Goal: Task Accomplishment & Management: Use online tool/utility

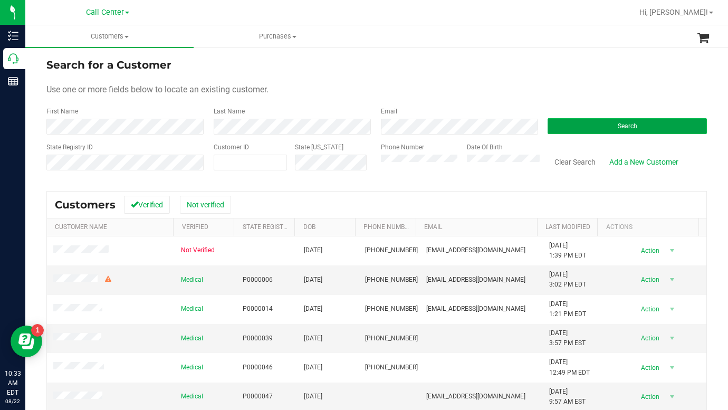
click at [577, 125] on button "Search" at bounding box center [627, 126] width 159 height 16
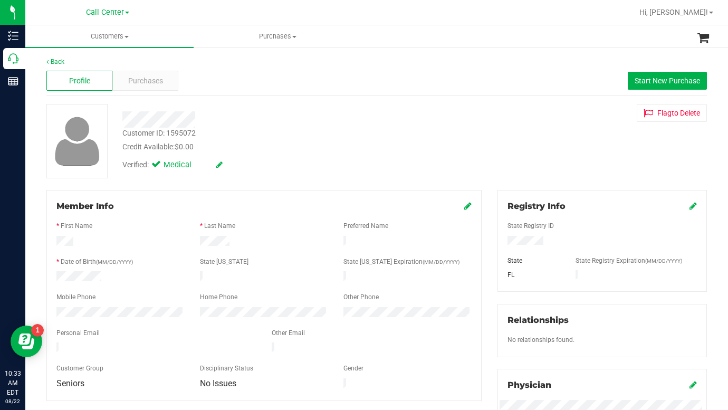
click at [388, 146] on div "Credit Available: $0.00" at bounding box center [283, 146] width 322 height 11
click at [331, 137] on div "Customer ID: 1595072 Credit Available: $0.00" at bounding box center [283, 140] width 338 height 25
click at [551, 160] on div "Customer ID: 1595072 Credit Available: $0.00 Verified: Medical Flag to [GEOGRAP…" at bounding box center [377, 141] width 676 height 74
click at [127, 37] on span "Customers" at bounding box center [109, 36] width 168 height 9
click at [76, 66] on span "All customers" at bounding box center [63, 63] width 76 height 9
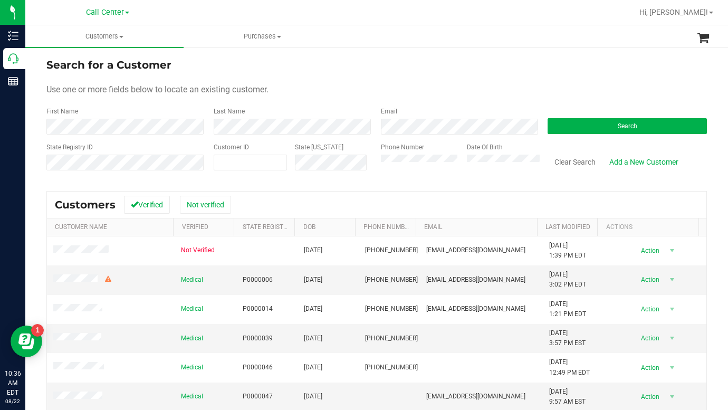
click at [550, 78] on form "Search for a Customer Use one or more fields below to locate an existing custom…" at bounding box center [376, 118] width 660 height 123
click at [564, 123] on button "Search" at bounding box center [627, 126] width 159 height 16
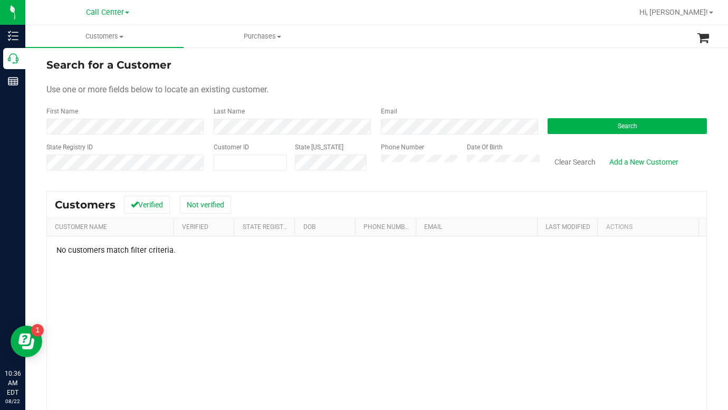
drag, startPoint x: 578, startPoint y: 186, endPoint x: 556, endPoint y: 185, distance: 21.6
click at [578, 186] on div "Search for a Customer Use one or more fields below to locate an existing custom…" at bounding box center [376, 288] width 660 height 463
click at [210, 137] on form "Search for a Customer Use one or more fields below to locate an existing custom…" at bounding box center [376, 118] width 660 height 123
click at [575, 131] on button "Search" at bounding box center [627, 126] width 159 height 16
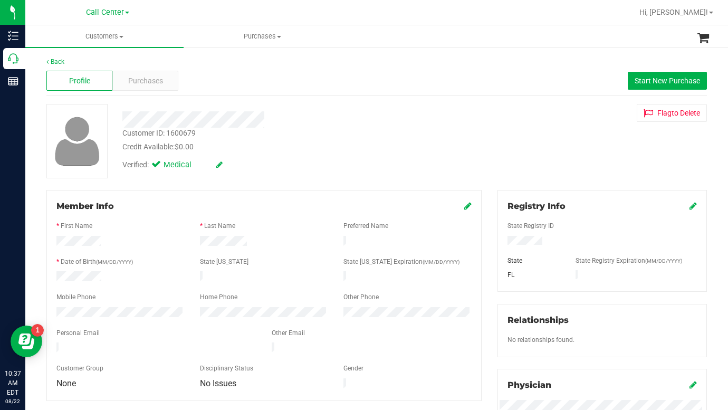
click at [571, 163] on div "Customer ID: 1600679 Credit Available: $0.00 Verified: Medical Flag to [GEOGRAP…" at bounding box center [377, 141] width 676 height 74
click at [604, 161] on div "Customer ID: 1600679 Credit Available: $0.00 Verified: Medical Flag to [GEOGRAP…" at bounding box center [377, 141] width 676 height 74
click at [570, 171] on div "Customer ID: 1600679 Credit Available: $0.00 Verified: Medical Flag to [GEOGRAP…" at bounding box center [377, 141] width 676 height 74
click at [142, 80] on span "Purchases" at bounding box center [145, 80] width 35 height 11
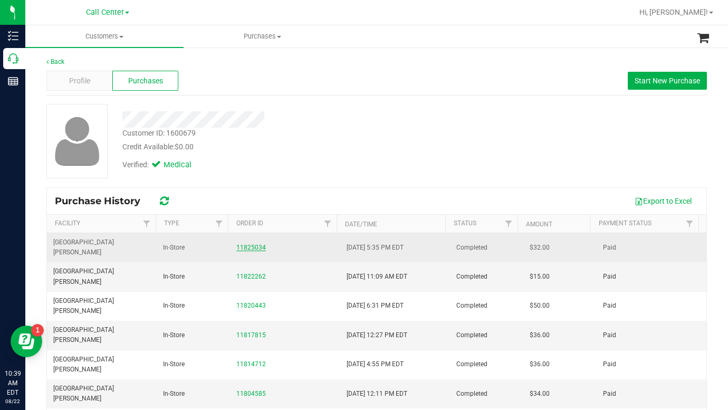
click at [246, 244] on link "11825034" at bounding box center [251, 247] width 30 height 7
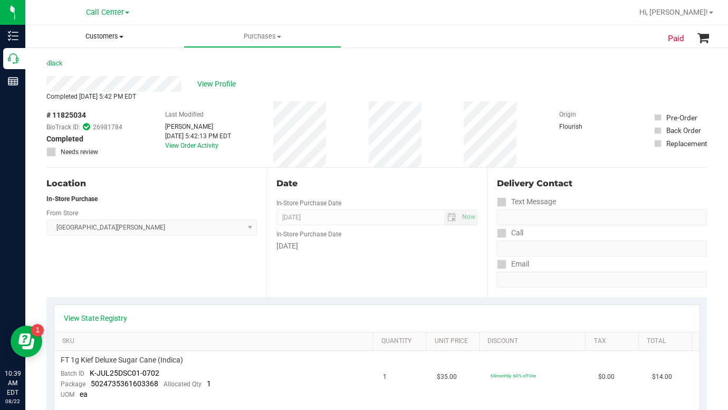
click at [121, 37] on span at bounding box center [121, 37] width 4 height 2
click at [76, 64] on span "All customers" at bounding box center [63, 63] width 76 height 9
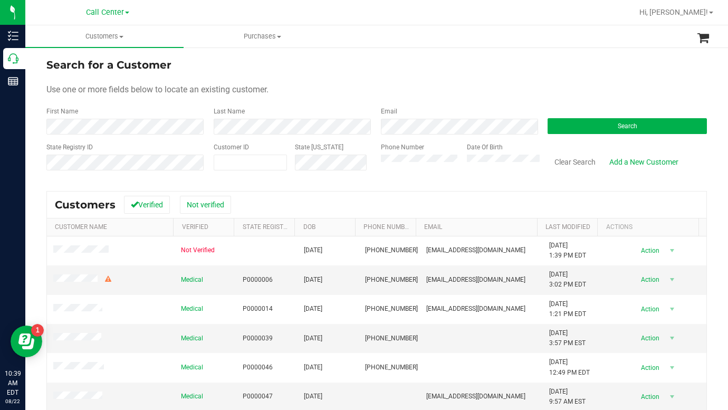
click at [547, 60] on div "Search for a Customer" at bounding box center [376, 65] width 660 height 16
click at [231, 159] on span at bounding box center [250, 163] width 73 height 16
click at [569, 124] on button "Search" at bounding box center [627, 126] width 159 height 16
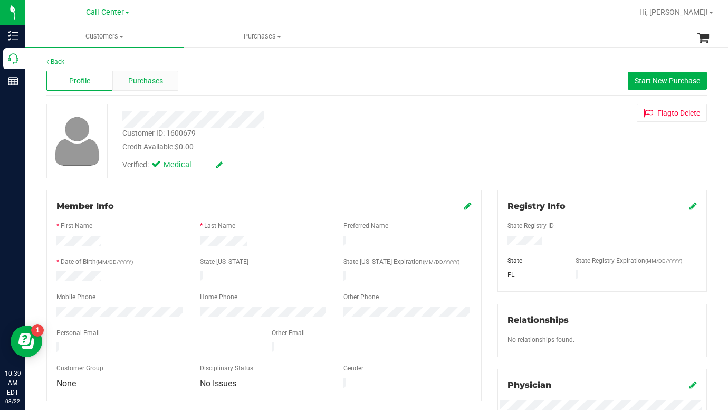
click at [138, 84] on span "Purchases" at bounding box center [145, 80] width 35 height 11
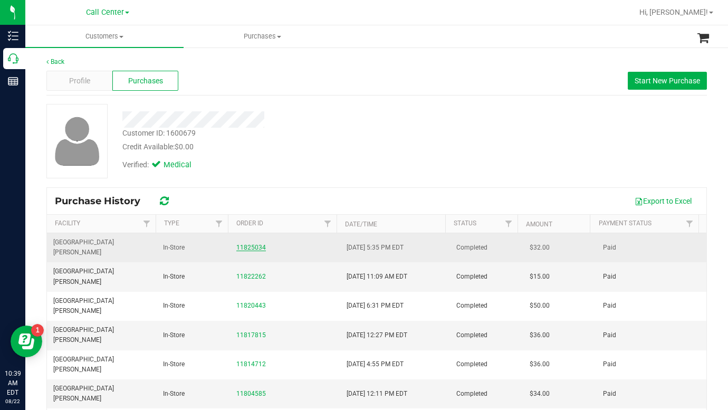
click at [240, 244] on link "11825034" at bounding box center [251, 247] width 30 height 7
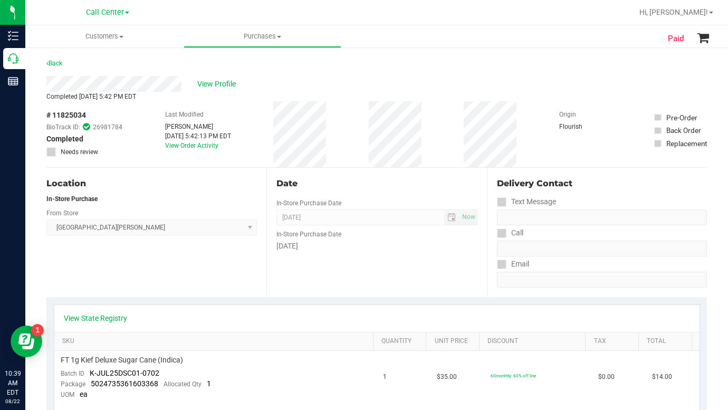
click at [145, 269] on div "Location In-Store Purchase From Store [GEOGRAPHIC_DATA][PERSON_NAME] Select Sto…" at bounding box center [156, 232] width 220 height 129
click at [572, 72] on div "Back" at bounding box center [376, 66] width 660 height 19
click at [139, 256] on div "Location In-Store Purchase From Store [GEOGRAPHIC_DATA][PERSON_NAME] Select Sto…" at bounding box center [156, 232] width 220 height 129
click at [562, 89] on div "View Profile" at bounding box center [376, 84] width 660 height 16
click at [164, 285] on div "Location In-Store Purchase From Store [GEOGRAPHIC_DATA][PERSON_NAME] Select Sto…" at bounding box center [156, 232] width 220 height 129
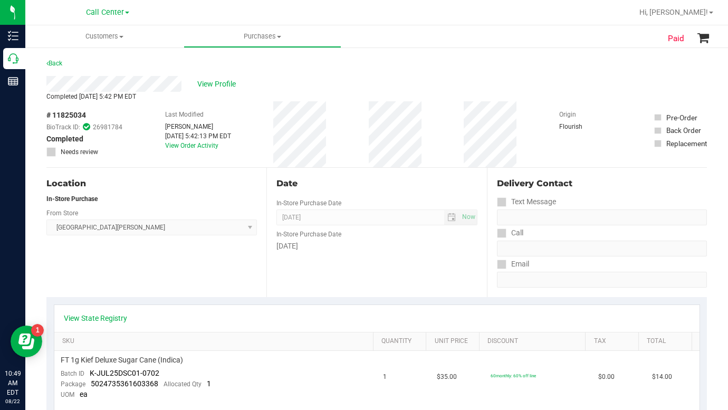
click at [591, 89] on div "View Profile" at bounding box center [376, 84] width 660 height 16
click at [566, 72] on div "Back" at bounding box center [376, 66] width 660 height 19
click at [199, 282] on div "Location In-Store Purchase From Store [GEOGRAPHIC_DATA][PERSON_NAME] Select Sto…" at bounding box center [156, 232] width 220 height 129
click at [158, 268] on div "Location In-Store Purchase From Store [GEOGRAPHIC_DATA][PERSON_NAME] Select Sto…" at bounding box center [156, 232] width 220 height 129
drag, startPoint x: 551, startPoint y: 86, endPoint x: 538, endPoint y: 91, distance: 14.0
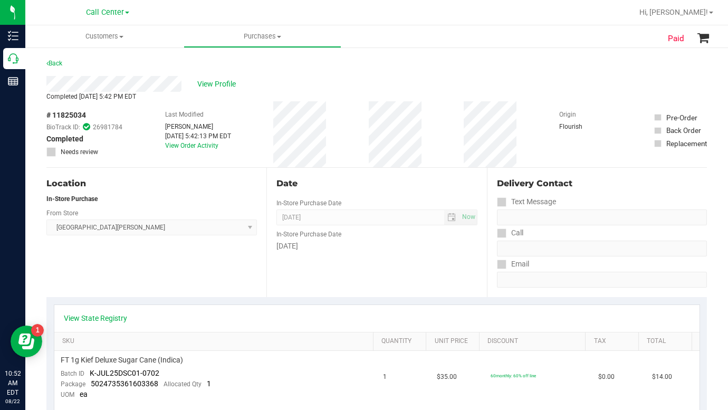
click at [550, 87] on div "View Profile" at bounding box center [376, 84] width 660 height 16
click at [206, 87] on span "View Profile" at bounding box center [218, 84] width 42 height 11
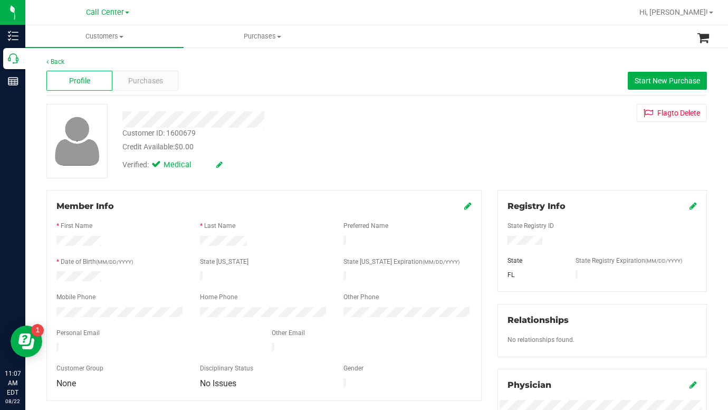
click at [575, 138] on div "Customer ID: 1600679 Credit Available: $0.00 Verified: Medical Flag to [GEOGRAP…" at bounding box center [377, 141] width 676 height 74
click at [547, 136] on div "Customer ID: 1600679 Credit Available: $0.00 Verified: Medical Flag to [GEOGRAP…" at bounding box center [377, 141] width 676 height 74
click at [120, 34] on span "Customers" at bounding box center [104, 36] width 158 height 9
click at [82, 65] on span "All customers" at bounding box center [63, 63] width 76 height 9
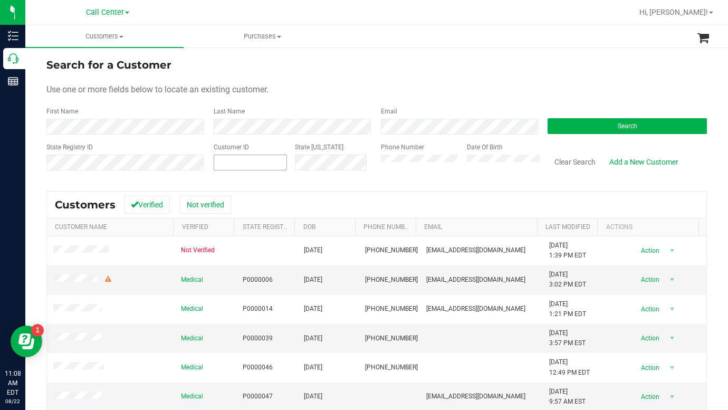
click at [247, 165] on span at bounding box center [250, 163] width 73 height 16
type input "217092"
click at [577, 123] on button "Search" at bounding box center [627, 126] width 159 height 16
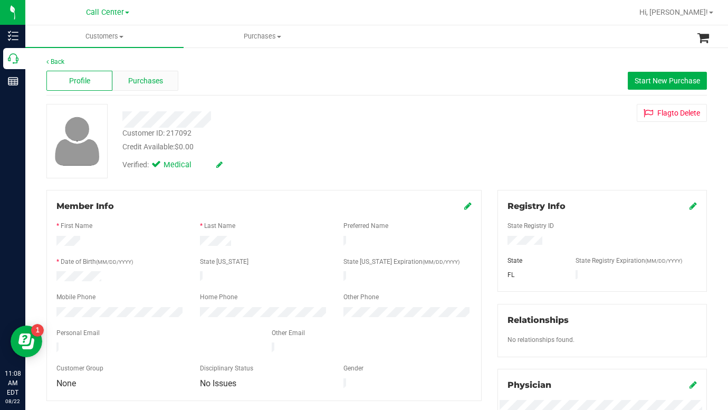
click at [145, 82] on span "Purchases" at bounding box center [145, 80] width 35 height 11
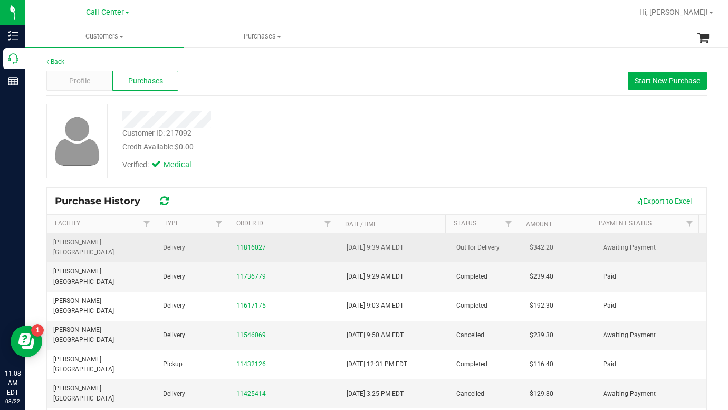
click at [248, 244] on link "11816027" at bounding box center [251, 247] width 30 height 7
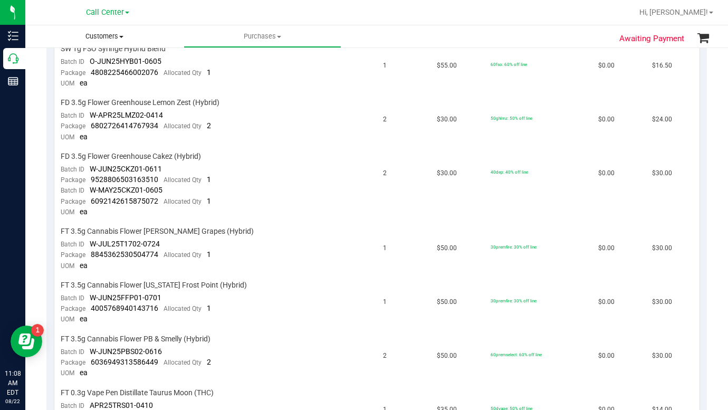
scroll to position [475, 0]
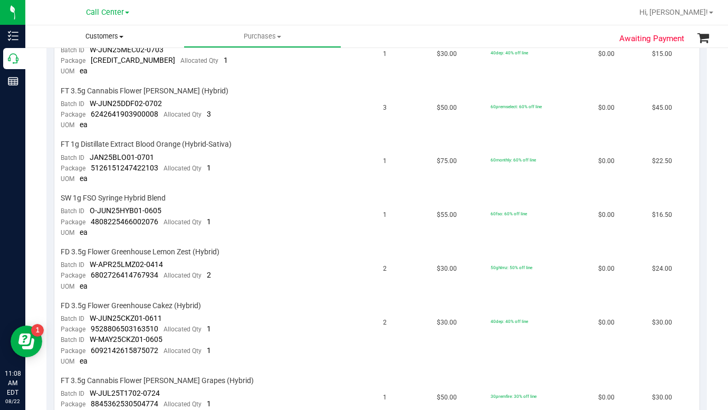
click at [123, 37] on span at bounding box center [121, 37] width 4 height 2
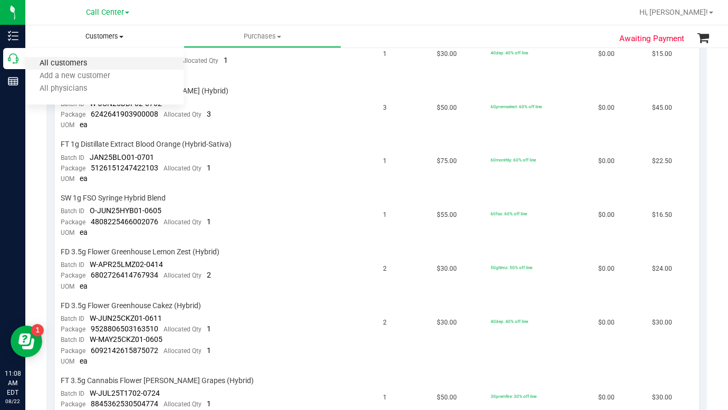
click at [81, 59] on span "All customers" at bounding box center [63, 63] width 76 height 9
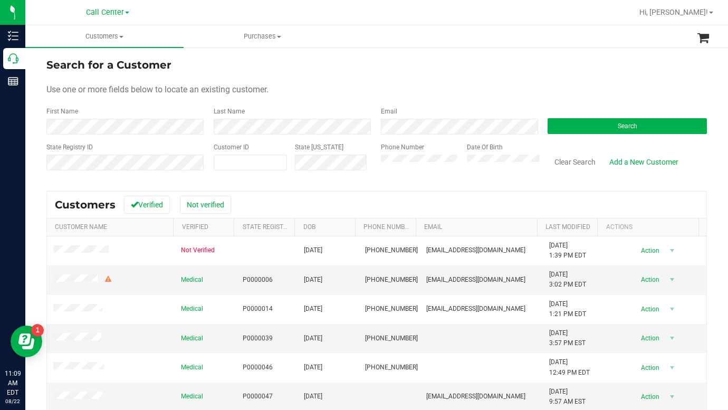
click at [598, 78] on form "Search for a Customer Use one or more fields below to locate an existing custom…" at bounding box center [376, 118] width 660 height 123
click at [558, 129] on button "Search" at bounding box center [627, 126] width 159 height 16
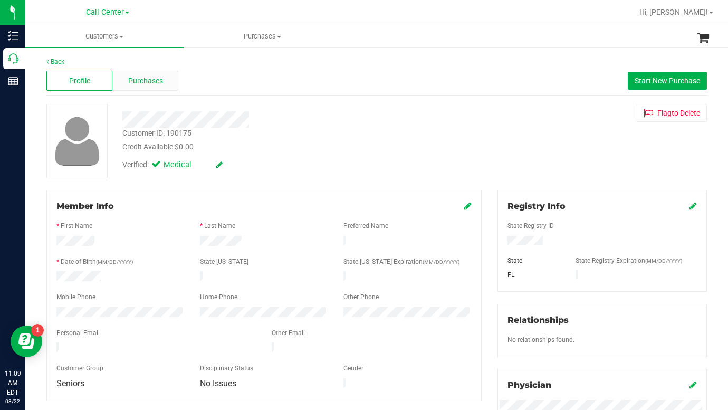
click at [146, 80] on span "Purchases" at bounding box center [145, 80] width 35 height 11
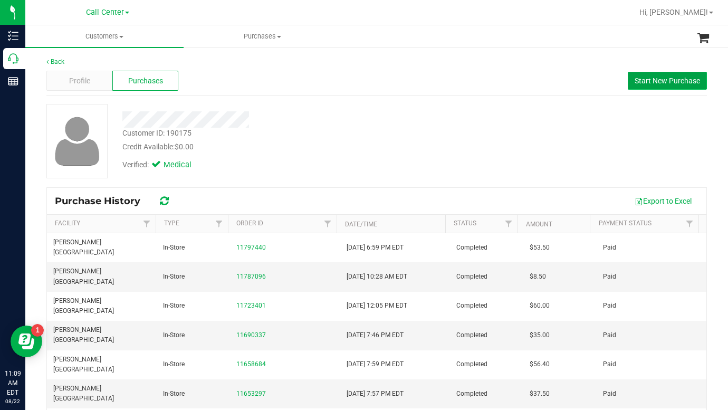
click at [641, 83] on span "Start New Purchase" at bounding box center [667, 80] width 65 height 8
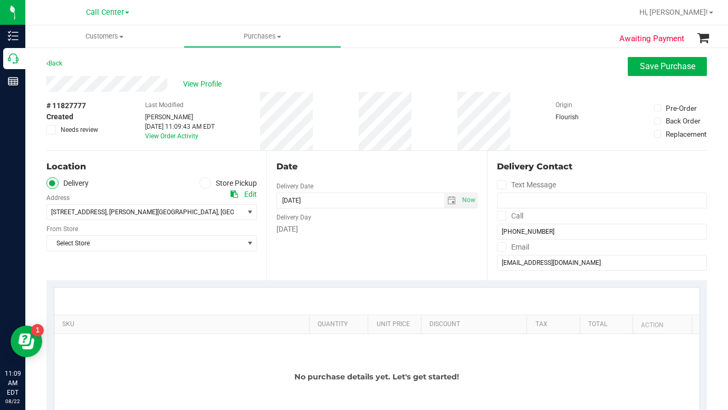
click at [205, 185] on span at bounding box center [205, 183] width 12 height 12
click at [0, 0] on input "Store Pickup" at bounding box center [0, 0] width 0 height 0
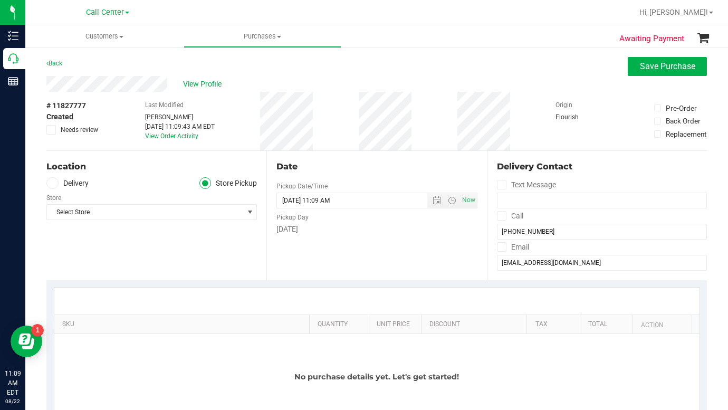
click at [153, 247] on div "Location Delivery Store Pickup Store Select Store Select Store [PERSON_NAME][GE…" at bounding box center [156, 215] width 220 height 129
click at [102, 214] on span "Select Store" at bounding box center [145, 212] width 196 height 15
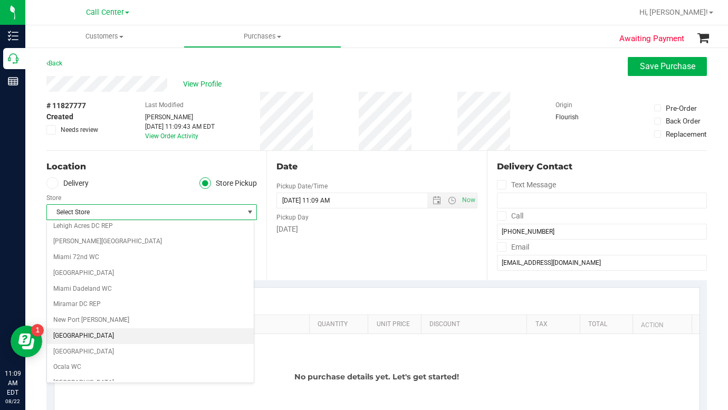
scroll to position [317, 0]
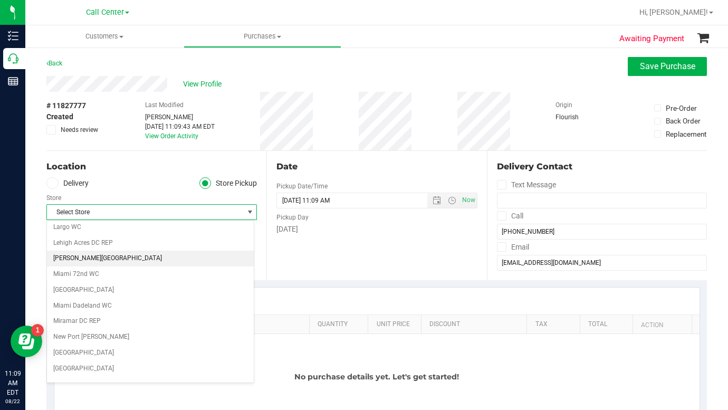
click at [75, 258] on li "[PERSON_NAME][GEOGRAPHIC_DATA]" at bounding box center [150, 259] width 207 height 16
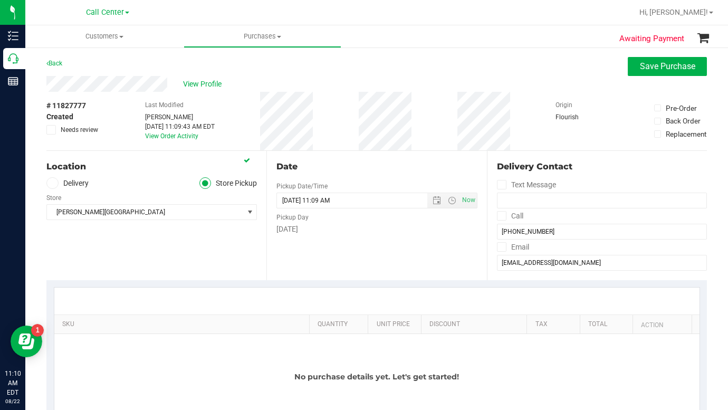
click at [119, 258] on div "Location Delivery Store Pickup Store [PERSON_NAME][GEOGRAPHIC_DATA] WC Select S…" at bounding box center [156, 215] width 220 height 129
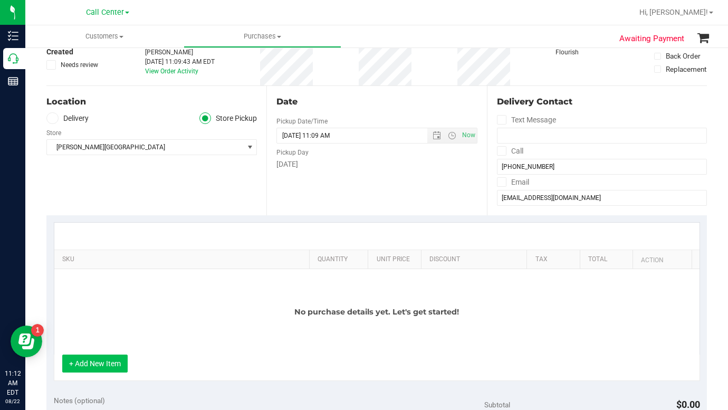
scroll to position [158, 0]
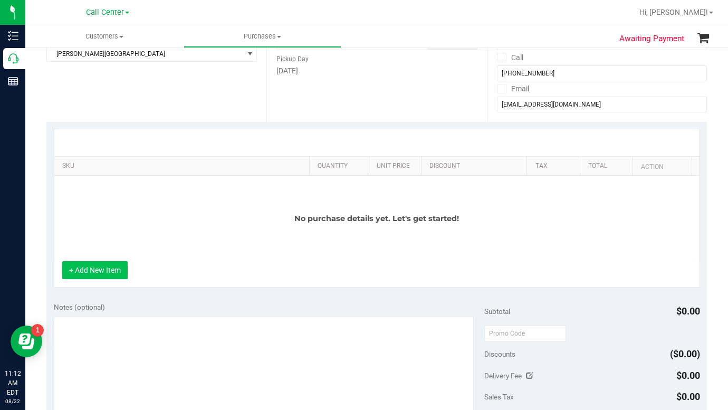
click at [89, 275] on button "+ Add New Item" at bounding box center [94, 270] width 65 height 18
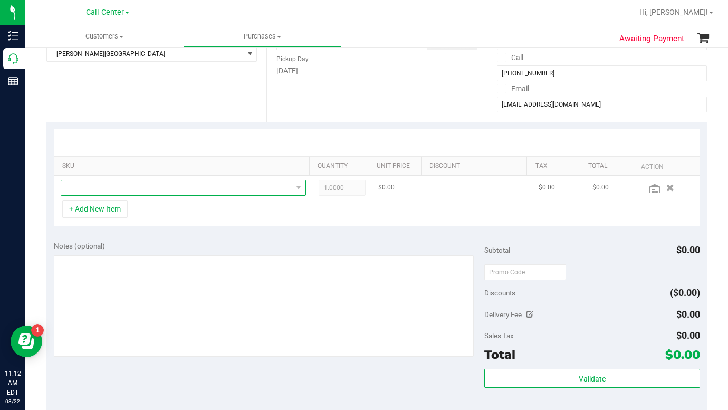
click at [86, 189] on span "NO DATA FOUND" at bounding box center [176, 187] width 231 height 15
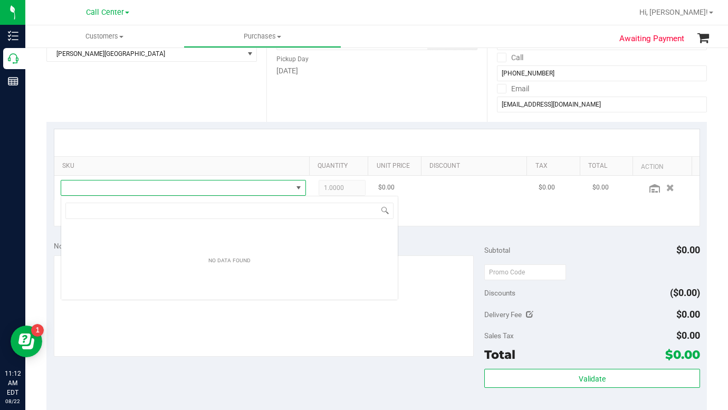
scroll to position [16, 239]
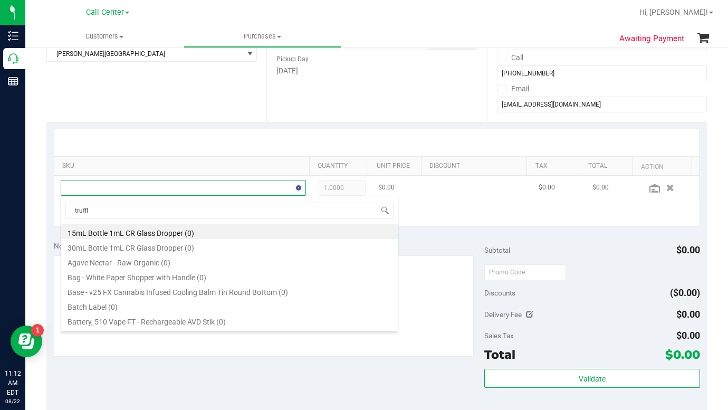
type input "truffle"
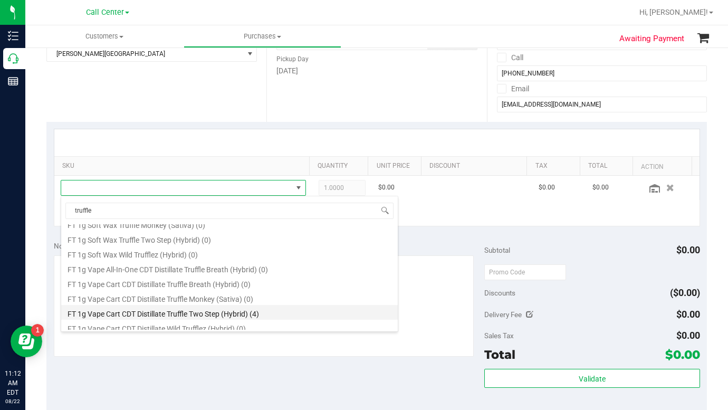
scroll to position [422, 0]
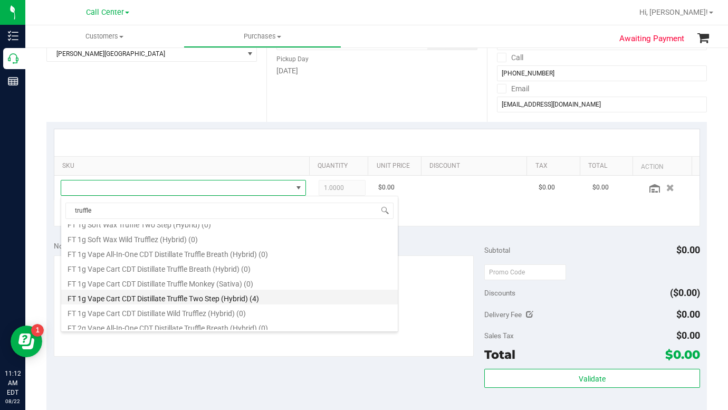
click at [122, 299] on li "FT 1g Vape Cart CDT Distillate Truffle Two Step (Hybrid) (4)" at bounding box center [229, 297] width 337 height 15
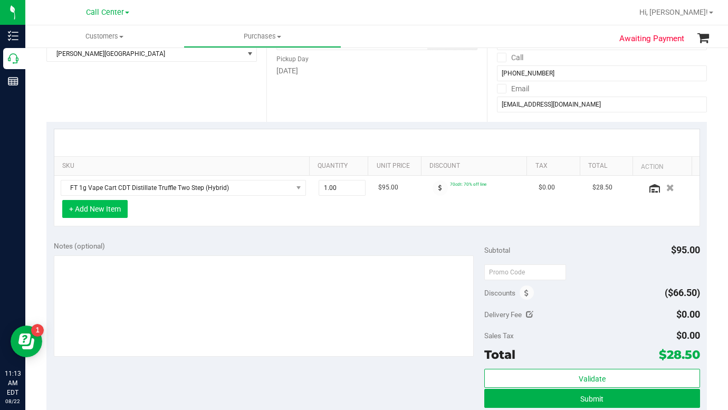
click at [98, 214] on button "+ Add New Item" at bounding box center [94, 209] width 65 height 18
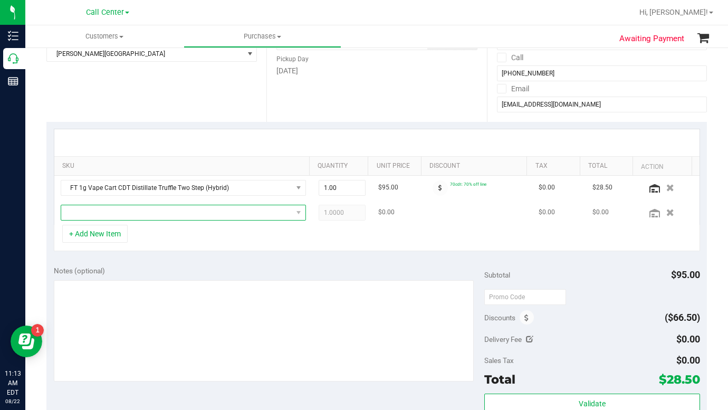
click at [100, 213] on span "NO DATA FOUND" at bounding box center [176, 212] width 231 height 15
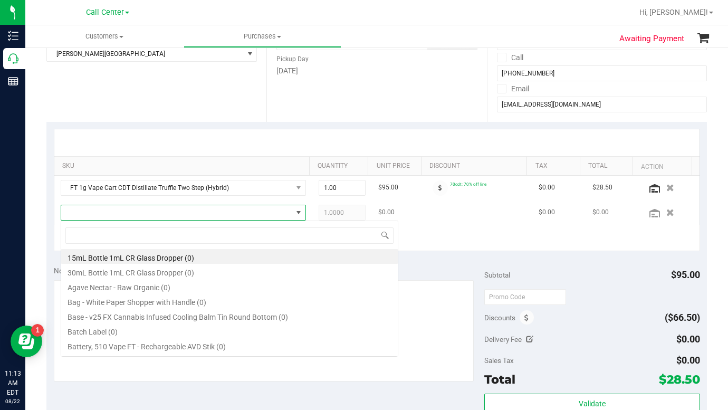
scroll to position [16, 236]
type input "[PERSON_NAME]"
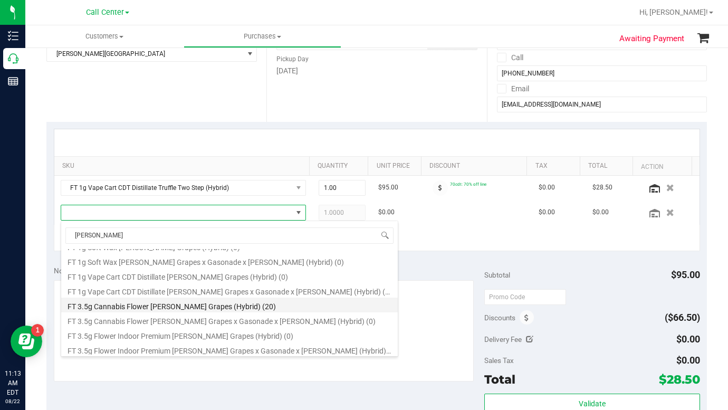
scroll to position [255, 0]
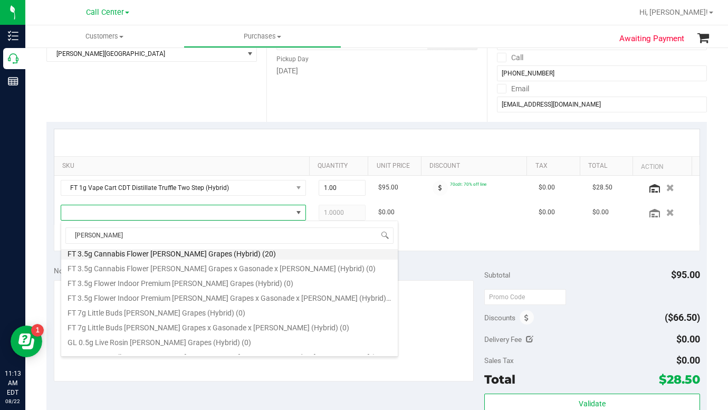
click at [101, 256] on li "FT 3.5g Cannabis Flower [PERSON_NAME] Grapes (Hybrid) (20)" at bounding box center [229, 252] width 337 height 15
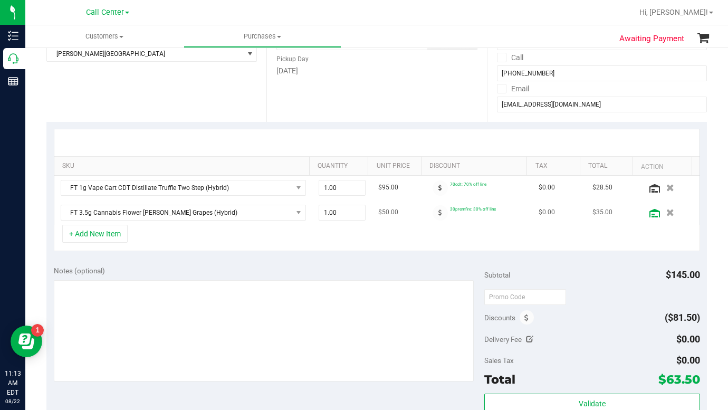
click at [649, 214] on icon at bounding box center [654, 213] width 11 height 8
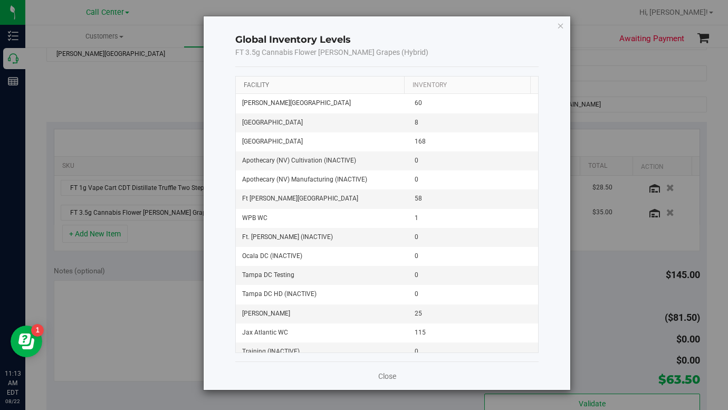
click at [265, 84] on link "Facility" at bounding box center [256, 84] width 25 height 7
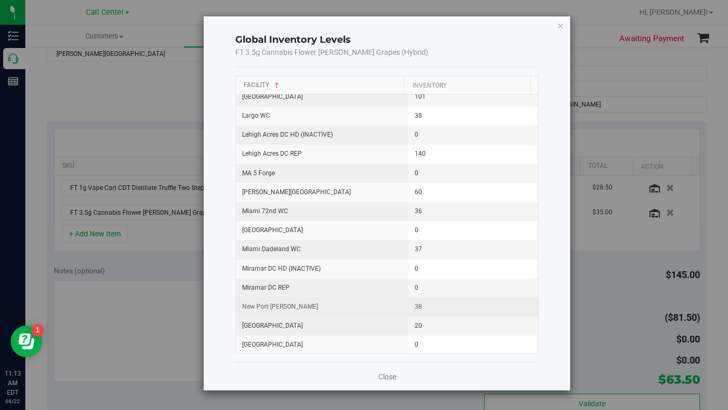
scroll to position [580, 0]
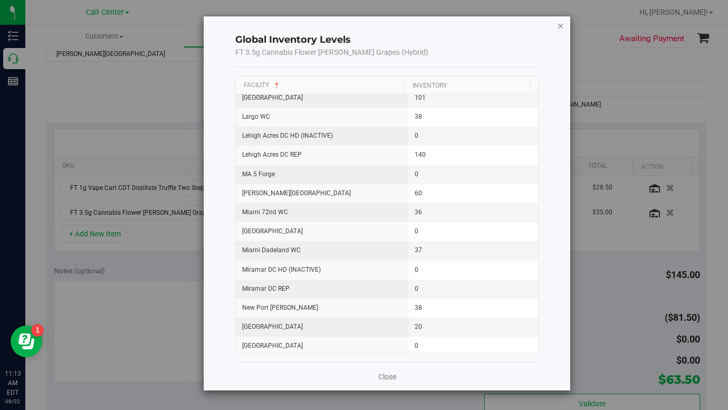
click at [562, 26] on icon "button" at bounding box center [560, 25] width 7 height 13
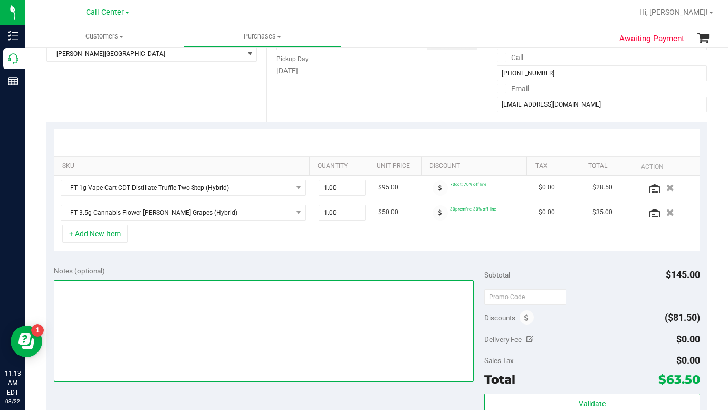
click at [117, 285] on textarea at bounding box center [264, 330] width 420 height 101
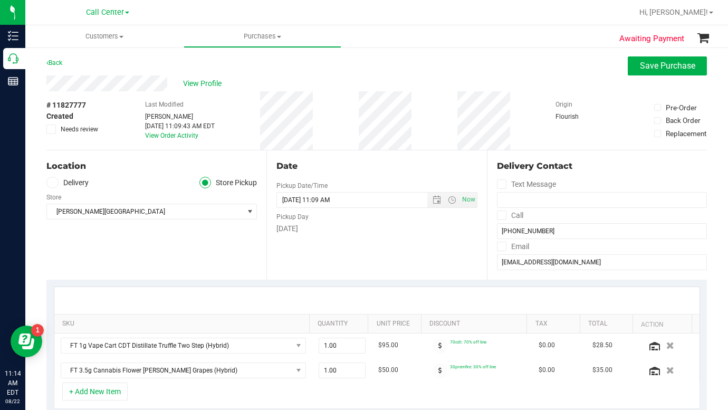
scroll to position [0, 0]
type textarea "LC CC"
click at [643, 69] on span "Save Purchase" at bounding box center [667, 66] width 55 height 10
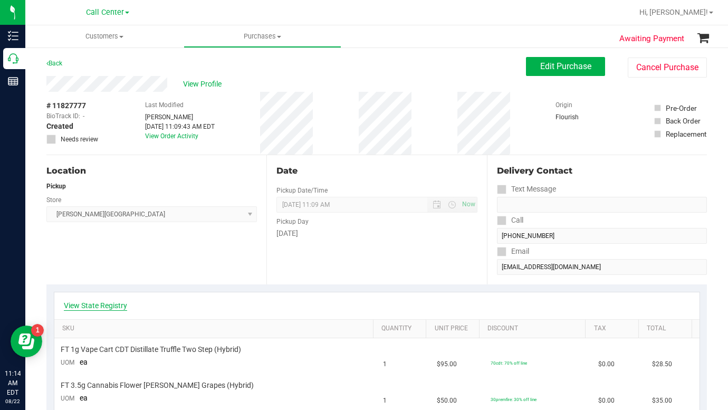
click at [101, 305] on link "View State Registry" at bounding box center [95, 305] width 63 height 11
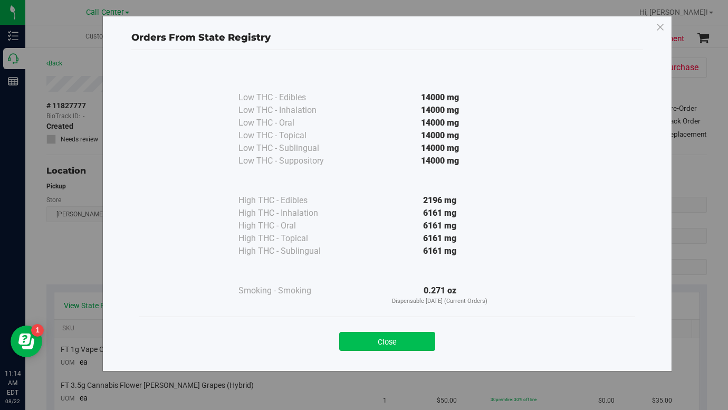
click at [358, 341] on button "Close" at bounding box center [387, 341] width 96 height 19
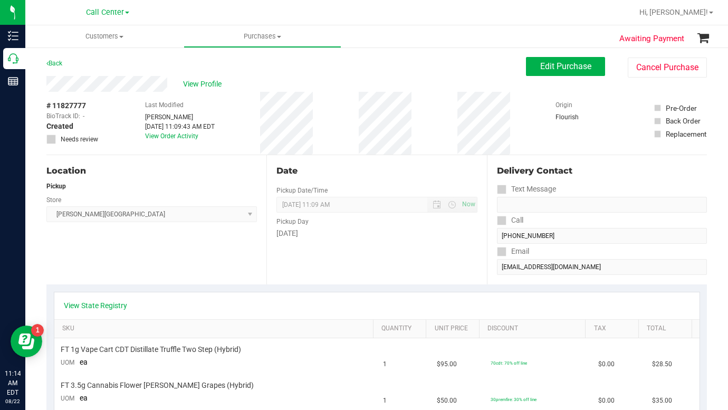
click at [169, 274] on div "Location Pickup Store [PERSON_NAME][GEOGRAPHIC_DATA] WC Select Store [PERSON_NA…" at bounding box center [156, 219] width 220 height 129
click at [175, 267] on div "Location Pickup Store [PERSON_NAME][GEOGRAPHIC_DATA] WC Select Store [PERSON_NA…" at bounding box center [156, 219] width 220 height 129
click at [107, 307] on link "View State Registry" at bounding box center [95, 305] width 63 height 11
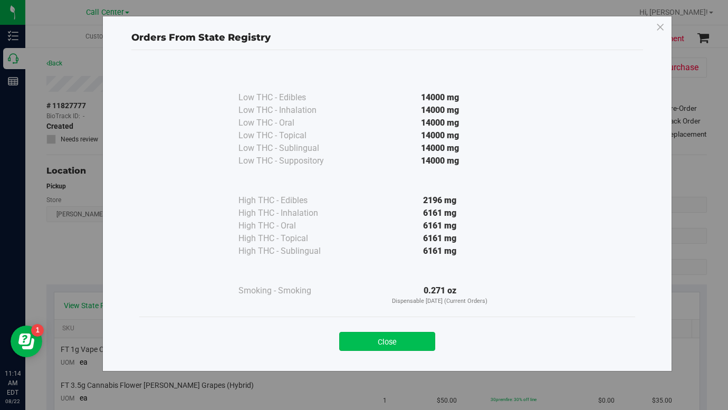
click at [380, 346] on button "Close" at bounding box center [387, 341] width 96 height 19
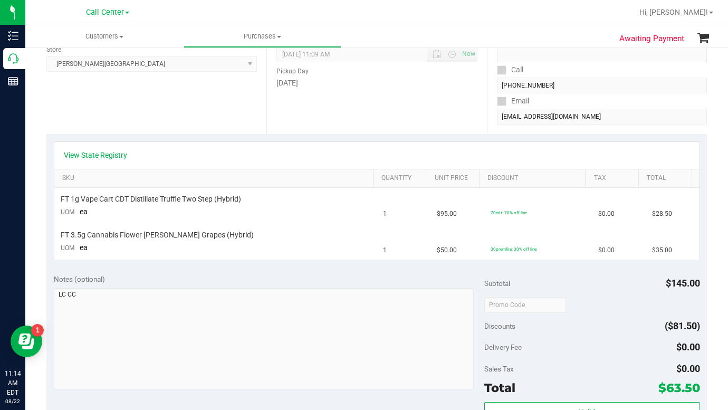
scroll to position [211, 0]
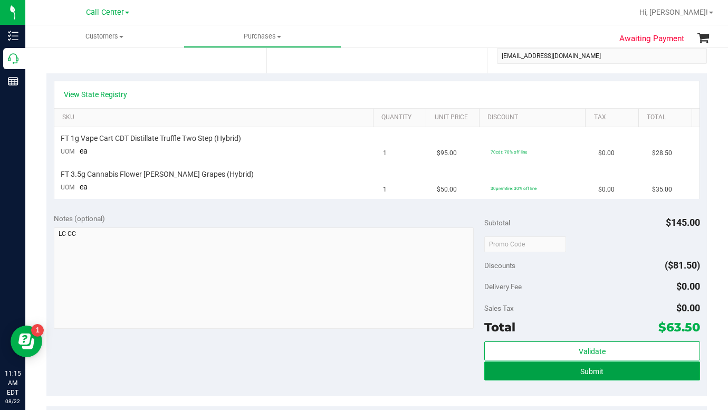
click at [513, 371] on button "Submit" at bounding box center [591, 370] width 215 height 19
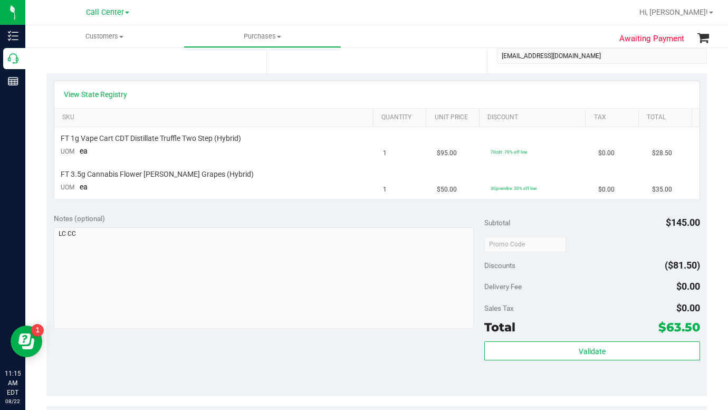
click at [622, 305] on div "Sales Tax $0.00" at bounding box center [591, 308] width 215 height 19
click at [573, 294] on div "Delivery Fee $0.00" at bounding box center [591, 286] width 215 height 19
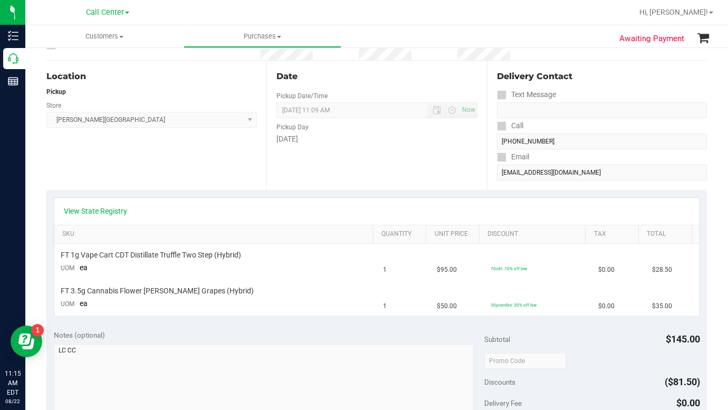
scroll to position [0, 0]
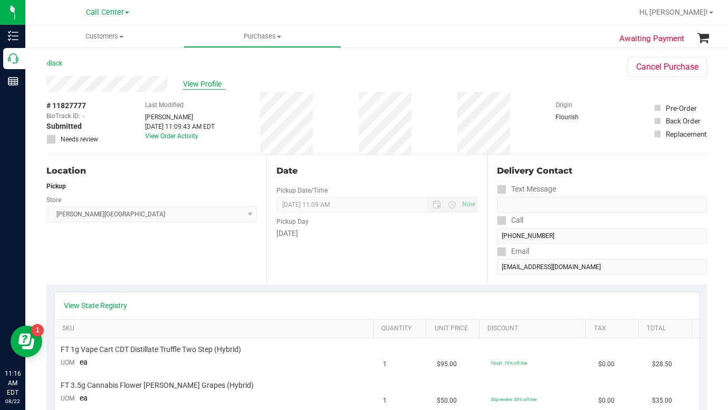
click at [198, 81] on span "View Profile" at bounding box center [204, 84] width 42 height 11
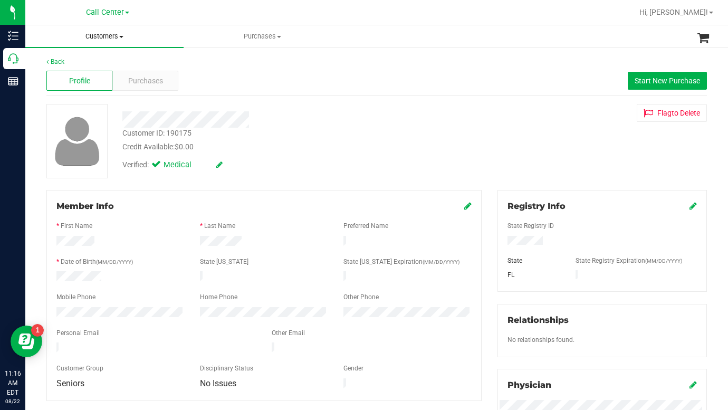
click at [121, 37] on span at bounding box center [121, 37] width 4 height 2
click at [78, 65] on span "All customers" at bounding box center [63, 63] width 76 height 9
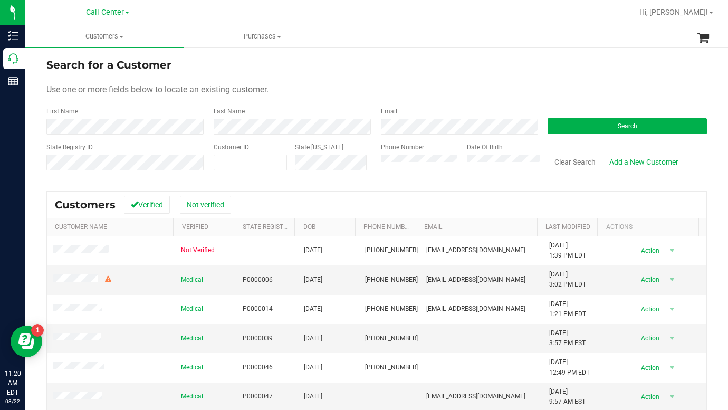
click at [611, 83] on form "Search for a Customer Use one or more fields below to locate an existing custom…" at bounding box center [376, 118] width 660 height 123
click at [601, 63] on div "Search for a Customer" at bounding box center [376, 65] width 660 height 16
click at [562, 129] on button "Search" at bounding box center [627, 126] width 159 height 16
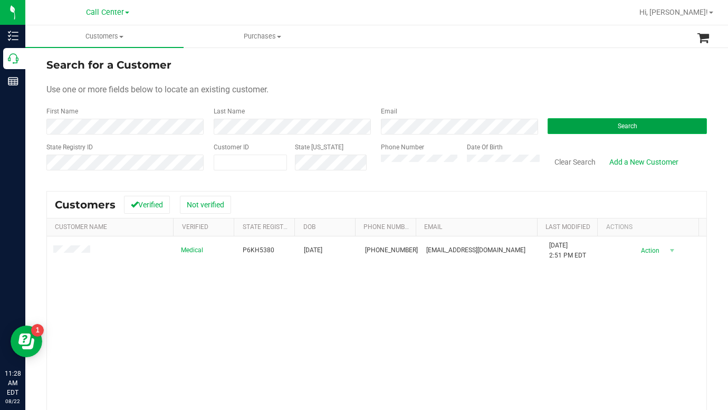
click at [578, 127] on button "Search" at bounding box center [627, 126] width 159 height 16
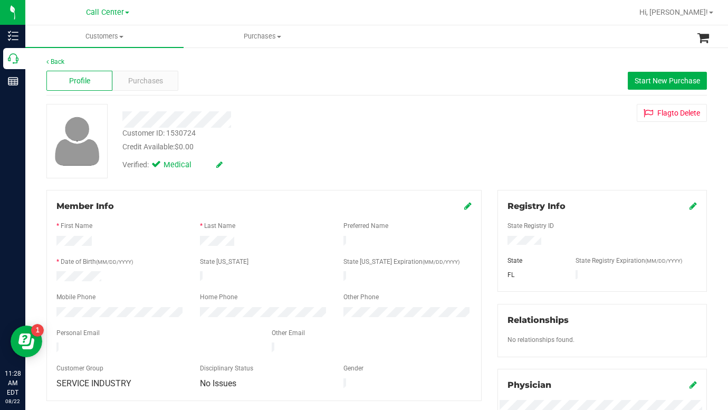
drag, startPoint x: 582, startPoint y: 162, endPoint x: 543, endPoint y: 212, distance: 63.1
click at [582, 162] on div "Customer ID: 1530724 Credit Available: $0.00 Verified: Medical Flag to [GEOGRAP…" at bounding box center [377, 141] width 676 height 74
click at [605, 153] on div "Customer ID: 1530724 Credit Available: $0.00 Verified: Medical Flag to [GEOGRAP…" at bounding box center [377, 141] width 676 height 74
click at [579, 164] on div "Customer ID: 1530724 Credit Available: $0.00 Verified: Medical Flag to [GEOGRAP…" at bounding box center [377, 141] width 676 height 74
click at [122, 36] on span at bounding box center [121, 37] width 4 height 2
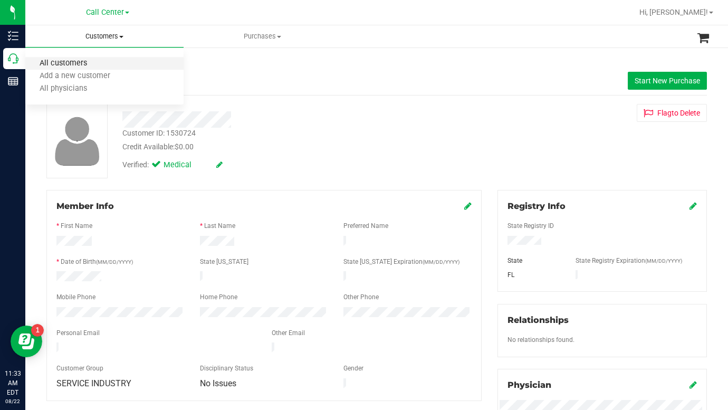
click at [85, 63] on span "All customers" at bounding box center [63, 63] width 76 height 9
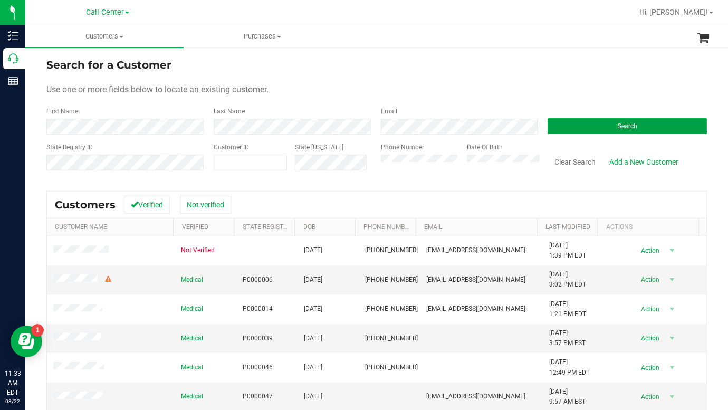
click at [561, 124] on button "Search" at bounding box center [627, 126] width 159 height 16
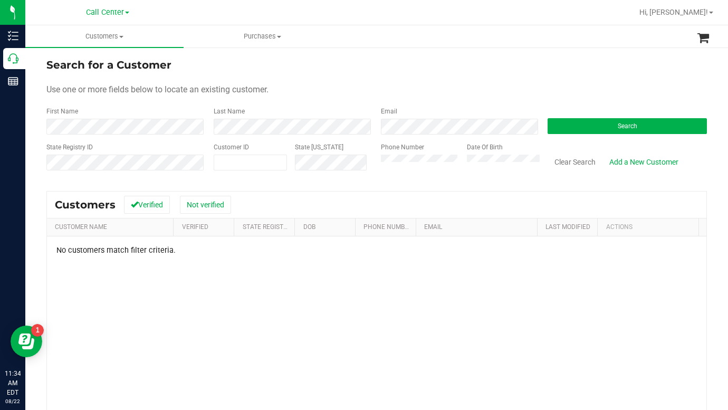
click at [379, 87] on div "Use one or more fields below to locate an existing customer." at bounding box center [376, 89] width 660 height 13
click at [563, 120] on button "Search" at bounding box center [627, 126] width 159 height 16
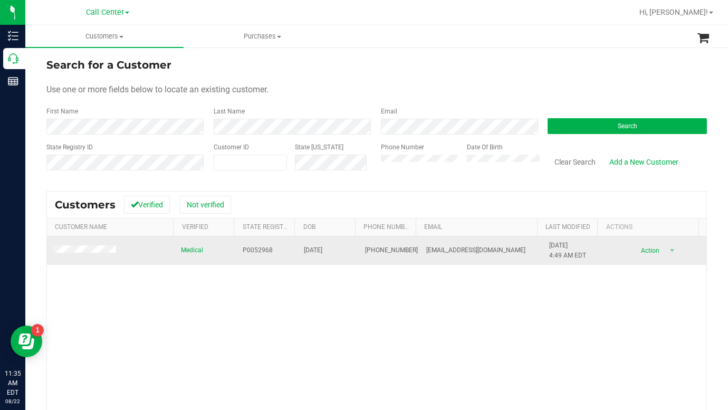
click at [91, 256] on td at bounding box center [111, 250] width 128 height 28
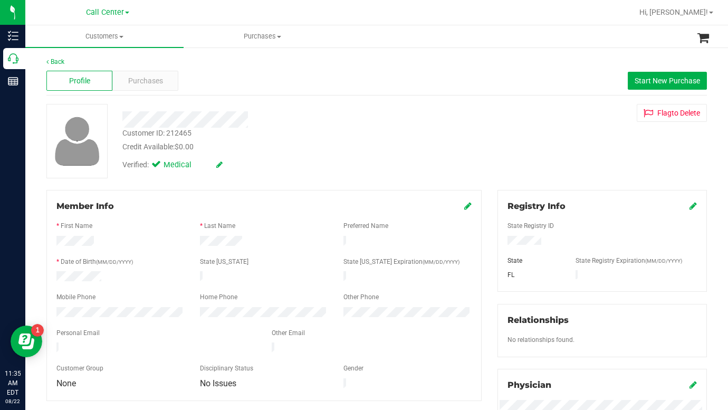
click at [322, 175] on div "Verified: Medical" at bounding box center [283, 163] width 338 height 23
click at [574, 161] on div "Customer ID: 212465 Credit Available: $0.00 Verified: Medical Flag to [GEOGRAPH…" at bounding box center [377, 141] width 676 height 74
click at [581, 159] on div "Customer ID: 212465 Credit Available: $0.00 Verified: Medical Flag to [GEOGRAPH…" at bounding box center [377, 141] width 676 height 74
click at [550, 144] on div "Customer ID: 212465 Credit Available: $0.00 Verified: Medical Flag to [GEOGRAPH…" at bounding box center [377, 141] width 676 height 74
drag, startPoint x: 167, startPoint y: 132, endPoint x: 203, endPoint y: 134, distance: 35.4
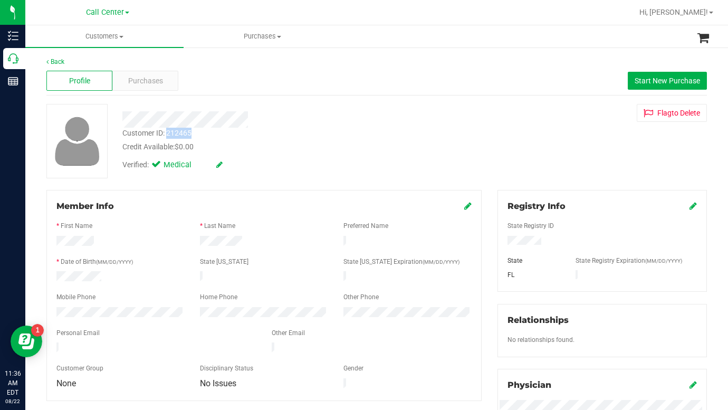
click at [203, 134] on div "Customer ID: 212465 Credit Available: $0.00" at bounding box center [283, 140] width 338 height 25
click at [586, 154] on div "Customer ID: 212465 Credit Available: $0.00 Verified: Medical Flag to [GEOGRAPH…" at bounding box center [377, 141] width 676 height 74
click at [169, 132] on div "Customer ID: 212465" at bounding box center [156, 133] width 69 height 11
click at [171, 132] on div "Customer ID: 212465" at bounding box center [156, 133] width 69 height 11
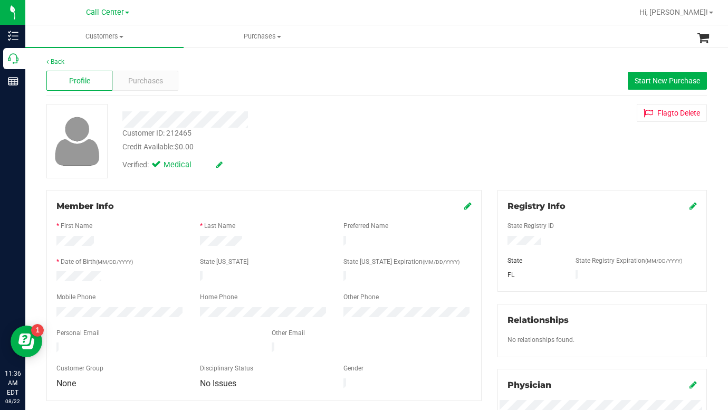
click at [173, 130] on div "Customer ID: 212465" at bounding box center [156, 133] width 69 height 11
click at [173, 131] on div "Customer ID: 212465" at bounding box center [156, 133] width 69 height 11
click at [118, 329] on div "Personal Email" at bounding box center [156, 334] width 215 height 12
click at [578, 158] on div "Customer ID: 212465 Credit Available: $0.00 Verified: Medical Flag to [GEOGRAPH…" at bounding box center [377, 141] width 676 height 74
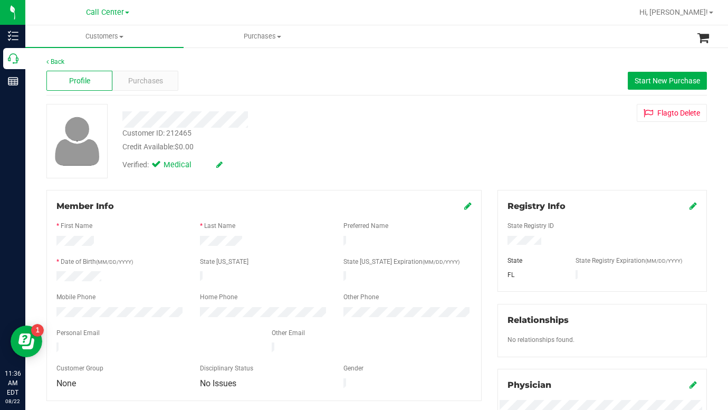
drag, startPoint x: 566, startPoint y: 143, endPoint x: 555, endPoint y: 145, distance: 10.6
click at [566, 143] on div "Customer ID: 212465 Credit Available: $0.00 Verified: Medical Flag to [GEOGRAPH…" at bounding box center [377, 141] width 676 height 74
click at [551, 156] on div "Customer ID: 212465 Credit Available: $0.00 Verified: Medical Flag to [GEOGRAPH…" at bounding box center [377, 141] width 676 height 74
drag, startPoint x: 167, startPoint y: 137, endPoint x: 197, endPoint y: 132, distance: 30.9
click at [197, 132] on div "Customer ID: 212465 Credit Available: $0.00" at bounding box center [283, 140] width 338 height 25
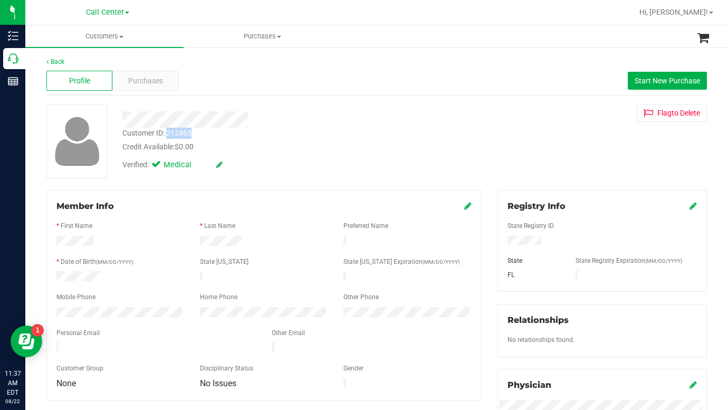
copy div "212465"
click at [579, 164] on div "Customer ID: 212465 Credit Available: $0.00 Verified: Medical Flag to [GEOGRAPH…" at bounding box center [377, 141] width 676 height 74
click at [539, 157] on div "Customer ID: 212465 Credit Available: $0.00 Verified: Medical Flag to [GEOGRAPH…" at bounding box center [377, 141] width 676 height 74
click at [570, 152] on div "Customer ID: 212465 Credit Available: $0.00 Verified: Medical Flag to [GEOGRAPH…" at bounding box center [377, 141] width 676 height 74
click at [249, 117] on div at bounding box center [283, 119] width 338 height 16
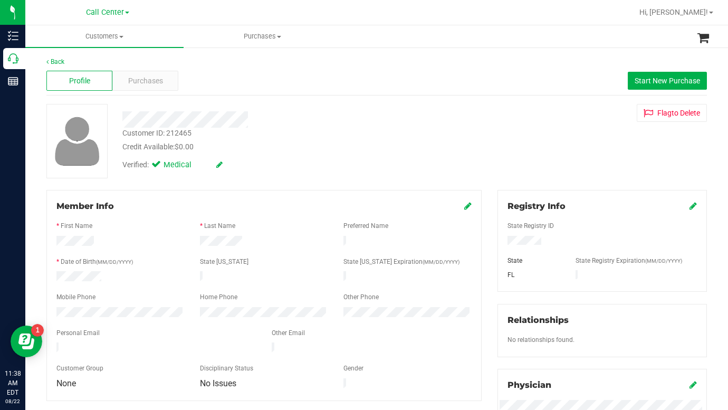
drag, startPoint x: 566, startPoint y: 170, endPoint x: 552, endPoint y: 173, distance: 13.6
click at [564, 170] on div "Customer ID: 212465 Credit Available: $0.00 Verified: Medical Flag to [GEOGRAPH…" at bounding box center [377, 141] width 676 height 74
click at [141, 82] on span "Purchases" at bounding box center [145, 80] width 35 height 11
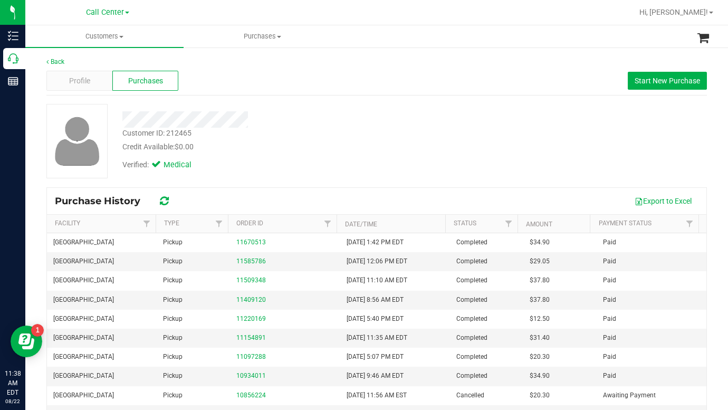
click at [274, 179] on div "Customer ID: 212465 Credit Available: $0.00 Verified: Medical" at bounding box center [376, 145] width 660 height 83
click at [306, 152] on div "Verified: Medical" at bounding box center [283, 163] width 338 height 23
click at [275, 157] on div "Verified: Medical" at bounding box center [283, 163] width 338 height 23
click at [93, 83] on div "Profile" at bounding box center [79, 81] width 66 height 20
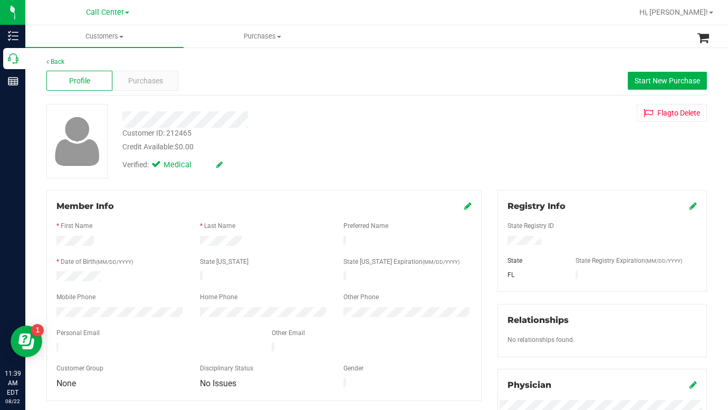
click at [356, 154] on div "Verified: Medical" at bounding box center [283, 163] width 338 height 23
click at [306, 147] on div "Credit Available: $0.00" at bounding box center [283, 146] width 322 height 11
click at [130, 77] on span "Purchases" at bounding box center [145, 80] width 35 height 11
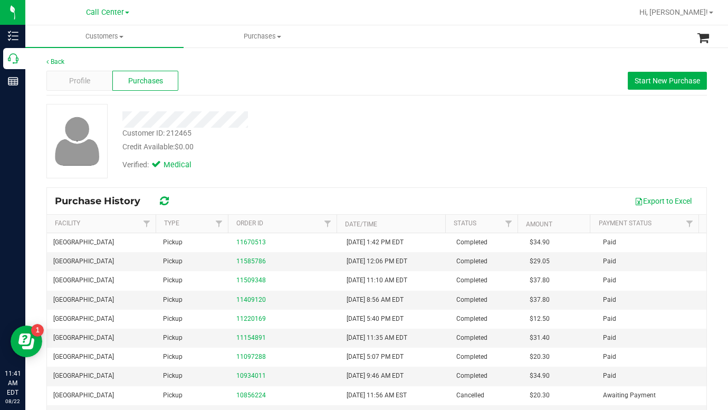
click at [291, 174] on div "Verified: Medical" at bounding box center [283, 163] width 338 height 23
click at [585, 171] on div "Customer ID: 212465 Credit Available: $0.00 Verified: Medical" at bounding box center [377, 141] width 676 height 74
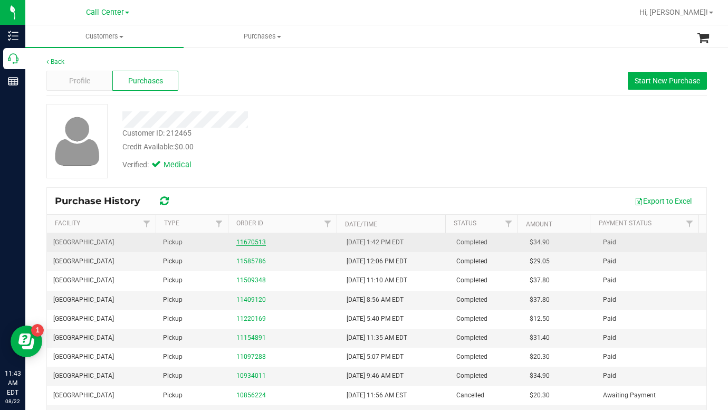
click at [248, 243] on link "11670513" at bounding box center [251, 241] width 30 height 7
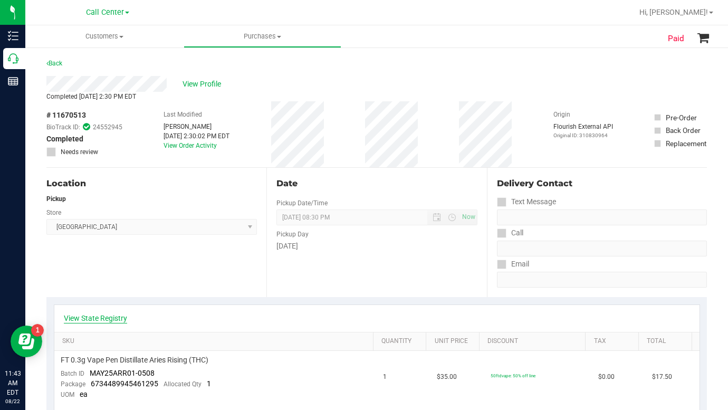
click at [82, 319] on link "View State Registry" at bounding box center [95, 318] width 63 height 11
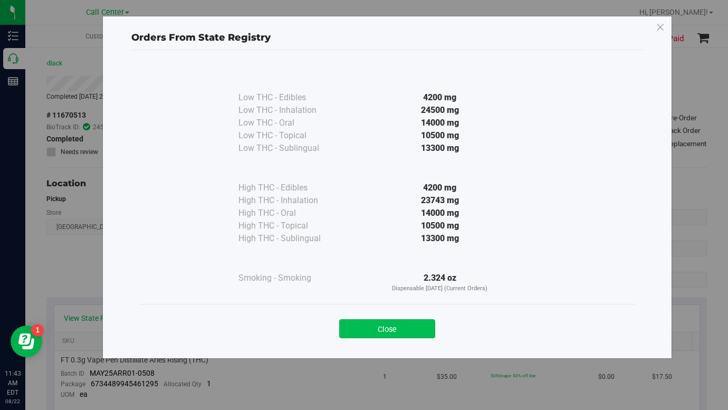
click at [367, 327] on button "Close" at bounding box center [387, 328] width 96 height 19
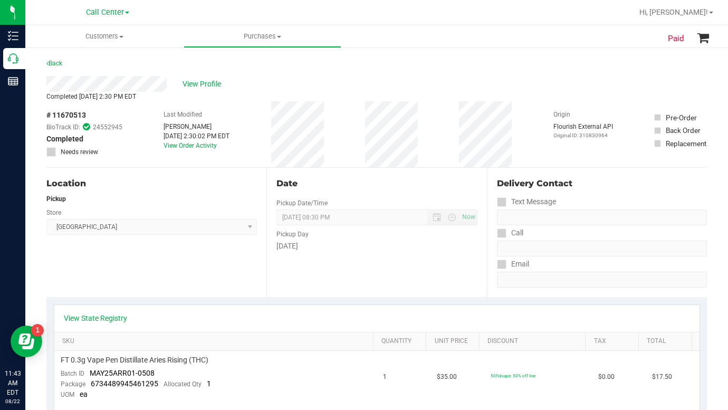
click at [145, 281] on div "Location Pickup Store [GEOGRAPHIC_DATA] WC Select Store [PERSON_NAME][GEOGRAPHI…" at bounding box center [156, 232] width 220 height 129
click at [614, 78] on div "View Profile" at bounding box center [376, 84] width 660 height 16
click at [593, 85] on div "View Profile" at bounding box center [376, 84] width 660 height 16
click at [202, 82] on span "View Profile" at bounding box center [204, 84] width 42 height 11
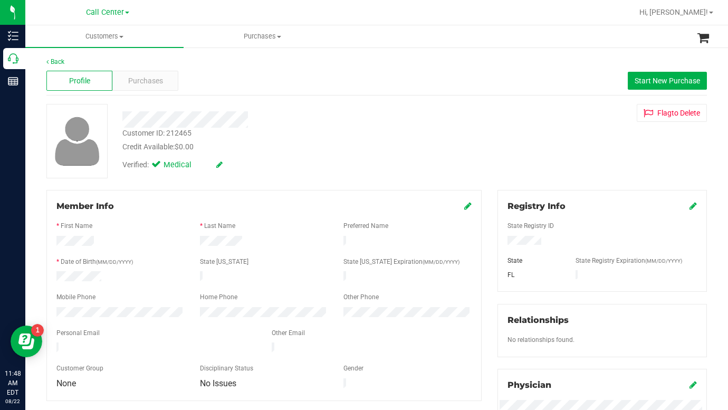
click at [589, 141] on div "Customer ID: 212465 Credit Available: $0.00 Verified: Medical Flag to [GEOGRAPH…" at bounding box center [377, 141] width 676 height 74
click at [564, 168] on div "Customer ID: 212465 Credit Available: $0.00 Verified: Medical Flag to [GEOGRAPH…" at bounding box center [377, 141] width 676 height 74
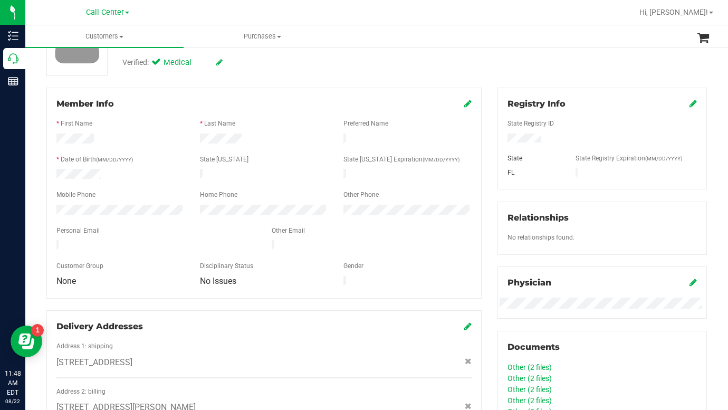
scroll to position [106, 0]
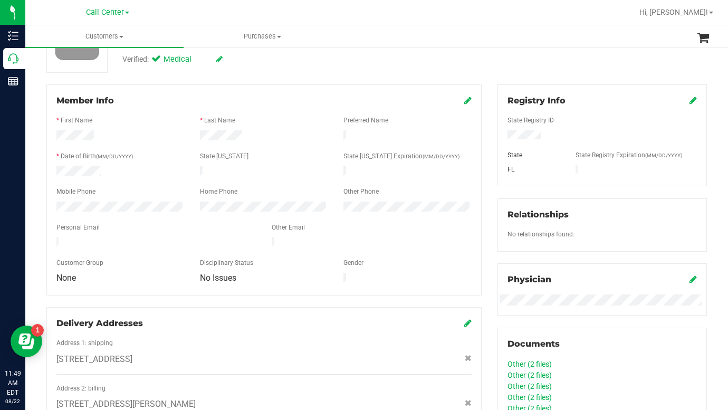
click at [606, 126] on div "State Registry ID" at bounding box center [602, 122] width 205 height 12
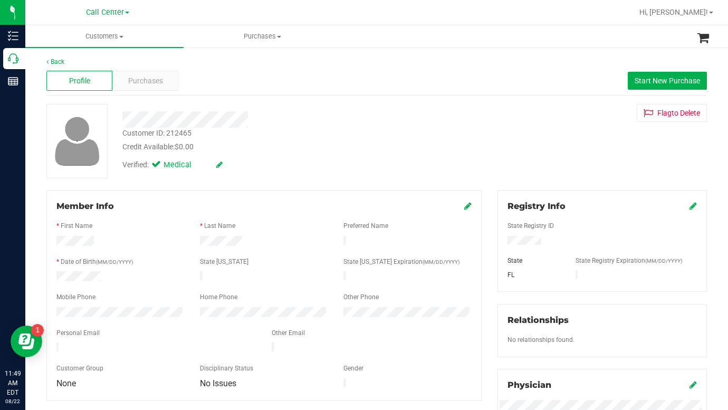
click at [161, 130] on div "Customer ID: 212465" at bounding box center [156, 133] width 69 height 11
click at [161, 131] on div "Customer ID: 212465" at bounding box center [156, 133] width 69 height 11
click at [160, 132] on div "Customer ID: 212465" at bounding box center [156, 133] width 69 height 11
click at [160, 133] on div "Customer ID: 212465" at bounding box center [156, 133] width 69 height 11
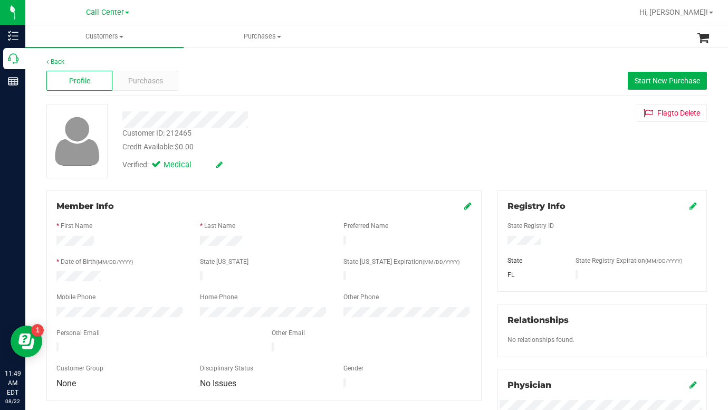
click at [166, 135] on div "Customer ID: 212465" at bounding box center [156, 133] width 69 height 11
copy div "Customer ID: 212465"
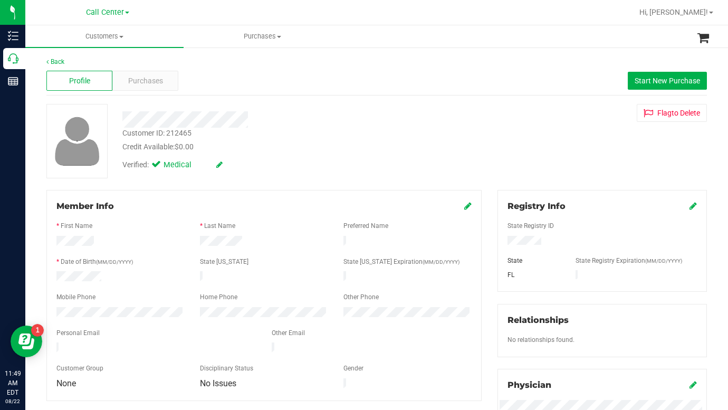
drag, startPoint x: 360, startPoint y: 165, endPoint x: 327, endPoint y: 171, distance: 34.3
click at [360, 165] on div "Verified: Medical" at bounding box center [283, 163] width 338 height 23
click at [570, 158] on div "Customer ID: 212465 Credit Available: $0.00 Verified: Medical Flag to [GEOGRAPH…" at bounding box center [377, 141] width 676 height 74
click at [142, 82] on span "Purchases" at bounding box center [145, 80] width 35 height 11
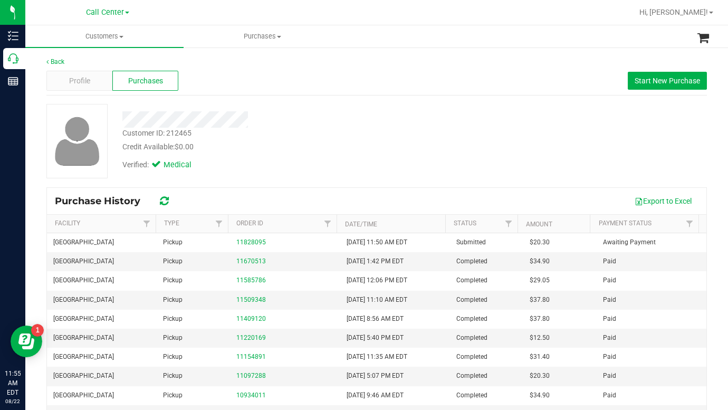
click at [555, 149] on div "Customer ID: 212465 Credit Available: $0.00 Verified: Medical" at bounding box center [377, 141] width 676 height 74
click at [560, 164] on div "Customer ID: 212465 Credit Available: $0.00 Verified: Medical" at bounding box center [377, 141] width 676 height 74
click at [121, 36] on span at bounding box center [121, 37] width 4 height 2
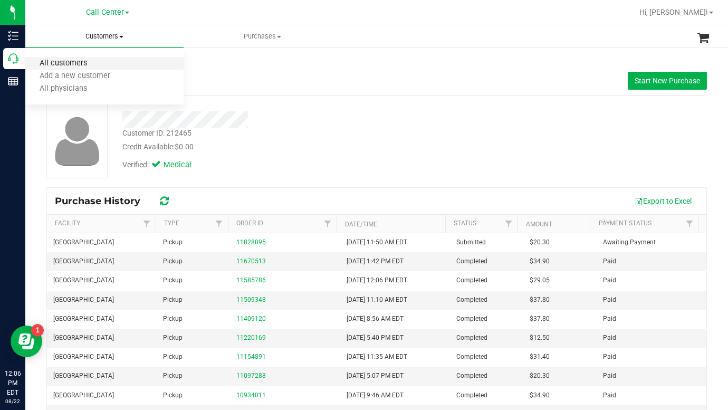
click at [75, 64] on span "All customers" at bounding box center [63, 63] width 76 height 9
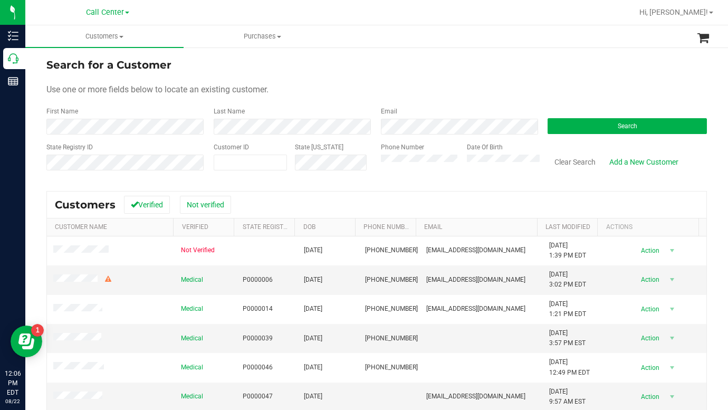
click at [394, 88] on div "Use one or more fields below to locate an existing customer." at bounding box center [376, 89] width 660 height 13
click at [552, 127] on button "Search" at bounding box center [627, 126] width 159 height 16
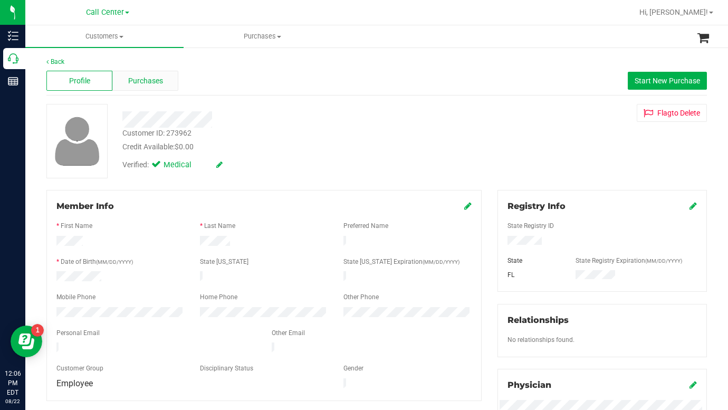
click at [140, 83] on span "Purchases" at bounding box center [145, 80] width 35 height 11
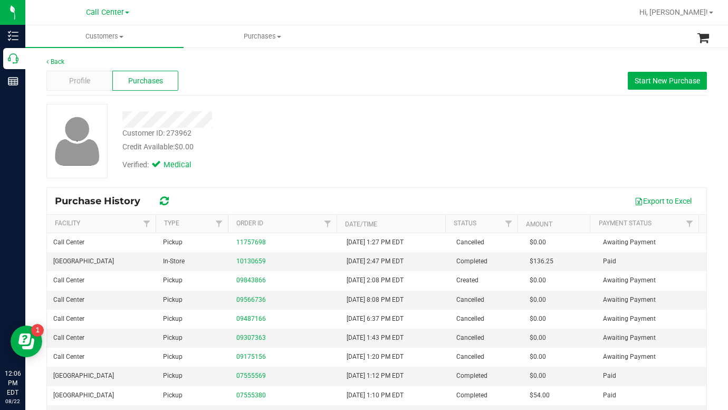
click at [555, 147] on div "Customer ID: 273962 Credit Available: $0.00 Verified: Medical" at bounding box center [377, 141] width 676 height 74
click at [523, 142] on div "Customer ID: 273962 Credit Available: $0.00 Verified: Medical" at bounding box center [377, 141] width 676 height 74
click at [635, 76] on span "Start New Purchase" at bounding box center [667, 80] width 65 height 8
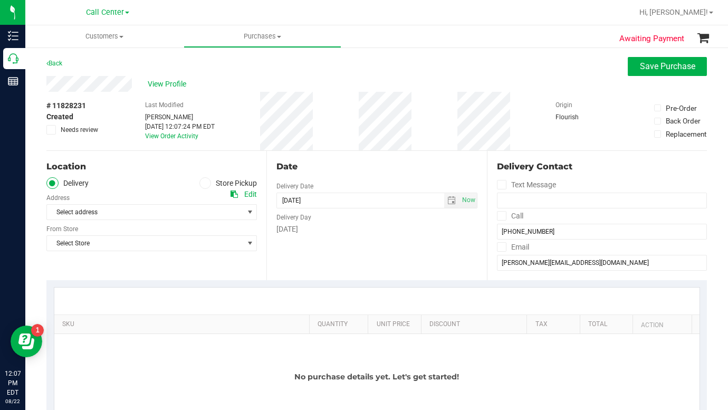
click at [202, 183] on icon at bounding box center [205, 183] width 6 height 0
click at [0, 0] on input "Store Pickup" at bounding box center [0, 0] width 0 height 0
click at [94, 213] on span "Select Store" at bounding box center [145, 212] width 196 height 15
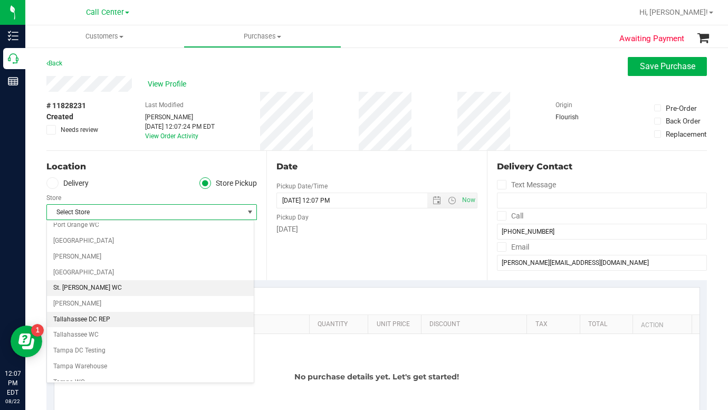
scroll to position [580, 0]
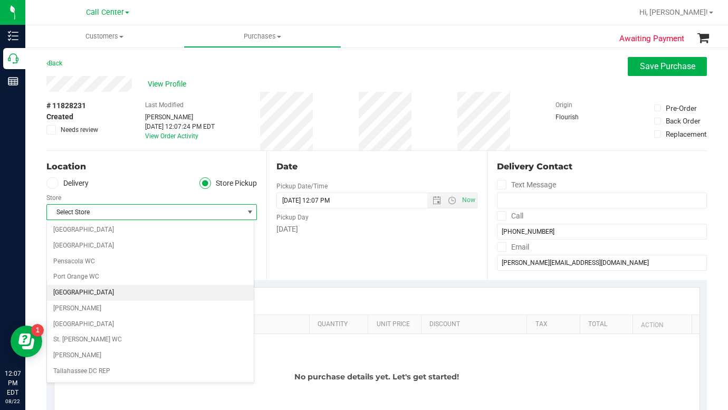
click at [72, 295] on li "[GEOGRAPHIC_DATA]" at bounding box center [150, 293] width 207 height 16
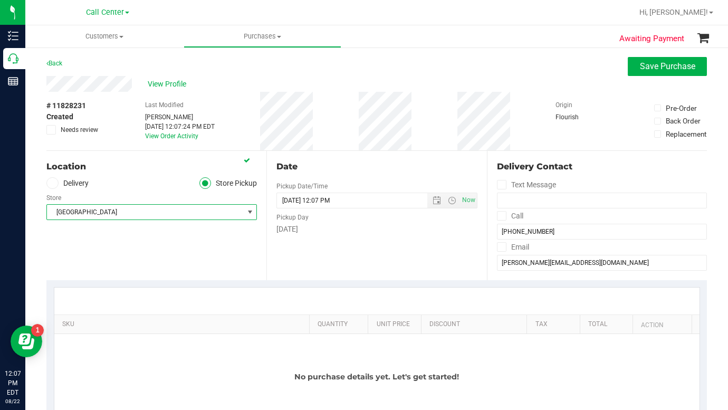
scroll to position [106, 0]
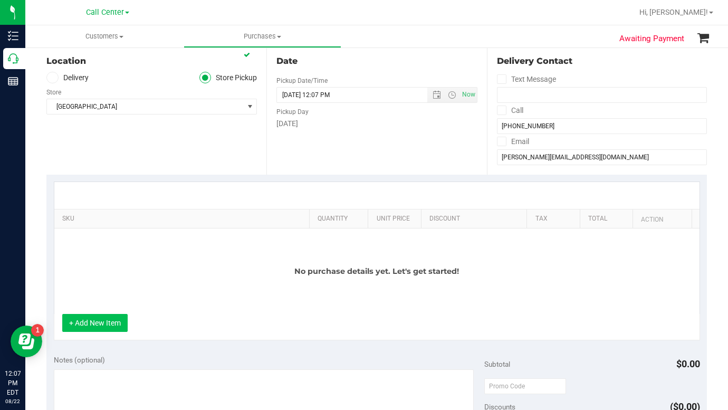
click at [103, 328] on button "+ Add New Item" at bounding box center [94, 323] width 65 height 18
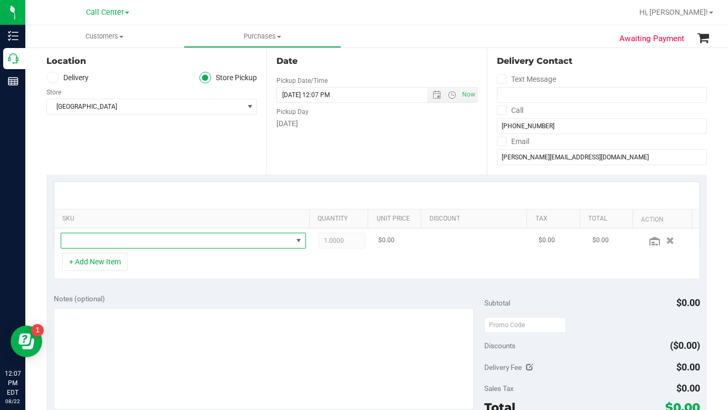
click at [74, 246] on span "NO DATA FOUND" at bounding box center [176, 240] width 231 height 15
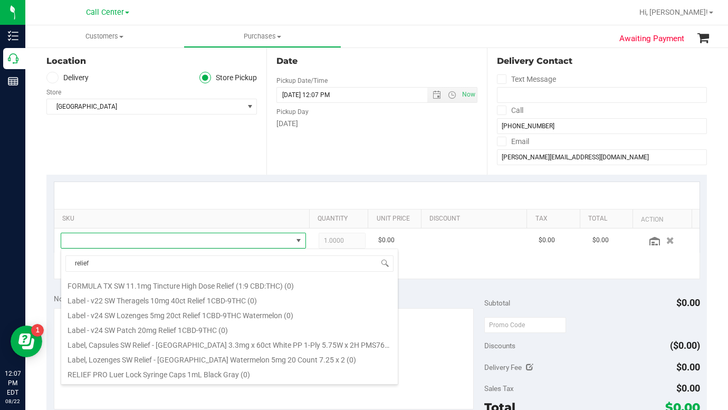
scroll to position [0, 0]
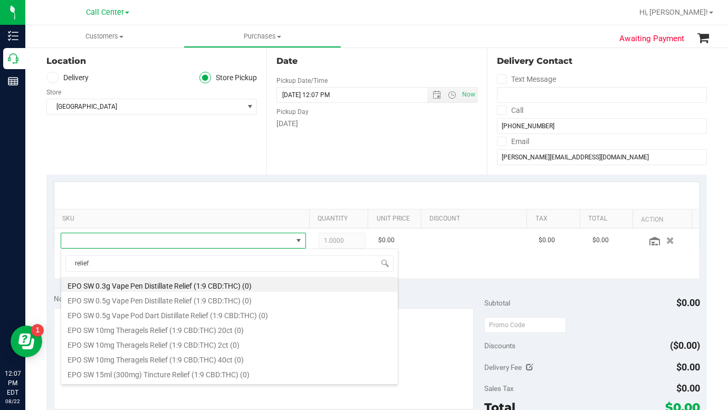
drag, startPoint x: 93, startPoint y: 259, endPoint x: 62, endPoint y: 262, distance: 31.8
click at [62, 262] on span "relief" at bounding box center [229, 263] width 337 height 25
type input "d"
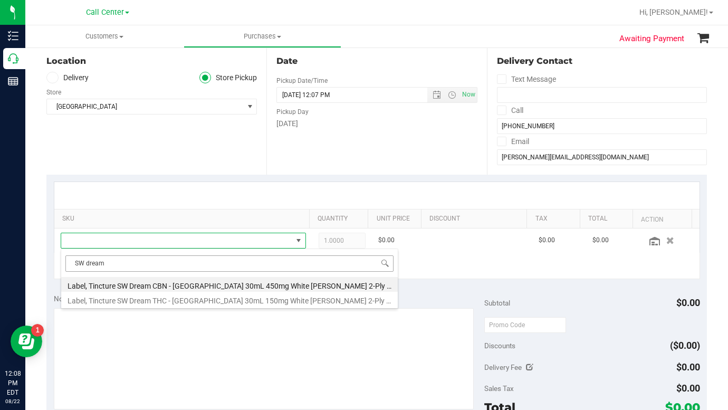
click at [126, 265] on input "SW dream" at bounding box center [229, 263] width 328 height 16
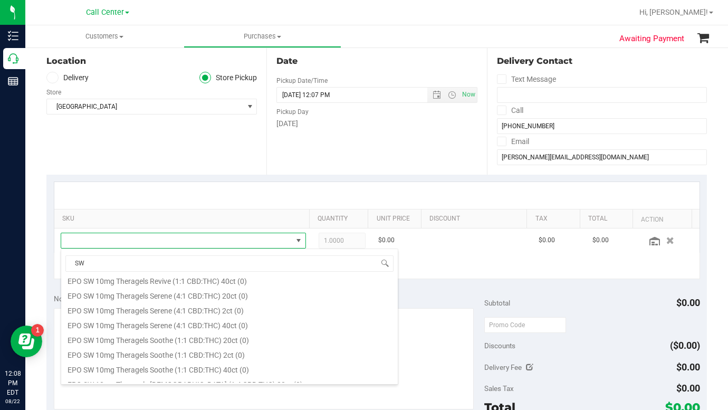
scroll to position [633, 0]
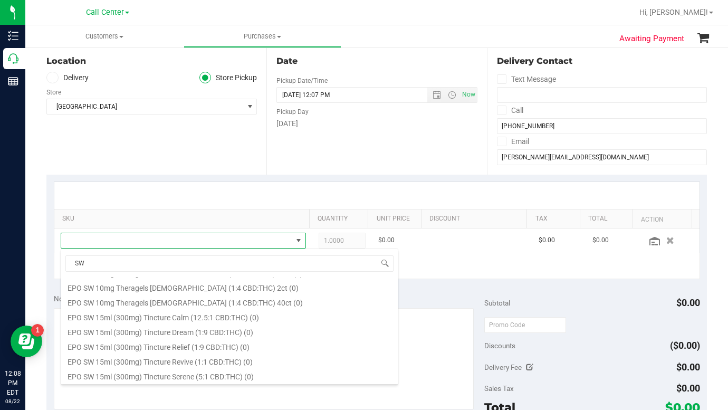
drag, startPoint x: 97, startPoint y: 258, endPoint x: 64, endPoint y: 262, distance: 33.4
click at [64, 262] on span "SW" at bounding box center [229, 263] width 337 height 25
drag, startPoint x: 103, startPoint y: 262, endPoint x: 61, endPoint y: 264, distance: 42.3
click at [61, 264] on span "Dream" at bounding box center [229, 263] width 337 height 25
type input "0.3"
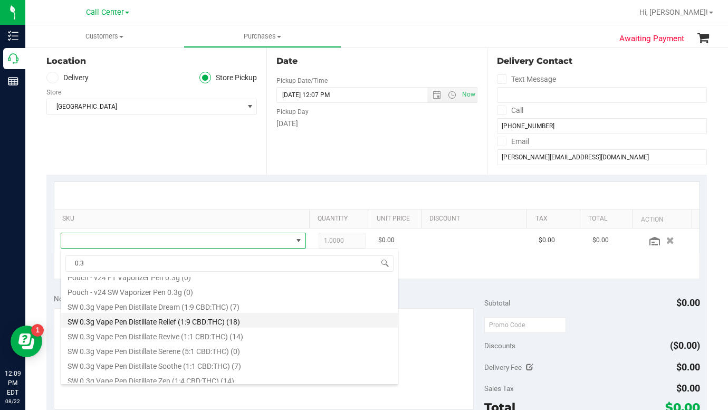
scroll to position [441, 0]
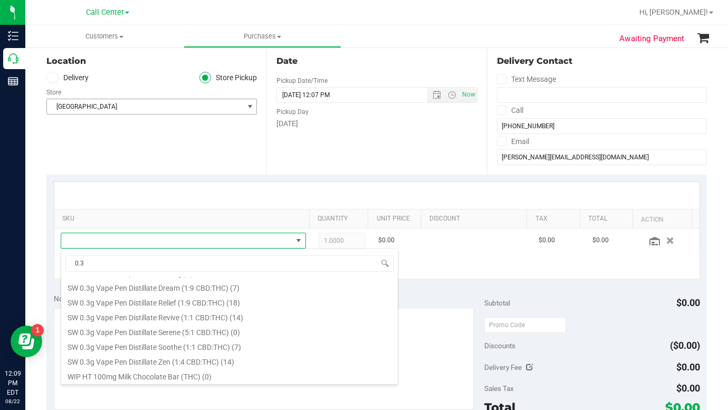
click at [246, 106] on span "select" at bounding box center [250, 106] width 8 height 8
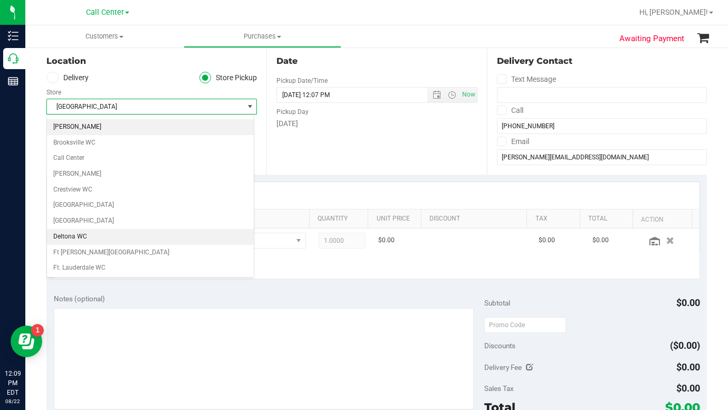
scroll to position [0, 0]
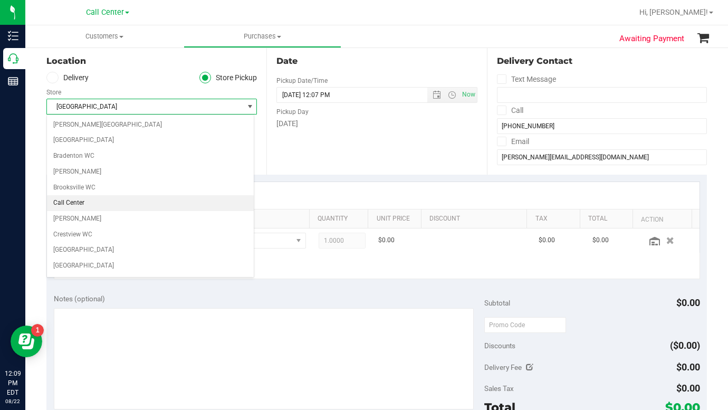
click at [89, 202] on li "Call Center" at bounding box center [150, 203] width 207 height 16
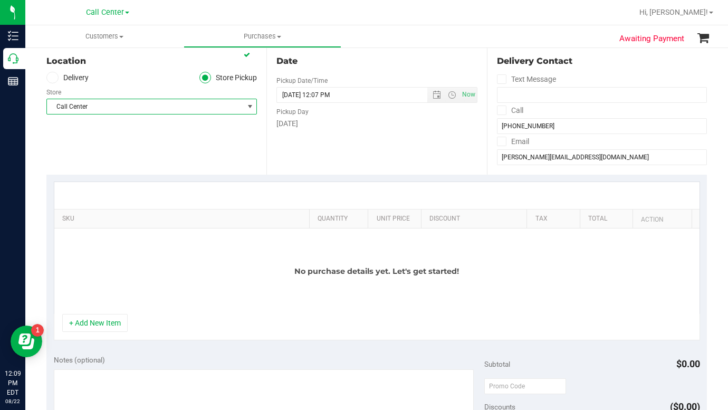
click at [119, 134] on div "Location Delivery Store Pickup Store Call Center Select Store [PERSON_NAME][GEO…" at bounding box center [156, 109] width 220 height 129
drag, startPoint x: 580, startPoint y: 41, endPoint x: 567, endPoint y: 38, distance: 12.9
click at [580, 40] on ul "Customers All customers Add a new customer All physicians Purchases All purchas…" at bounding box center [389, 36] width 728 height 23
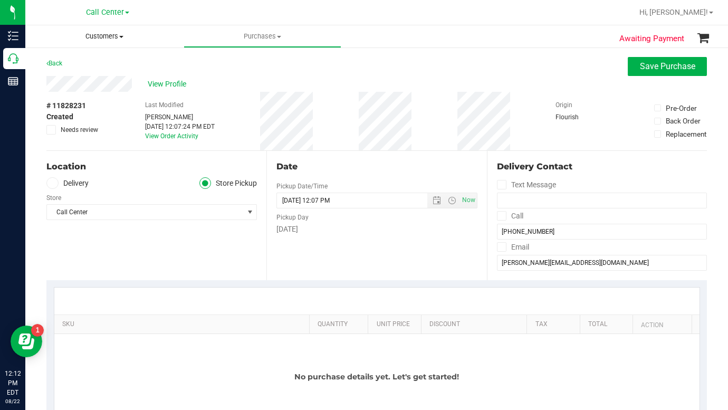
click at [123, 36] on span at bounding box center [121, 37] width 4 height 2
click at [78, 64] on span "All customers" at bounding box center [63, 63] width 76 height 9
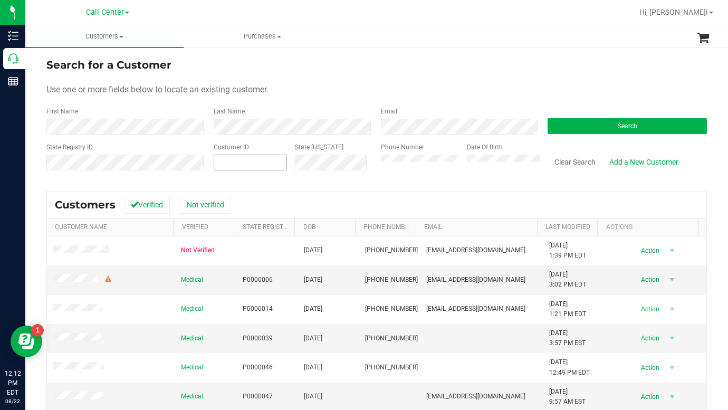
click at [242, 164] on span at bounding box center [250, 163] width 73 height 16
type input "196405"
click at [553, 124] on button "Search" at bounding box center [627, 126] width 159 height 16
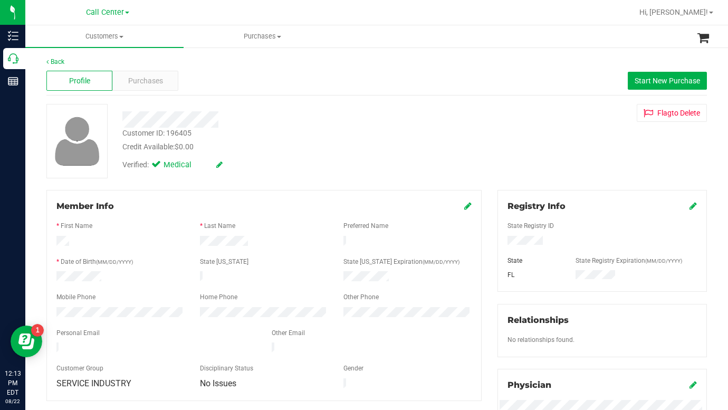
click at [540, 147] on div "Customer ID: 196405 Credit Available: $0.00 Verified: Medical Flag to [GEOGRAPH…" at bounding box center [377, 141] width 676 height 74
drag, startPoint x: 550, startPoint y: 146, endPoint x: 534, endPoint y: 152, distance: 16.4
click at [550, 146] on div "Customer ID: 196405 Credit Available: $0.00 Verified: Medical Flag to [GEOGRAPH…" at bounding box center [377, 141] width 676 height 74
click at [555, 167] on div "Customer ID: 196405 Credit Available: $0.00 Verified: Medical Flag to [GEOGRAPH…" at bounding box center [377, 141] width 676 height 74
click at [556, 168] on div "Customer ID: 196405 Credit Available: $0.00 Verified: Medical Flag to [GEOGRAPH…" at bounding box center [377, 141] width 676 height 74
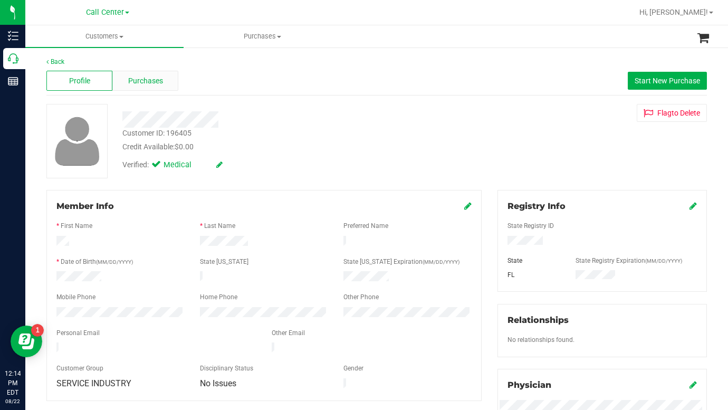
click at [132, 79] on span "Purchases" at bounding box center [145, 80] width 35 height 11
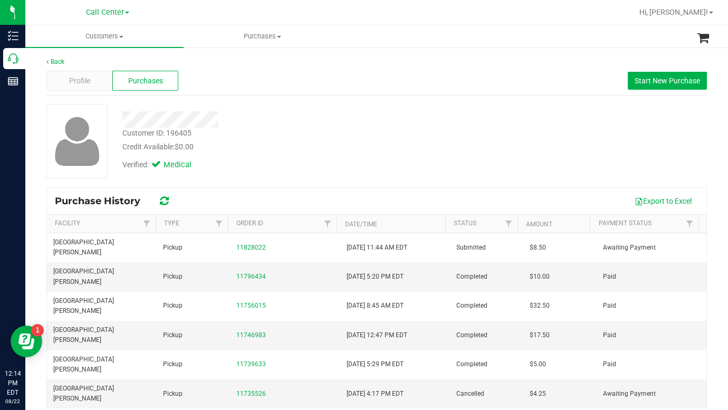
click at [583, 143] on div "Customer ID: 196405 Credit Available: $0.00 Verified: Medical" at bounding box center [377, 141] width 676 height 74
click at [576, 159] on div "Customer ID: 196405 Credit Available: $0.00 Verified: Medical" at bounding box center [377, 141] width 676 height 74
click at [95, 78] on div "Profile" at bounding box center [79, 81] width 66 height 20
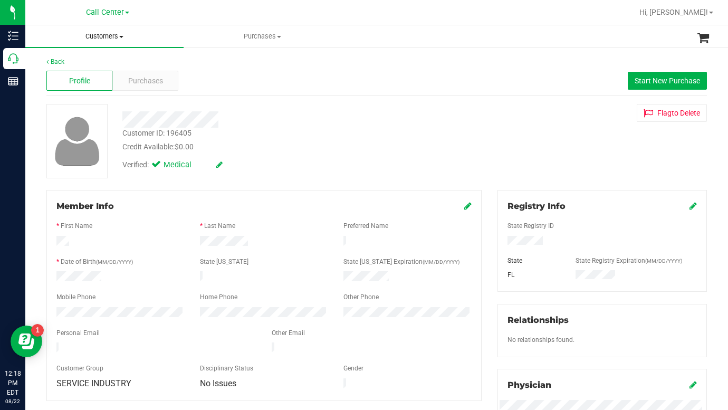
click at [122, 33] on span "Customers" at bounding box center [104, 36] width 158 height 9
click at [79, 63] on span "All customers" at bounding box center [63, 63] width 76 height 9
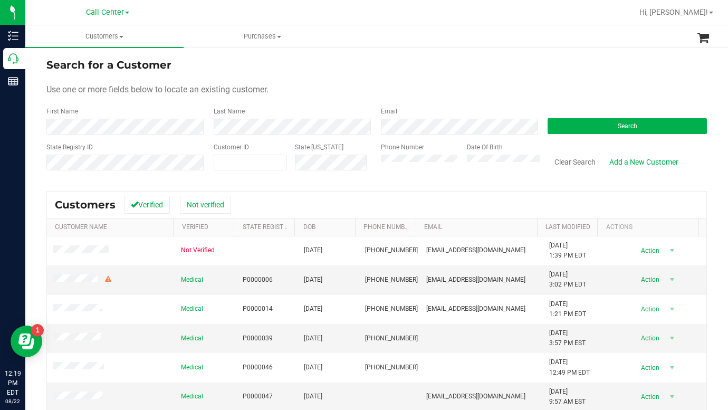
click at [567, 68] on div "Search for a Customer" at bounding box center [376, 65] width 660 height 16
click at [557, 93] on div "Use one or more fields below to locate an existing customer." at bounding box center [376, 89] width 660 height 13
drag, startPoint x: 249, startPoint y: 163, endPoint x: 257, endPoint y: 155, distance: 11.2
click at [249, 161] on span at bounding box center [250, 163] width 73 height 16
type input "1497072"
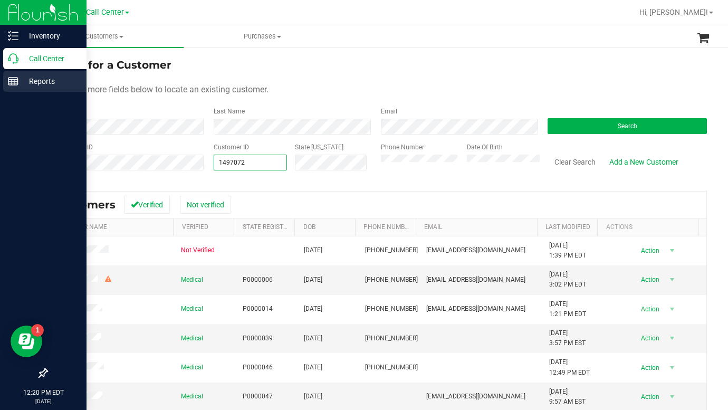
type input "1497072"
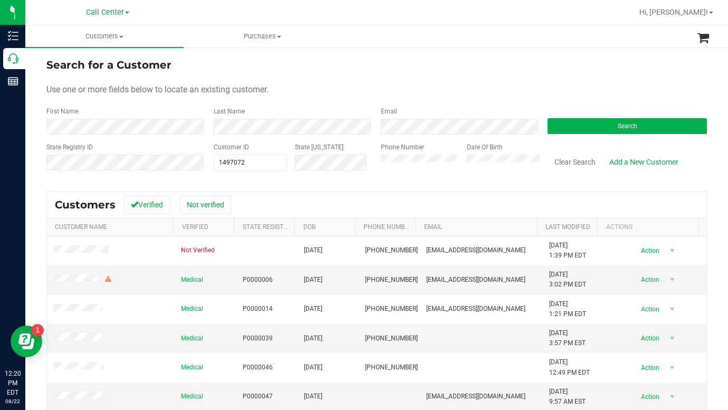
click at [554, 83] on form "Search for a Customer Use one or more fields below to locate an existing custom…" at bounding box center [376, 118] width 660 height 123
click at [571, 129] on button "Search" at bounding box center [627, 126] width 159 height 16
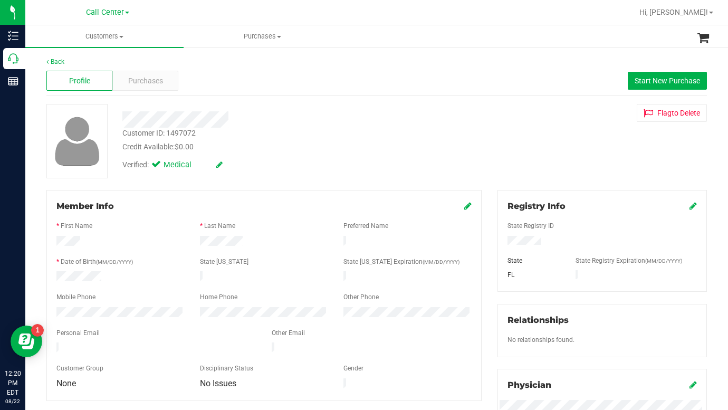
click at [558, 158] on div "Customer ID: 1497072 Credit Available: $0.00 Verified: Medical Flag to [GEOGRAP…" at bounding box center [377, 141] width 676 height 74
click at [159, 79] on span "Purchases" at bounding box center [145, 80] width 35 height 11
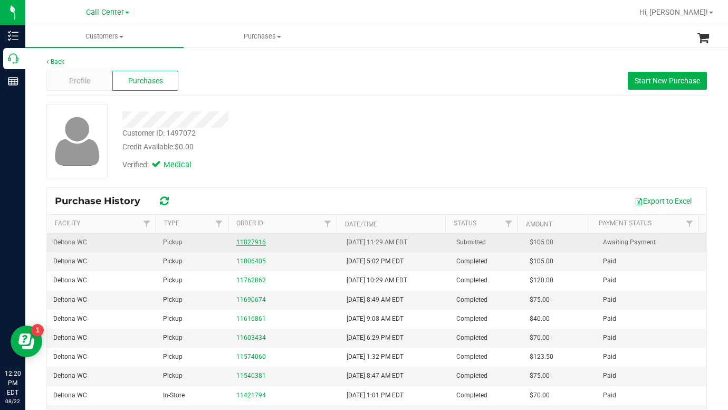
click at [254, 242] on link "11827916" at bounding box center [251, 241] width 30 height 7
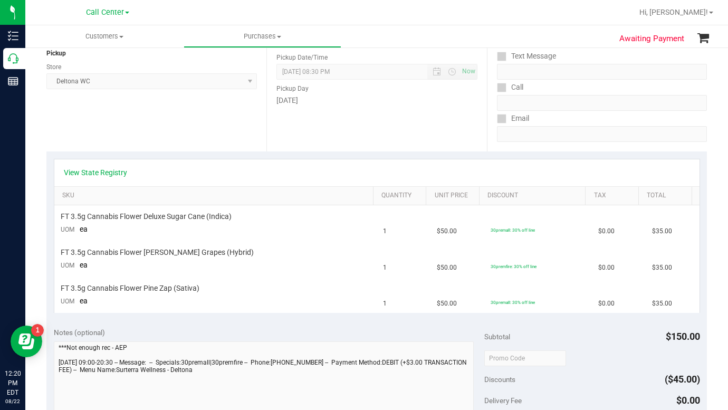
scroll to position [106, 0]
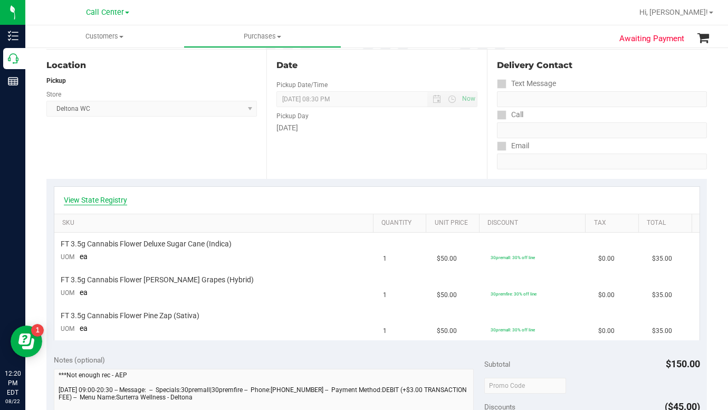
click at [109, 196] on link "View State Registry" at bounding box center [95, 200] width 63 height 11
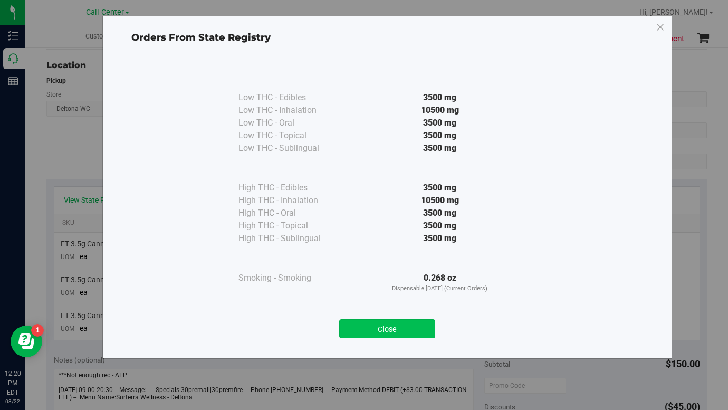
click at [356, 328] on button "Close" at bounding box center [387, 328] width 96 height 19
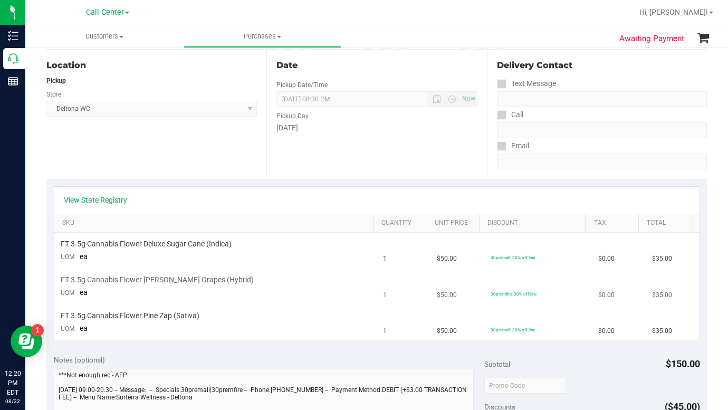
click at [555, 274] on td "30premfire: 30% off line" at bounding box center [538, 287] width 108 height 36
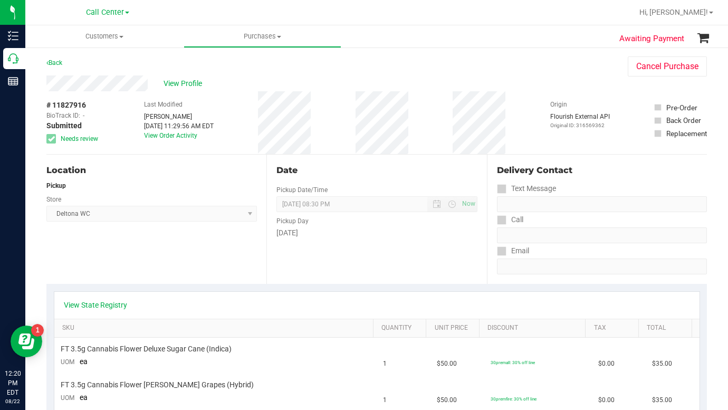
scroll to position [0, 0]
click at [173, 84] on span "View Profile" at bounding box center [185, 84] width 42 height 11
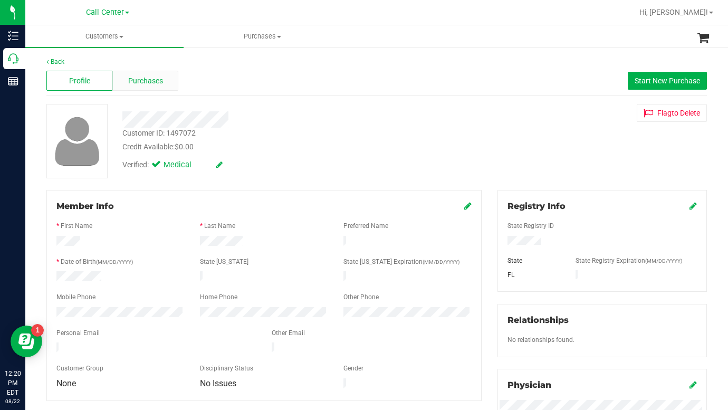
click at [146, 81] on span "Purchases" at bounding box center [145, 80] width 35 height 11
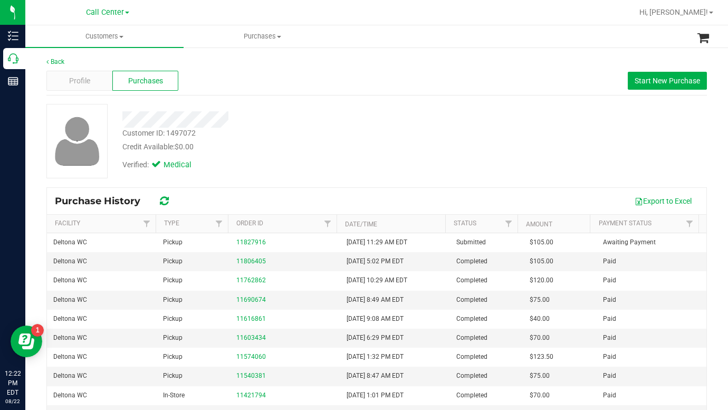
click at [576, 152] on div "Customer ID: 1497072 Credit Available: $0.00 Verified: Medical" at bounding box center [377, 141] width 676 height 74
click at [123, 39] on span "Customers" at bounding box center [104, 36] width 158 height 9
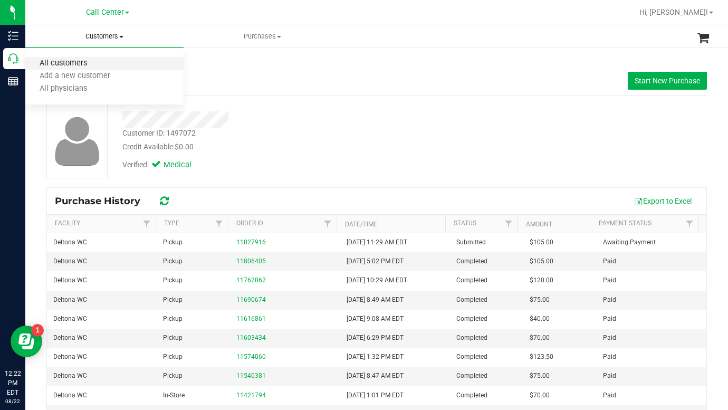
click at [88, 60] on span "All customers" at bounding box center [63, 63] width 76 height 9
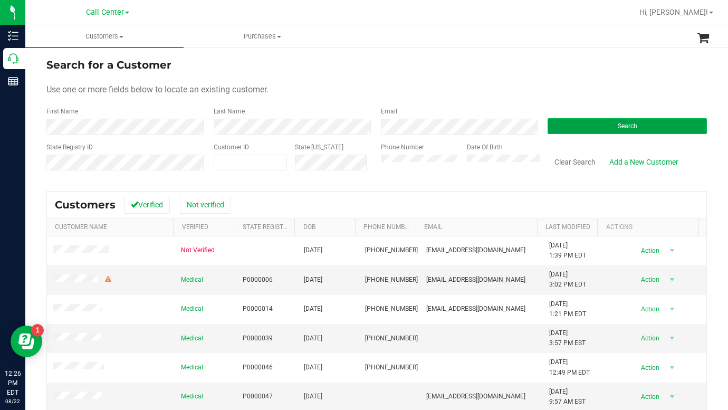
click at [577, 129] on button "Search" at bounding box center [627, 126] width 159 height 16
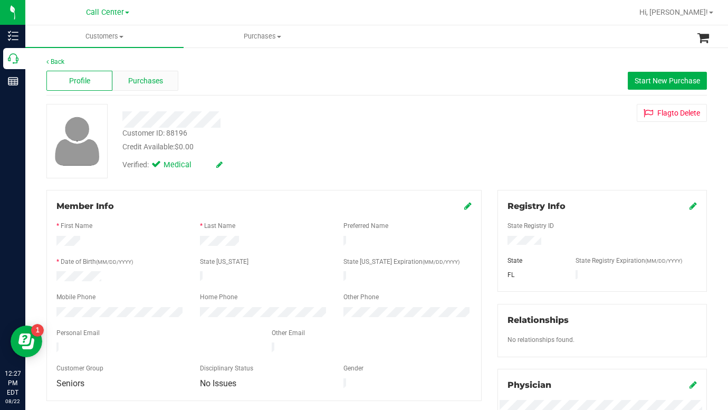
click at [128, 83] on span "Purchases" at bounding box center [145, 80] width 35 height 11
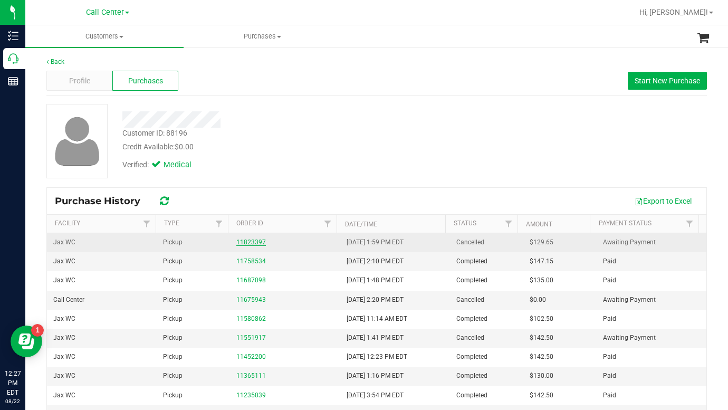
click at [243, 244] on link "11823397" at bounding box center [251, 241] width 30 height 7
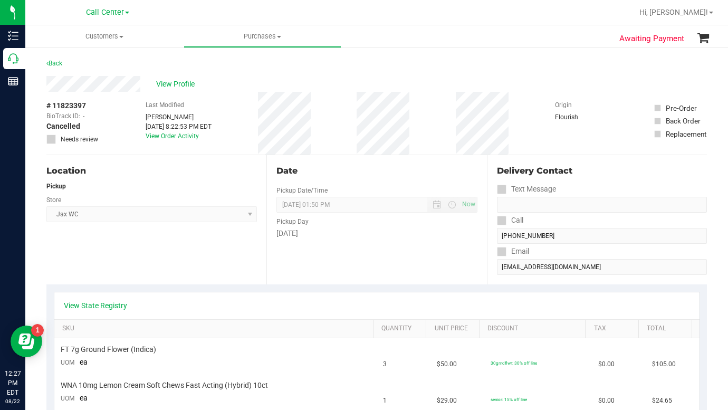
click at [167, 253] on div "Location Pickup Store Jax WC Select Store [PERSON_NAME][GEOGRAPHIC_DATA] [PERSO…" at bounding box center [156, 219] width 220 height 129
click at [173, 87] on span "View Profile" at bounding box center [177, 84] width 42 height 11
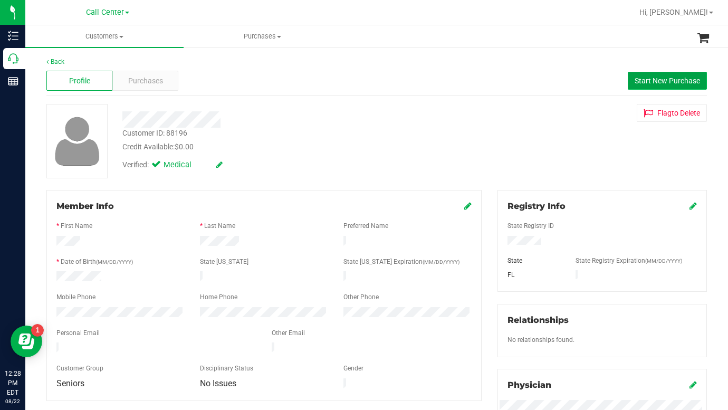
click at [645, 88] on button "Start New Purchase" at bounding box center [667, 81] width 79 height 18
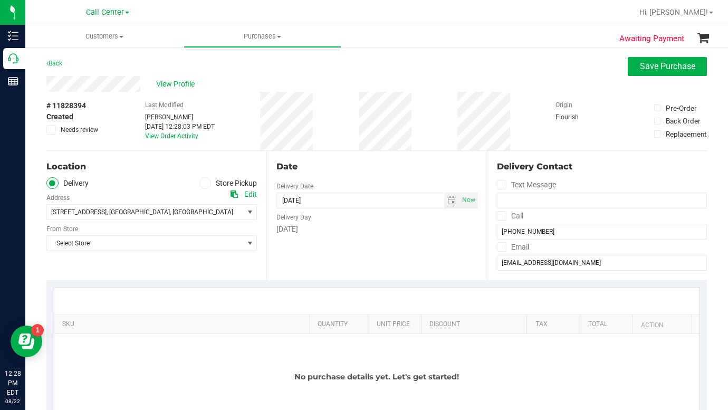
drag, startPoint x: 202, startPoint y: 181, endPoint x: 194, endPoint y: 181, distance: 8.4
click at [202, 183] on icon at bounding box center [205, 183] width 6 height 0
click at [0, 0] on input "Store Pickup" at bounding box center [0, 0] width 0 height 0
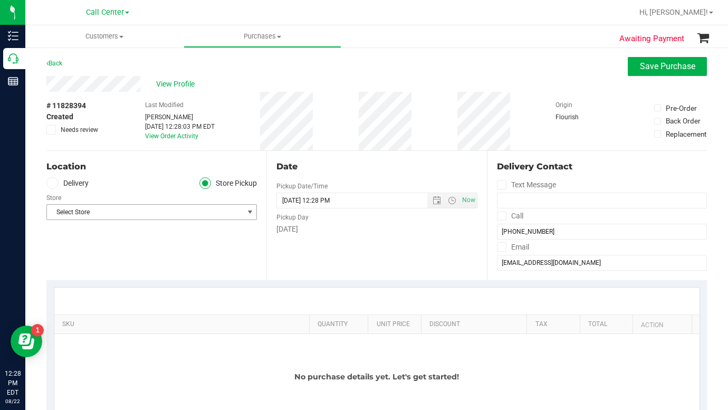
click at [101, 213] on span "Select Store" at bounding box center [145, 212] width 196 height 15
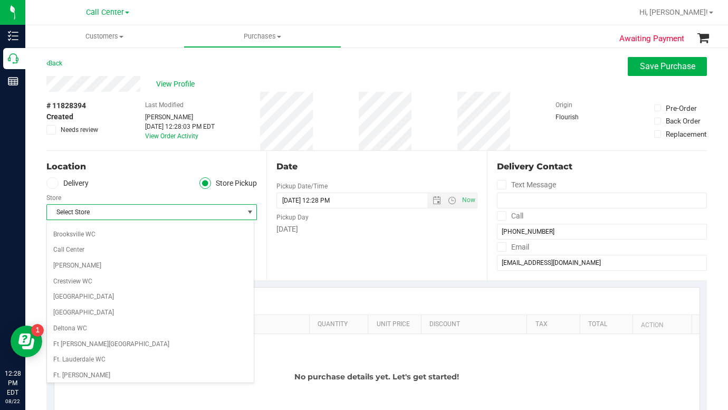
scroll to position [158, 0]
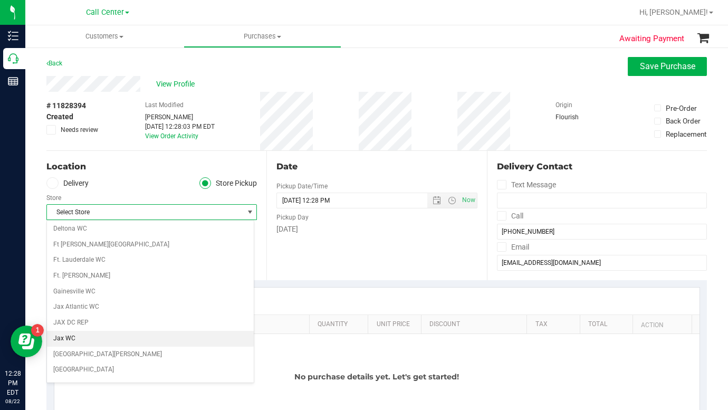
click at [67, 340] on li "Jax WC" at bounding box center [150, 339] width 207 height 16
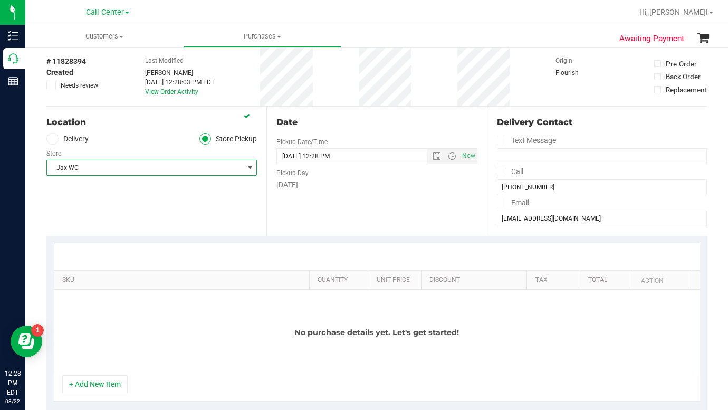
scroll to position [106, 0]
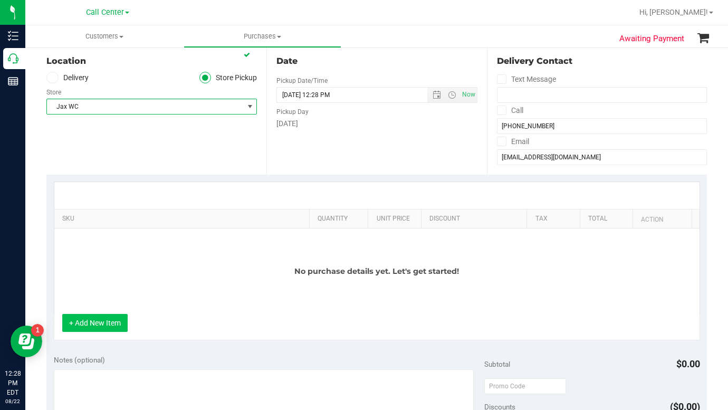
click at [99, 327] on button "+ Add New Item" at bounding box center [94, 323] width 65 height 18
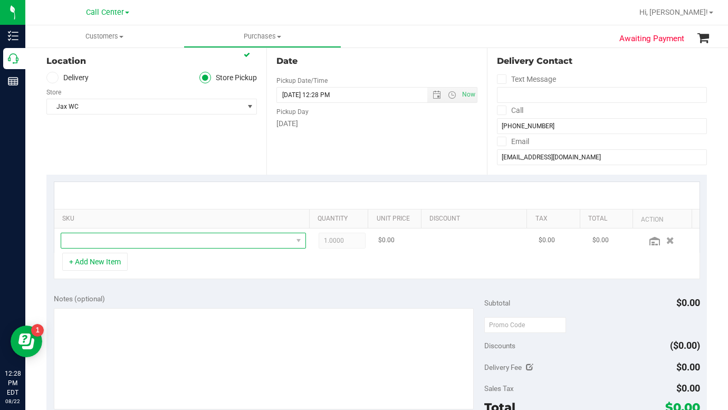
click at [81, 242] on span "NO DATA FOUND" at bounding box center [176, 240] width 231 height 15
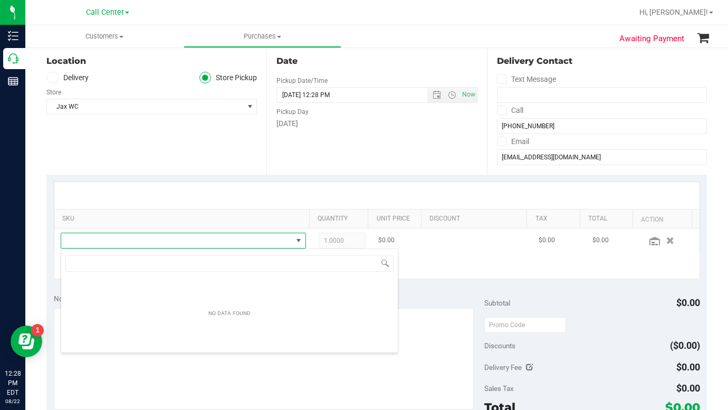
scroll to position [16, 236]
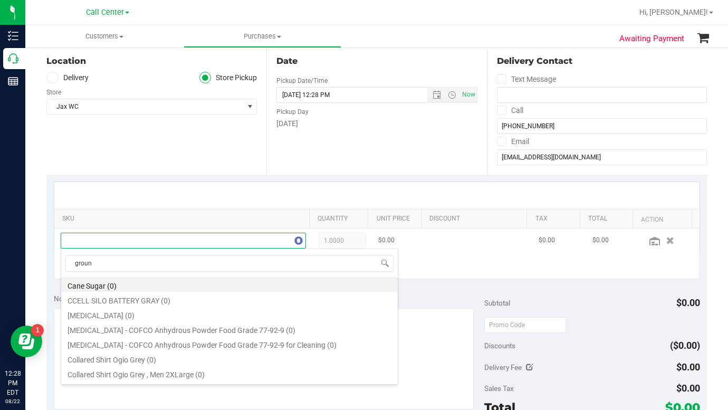
type input "ground"
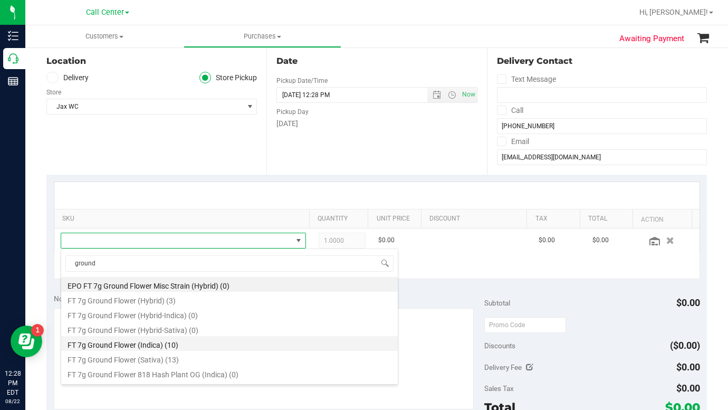
click at [131, 347] on li "FT 7g Ground Flower (Indica) (10)" at bounding box center [229, 343] width 337 height 15
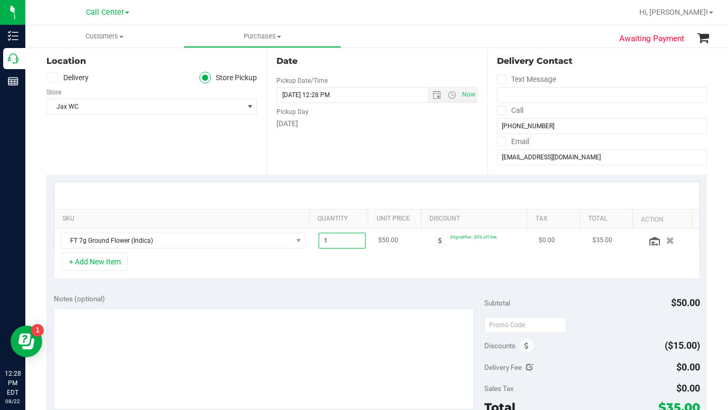
click at [325, 241] on span "1.00 1" at bounding box center [342, 241] width 47 height 16
type input "3"
type input "3.00"
click at [174, 255] on div "+ Add New Item" at bounding box center [377, 266] width 646 height 26
click at [114, 261] on button "+ Add New Item" at bounding box center [94, 262] width 65 height 18
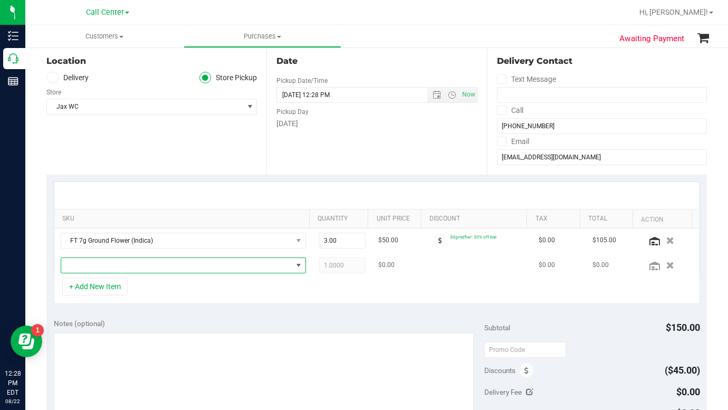
click at [107, 267] on span "NO DATA FOUND" at bounding box center [176, 265] width 231 height 15
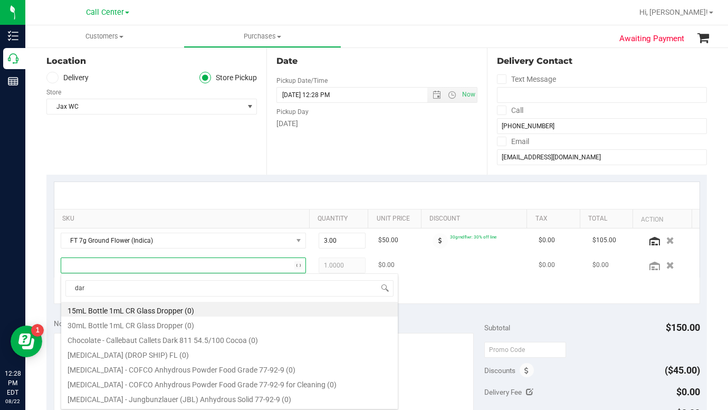
type input "dark"
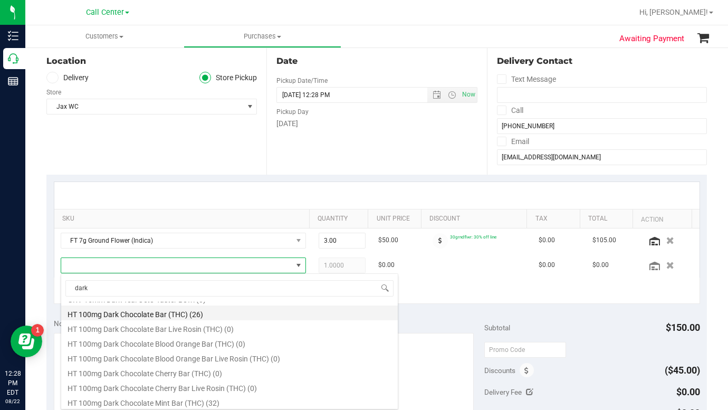
scroll to position [369, 0]
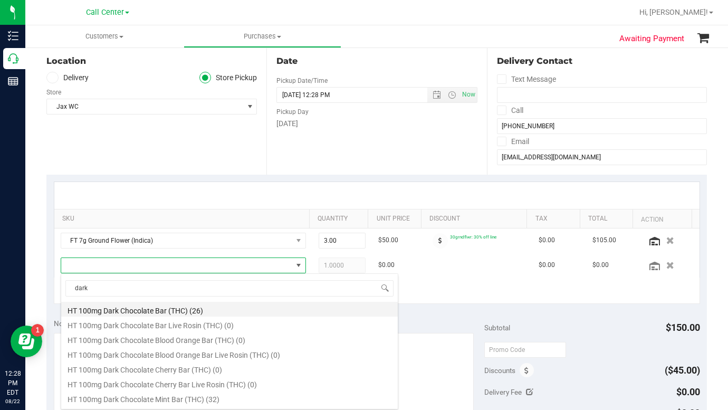
click at [138, 313] on li "HT 100mg Dark Chocolate Bar (THC) (26)" at bounding box center [229, 309] width 337 height 15
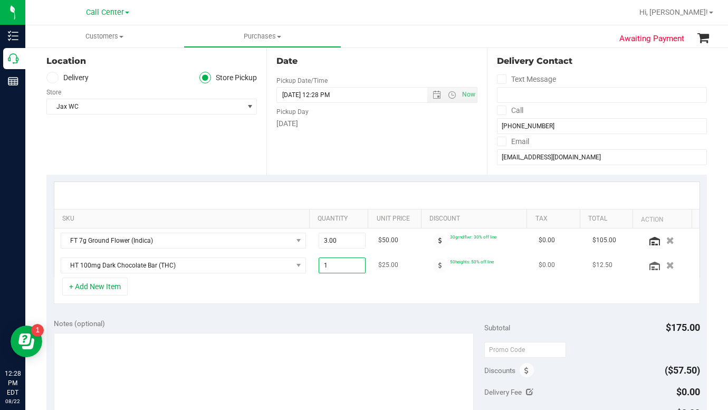
click at [322, 267] on span "1.00 1" at bounding box center [342, 265] width 47 height 16
type input "3"
type input "3.00"
click at [301, 288] on div "+ Add New Item" at bounding box center [377, 290] width 646 height 26
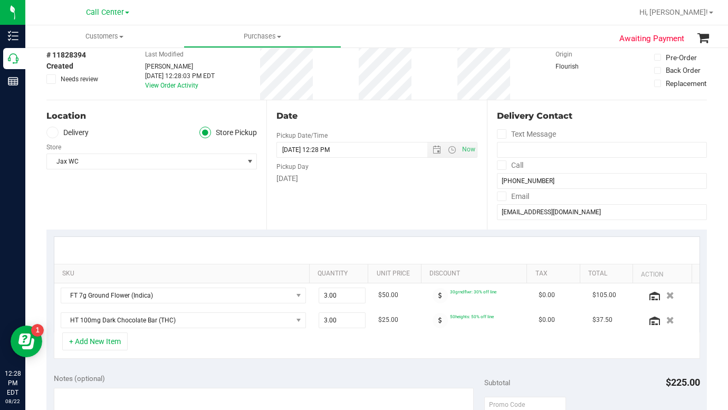
scroll to position [0, 0]
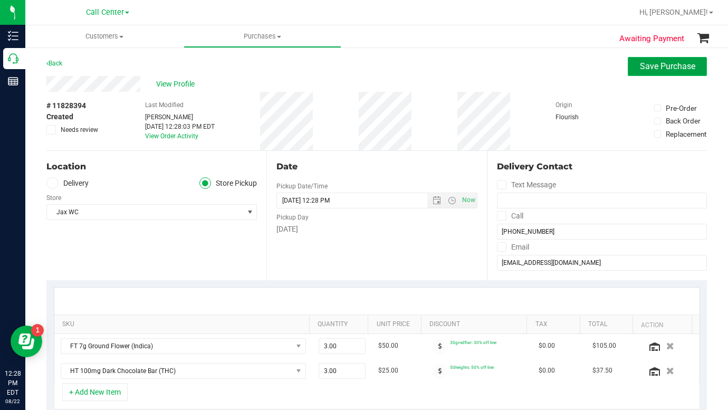
click at [640, 67] on span "Save Purchase" at bounding box center [667, 66] width 55 height 10
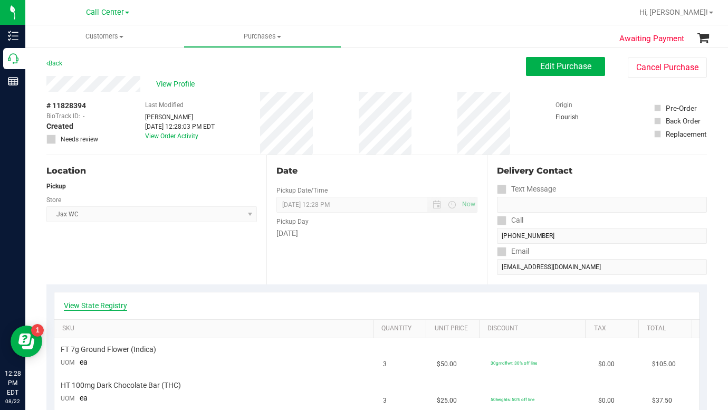
click at [91, 306] on link "View State Registry" at bounding box center [95, 305] width 63 height 11
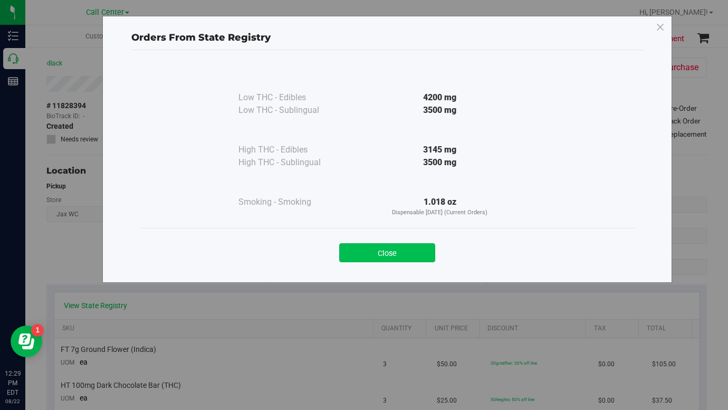
click at [376, 257] on button "Close" at bounding box center [387, 252] width 96 height 19
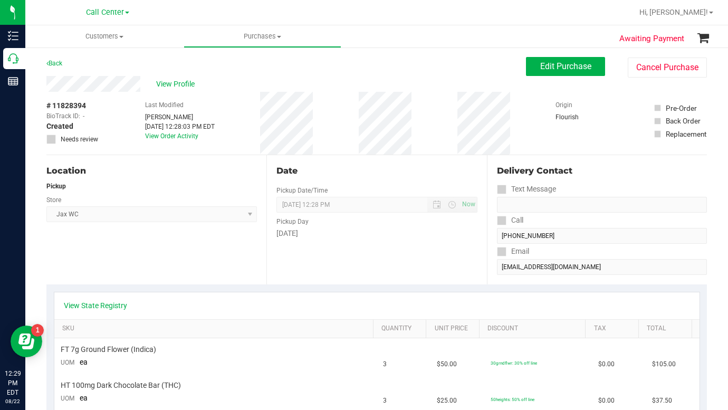
click at [208, 333] on th "SKU" at bounding box center [213, 329] width 319 height 19
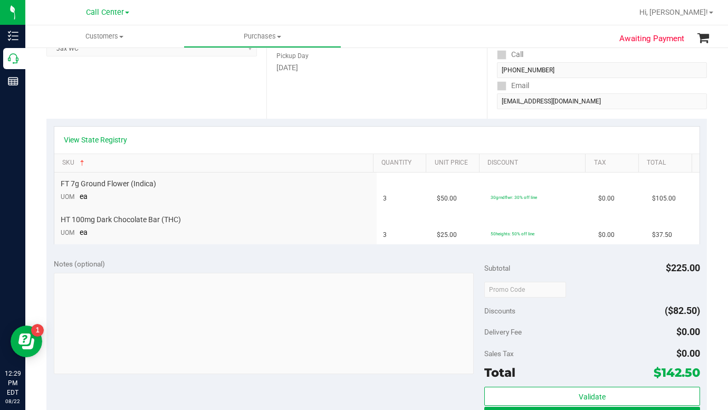
scroll to position [53, 0]
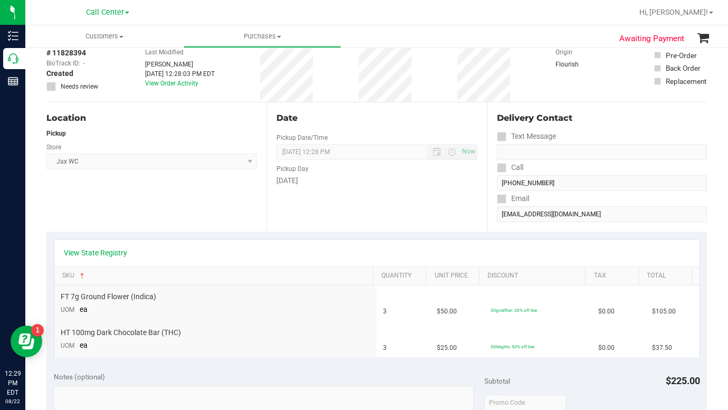
drag, startPoint x: 544, startPoint y: 77, endPoint x: 529, endPoint y: 79, distance: 14.9
click at [544, 77] on div "# 11828394 BioTrack ID: - Created Needs review Last Modified [PERSON_NAME] [DAT…" at bounding box center [376, 70] width 660 height 63
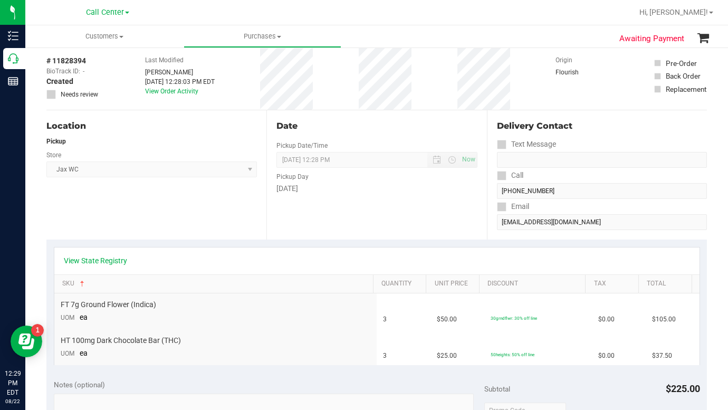
scroll to position [0, 0]
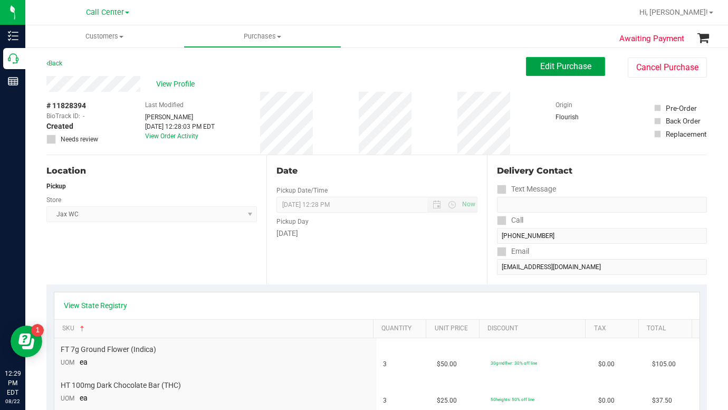
click at [550, 66] on span "Edit Purchase" at bounding box center [565, 66] width 51 height 10
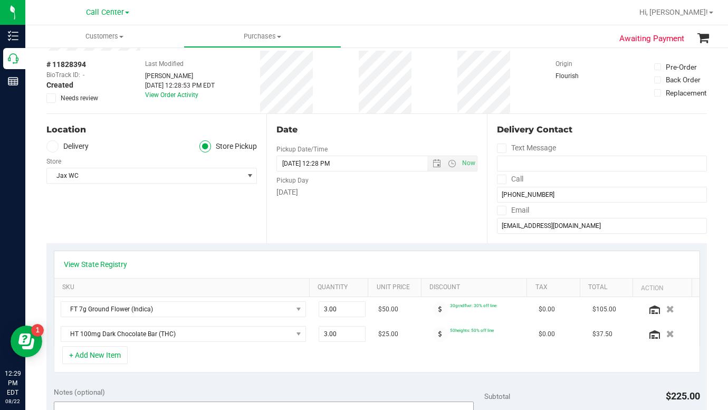
scroll to position [106, 0]
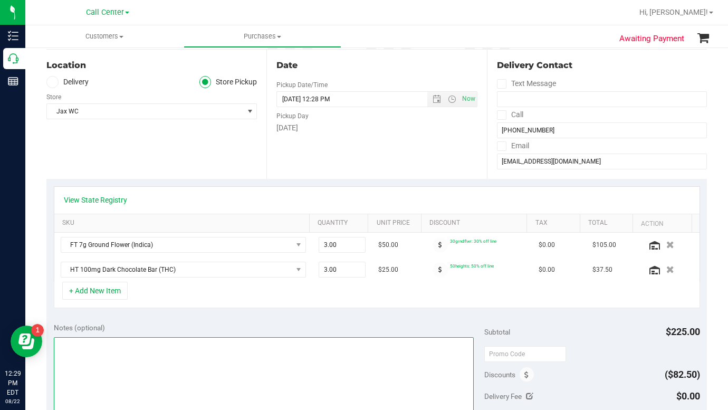
click at [120, 349] on textarea at bounding box center [264, 387] width 420 height 101
click at [179, 366] on textarea at bounding box center [264, 387] width 420 height 101
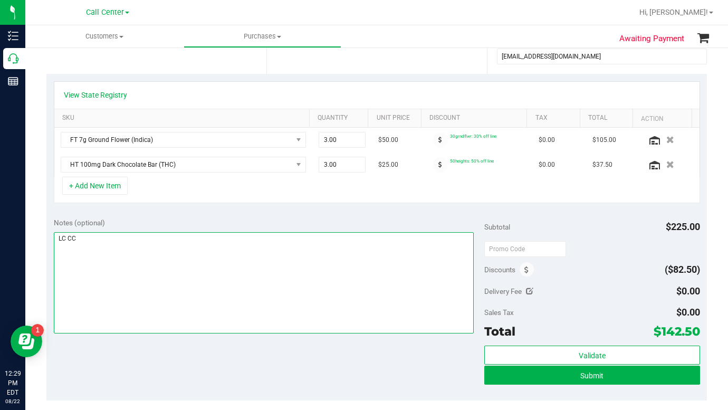
scroll to position [211, 0]
click at [217, 315] on textarea at bounding box center [264, 282] width 420 height 101
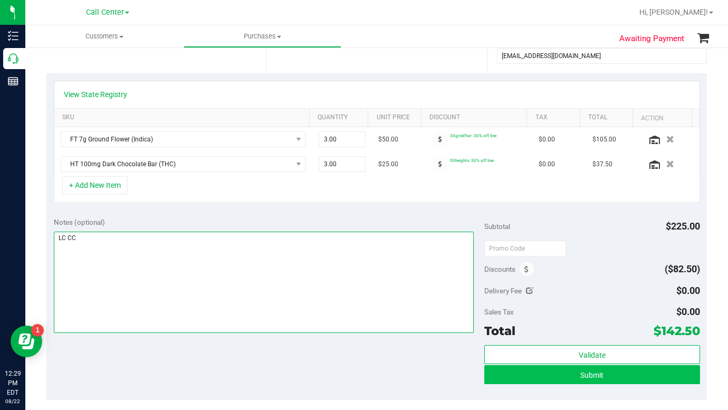
type textarea "LC CC"
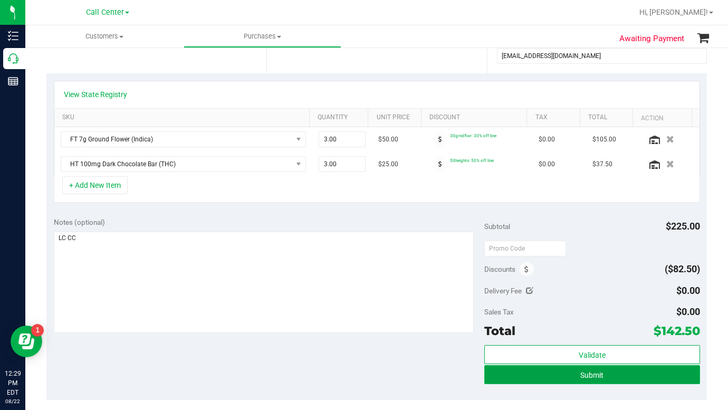
click at [509, 378] on button "Submit" at bounding box center [591, 374] width 215 height 19
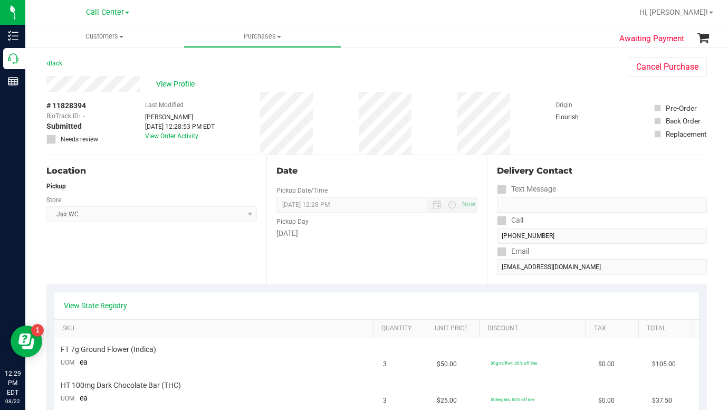
click at [162, 266] on div "Location Pickup Store Jax WC Select Store [PERSON_NAME][GEOGRAPHIC_DATA] [PERSO…" at bounding box center [156, 219] width 220 height 129
click at [166, 80] on span "View Profile" at bounding box center [177, 84] width 42 height 11
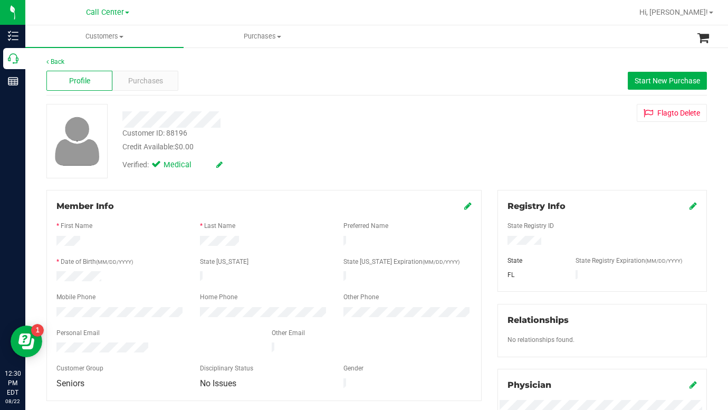
click at [579, 158] on div "Customer ID: 88196 Credit Available: $0.00 Verified: Medical Flag to [GEOGRAPHI…" at bounding box center [377, 141] width 676 height 74
click at [136, 72] on div "Purchases" at bounding box center [145, 81] width 66 height 20
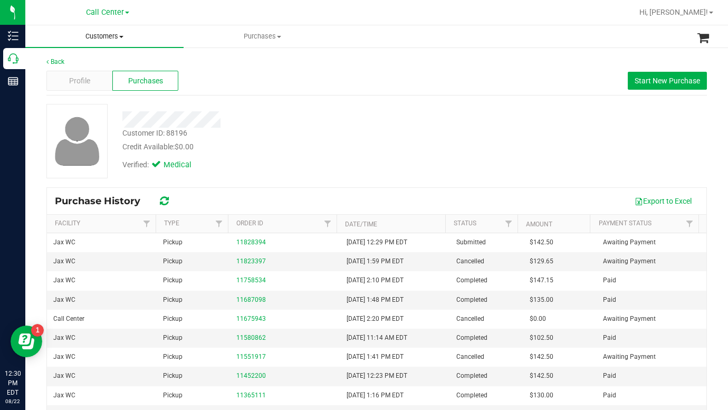
click at [118, 36] on span "Customers" at bounding box center [104, 36] width 158 height 9
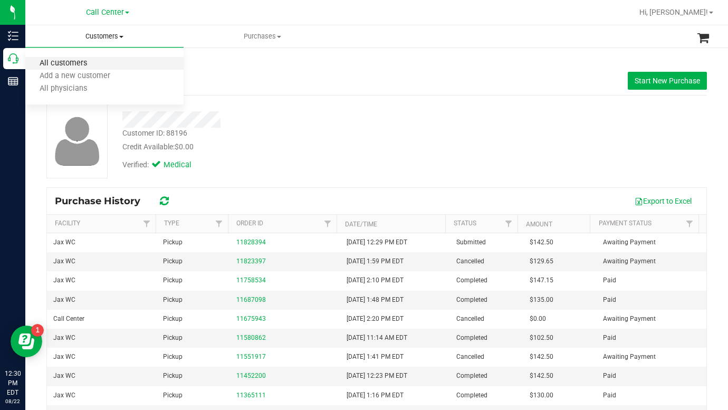
click at [80, 64] on span "All customers" at bounding box center [63, 63] width 76 height 9
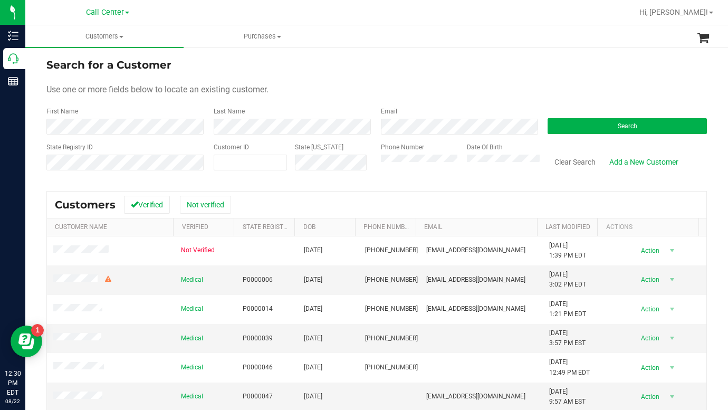
click at [538, 78] on form "Search for a Customer Use one or more fields below to locate an existing custom…" at bounding box center [376, 118] width 660 height 123
click at [588, 107] on div "Search" at bounding box center [623, 121] width 167 height 28
click at [574, 126] on button "Search" at bounding box center [627, 126] width 159 height 16
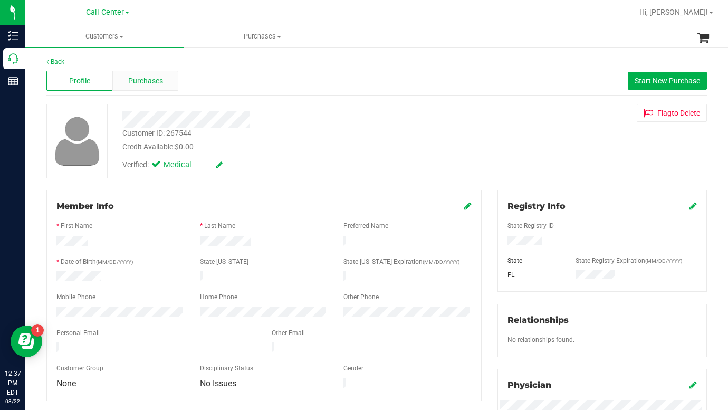
click at [146, 77] on span "Purchases" at bounding box center [145, 80] width 35 height 11
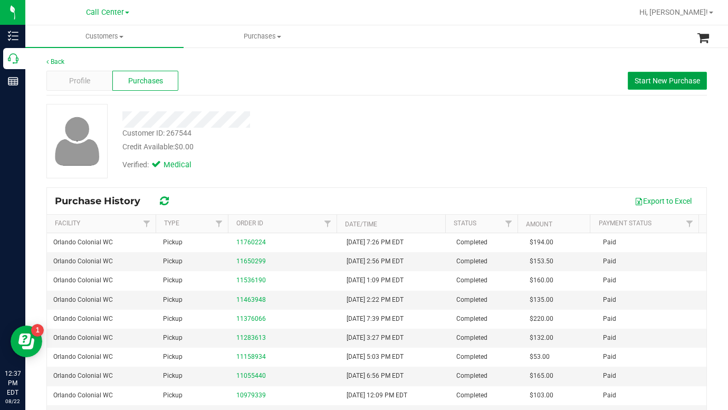
click at [652, 85] on button "Start New Purchase" at bounding box center [667, 81] width 79 height 18
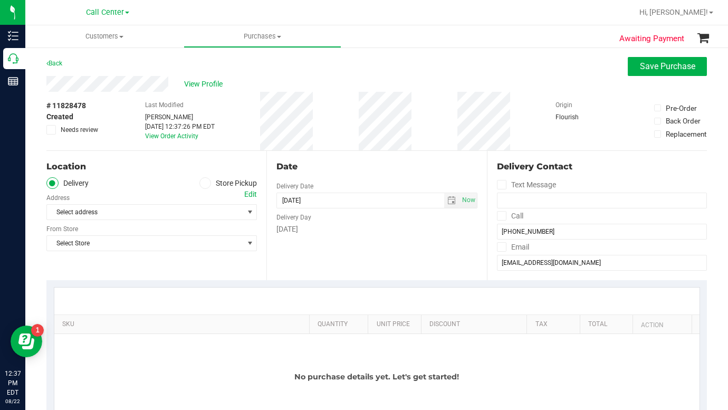
click at [202, 183] on icon at bounding box center [205, 183] width 6 height 0
click at [0, 0] on input "Store Pickup" at bounding box center [0, 0] width 0 height 0
click at [101, 209] on span "Select Store" at bounding box center [145, 212] width 196 height 15
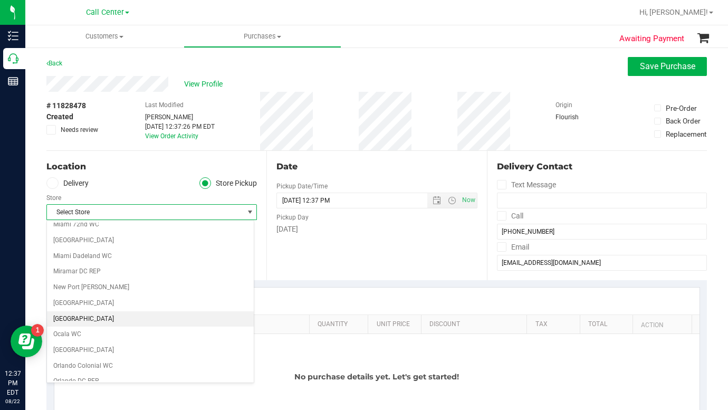
scroll to position [369, 0]
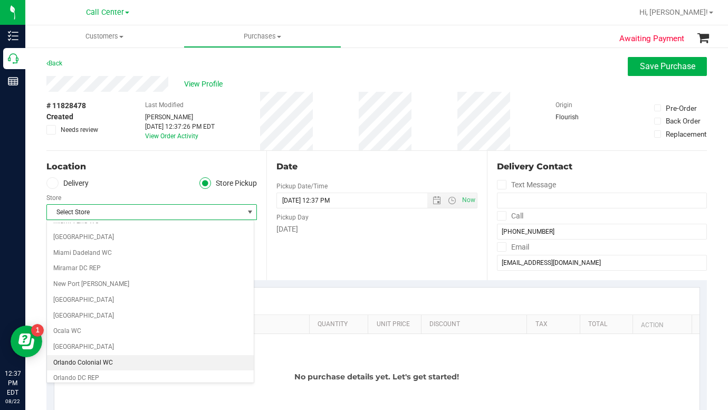
click at [75, 362] on li "Orlando Colonial WC" at bounding box center [150, 363] width 207 height 16
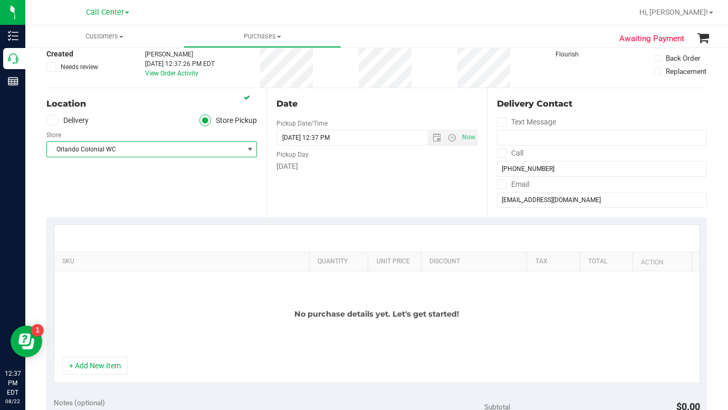
scroll to position [158, 0]
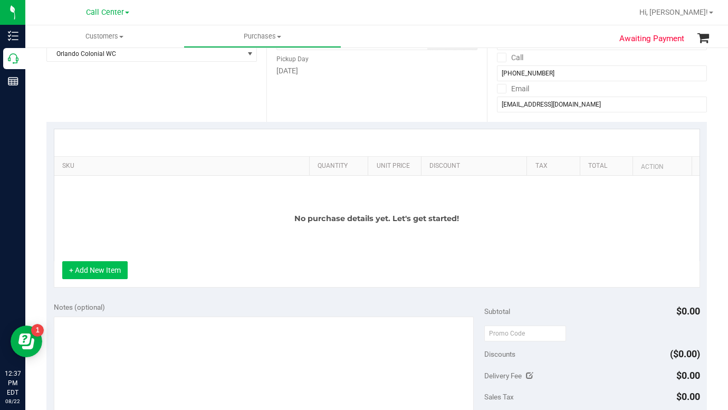
click at [104, 273] on button "+ Add New Item" at bounding box center [94, 270] width 65 height 18
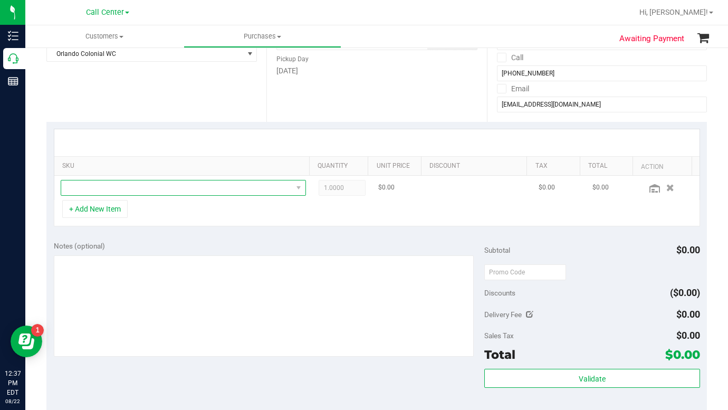
click at [99, 190] on span "NO DATA FOUND" at bounding box center [176, 187] width 231 height 15
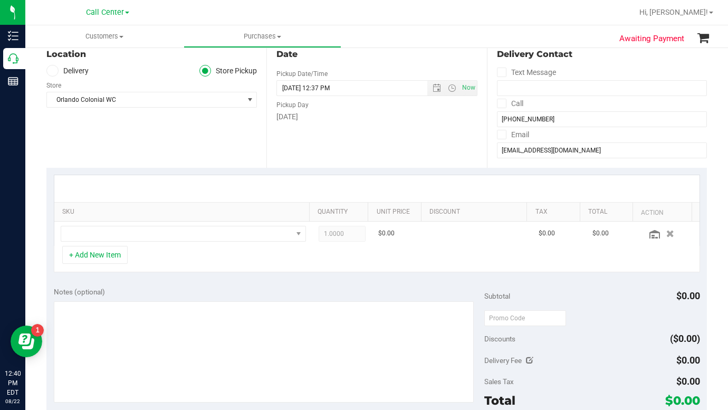
scroll to position [53, 0]
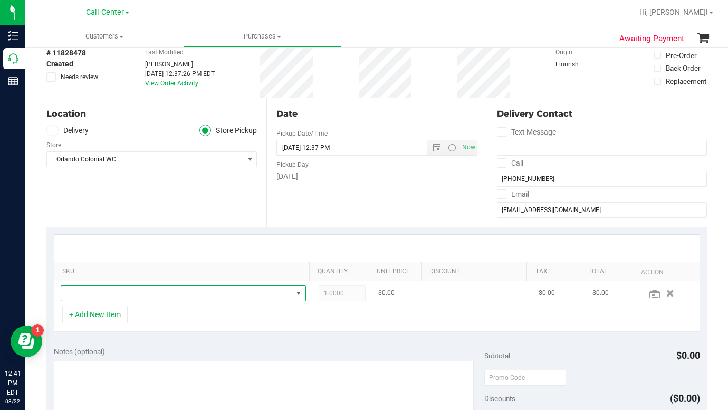
click at [95, 297] on span "NO DATA FOUND" at bounding box center [176, 293] width 231 height 15
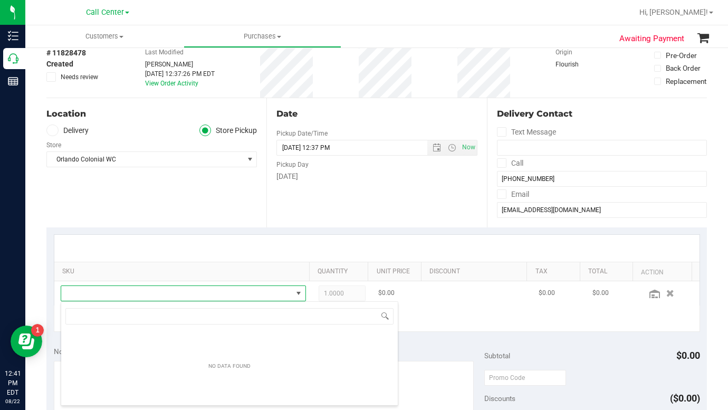
scroll to position [16, 236]
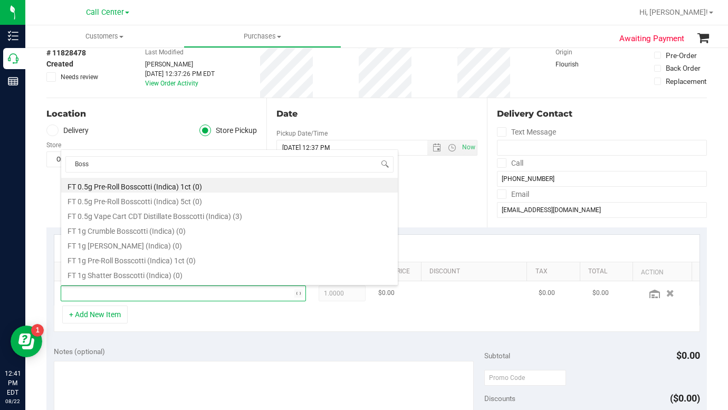
type input "Bos"
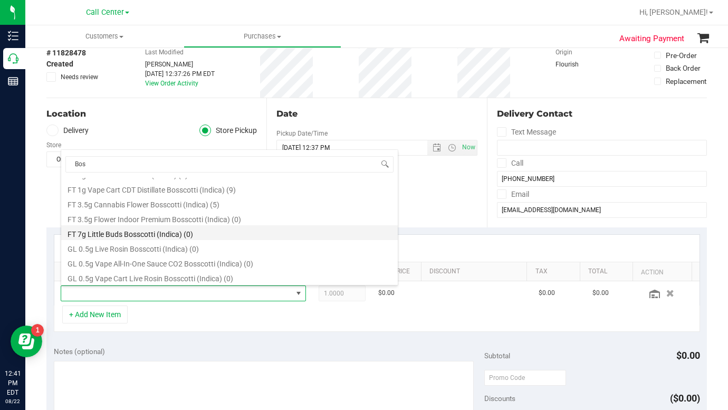
scroll to position [106, 0]
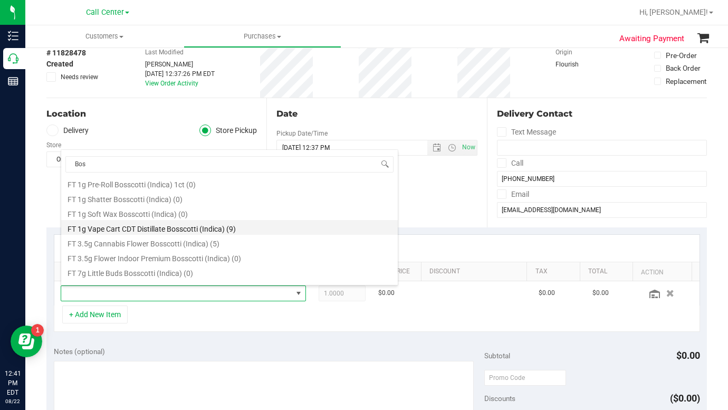
click at [140, 233] on li "FT 1g Vape Cart CDT Distillate Bosscotti (Indica) (9)" at bounding box center [229, 227] width 337 height 15
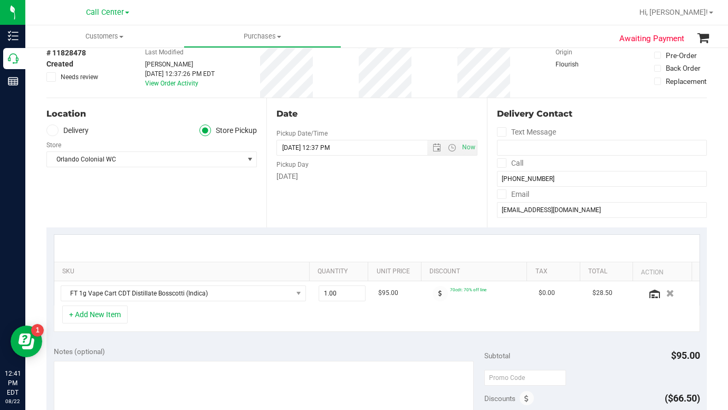
click at [182, 319] on div "+ Add New Item" at bounding box center [377, 318] width 646 height 26
click at [102, 320] on button "+ Add New Item" at bounding box center [94, 314] width 65 height 18
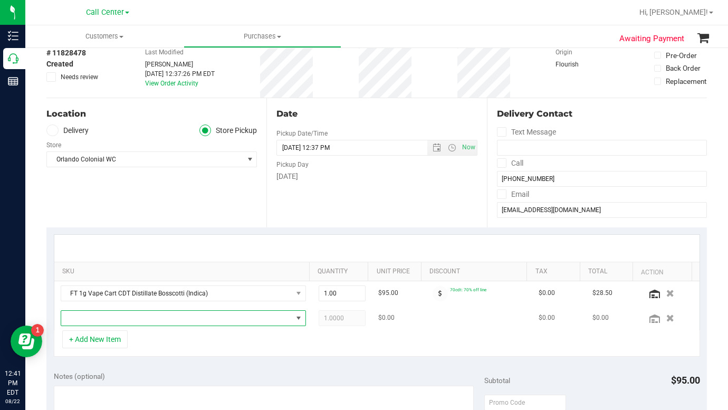
click at [87, 319] on span "NO DATA FOUND" at bounding box center [176, 318] width 231 height 15
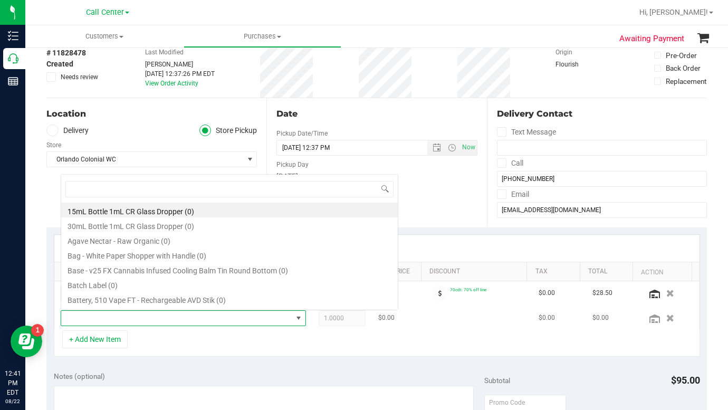
scroll to position [16, 236]
type input "dulce"
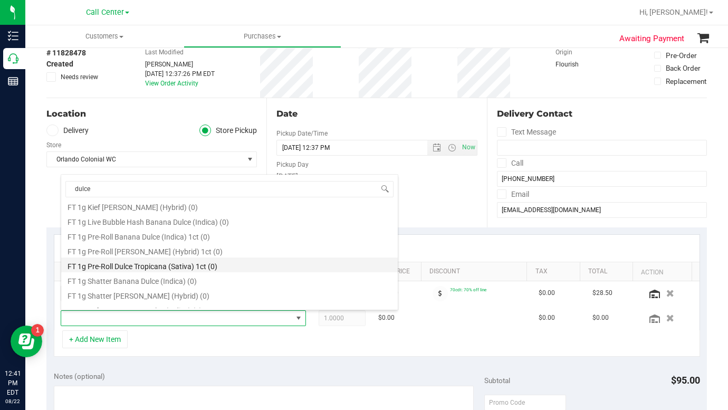
scroll to position [106, 0]
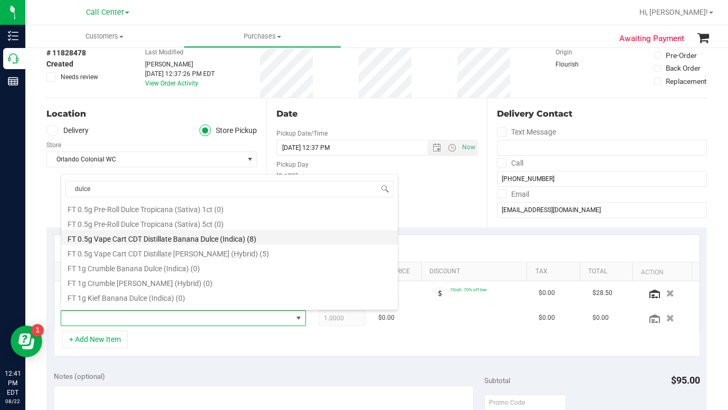
click at [188, 242] on li "FT 0.5g Vape Cart CDT Distillate Banana Dulce (Indica) (8)" at bounding box center [229, 237] width 337 height 15
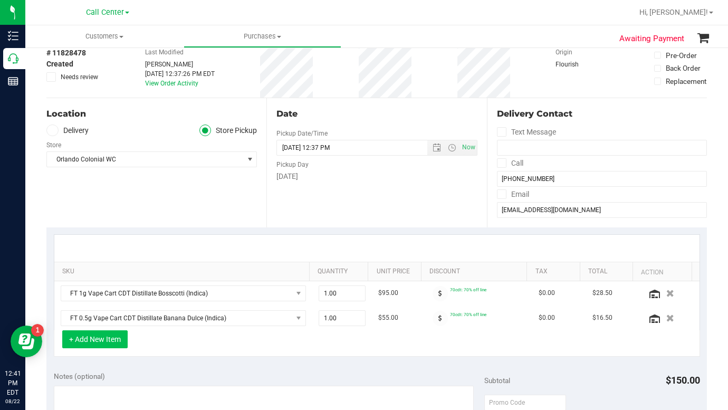
click at [104, 341] on button "+ Add New Item" at bounding box center [94, 339] width 65 height 18
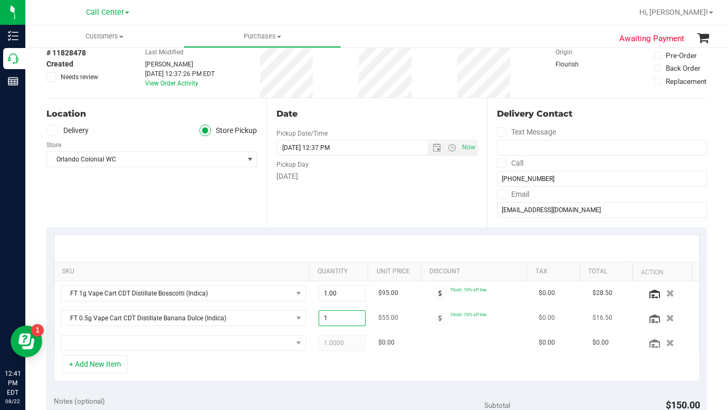
click at [321, 320] on span "1.00 1" at bounding box center [342, 318] width 47 height 16
type input "2"
type input "2.00"
click at [289, 333] on td at bounding box center [183, 343] width 258 height 24
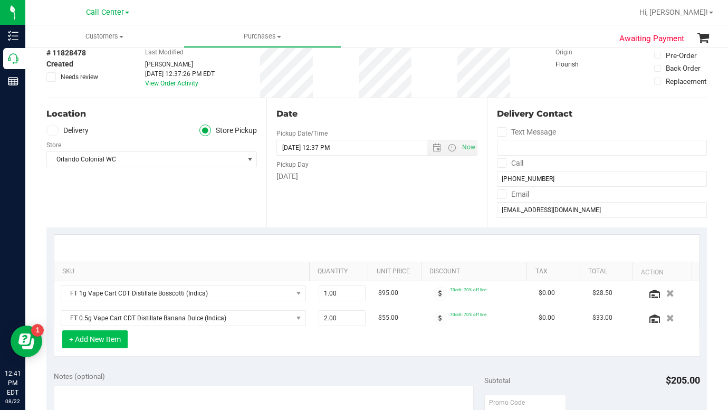
click at [100, 345] on button "+ Add New Item" at bounding box center [94, 339] width 65 height 18
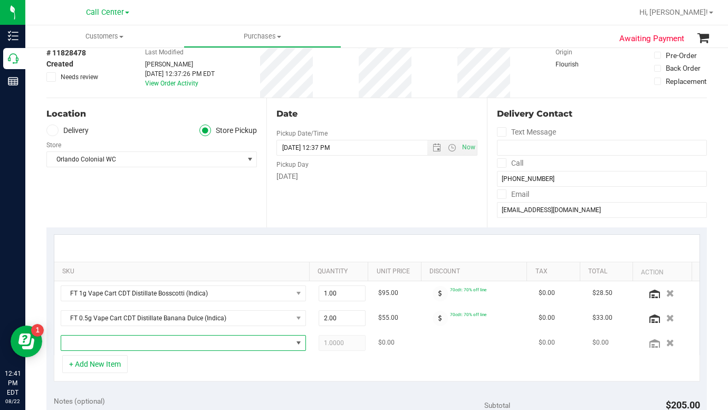
click at [103, 346] on span "NO DATA FOUND" at bounding box center [176, 343] width 231 height 15
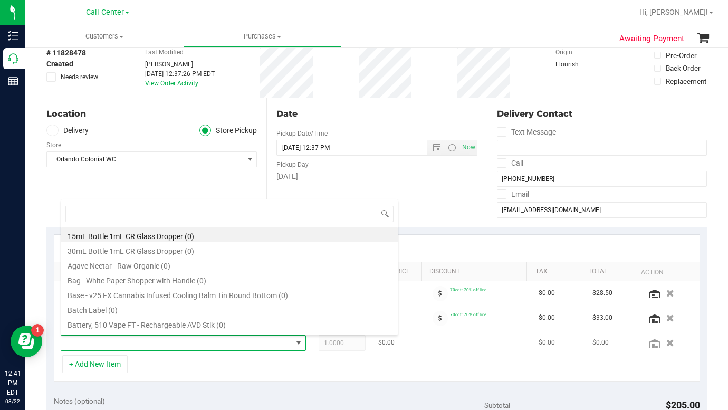
scroll to position [16, 236]
type input "Frappe"
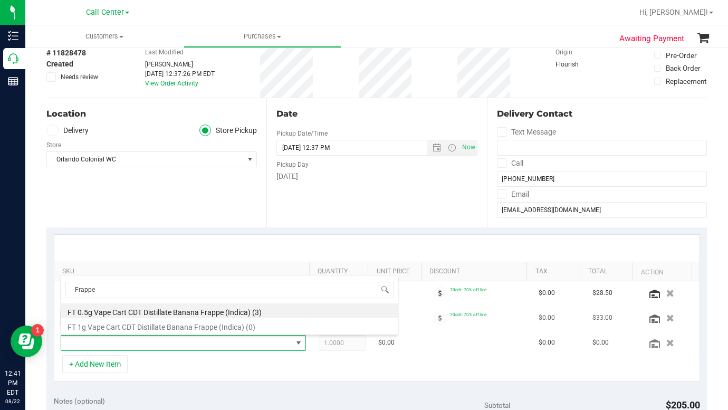
click at [126, 313] on li "FT 0.5g Vape Cart CDT Distillate Banana Frappe (Indica) (3)" at bounding box center [229, 310] width 337 height 15
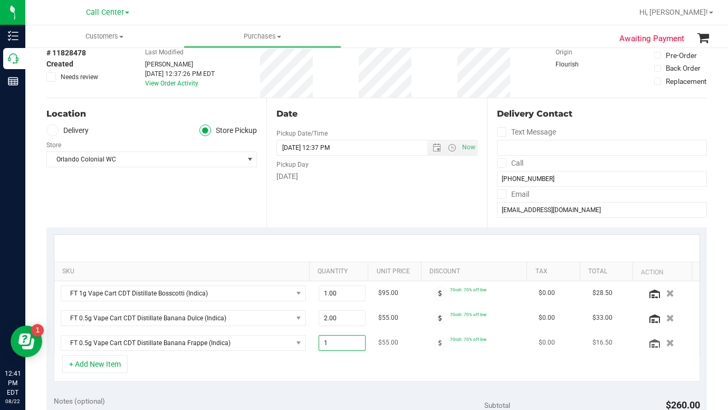
drag, startPoint x: 318, startPoint y: 348, endPoint x: 325, endPoint y: 348, distance: 7.4
click at [325, 348] on span "1.00 1" at bounding box center [342, 343] width 47 height 16
type input "2"
type input "2.00"
click at [301, 371] on div "+ Add New Item" at bounding box center [377, 368] width 646 height 26
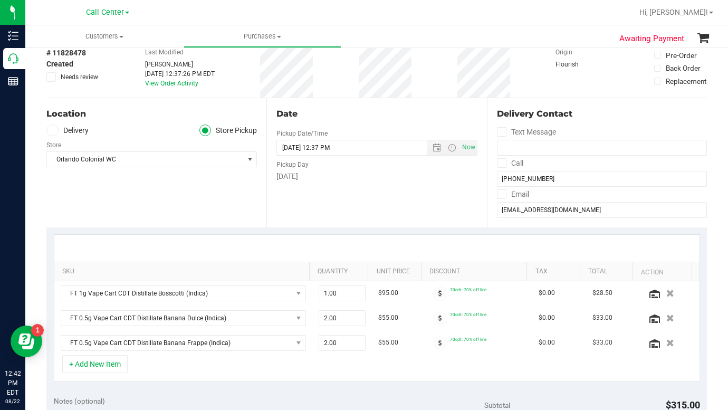
click at [114, 209] on div "Location Delivery Store Pickup Store [GEOGRAPHIC_DATA] Colonial WC Select Store…" at bounding box center [156, 162] width 220 height 129
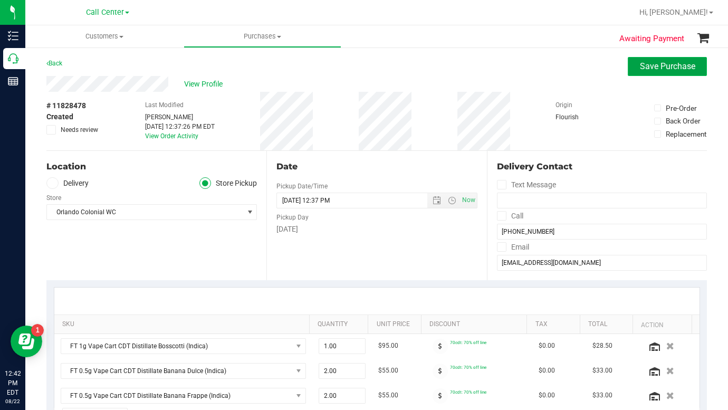
click at [640, 67] on span "Save Purchase" at bounding box center [667, 66] width 55 height 10
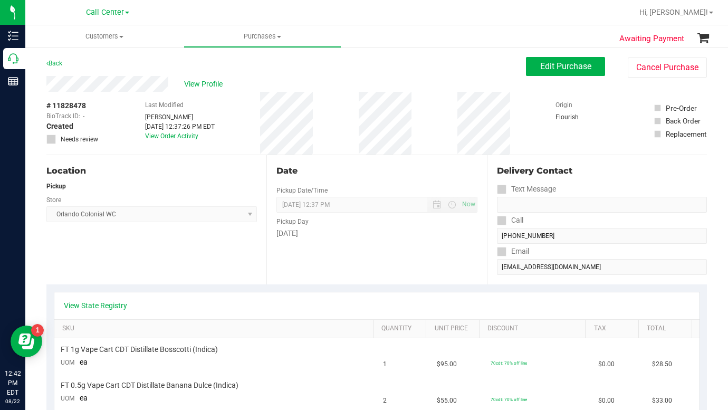
click at [176, 272] on div "Location Pickup Store [GEOGRAPHIC_DATA] Colonial WC Select Store [PERSON_NAME][…" at bounding box center [156, 219] width 220 height 129
click at [120, 304] on link "View State Registry" at bounding box center [95, 305] width 63 height 11
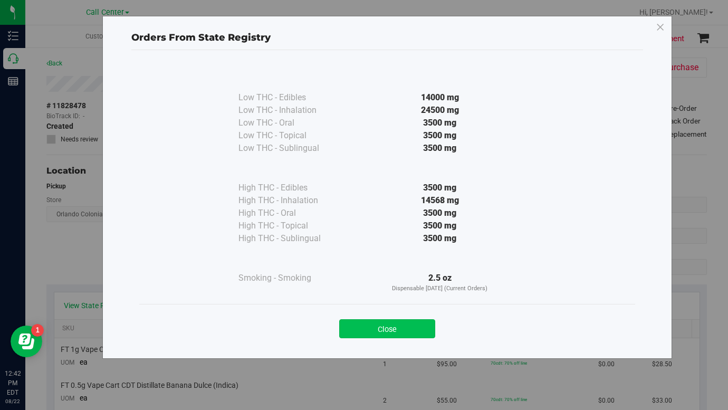
click at [363, 330] on button "Close" at bounding box center [387, 328] width 96 height 19
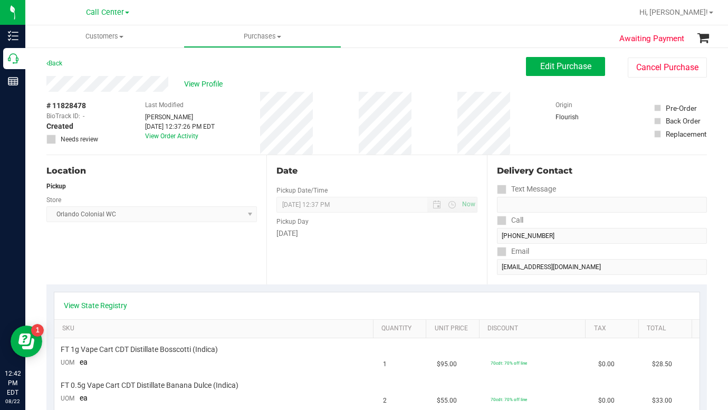
click at [194, 276] on div "Location Pickup Store [GEOGRAPHIC_DATA] Colonial WC Select Store [PERSON_NAME][…" at bounding box center [156, 219] width 220 height 129
click at [86, 257] on div "Location Pickup Store [GEOGRAPHIC_DATA] Colonial WC Select Store [PERSON_NAME][…" at bounding box center [156, 219] width 220 height 129
click at [84, 256] on div "Location Pickup Store [GEOGRAPHIC_DATA] Colonial WC Select Store [PERSON_NAME][…" at bounding box center [156, 219] width 220 height 129
click at [522, 123] on div "# 11828478 BioTrack ID: - Created Needs review Last Modified [PERSON_NAME] [DAT…" at bounding box center [376, 123] width 660 height 63
click at [131, 254] on div "Location Pickup Store [GEOGRAPHIC_DATA] Colonial WC Select Store [PERSON_NAME][…" at bounding box center [156, 219] width 220 height 129
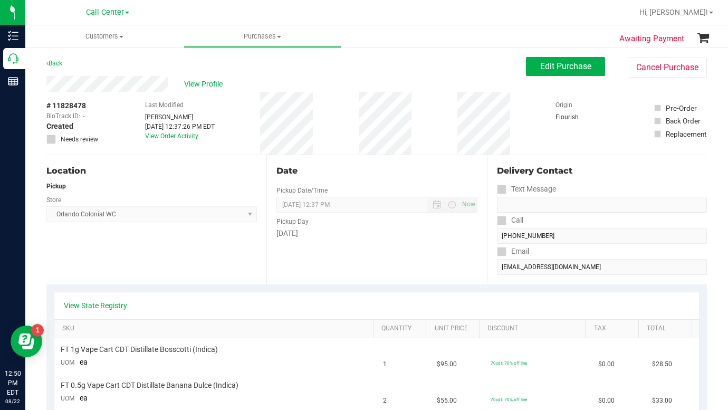
click at [529, 142] on div "# 11828478 BioTrack ID: - Created Needs review Last Modified [PERSON_NAME] [DAT…" at bounding box center [376, 123] width 660 height 63
click at [211, 245] on div "Location Pickup Store [GEOGRAPHIC_DATA] Colonial WC Select Store [PERSON_NAME][…" at bounding box center [156, 219] width 220 height 129
click at [129, 283] on div "Location Pickup Store [GEOGRAPHIC_DATA] Colonial WC Select Store [PERSON_NAME][…" at bounding box center [156, 219] width 220 height 129
click at [130, 264] on div "Location Pickup Store [GEOGRAPHIC_DATA] Colonial WC Select Store [PERSON_NAME][…" at bounding box center [156, 219] width 220 height 129
click at [119, 255] on div "Location Pickup Store [GEOGRAPHIC_DATA] Colonial WC Select Store [PERSON_NAME][…" at bounding box center [156, 219] width 220 height 129
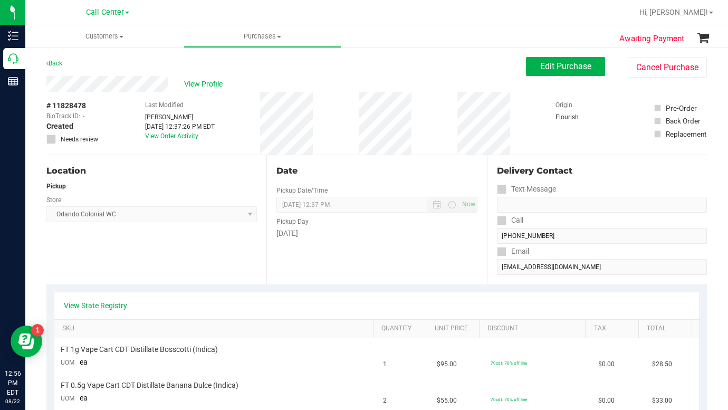
click at [118, 255] on div "Location Pickup Store [GEOGRAPHIC_DATA] Colonial WC Select Store [PERSON_NAME][…" at bounding box center [156, 219] width 220 height 129
click at [112, 254] on div "Location Pickup Store [GEOGRAPHIC_DATA] Colonial WC Select Store [PERSON_NAME][…" at bounding box center [156, 219] width 220 height 129
click at [540, 67] on span "Edit Purchase" at bounding box center [565, 66] width 51 height 10
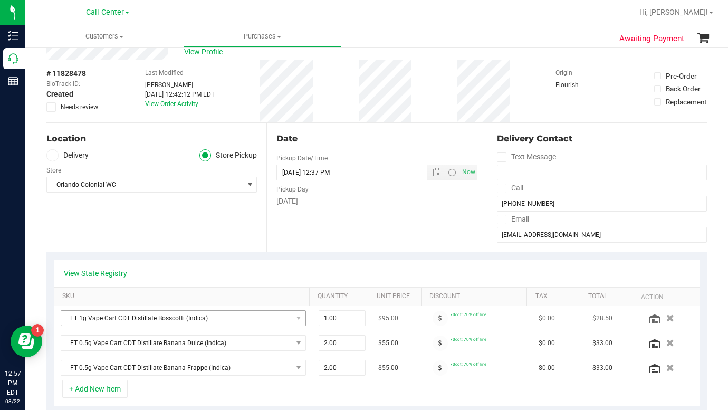
scroll to position [106, 0]
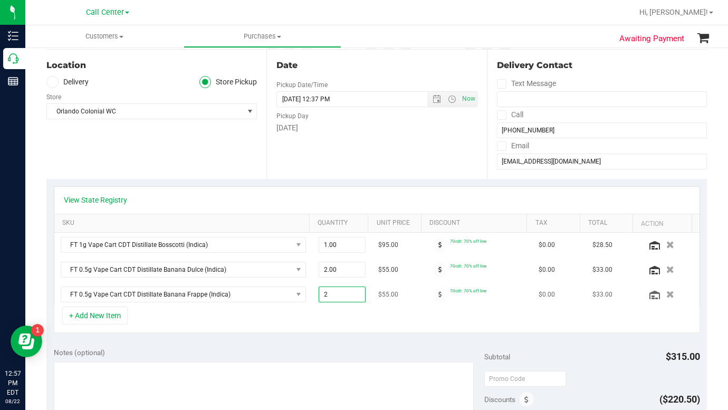
click at [323, 293] on span "2.00 2" at bounding box center [342, 294] width 47 height 16
type input "1"
type input "1.00"
click at [270, 320] on div "+ Add New Item" at bounding box center [377, 319] width 646 height 26
click at [245, 327] on div "+ Add New Item" at bounding box center [377, 319] width 646 height 26
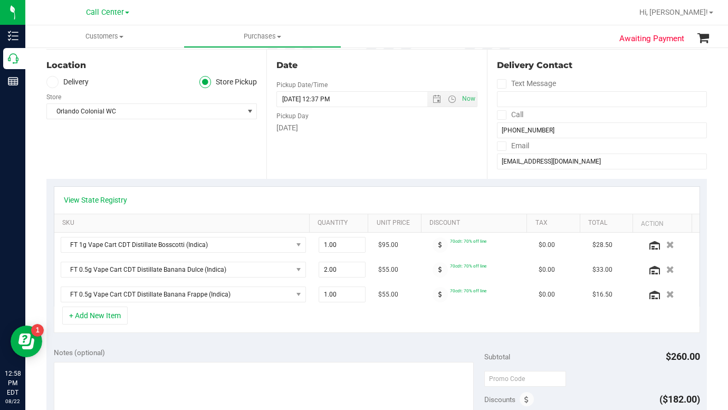
click at [146, 158] on div "Location Delivery Store Pickup Store [GEOGRAPHIC_DATA] Colonial WC Select Store…" at bounding box center [156, 114] width 220 height 129
click at [520, 265] on td "70cdt: 70% off line" at bounding box center [478, 269] width 107 height 25
click at [93, 318] on button "+ Add New Item" at bounding box center [94, 315] width 65 height 18
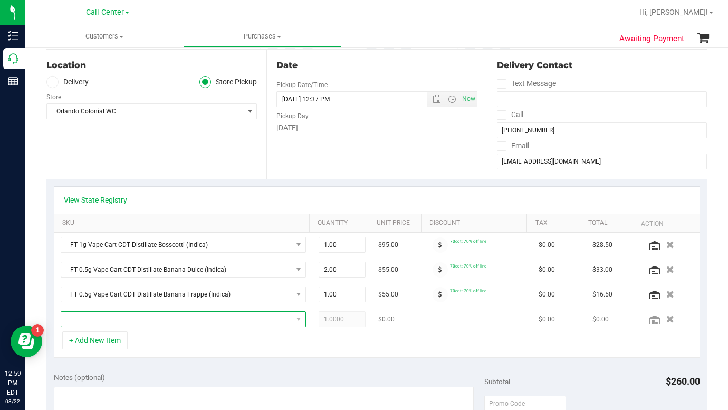
click at [88, 323] on span "NO DATA FOUND" at bounding box center [176, 319] width 231 height 15
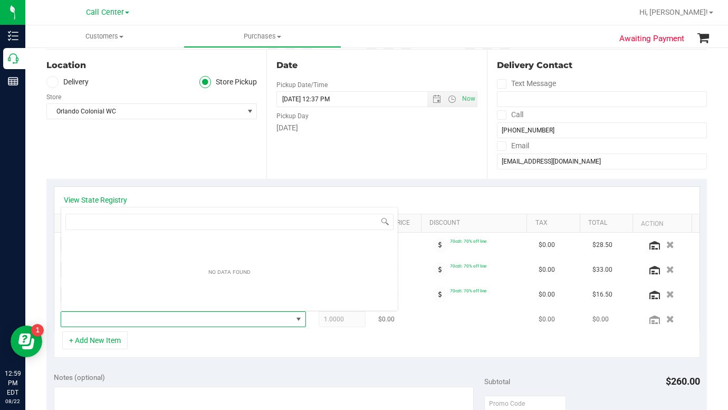
scroll to position [16, 236]
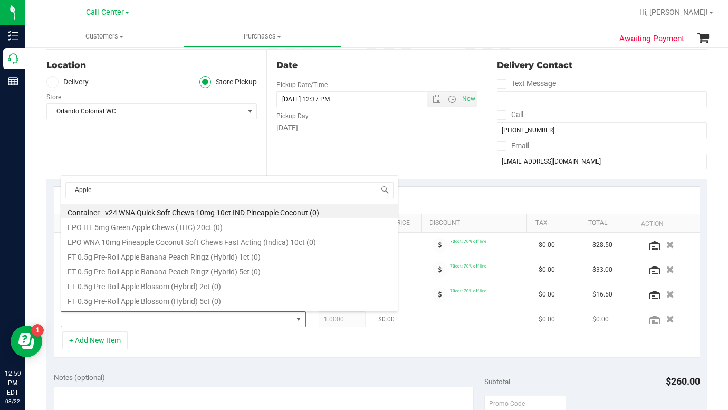
type input "Apples"
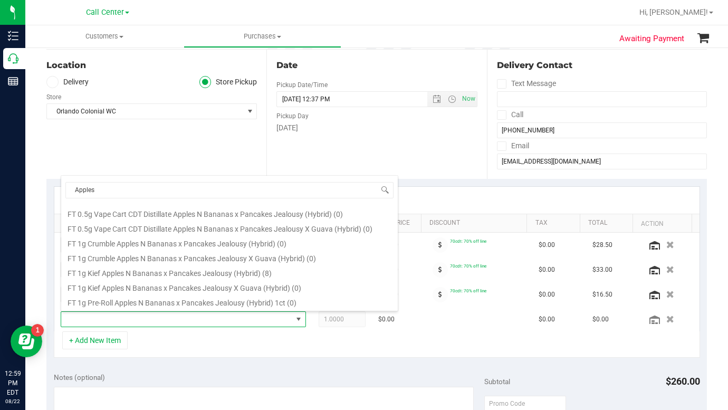
scroll to position [211, 0]
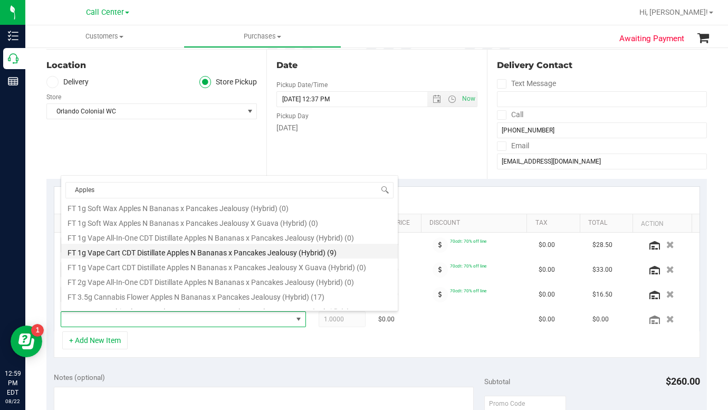
click at [127, 253] on li "FT 1g Vape Cart CDT Distillate Apples N Bananas x Pancakes Jealousy (Hybrid) (9)" at bounding box center [229, 251] width 337 height 15
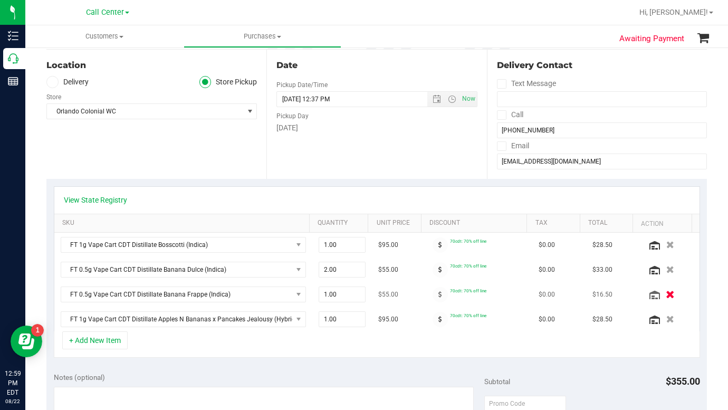
click at [666, 297] on icon "button" at bounding box center [670, 295] width 9 height 8
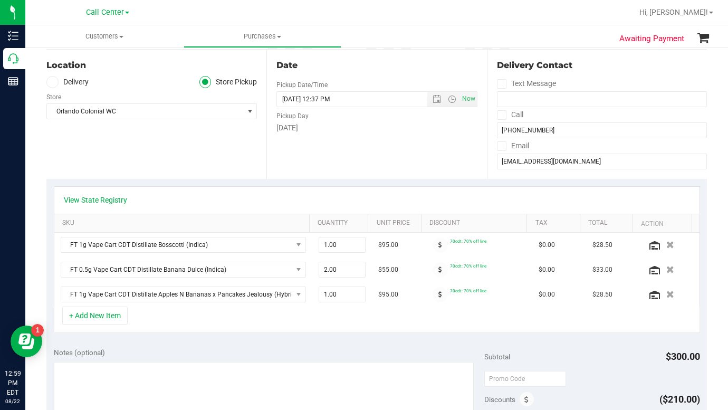
click at [172, 317] on div "+ Add New Item" at bounding box center [377, 319] width 646 height 26
click at [113, 316] on button "+ Add New Item" at bounding box center [94, 315] width 65 height 18
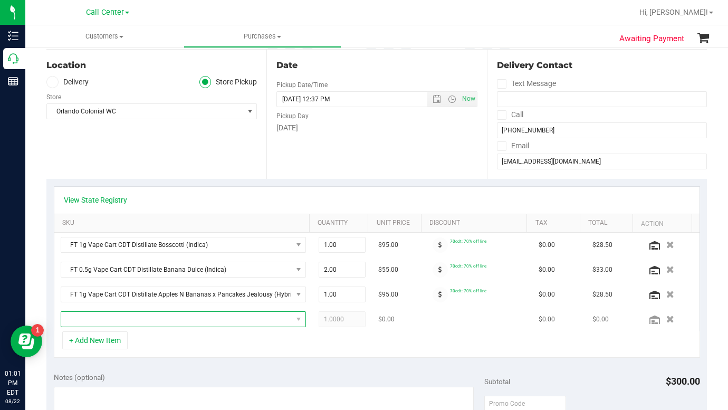
click at [92, 322] on span "NO DATA FOUND" at bounding box center [176, 319] width 231 height 15
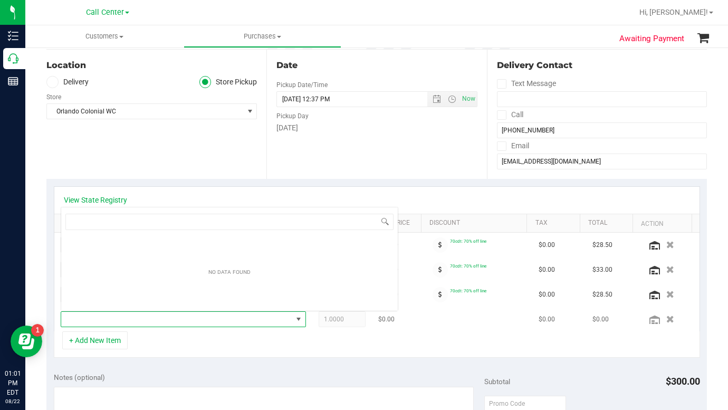
scroll to position [16, 236]
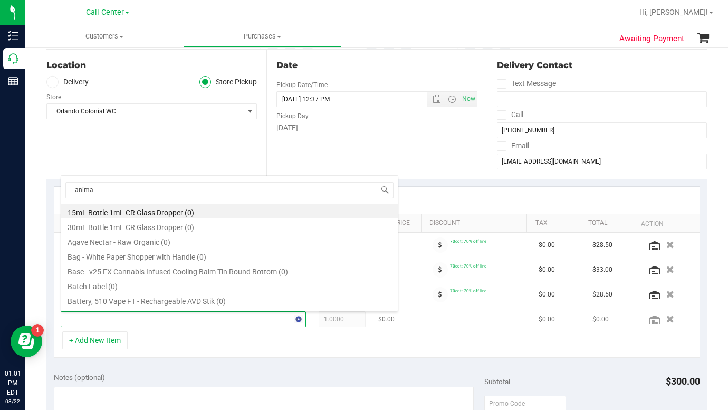
type input "animal"
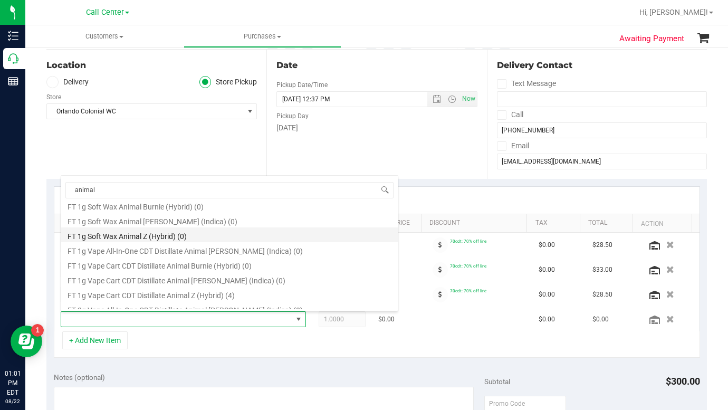
scroll to position [369, 0]
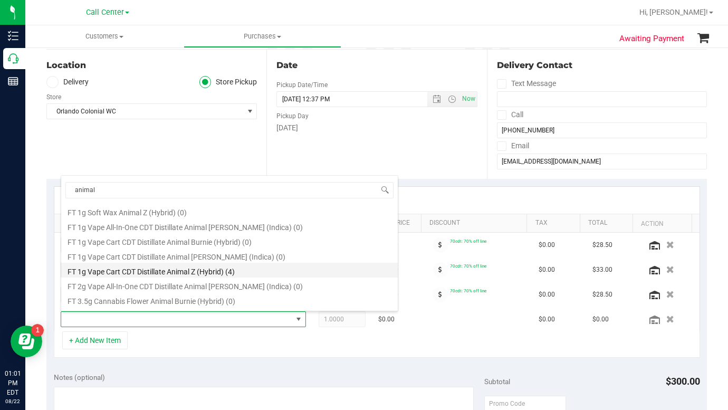
click at [108, 273] on li "FT 1g Vape Cart CDT Distillate Animal Z (Hybrid) (4)" at bounding box center [229, 270] width 337 height 15
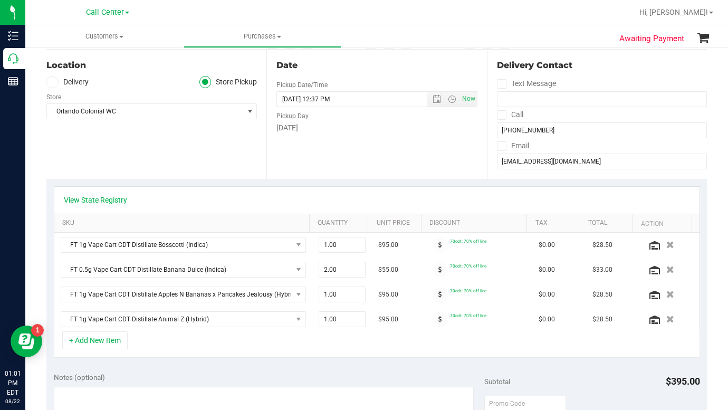
click at [146, 338] on div "+ Add New Item" at bounding box center [377, 344] width 646 height 26
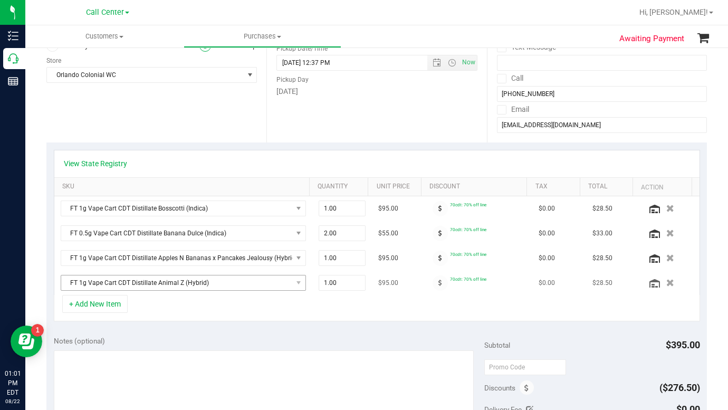
scroll to position [211, 0]
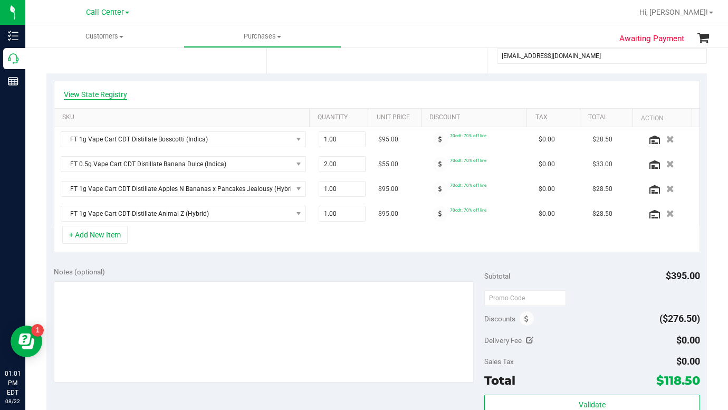
click at [99, 95] on link "View State Registry" at bounding box center [95, 94] width 63 height 11
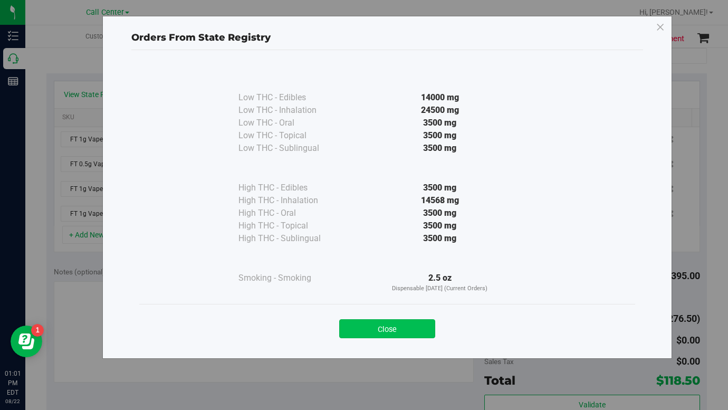
click at [368, 332] on button "Close" at bounding box center [387, 328] width 96 height 19
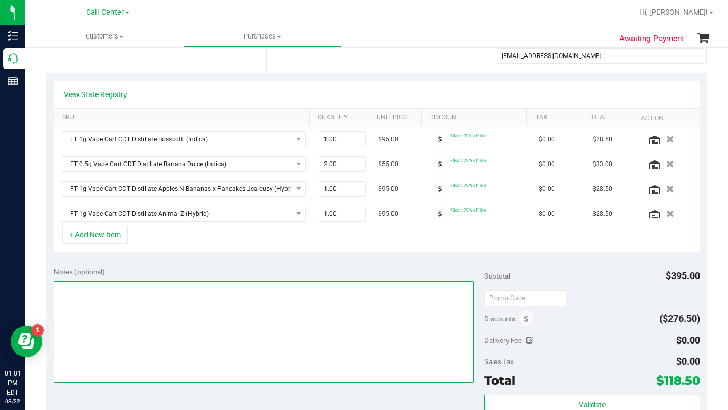
click at [158, 352] on textarea at bounding box center [264, 331] width 420 height 101
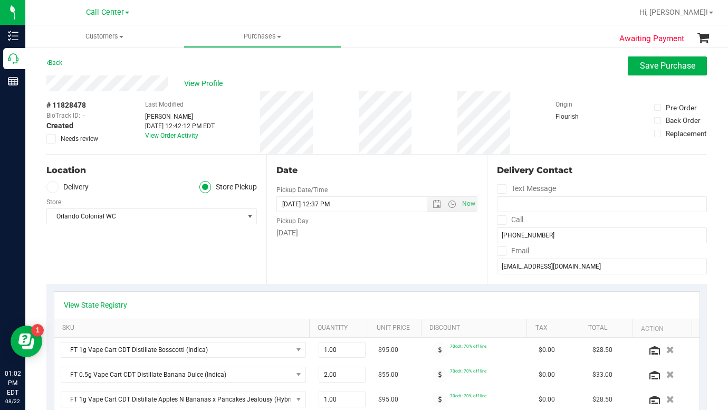
scroll to position [0, 0]
type textarea "LC CC"
click at [150, 264] on div "Location Delivery Store Pickup Store [GEOGRAPHIC_DATA] Colonial WC Select Store…" at bounding box center [156, 219] width 220 height 129
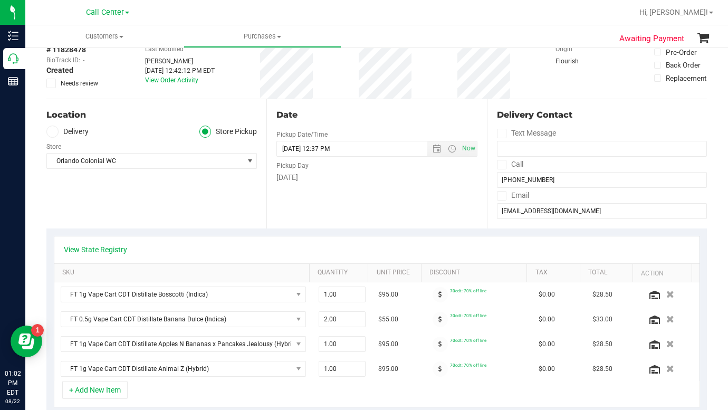
scroll to position [53, 0]
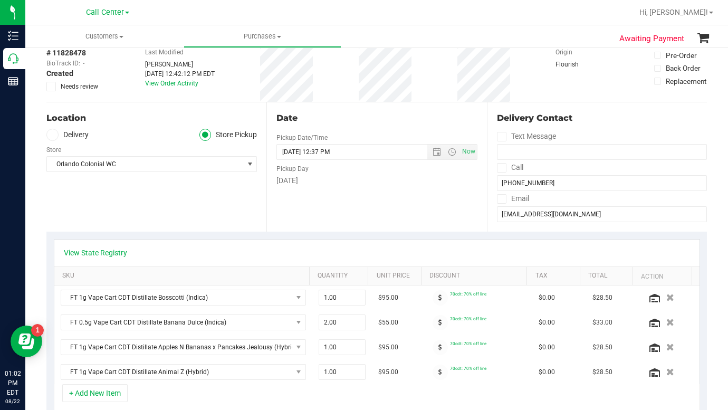
click at [154, 218] on div "Location Delivery Store Pickup Store [GEOGRAPHIC_DATA] Colonial WC Select Store…" at bounding box center [156, 166] width 220 height 129
click at [140, 216] on div "Location Delivery Store Pickup Store [GEOGRAPHIC_DATA] Colonial WC Select Store…" at bounding box center [156, 166] width 220 height 129
click at [130, 221] on div "Location Delivery Store Pickup Store [GEOGRAPHIC_DATA] Colonial WC Select Store…" at bounding box center [156, 166] width 220 height 129
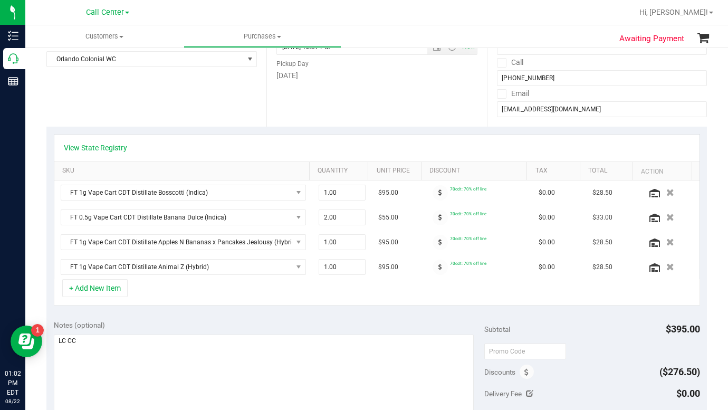
scroll to position [158, 0]
click at [90, 288] on button "+ Add New Item" at bounding box center [94, 288] width 65 height 18
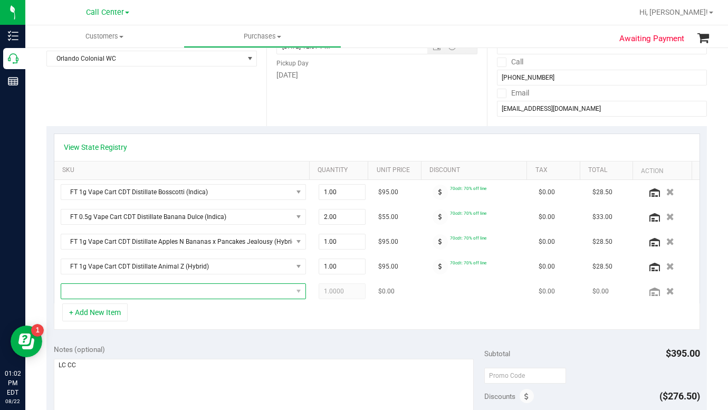
click at [97, 294] on span "NO DATA FOUND" at bounding box center [176, 291] width 231 height 15
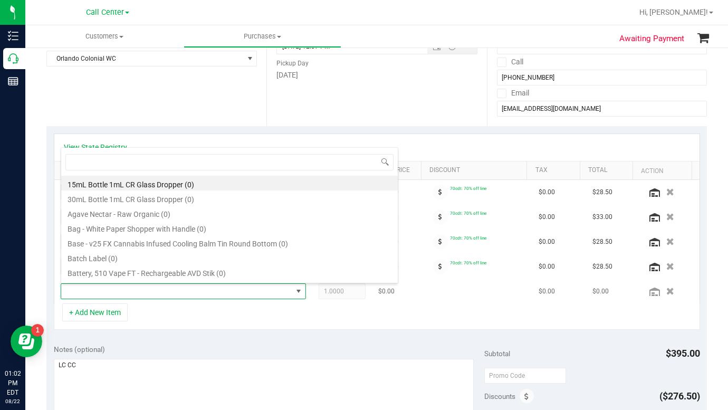
scroll to position [16, 236]
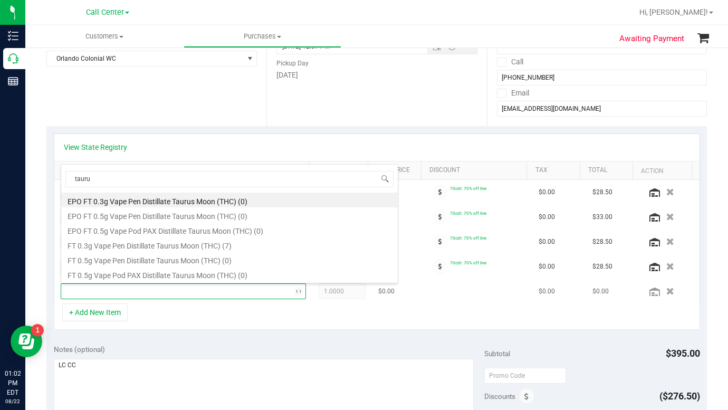
type input "taurus"
click at [123, 248] on li "FT 0.3g Vape Pen Distillate Taurus Moon (THC) (7)" at bounding box center [229, 244] width 337 height 15
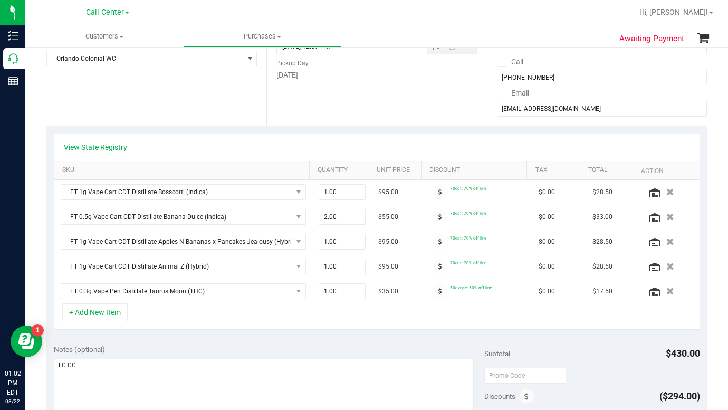
click at [529, 323] on div "+ Add New Item" at bounding box center [377, 316] width 646 height 26
click at [103, 114] on div "Location Delivery Store Pickup Store [GEOGRAPHIC_DATA] Colonial WC Select Store…" at bounding box center [156, 61] width 220 height 129
click at [576, 320] on div "+ Add New Item" at bounding box center [377, 316] width 646 height 26
click at [320, 291] on span "1.00 1" at bounding box center [342, 291] width 47 height 16
type input "3"
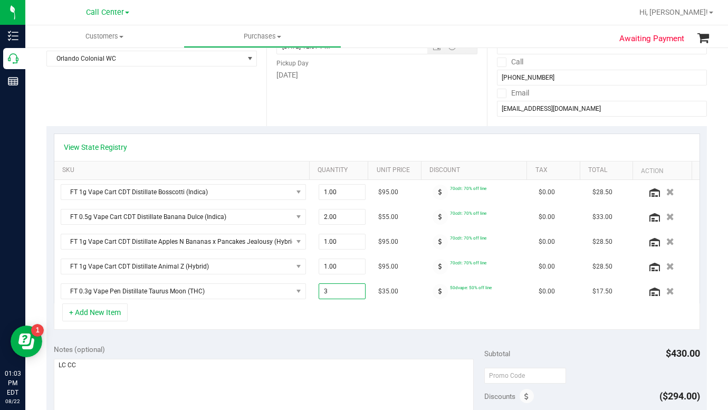
type input "3.00"
click at [289, 319] on div "+ Add New Item" at bounding box center [377, 316] width 646 height 26
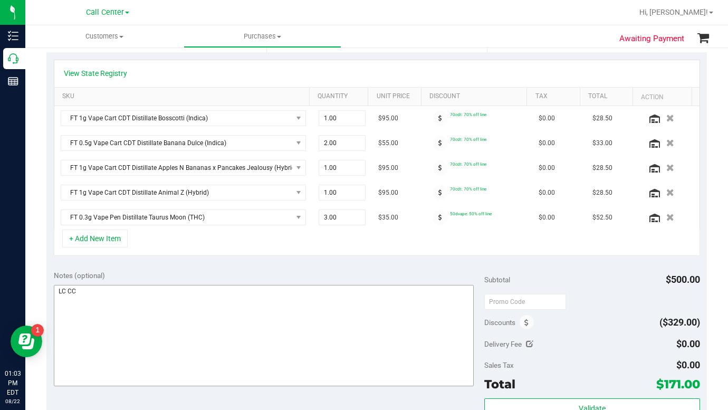
scroll to position [264, 0]
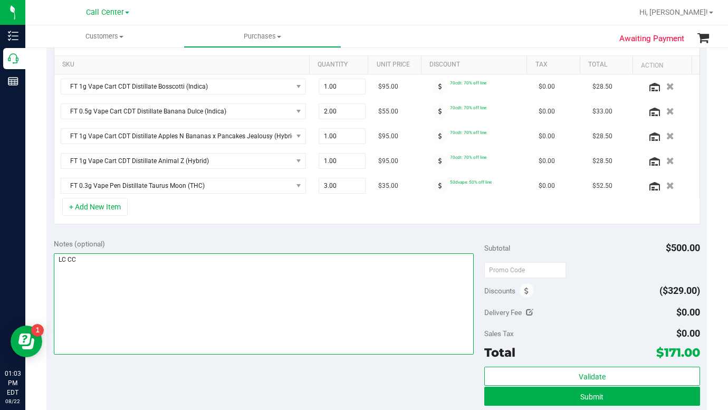
click at [229, 309] on textarea at bounding box center [264, 303] width 420 height 101
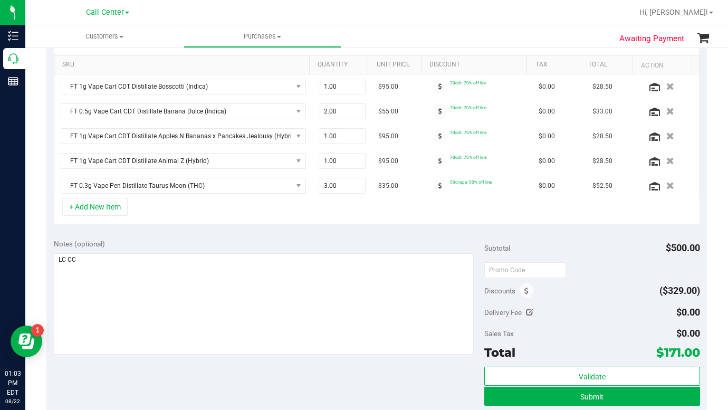
click at [162, 210] on div "+ Add New Item" at bounding box center [377, 211] width 646 height 26
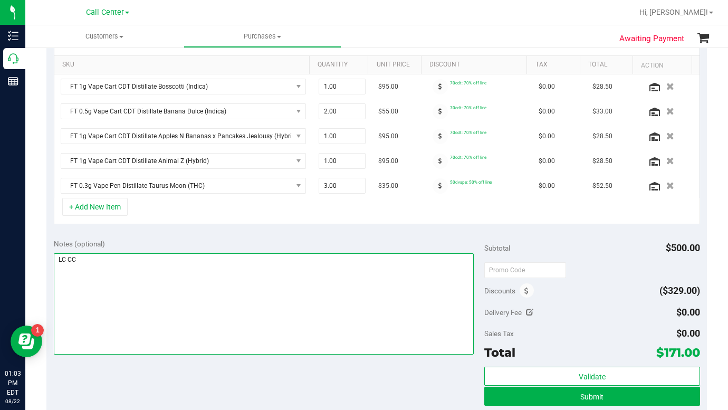
click at [147, 327] on textarea at bounding box center [264, 303] width 420 height 101
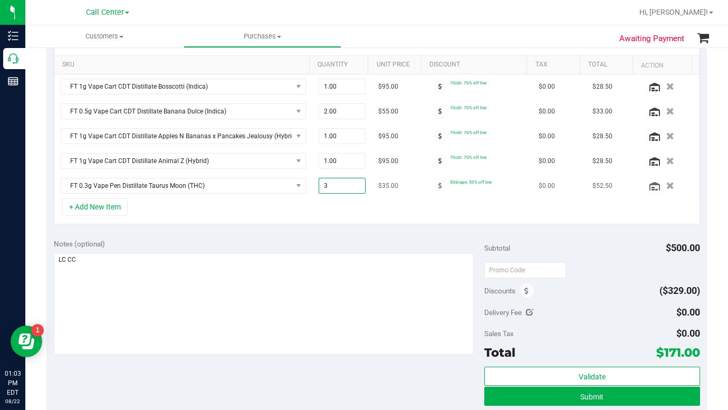
click at [322, 184] on span "3.00 3" at bounding box center [342, 186] width 47 height 16
type input "5"
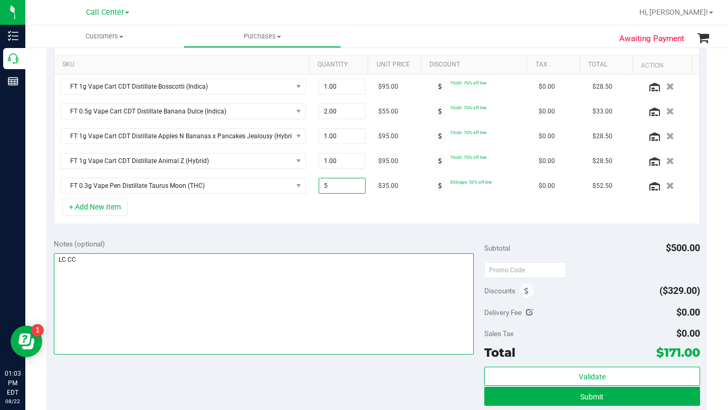
type input "5.00"
click at [191, 324] on textarea at bounding box center [264, 303] width 420 height 101
click at [173, 299] on textarea at bounding box center [264, 303] width 420 height 101
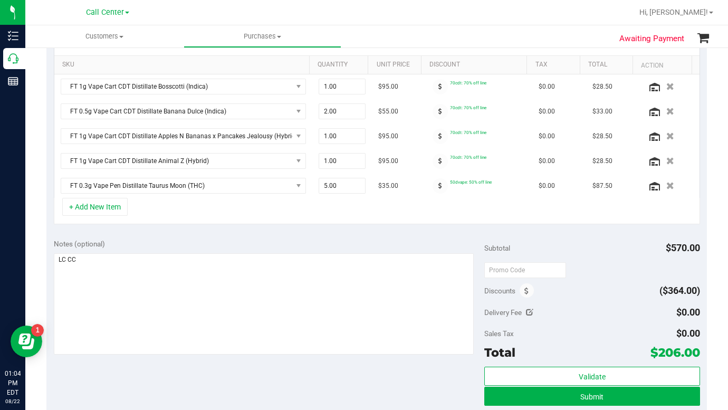
click at [168, 212] on div "+ Add New Item" at bounding box center [377, 211] width 646 height 26
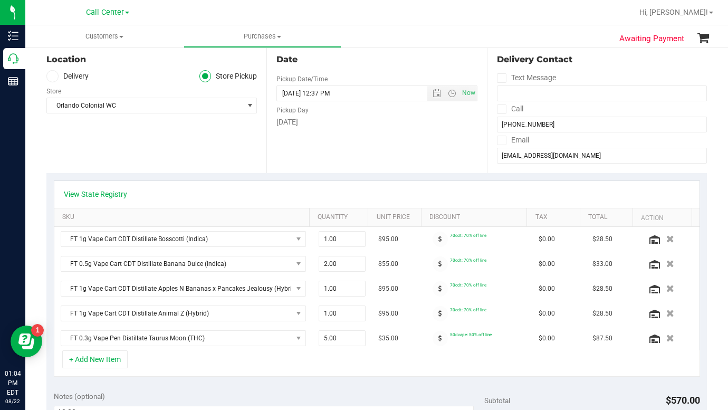
scroll to position [106, 0]
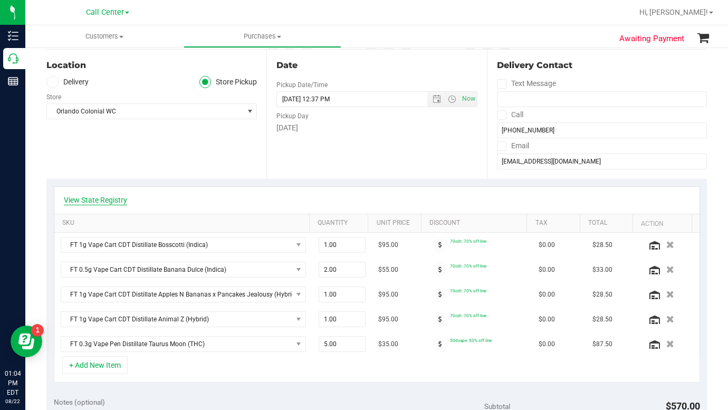
click at [103, 196] on link "View State Registry" at bounding box center [95, 200] width 63 height 11
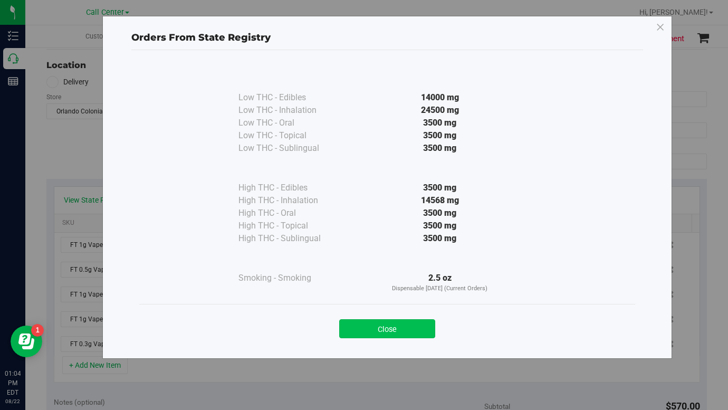
click at [371, 334] on button "Close" at bounding box center [387, 328] width 96 height 19
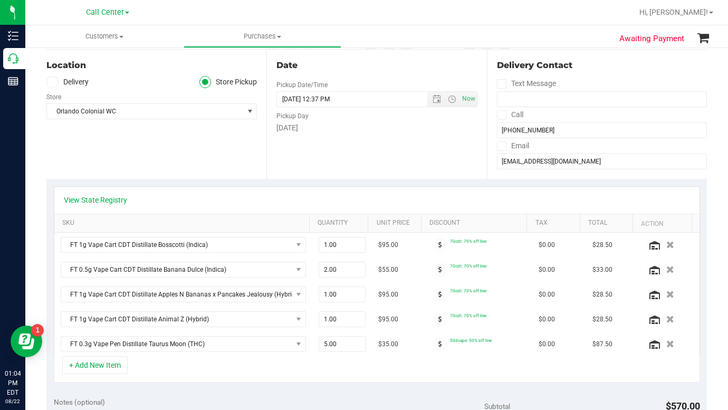
click at [180, 380] on div "+ Add New Item" at bounding box center [377, 369] width 646 height 26
click at [111, 167] on div "Location Delivery Store Pickup Store [GEOGRAPHIC_DATA] Colonial WC Select Store…" at bounding box center [156, 114] width 220 height 129
click at [176, 156] on div "Location Delivery Store Pickup Store [GEOGRAPHIC_DATA] Colonial WC Select Store…" at bounding box center [156, 114] width 220 height 129
click at [627, 161] on input "[EMAIL_ADDRESS][DOMAIN_NAME]" at bounding box center [602, 162] width 210 height 16
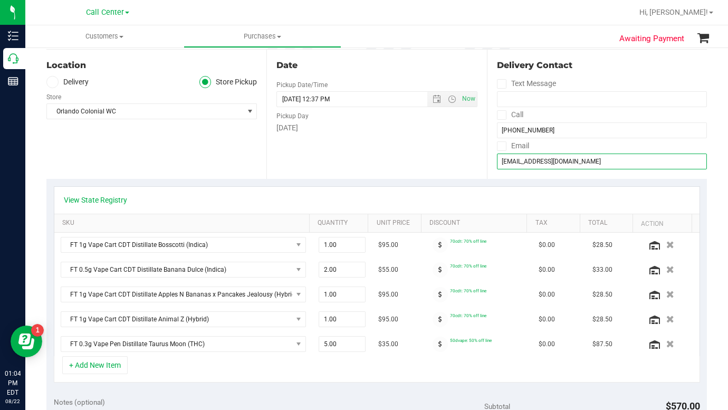
click at [627, 161] on input "[EMAIL_ADDRESS][DOMAIN_NAME]" at bounding box center [602, 162] width 210 height 16
click at [570, 378] on div "+ Add New Item" at bounding box center [377, 369] width 646 height 26
click at [546, 369] on div "+ Add New Item" at bounding box center [377, 369] width 646 height 26
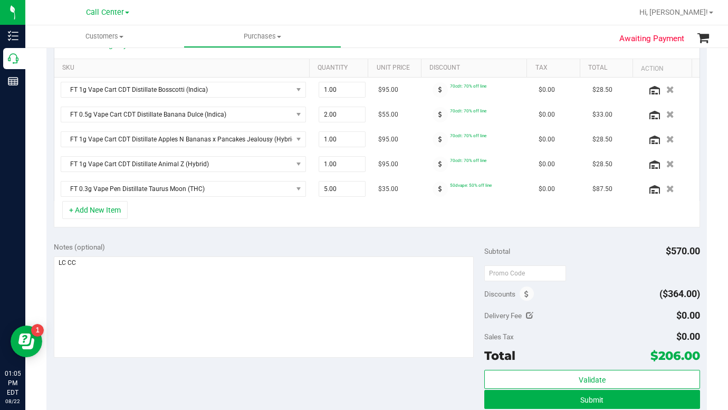
scroll to position [369, 0]
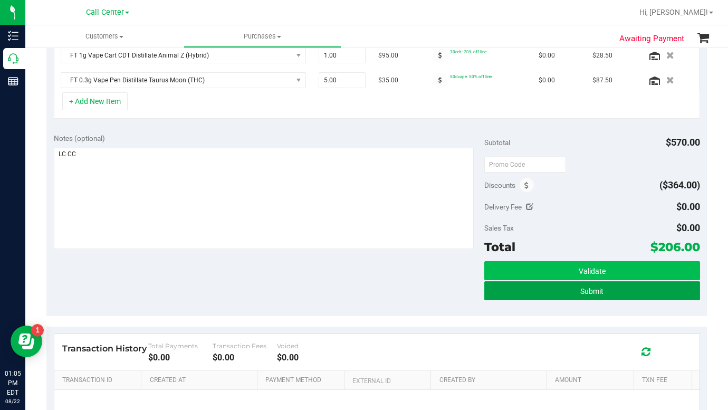
click at [564, 294] on button "Submit" at bounding box center [591, 290] width 215 height 19
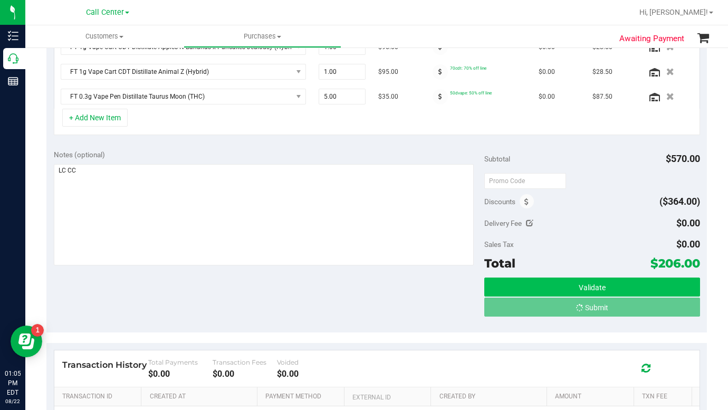
scroll to position [337, 0]
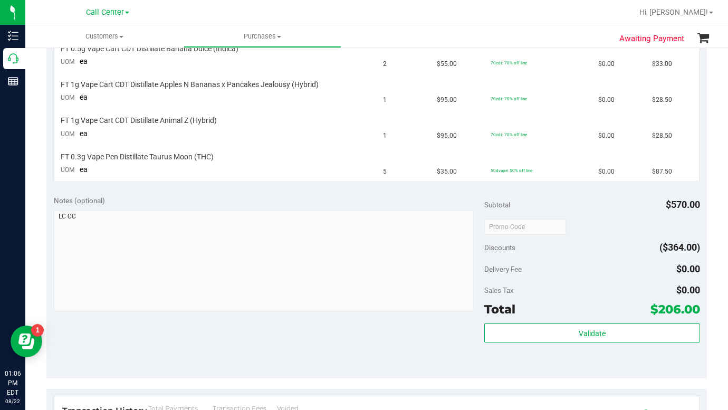
click at [593, 271] on div "Delivery Fee $0.00" at bounding box center [591, 269] width 215 height 19
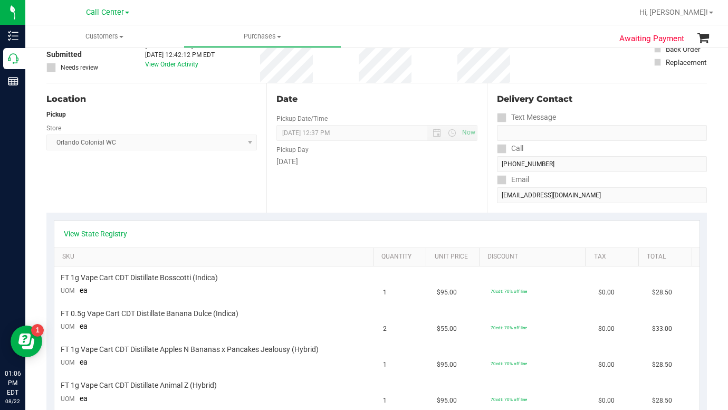
scroll to position [20, 0]
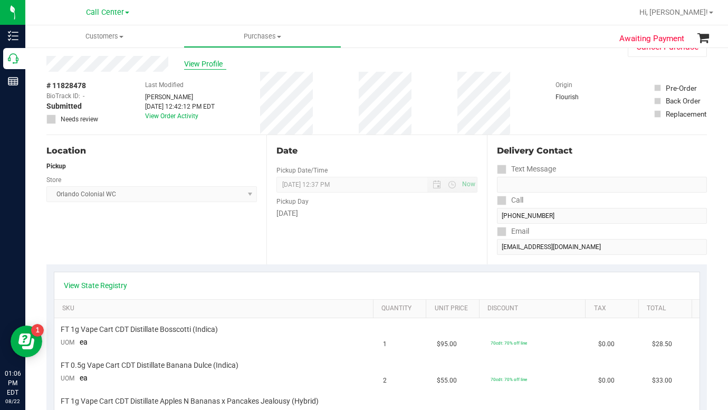
click at [196, 63] on span "View Profile" at bounding box center [205, 64] width 42 height 11
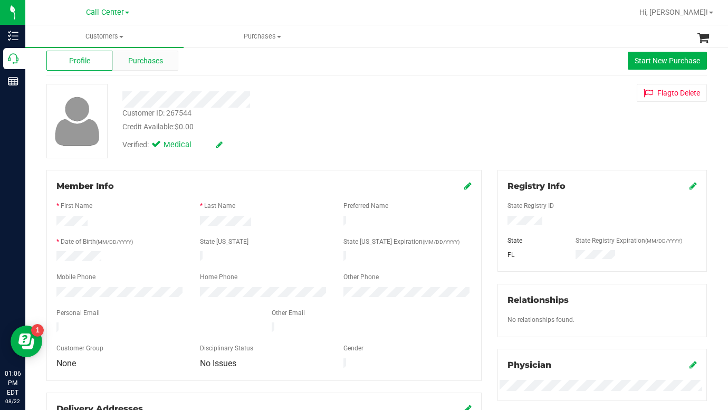
click at [134, 58] on span "Purchases" at bounding box center [145, 60] width 35 height 11
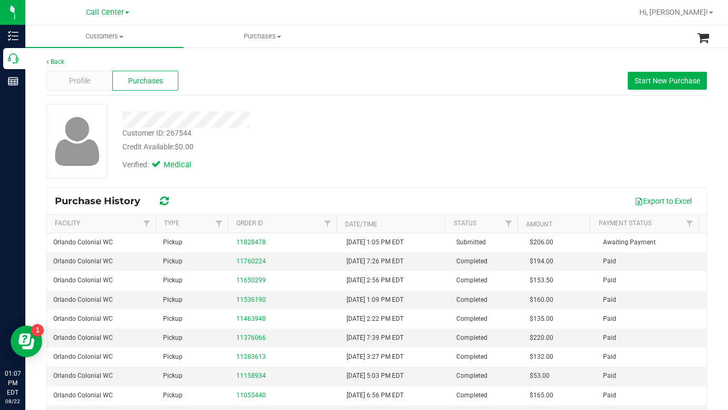
click at [603, 151] on div "Customer ID: 267544 Credit Available: $0.00 Verified: Medical" at bounding box center [377, 141] width 676 height 74
click at [120, 36] on span at bounding box center [121, 37] width 4 height 2
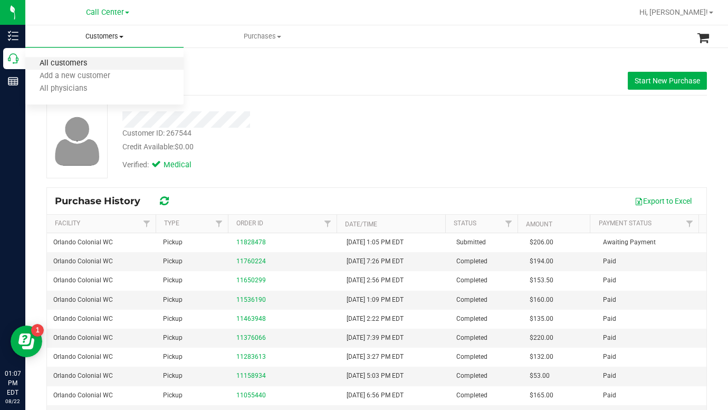
click at [83, 60] on span "All customers" at bounding box center [63, 63] width 76 height 9
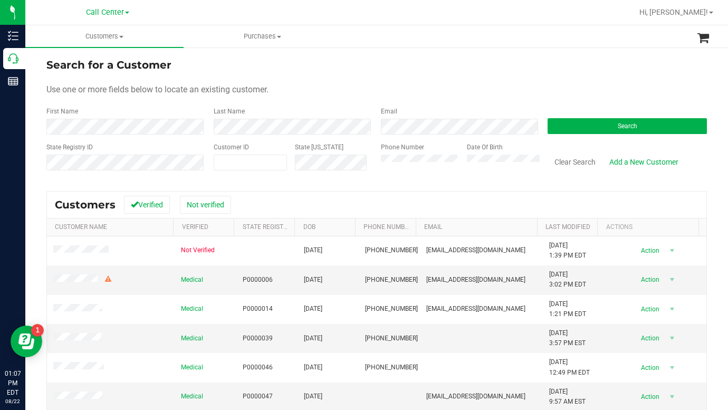
click at [590, 135] on form "Search for a Customer Use one or more fields below to locate an existing custom…" at bounding box center [376, 118] width 660 height 123
click at [577, 128] on button "Search" at bounding box center [627, 126] width 159 height 16
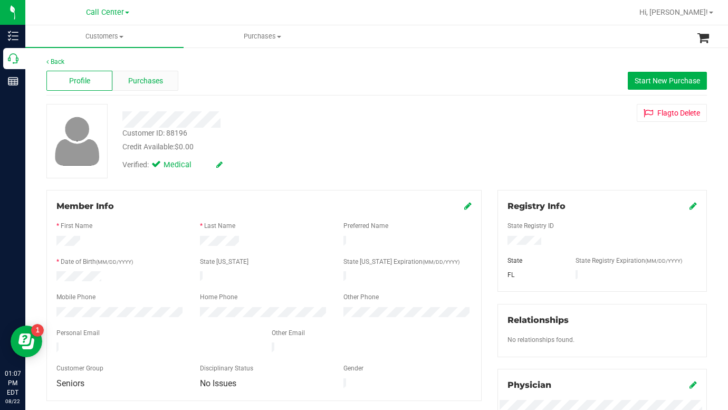
click at [129, 83] on span "Purchases" at bounding box center [145, 80] width 35 height 11
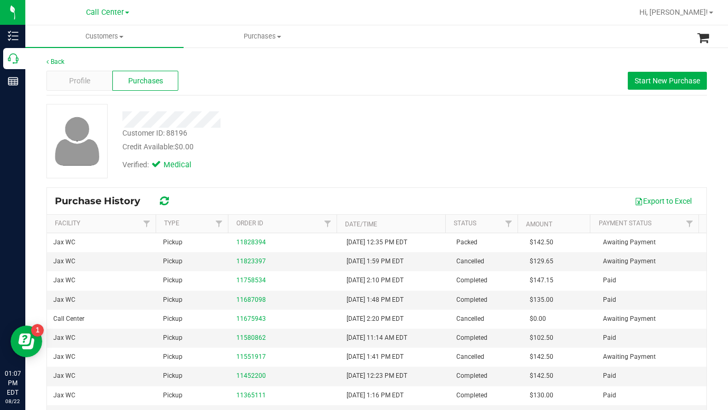
drag, startPoint x: 576, startPoint y: 156, endPoint x: 322, endPoint y: 102, distance: 258.8
click at [576, 156] on div "Customer ID: 88196 Credit Available: $0.00 Verified: Medical" at bounding box center [377, 141] width 676 height 74
click at [120, 39] on span "Customers" at bounding box center [104, 36] width 158 height 9
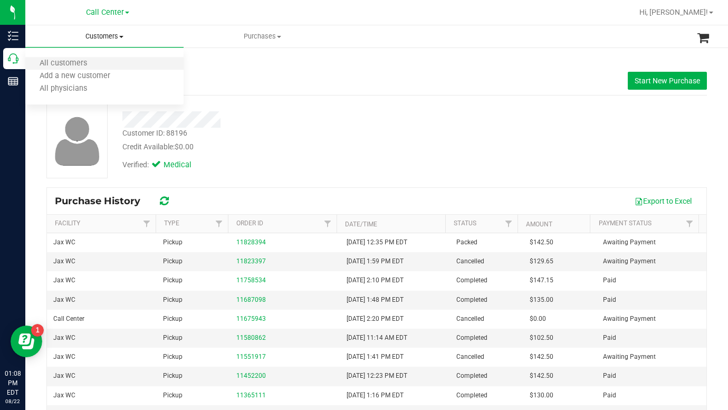
click at [73, 69] on li "All customers" at bounding box center [104, 64] width 158 height 13
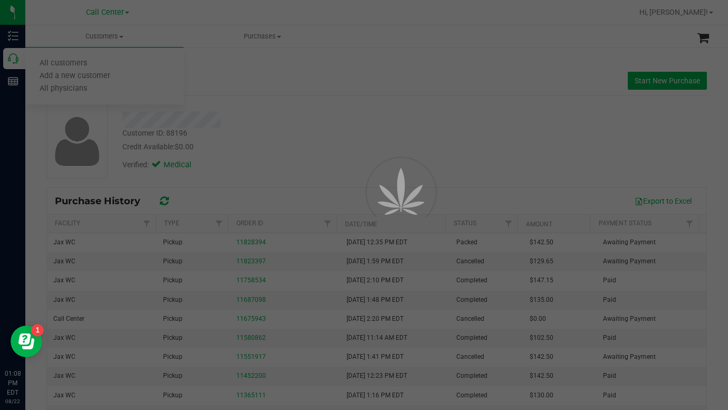
click at [329, 120] on div at bounding box center [364, 205] width 728 height 410
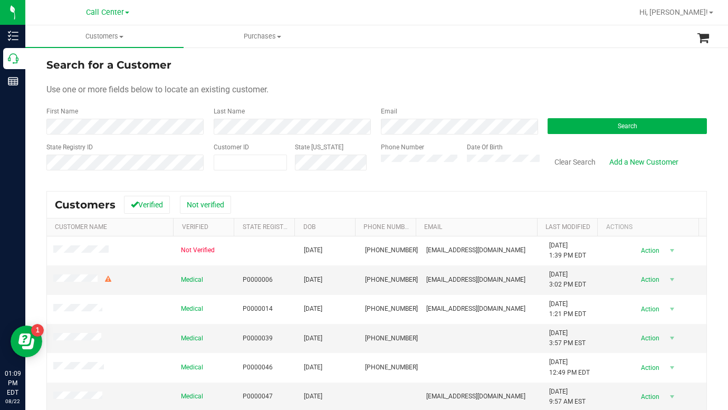
click at [282, 112] on div "Last Name" at bounding box center [289, 121] width 167 height 28
click at [602, 80] on form "Search for a Customer Use one or more fields below to locate an existing custom…" at bounding box center [376, 118] width 660 height 123
click at [542, 88] on div "Use one or more fields below to locate an existing customer." at bounding box center [376, 89] width 660 height 13
click at [571, 81] on form "Search for a Customer Use one or more fields below to locate an existing custom…" at bounding box center [376, 118] width 660 height 123
click at [240, 153] on div "Customer ID" at bounding box center [250, 160] width 73 height 37
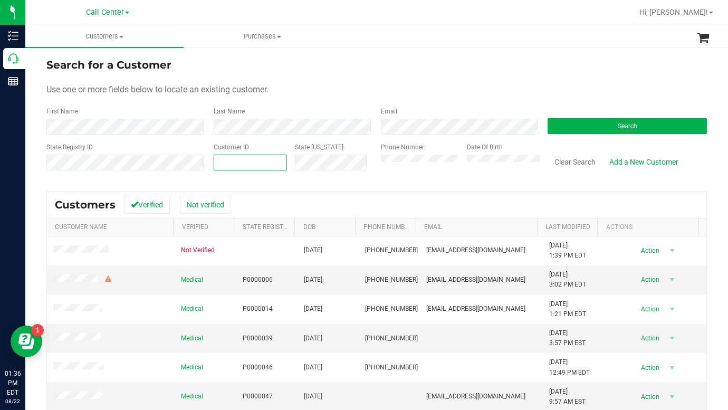
click at [244, 163] on span at bounding box center [250, 163] width 73 height 16
type input "113295"
click at [583, 126] on button "Search" at bounding box center [627, 126] width 159 height 16
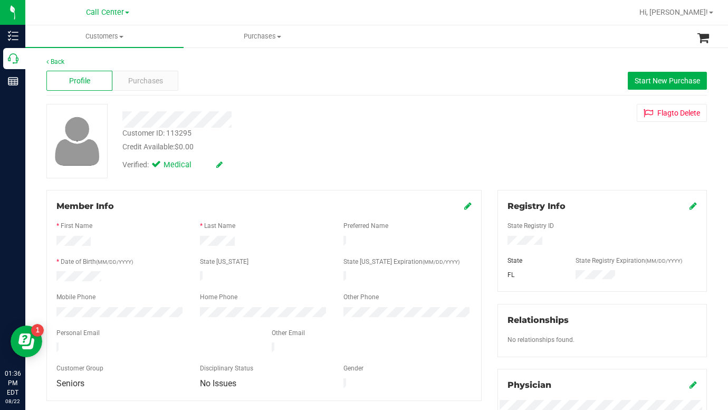
click at [580, 160] on div "Customer ID: 113295 Credit Available: $0.00 Verified: Medical Flag to [GEOGRAPH…" at bounding box center [377, 141] width 676 height 74
click at [624, 146] on div "Customer ID: 113295 Credit Available: $0.00 Verified: Medical Flag to [GEOGRAPH…" at bounding box center [377, 141] width 676 height 74
drag, startPoint x: 558, startPoint y: 166, endPoint x: 513, endPoint y: 224, distance: 73.0
click at [558, 164] on div "Customer ID: 113295 Credit Available: $0.00 Verified: Medical Flag to [GEOGRAPH…" at bounding box center [377, 141] width 676 height 74
click at [577, 169] on div "Customer ID: 113295 Credit Available: $0.00 Verified: Medical Flag to [GEOGRAPH…" at bounding box center [377, 141] width 676 height 74
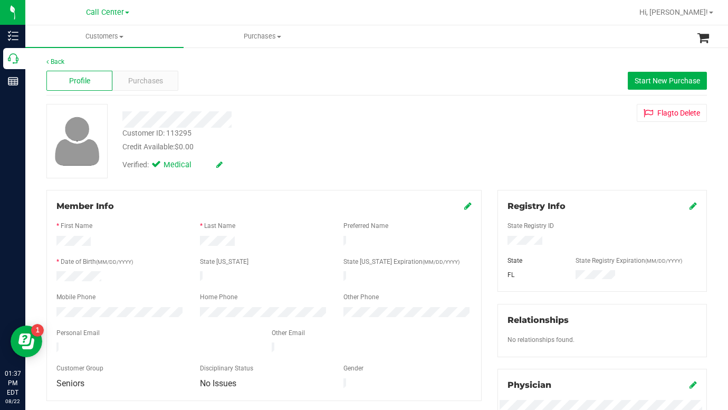
click at [319, 180] on div "Back Profile Purchases Start New Purchase Customer ID: 113295 Credit Available:…" at bounding box center [376, 402] width 660 height 690
click at [137, 83] on span "Purchases" at bounding box center [145, 80] width 35 height 11
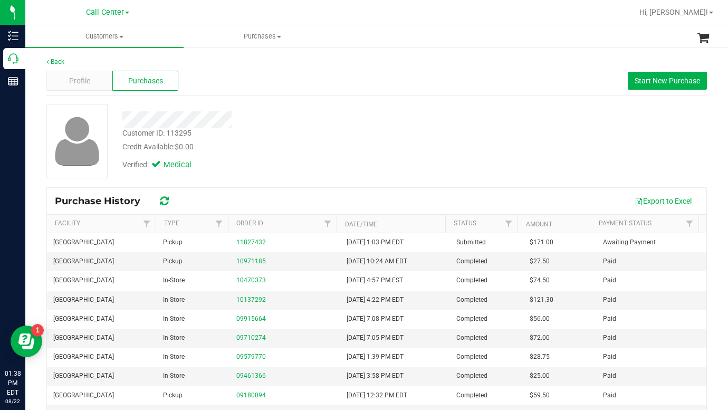
click at [559, 138] on div "Customer ID: 113295 Credit Available: $0.00 Verified: Medical" at bounding box center [377, 141] width 676 height 74
drag, startPoint x: 599, startPoint y: 156, endPoint x: 509, endPoint y: 161, distance: 90.4
click at [599, 156] on div "Customer ID: 113295 Credit Available: $0.00 Verified: Medical" at bounding box center [377, 141] width 676 height 74
click at [149, 85] on span "Purchases" at bounding box center [145, 80] width 35 height 11
click at [153, 80] on span "Purchases" at bounding box center [145, 80] width 35 height 11
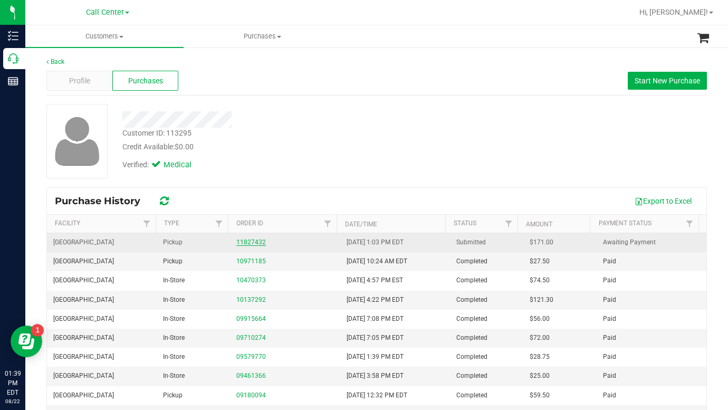
click at [248, 243] on link "11827432" at bounding box center [251, 241] width 30 height 7
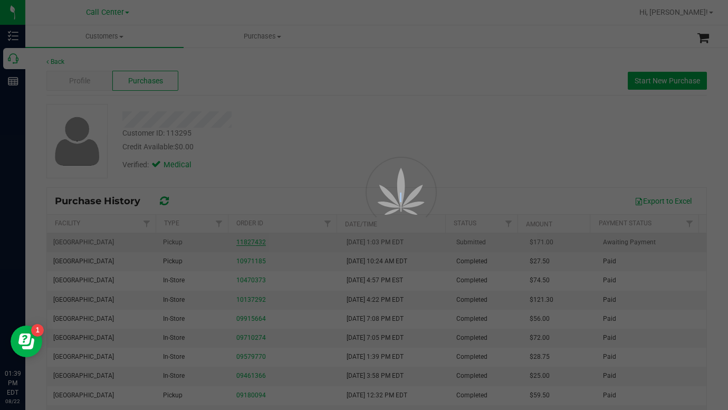
click at [248, 243] on div at bounding box center [364, 205] width 728 height 410
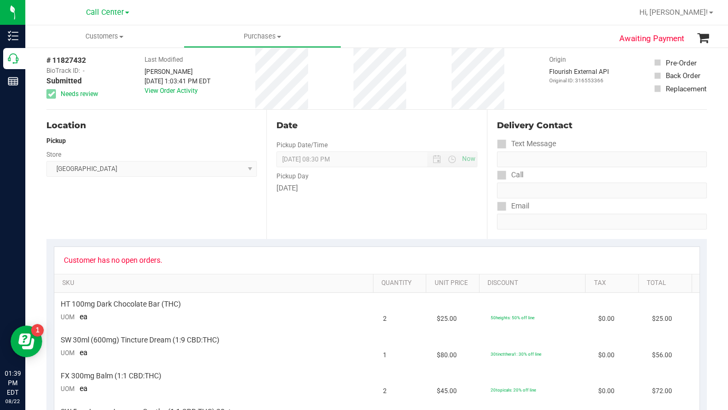
scroll to position [158, 0]
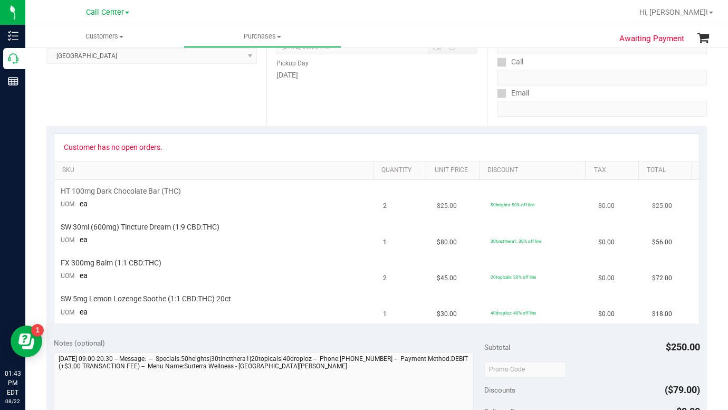
click at [525, 210] on td "50heights: 50% off line" at bounding box center [538, 198] width 108 height 36
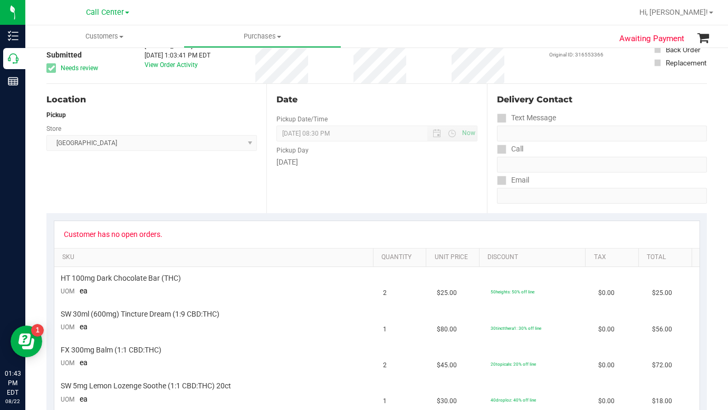
scroll to position [0, 0]
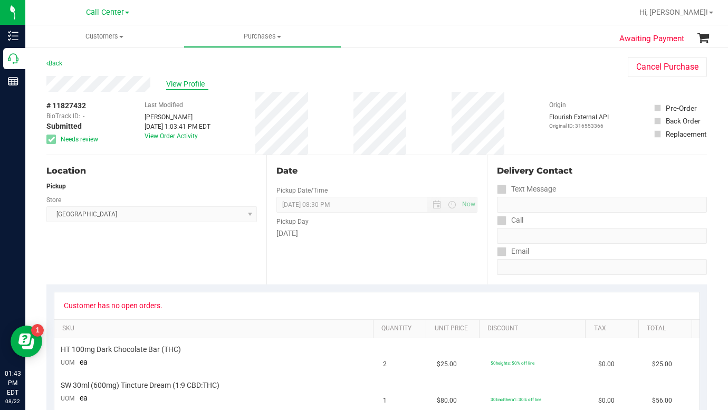
click at [175, 83] on span "View Profile" at bounding box center [187, 84] width 42 height 11
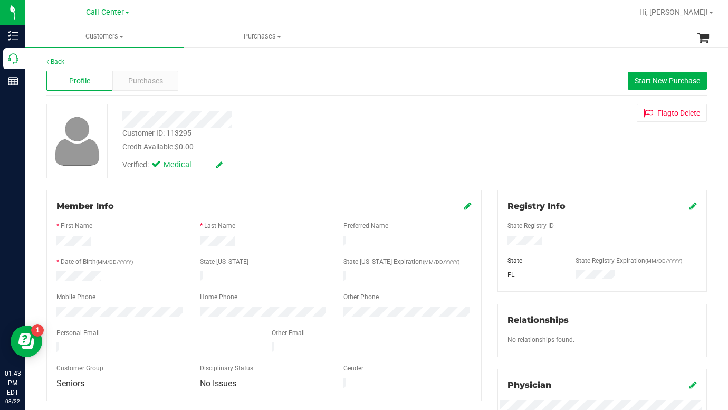
click at [540, 171] on div "Customer ID: 113295 Credit Available: $0.00 Verified: Medical Flag to [GEOGRAPH…" at bounding box center [377, 141] width 676 height 74
click at [581, 162] on div "Customer ID: 113295 Credit Available: $0.00 Verified: Medical Flag to [GEOGRAPH…" at bounding box center [377, 141] width 676 height 74
drag, startPoint x: 564, startPoint y: 163, endPoint x: 558, endPoint y: 166, distance: 7.6
click at [564, 163] on div "Customer ID: 113295 Credit Available: $0.00 Verified: Medical Flag to [GEOGRAPH…" at bounding box center [377, 141] width 676 height 74
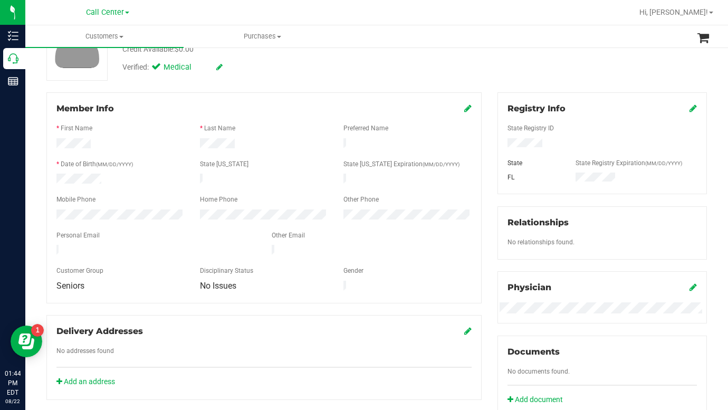
scroll to position [106, 0]
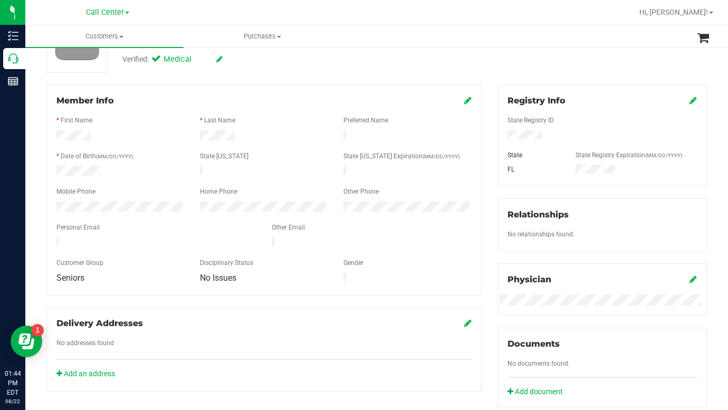
click at [282, 237] on div at bounding box center [371, 243] width 215 height 13
click at [464, 98] on icon at bounding box center [467, 100] width 7 height 8
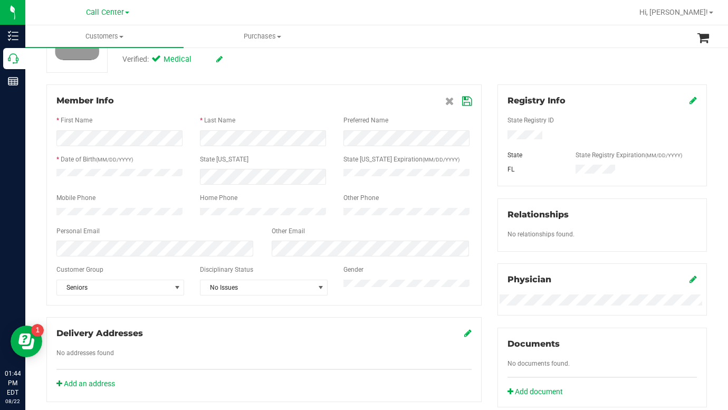
click at [462, 99] on icon at bounding box center [466, 101] width 9 height 8
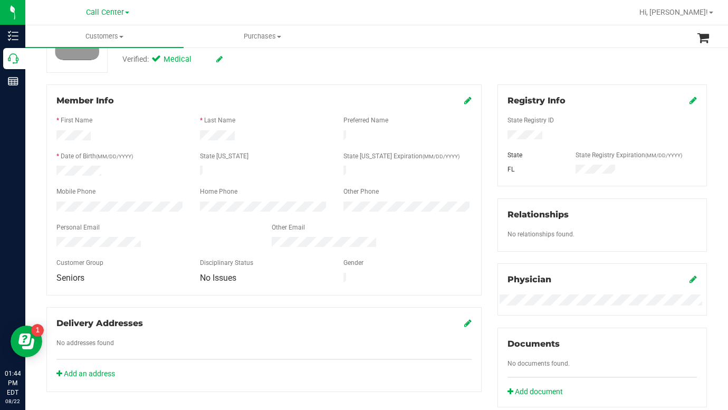
click at [629, 131] on div at bounding box center [602, 136] width 205 height 12
click at [618, 82] on div "Back Profile Purchases Start New Purchase Customer ID: 113295 Credit Available:…" at bounding box center [376, 296] width 660 height 690
click at [635, 64] on div "Customer ID: 113295 Credit Available: $0.00 Verified: Medical Flag to [GEOGRAPH…" at bounding box center [377, 35] width 676 height 74
click at [542, 78] on div "Back Profile Purchases Start New Purchase Customer ID: 113295 Credit Available:…" at bounding box center [376, 296] width 660 height 690
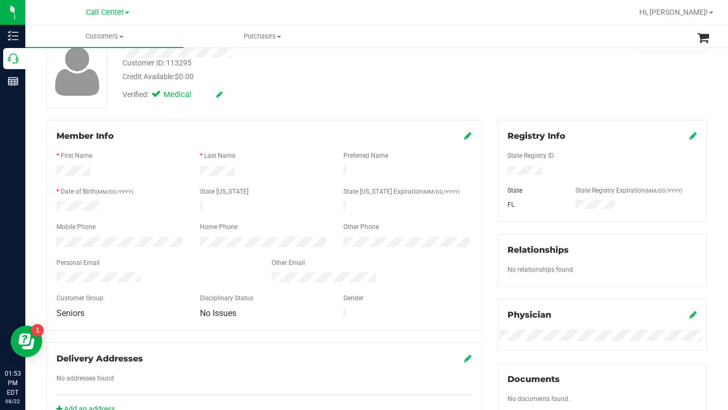
scroll to position [0, 0]
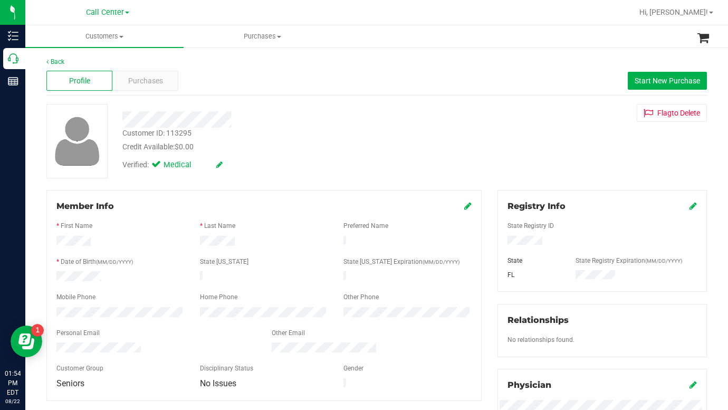
click at [547, 147] on div "Customer ID: 113295 Credit Available: $0.00 Verified: Medical Flag to [GEOGRAPH…" at bounding box center [377, 141] width 676 height 74
click at [120, 36] on span at bounding box center [121, 37] width 4 height 2
click at [76, 64] on span "All customers" at bounding box center [63, 63] width 76 height 9
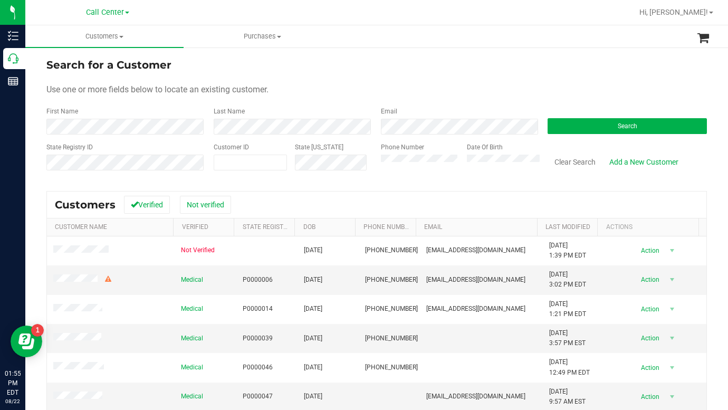
click at [543, 75] on form "Search for a Customer Use one or more fields below to locate an existing custom…" at bounding box center [376, 118] width 660 height 123
click at [573, 96] on form "Search for a Customer Use one or more fields below to locate an existing custom…" at bounding box center [376, 118] width 660 height 123
click at [577, 130] on button "Search" at bounding box center [627, 126] width 159 height 16
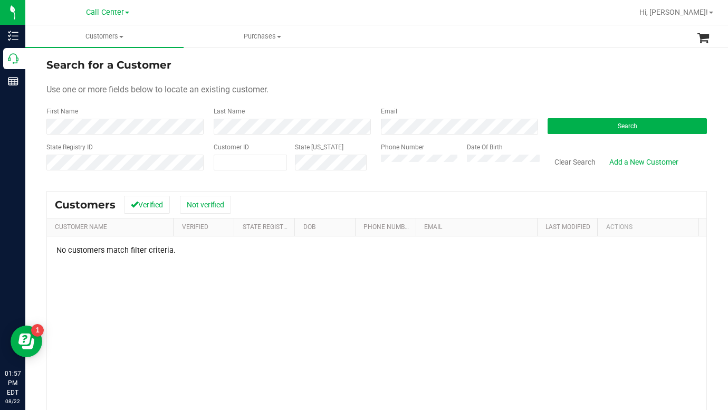
click at [580, 98] on form "Search for a Customer Use one or more fields below to locate an existing custom…" at bounding box center [376, 118] width 660 height 123
click at [284, 98] on form "Search for a Customer Use one or more fields below to locate an existing custom…" at bounding box center [376, 118] width 660 height 123
click at [351, 117] on div "Last Name" at bounding box center [289, 121] width 167 height 28
click at [417, 102] on form "Search for a Customer Use one or more fields below to locate an existing custom…" at bounding box center [376, 118] width 660 height 123
click at [402, 108] on div "Email" at bounding box center [456, 121] width 167 height 28
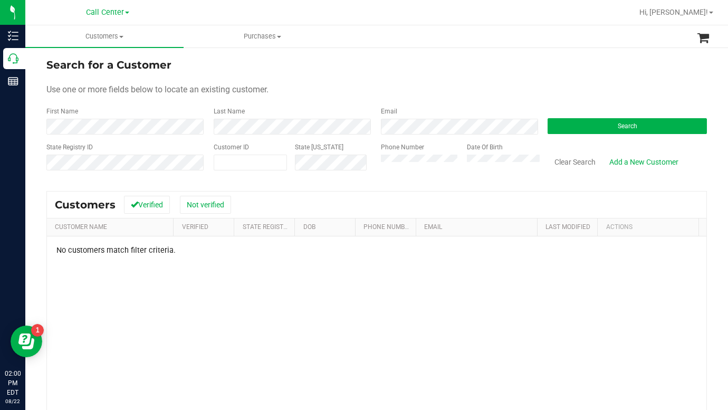
click at [414, 90] on div "Use one or more fields below to locate an existing customer." at bounding box center [376, 89] width 660 height 13
click at [576, 89] on div "Use one or more fields below to locate an existing customer." at bounding box center [376, 89] width 660 height 13
click at [603, 129] on button "Search" at bounding box center [627, 126] width 159 height 16
click at [423, 102] on form "Search for a Customer Use one or more fields below to locate an existing custom…" at bounding box center [376, 118] width 660 height 123
click at [282, 306] on div "No customers match filter criteria." at bounding box center [376, 370] width 659 height 268
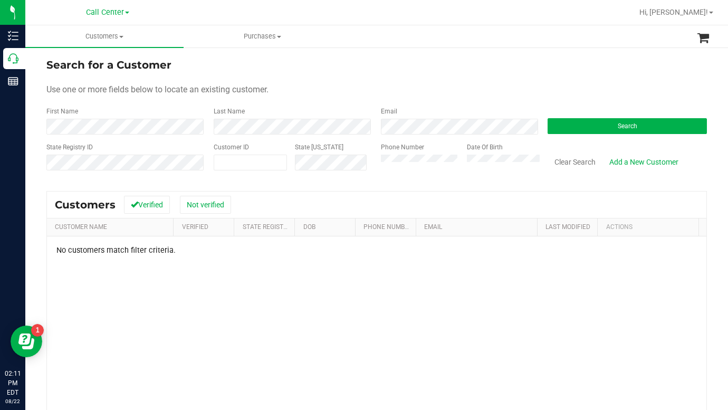
click at [606, 73] on form "Search for a Customer Use one or more fields below to locate an existing custom…" at bounding box center [376, 118] width 660 height 123
click at [123, 38] on span "Customers" at bounding box center [104, 36] width 158 height 9
click at [82, 68] on span "All customers" at bounding box center [63, 63] width 76 height 9
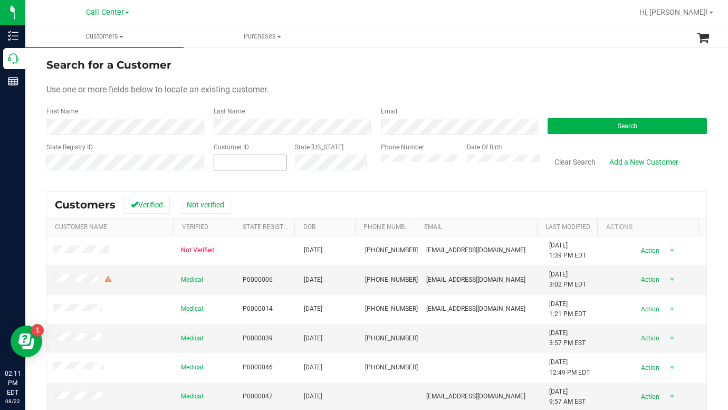
click at [242, 168] on span at bounding box center [250, 163] width 73 height 16
type input "260949"
click at [567, 127] on button "Search" at bounding box center [627, 126] width 159 height 16
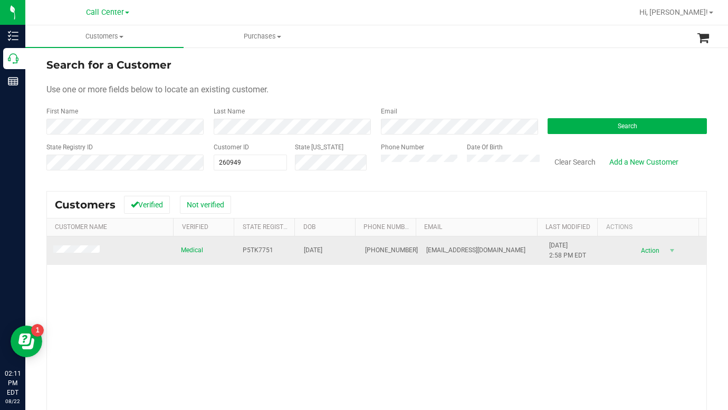
click at [70, 239] on td at bounding box center [111, 250] width 128 height 28
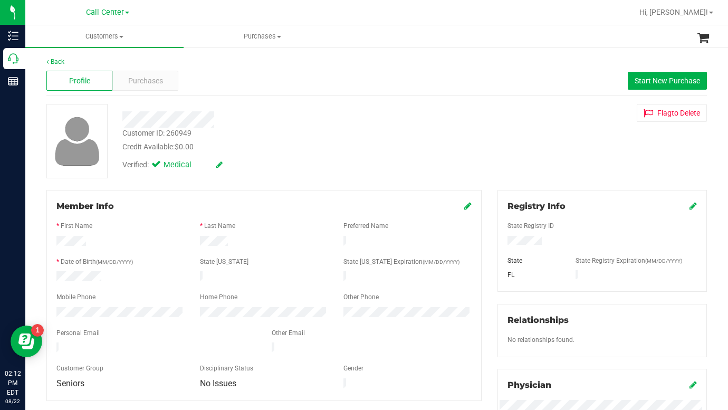
click at [554, 152] on div "Customer ID: 260949 Credit Available: $0.00 Verified: Medical Flag to [GEOGRAPH…" at bounding box center [377, 141] width 676 height 74
click at [121, 34] on span "Customers" at bounding box center [104, 36] width 158 height 9
click at [68, 65] on span "All customers" at bounding box center [63, 63] width 76 height 9
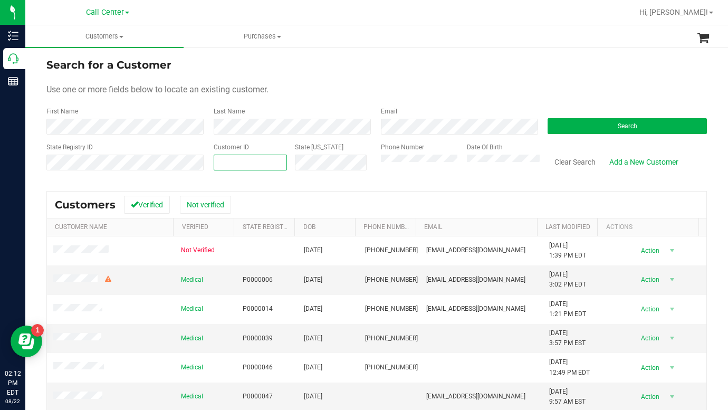
click at [249, 164] on span at bounding box center [250, 163] width 73 height 16
type input "247101"
click at [548, 128] on button "Search" at bounding box center [627, 126] width 159 height 16
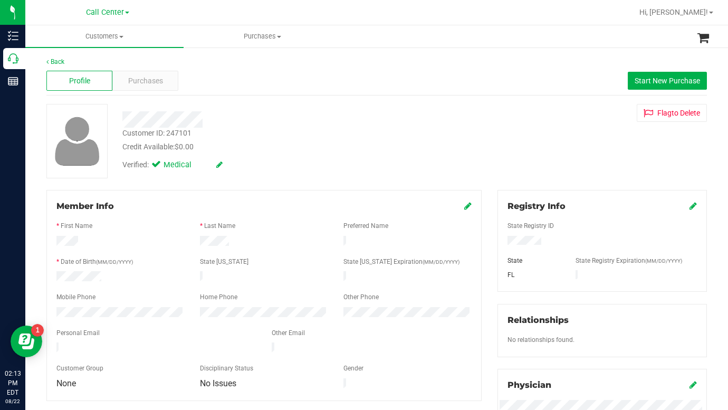
click at [535, 160] on div "Customer ID: 247101 Credit Available: $0.00 Verified: Medical Flag to [GEOGRAPH…" at bounding box center [377, 141] width 676 height 74
click at [131, 83] on span "Purchases" at bounding box center [145, 80] width 35 height 11
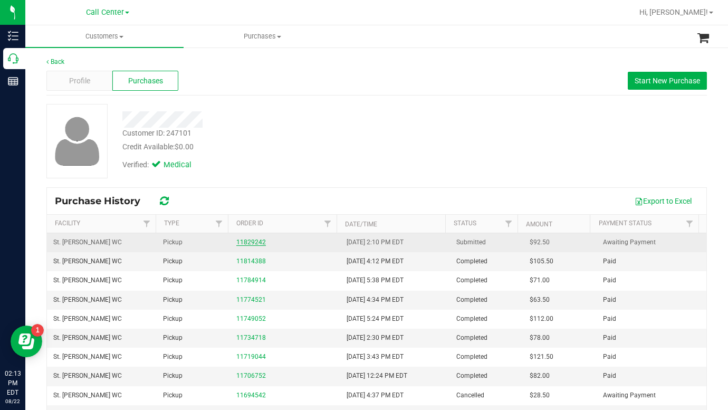
click at [240, 240] on link "11829242" at bounding box center [251, 241] width 30 height 7
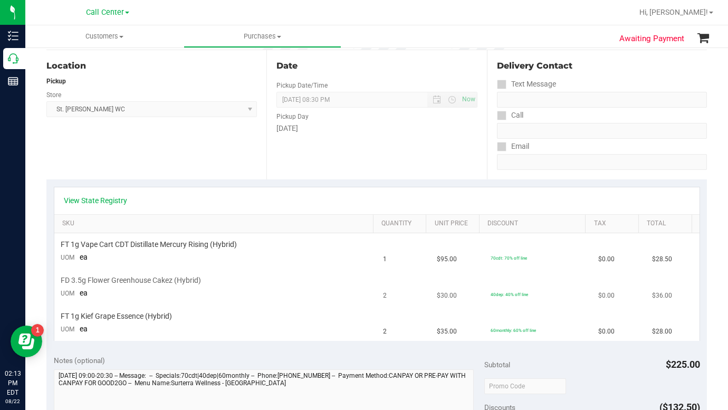
scroll to position [106, 0]
click at [544, 205] on div "View State Registry" at bounding box center [376, 200] width 645 height 27
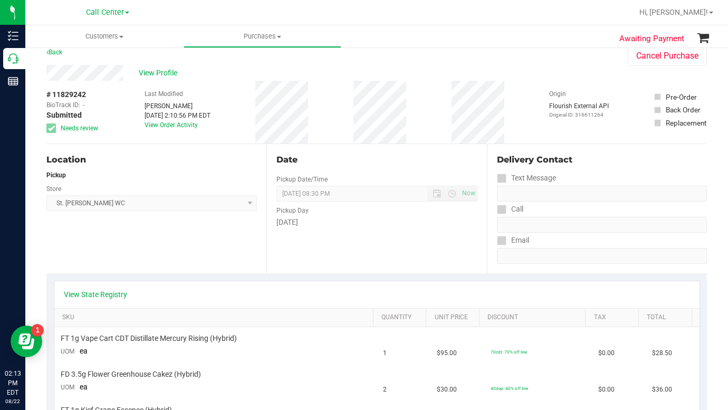
scroll to position [0, 0]
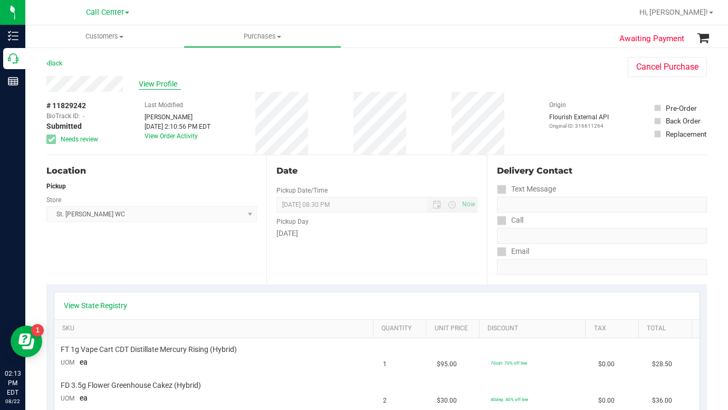
click at [162, 84] on span "View Profile" at bounding box center [160, 84] width 42 height 11
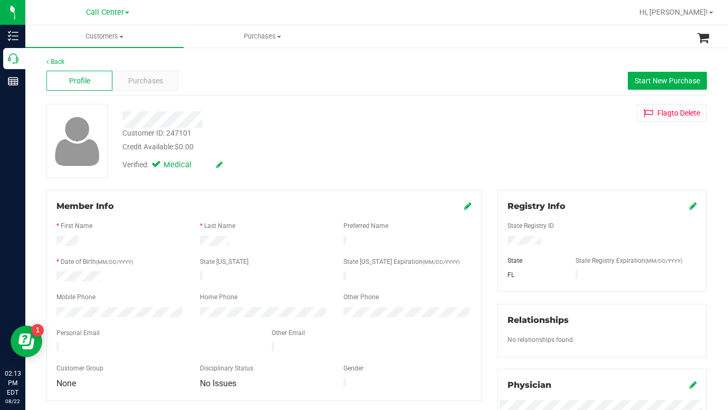
click at [568, 167] on div "Customer ID: 247101 Credit Available: $0.00 Verified: Medical Flag to [GEOGRAPH…" at bounding box center [377, 141] width 676 height 74
click at [140, 84] on span "Purchases" at bounding box center [145, 80] width 35 height 11
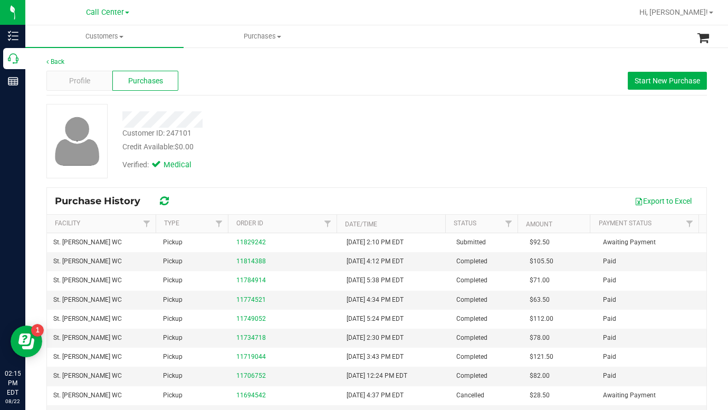
drag, startPoint x: 572, startPoint y: 154, endPoint x: 528, endPoint y: 141, distance: 46.2
click at [572, 154] on div "Customer ID: 247101 Credit Available: $0.00 Verified: Medical" at bounding box center [377, 141] width 676 height 74
click at [123, 38] on span "Customers" at bounding box center [104, 36] width 158 height 9
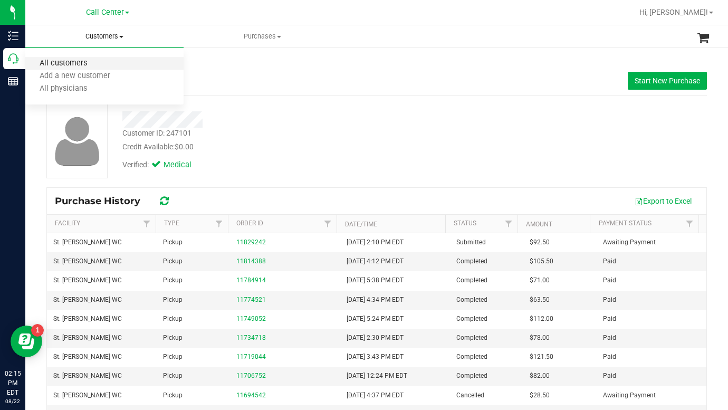
click at [84, 64] on span "All customers" at bounding box center [63, 63] width 76 height 9
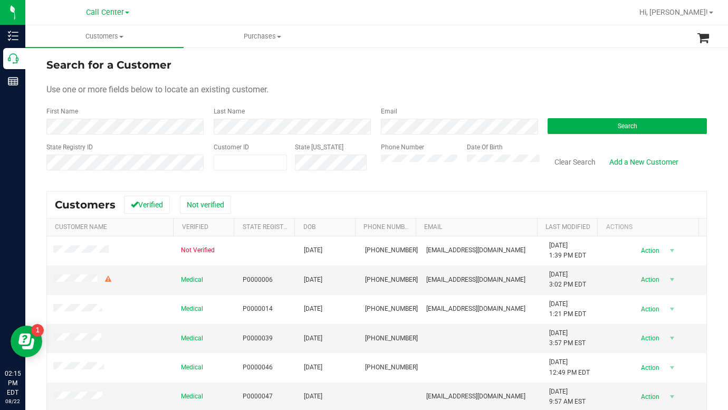
click at [418, 88] on div "Use one or more fields below to locate an existing customer." at bounding box center [376, 89] width 660 height 13
click at [567, 73] on form "Search for a Customer Use one or more fields below to locate an existing custom…" at bounding box center [376, 118] width 660 height 123
click at [236, 166] on span at bounding box center [250, 163] width 73 height 16
type input "775811"
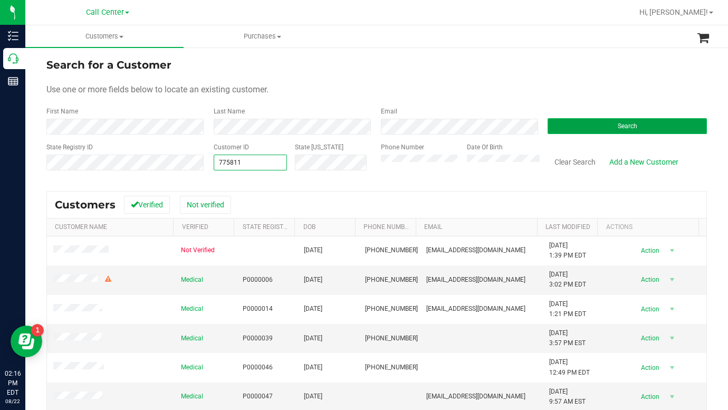
click at [588, 129] on button "Search" at bounding box center [627, 126] width 159 height 16
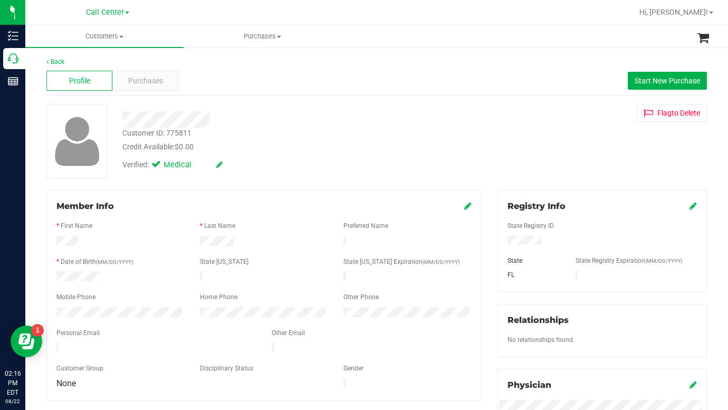
drag, startPoint x: 554, startPoint y: 150, endPoint x: 544, endPoint y: 149, distance: 10.1
click at [552, 151] on div "Customer ID: 775811 Credit Available: $0.00 Verified: Medical Flag to [GEOGRAPH…" at bounding box center [377, 141] width 676 height 74
click at [557, 184] on div "Back Profile Purchases Start New Purchase Customer ID: 775811 Credit Available:…" at bounding box center [376, 393] width 660 height 673
drag, startPoint x: 537, startPoint y: 173, endPoint x: 517, endPoint y: 177, distance: 20.5
click at [537, 173] on div "Customer ID: 775811 Credit Available: $0.00 Verified: Medical Flag to [GEOGRAPH…" at bounding box center [377, 141] width 676 height 74
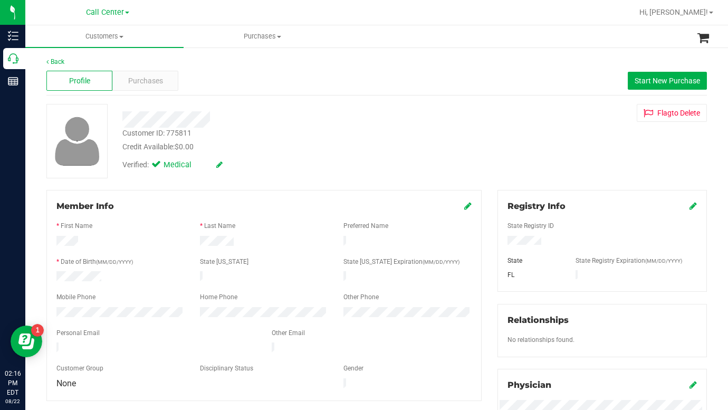
click at [581, 156] on div "Customer ID: 775811 Credit Available: $0.00 Verified: Medical Flag to [GEOGRAPH…" at bounding box center [377, 141] width 676 height 74
click at [572, 184] on div "Back Profile Purchases Start New Purchase Customer ID: 775811 Credit Available:…" at bounding box center [376, 393] width 660 height 673
click at [123, 36] on span at bounding box center [121, 37] width 4 height 2
click at [89, 64] on span "All customers" at bounding box center [63, 63] width 76 height 9
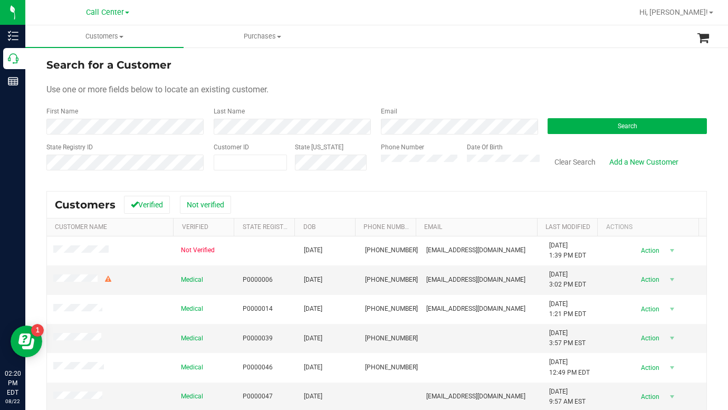
click at [356, 81] on form "Search for a Customer Use one or more fields below to locate an existing custom…" at bounding box center [376, 118] width 660 height 123
click at [553, 99] on form "Search for a Customer Use one or more fields below to locate an existing custom…" at bounding box center [376, 118] width 660 height 123
click at [539, 83] on form "Search for a Customer Use one or more fields below to locate an existing custom…" at bounding box center [376, 118] width 660 height 123
click at [561, 123] on button "Search" at bounding box center [627, 126] width 159 height 16
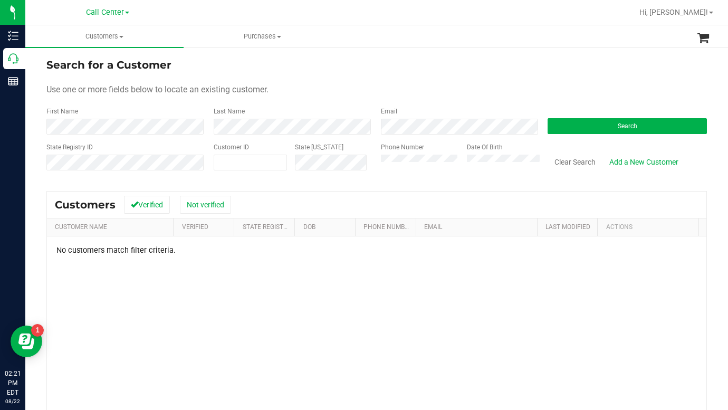
click at [458, 86] on div "Use one or more fields below to locate an existing customer." at bounding box center [376, 89] width 660 height 13
click at [404, 90] on div "Use one or more fields below to locate an existing customer." at bounding box center [376, 89] width 660 height 13
click at [366, 87] on div "Use one or more fields below to locate an existing customer." at bounding box center [376, 89] width 660 height 13
click at [611, 69] on div "Search for a Customer" at bounding box center [376, 65] width 660 height 16
click at [334, 97] on form "Search for a Customer Use one or more fields below to locate an existing custom…" at bounding box center [376, 118] width 660 height 123
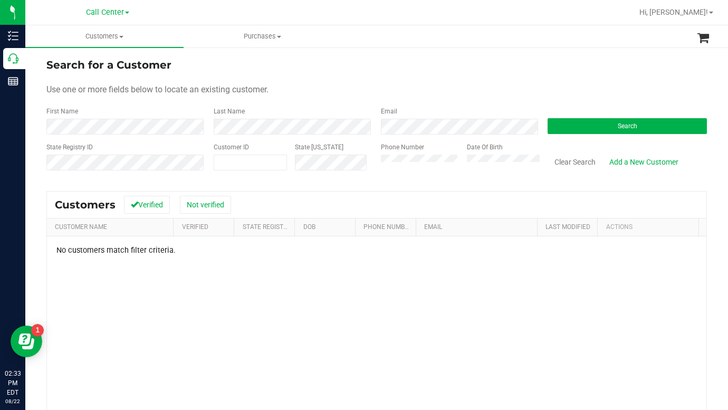
click at [547, 93] on div "Use one or more fields below to locate an existing customer." at bounding box center [376, 89] width 660 height 13
click at [581, 83] on form "Search for a Customer Use one or more fields below to locate an existing custom…" at bounding box center [376, 118] width 660 height 123
click at [591, 126] on button "Search" at bounding box center [627, 126] width 159 height 16
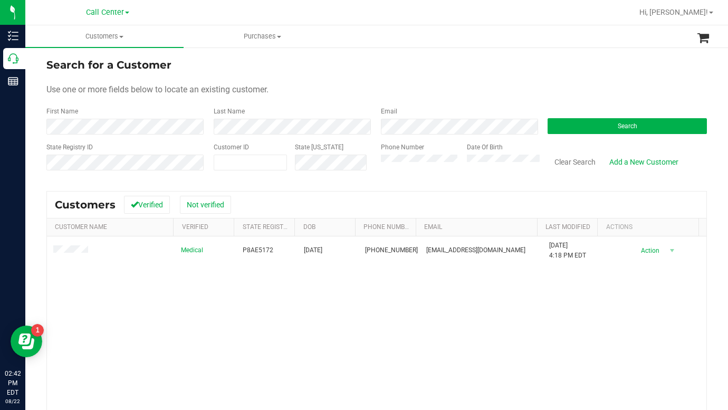
click at [571, 76] on form "Search for a Customer Use one or more fields below to locate an existing custom…" at bounding box center [376, 118] width 660 height 123
click at [580, 72] on div "Search for a Customer" at bounding box center [376, 65] width 660 height 16
click at [439, 95] on div "Use one or more fields below to locate an existing customer." at bounding box center [376, 89] width 660 height 13
click at [122, 37] on span at bounding box center [121, 37] width 4 height 2
click at [69, 64] on span "All customers" at bounding box center [63, 63] width 76 height 9
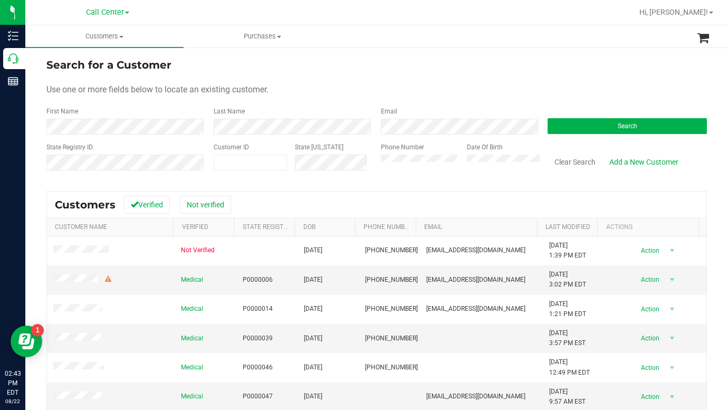
click at [377, 88] on div "Use one or more fields below to locate an existing customer." at bounding box center [376, 89] width 660 height 13
click at [598, 107] on form "Search for a Customer Use one or more fields below to locate an existing custom…" at bounding box center [376, 118] width 660 height 123
click at [568, 124] on button "Search" at bounding box center [627, 126] width 159 height 16
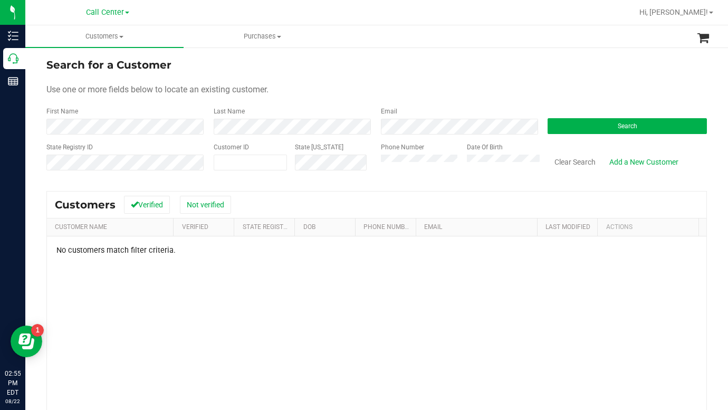
click at [158, 112] on div "First Name" at bounding box center [125, 121] width 159 height 28
click at [135, 152] on div "State Registry ID" at bounding box center [125, 160] width 159 height 37
click at [321, 192] on div "Customers Verified Not verified" at bounding box center [376, 204] width 659 height 26
click at [421, 102] on form "Search for a Customer Use one or more fields below to locate an existing custom…" at bounding box center [376, 118] width 660 height 123
click at [558, 85] on div "Use one or more fields below to locate an existing customer." at bounding box center [376, 89] width 660 height 13
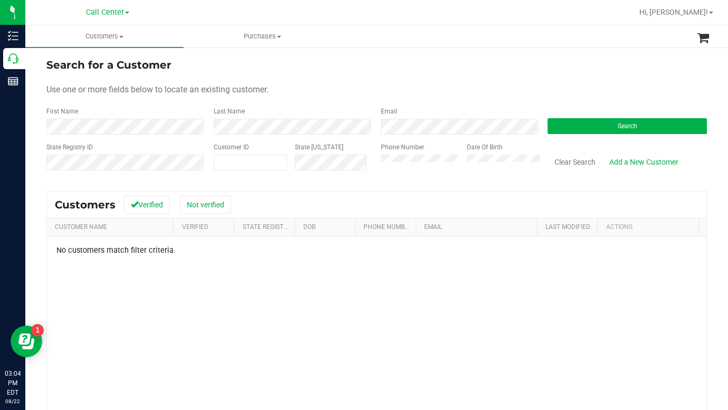
click at [426, 104] on form "Search for a Customer Use one or more fields below to locate an existing custom…" at bounding box center [376, 118] width 660 height 123
click at [555, 82] on form "Search for a Customer Use one or more fields below to locate an existing custom…" at bounding box center [376, 118] width 660 height 123
click at [486, 87] on div "Use one or more fields below to locate an existing customer." at bounding box center [376, 89] width 660 height 13
click at [588, 85] on div "Use one or more fields below to locate an existing customer." at bounding box center [376, 89] width 660 height 13
click at [577, 131] on button "Search" at bounding box center [627, 126] width 159 height 16
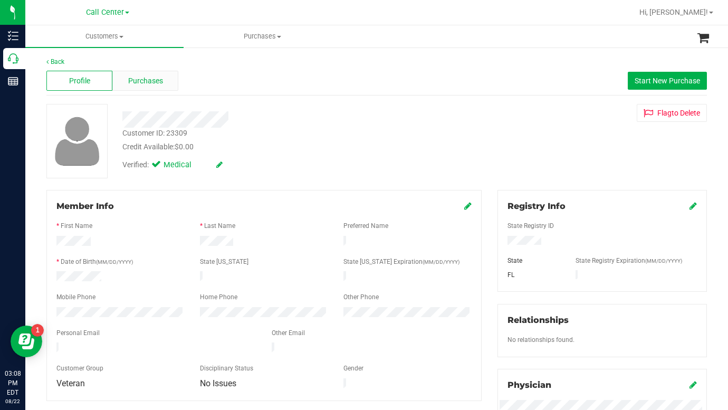
click at [145, 79] on span "Purchases" at bounding box center [145, 80] width 35 height 11
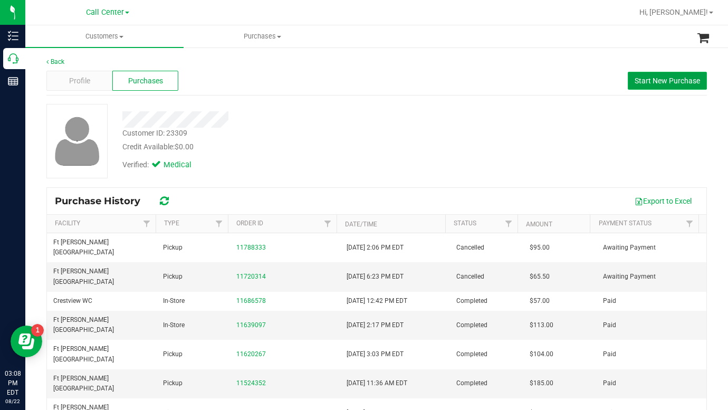
click at [639, 76] on span "Start New Purchase" at bounding box center [667, 80] width 65 height 8
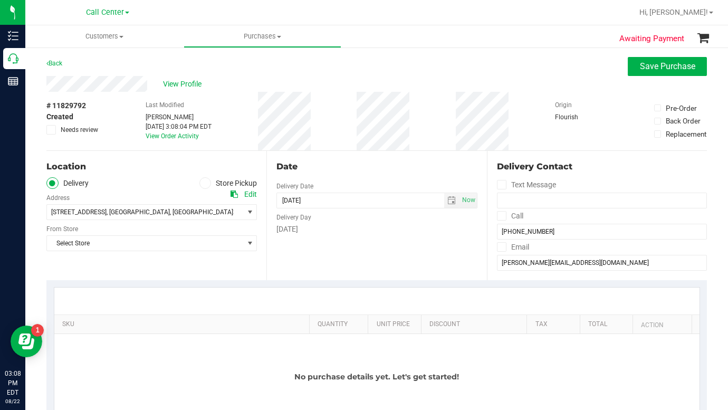
click at [204, 183] on icon at bounding box center [205, 183] width 6 height 0
click at [0, 0] on input "Store Pickup" at bounding box center [0, 0] width 0 height 0
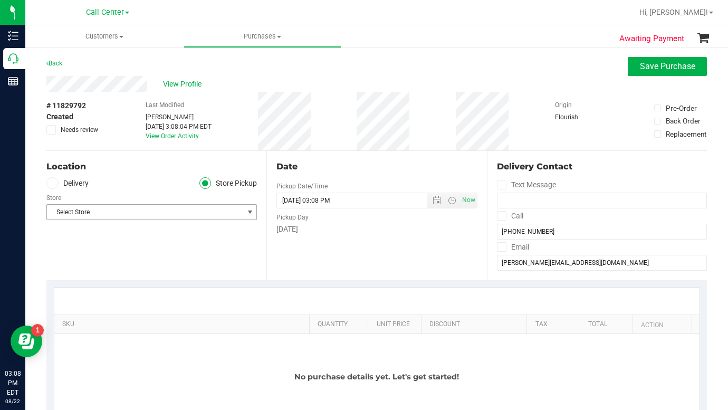
click at [116, 214] on span "Select Store" at bounding box center [145, 212] width 196 height 15
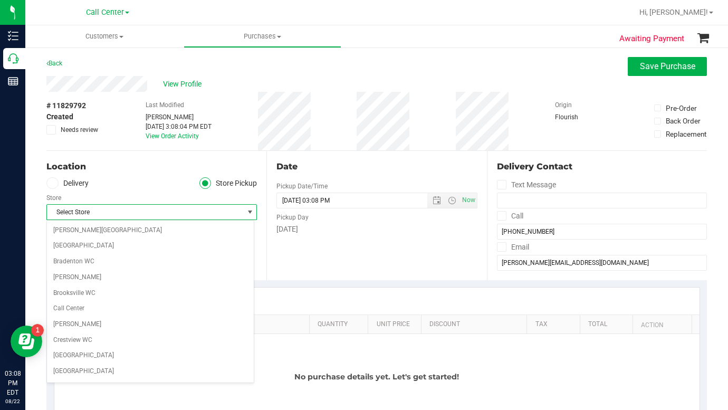
scroll to position [30, 0]
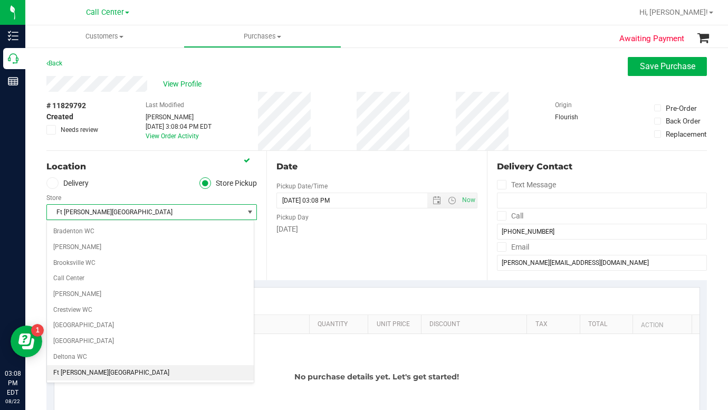
click at [76, 369] on li "Ft [PERSON_NAME][GEOGRAPHIC_DATA]" at bounding box center [150, 373] width 207 height 16
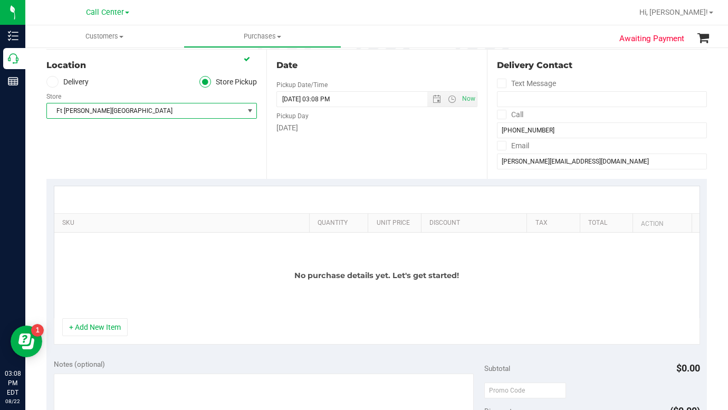
scroll to position [106, 0]
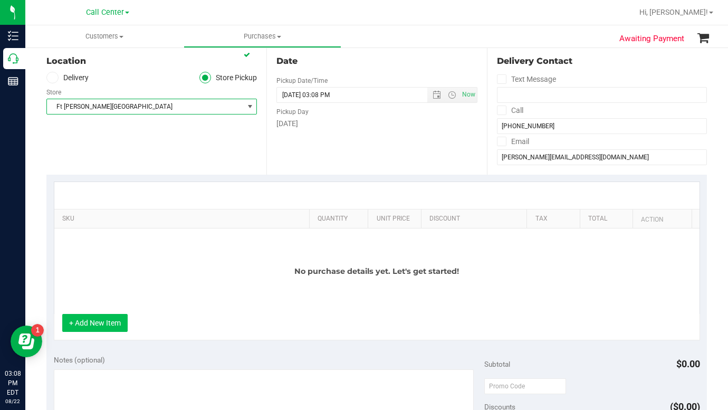
click at [107, 321] on button "+ Add New Item" at bounding box center [94, 323] width 65 height 18
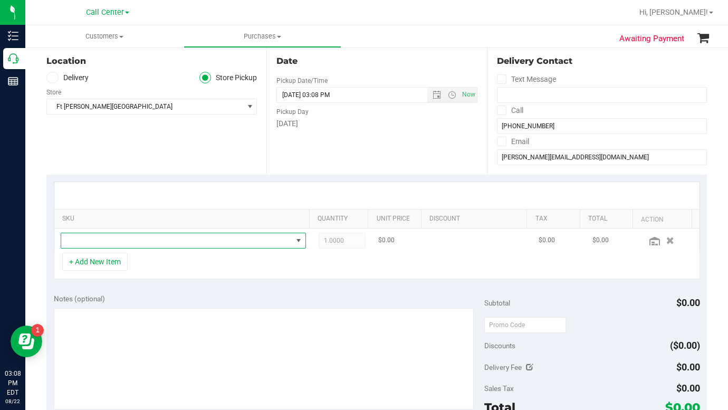
click at [95, 240] on span "NO DATA FOUND" at bounding box center [176, 240] width 231 height 15
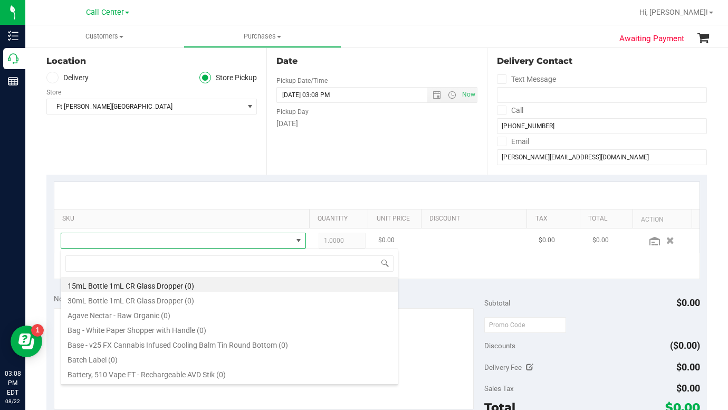
scroll to position [16, 236]
type input "PK"
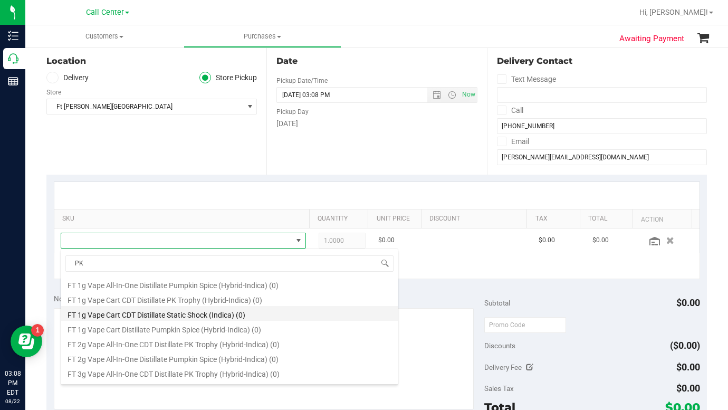
scroll to position [317, 0]
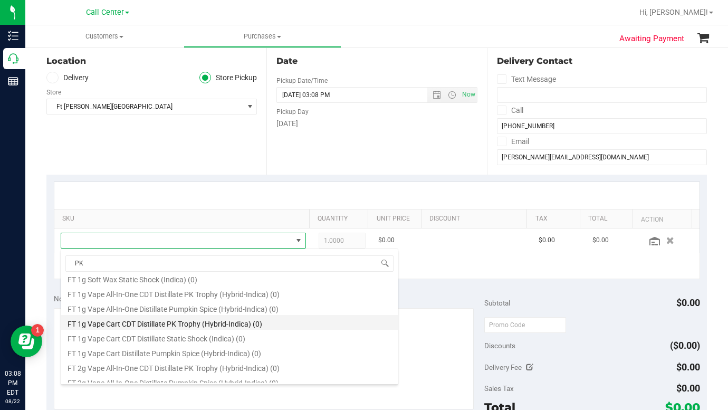
click at [156, 320] on li "FT 1g Vape Cart CDT Distillate PK Trophy (Hybrid-Indica) (0)" at bounding box center [229, 322] width 337 height 15
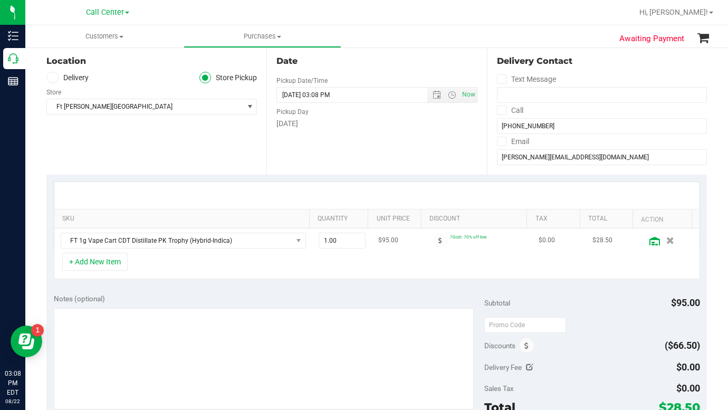
click at [649, 242] on icon at bounding box center [654, 241] width 11 height 8
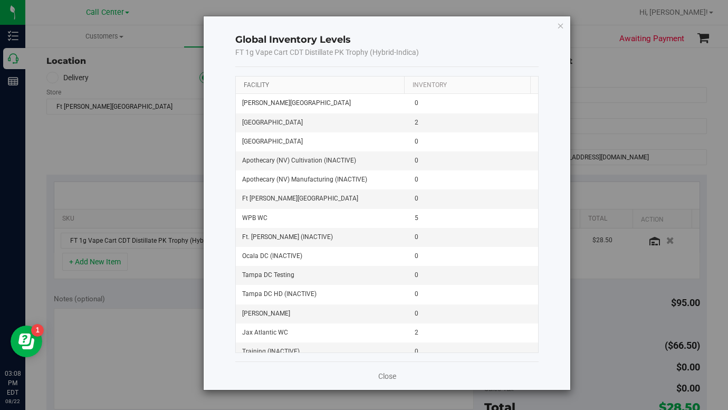
click at [262, 85] on link "Facility" at bounding box center [256, 84] width 25 height 7
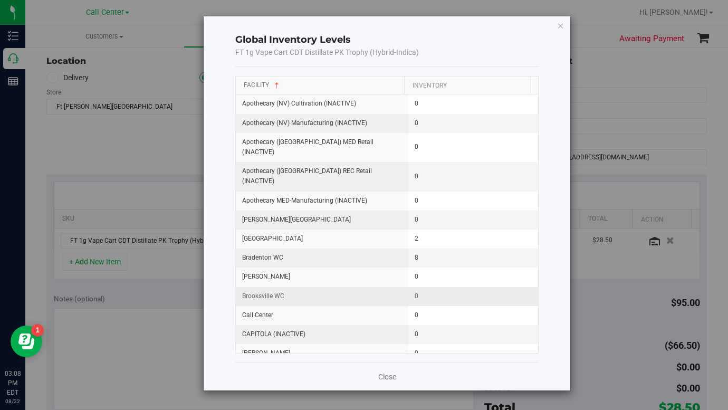
scroll to position [158, 0]
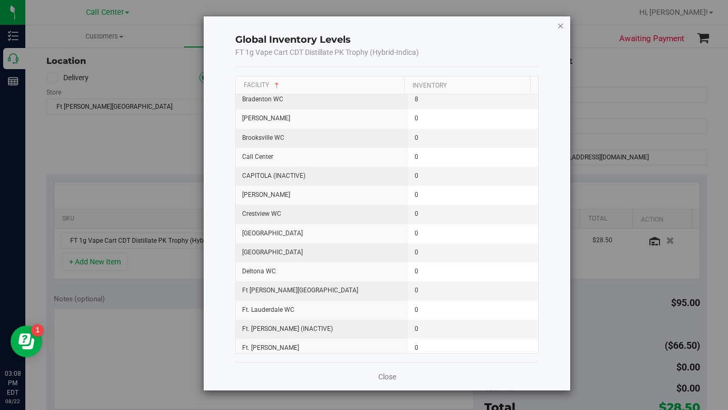
click at [563, 25] on icon "button" at bounding box center [560, 25] width 7 height 13
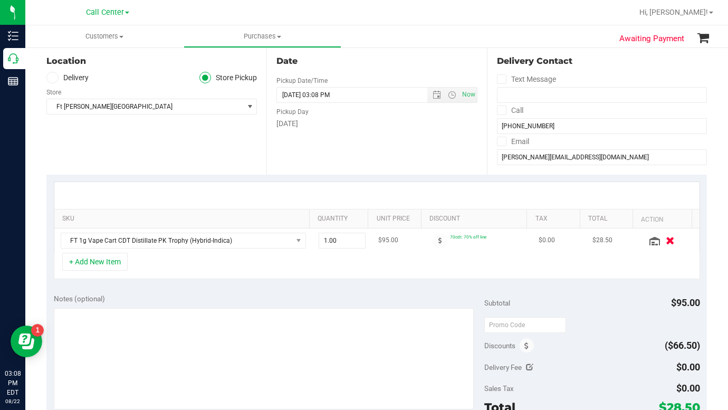
click at [666, 243] on icon "button" at bounding box center [670, 240] width 9 height 8
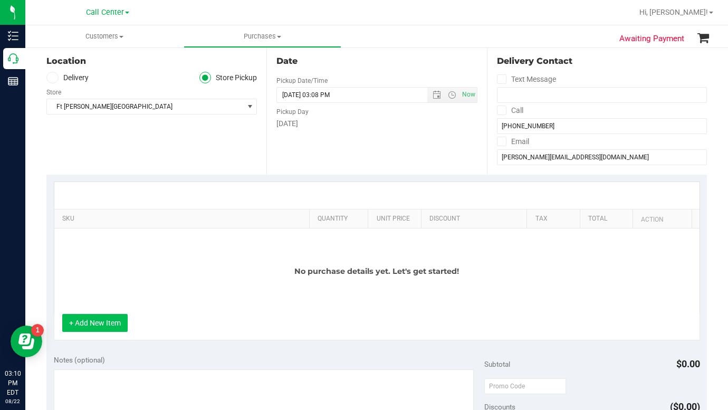
click at [110, 327] on button "+ Add New Item" at bounding box center [94, 323] width 65 height 18
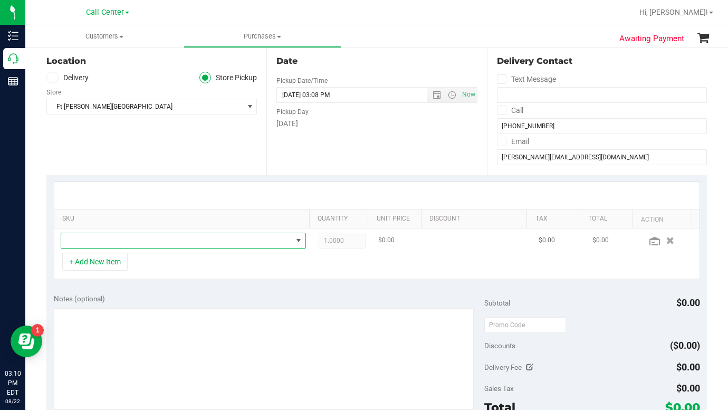
click at [94, 246] on span "NO DATA FOUND" at bounding box center [176, 240] width 231 height 15
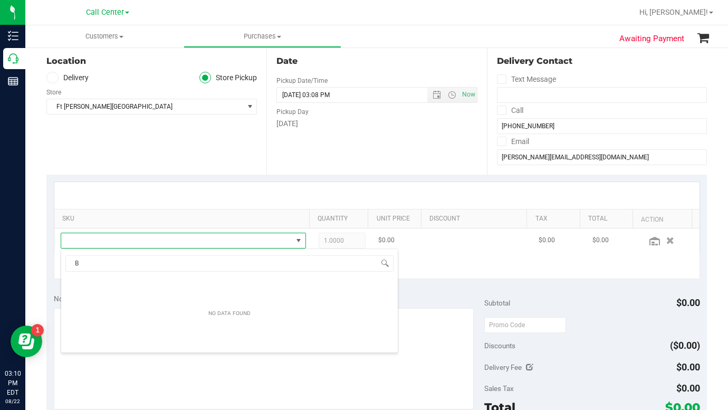
scroll to position [16, 236]
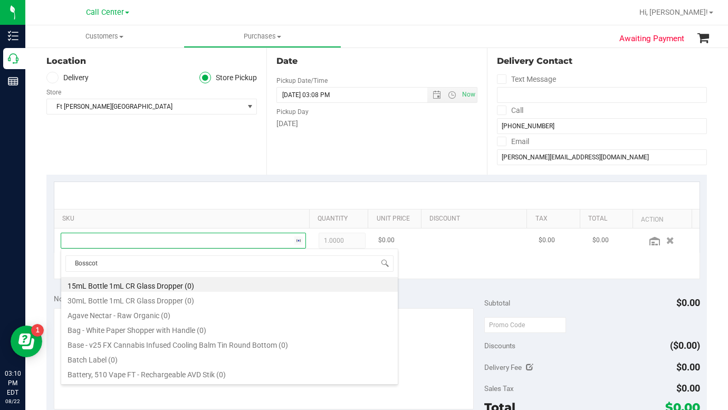
type input "Bosscott"
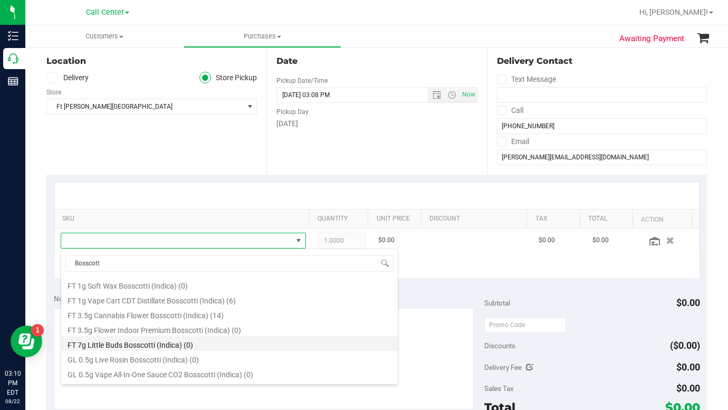
scroll to position [106, 0]
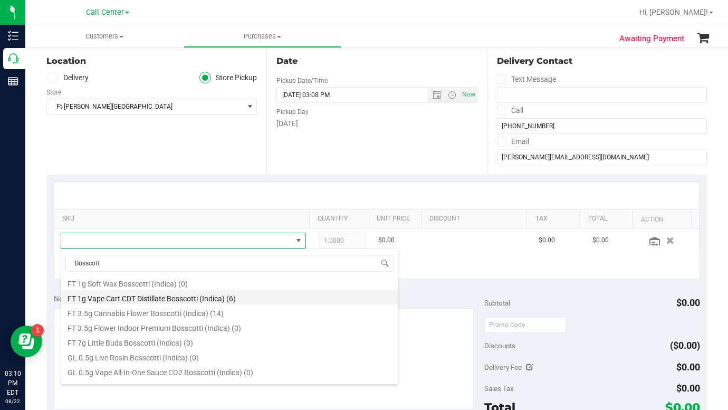
click at [93, 298] on li "FT 1g Vape Cart CDT Distillate Bosscotti (Indica) (6)" at bounding box center [229, 297] width 337 height 15
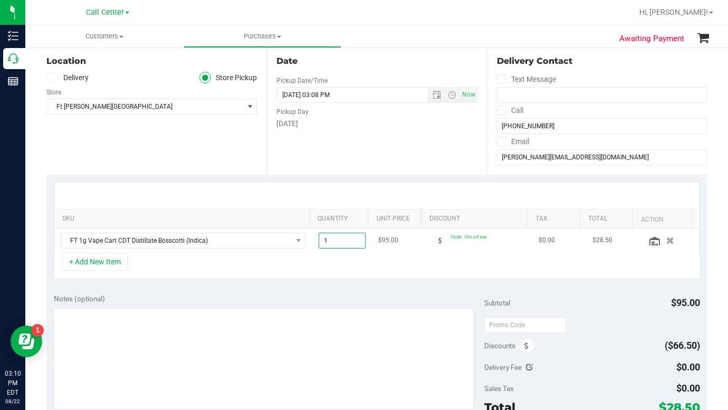
click at [320, 243] on span "1.00 1" at bounding box center [342, 241] width 47 height 16
type input "2"
type input "2.00"
click at [260, 257] on div "+ Add New Item" at bounding box center [377, 266] width 646 height 26
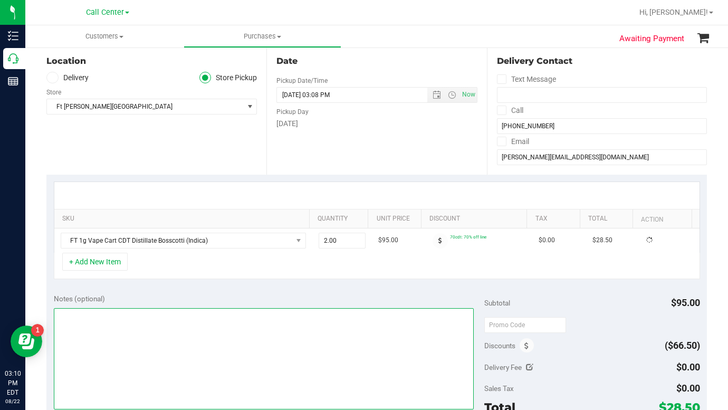
click at [191, 357] on textarea at bounding box center [264, 358] width 420 height 101
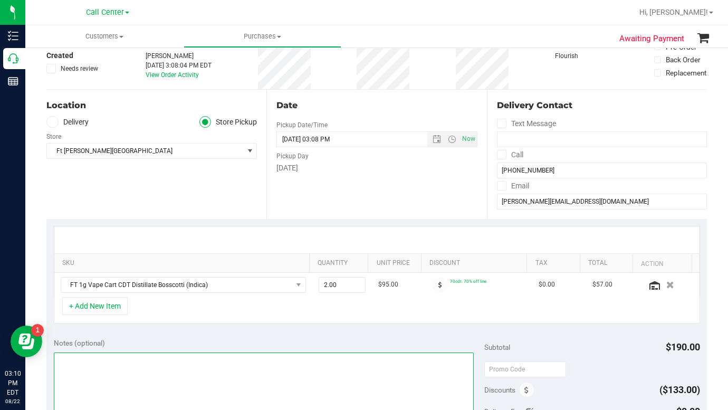
scroll to position [0, 0]
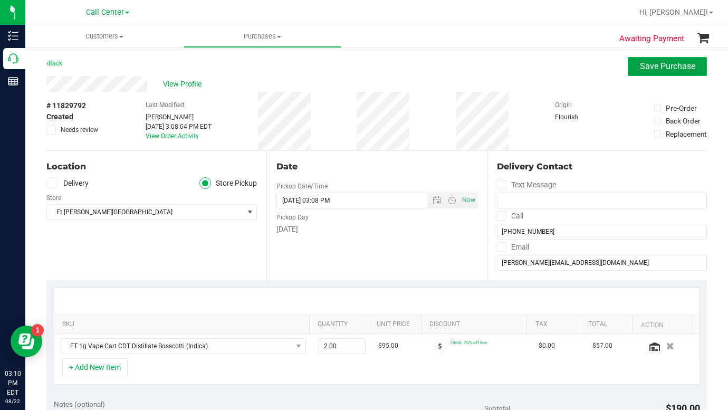
click at [629, 63] on button "Save Purchase" at bounding box center [667, 66] width 79 height 19
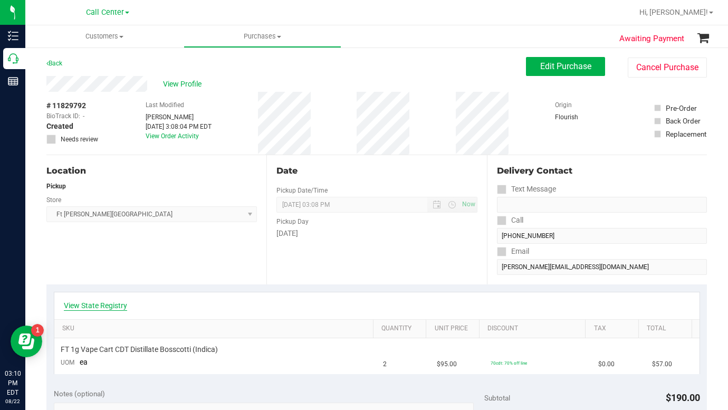
click at [91, 305] on link "View State Registry" at bounding box center [95, 305] width 63 height 11
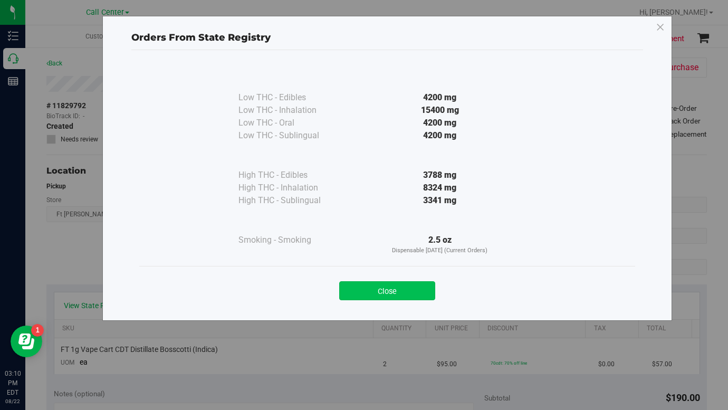
click at [384, 295] on button "Close" at bounding box center [387, 290] width 96 height 19
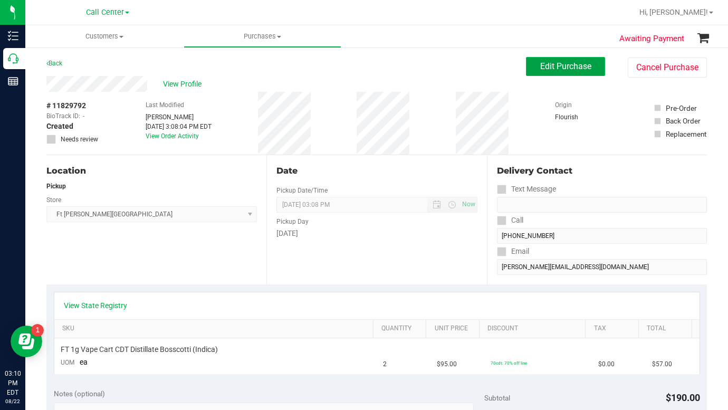
click at [540, 66] on span "Edit Purchase" at bounding box center [565, 66] width 51 height 10
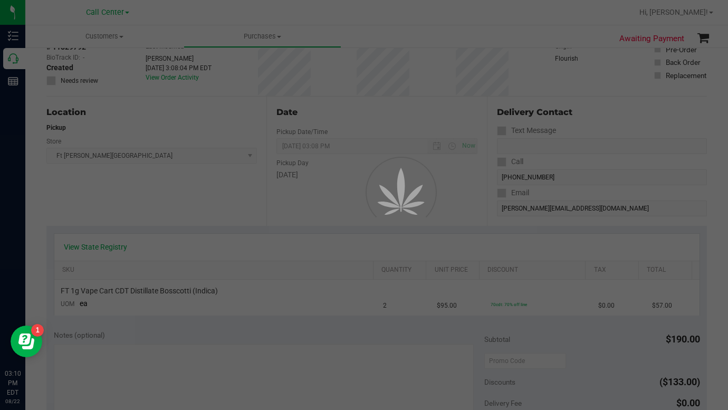
scroll to position [106, 0]
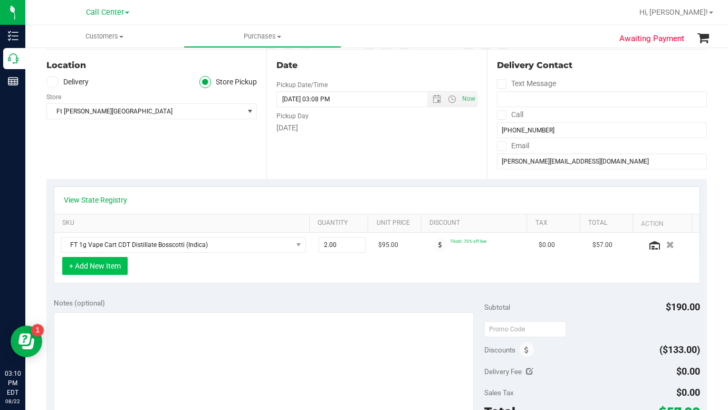
click at [92, 268] on button "+ Add New Item" at bounding box center [94, 266] width 65 height 18
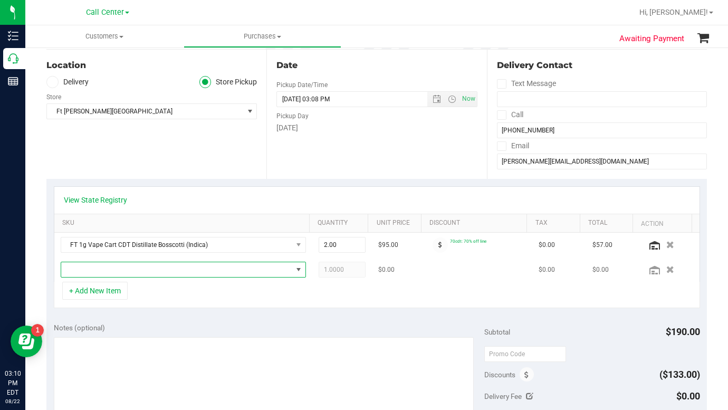
click at [92, 273] on span "NO DATA FOUND" at bounding box center [176, 269] width 231 height 15
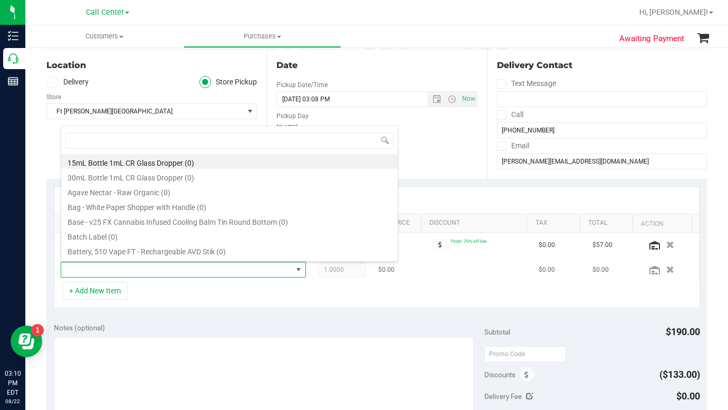
scroll to position [16, 236]
type input "tangerine"
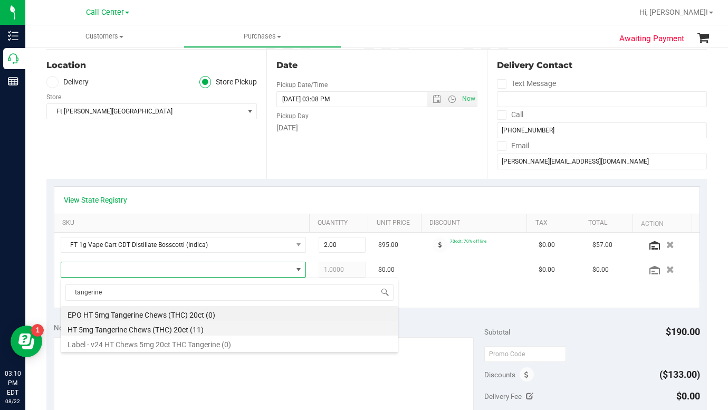
click at [83, 330] on li "HT 5mg Tangerine Chews (THC) 20ct (11)" at bounding box center [229, 328] width 337 height 15
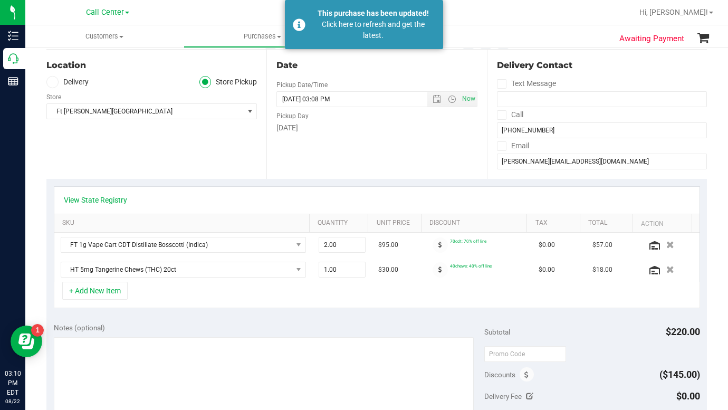
click at [100, 194] on div "View State Registry" at bounding box center [376, 200] width 645 height 27
click at [100, 201] on link "View State Registry" at bounding box center [95, 200] width 63 height 11
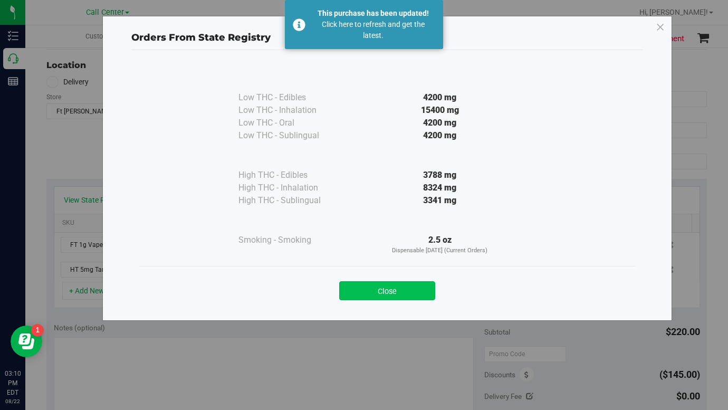
click at [388, 294] on button "Close" at bounding box center [387, 290] width 96 height 19
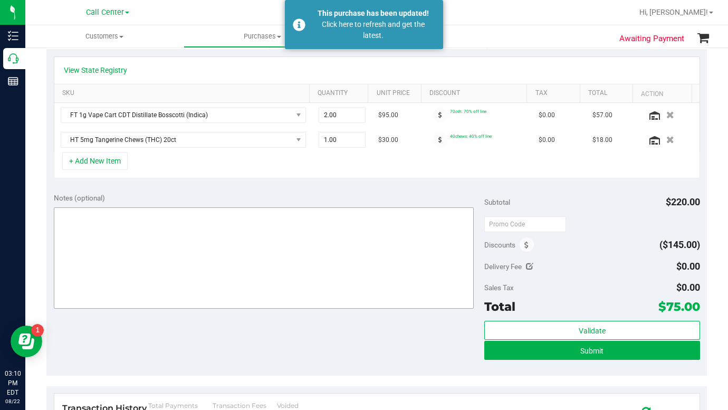
scroll to position [211, 0]
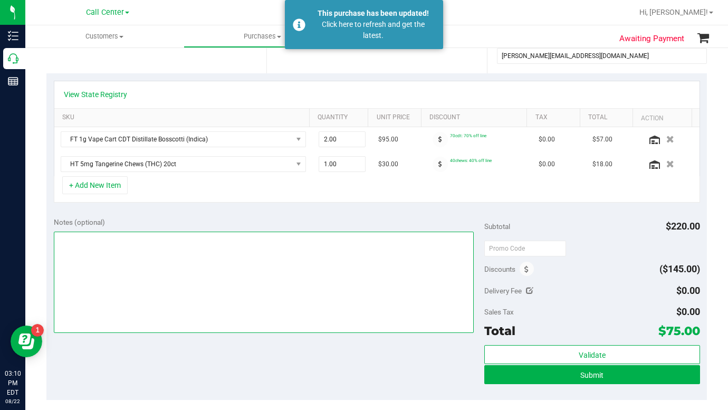
click at [215, 300] on textarea at bounding box center [264, 282] width 420 height 101
click at [231, 296] on textarea at bounding box center [264, 282] width 420 height 101
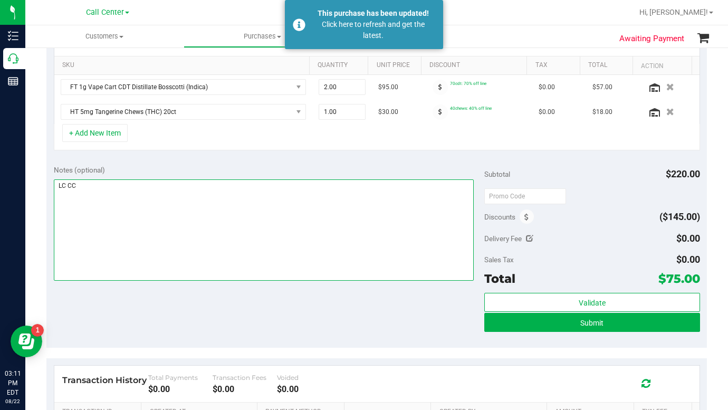
scroll to position [264, 0]
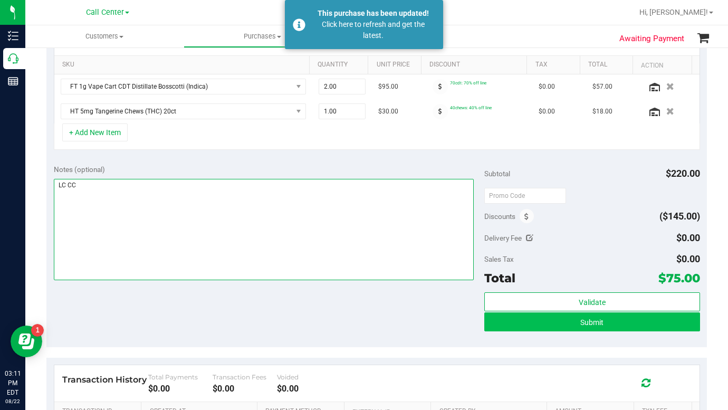
type textarea "LC CC"
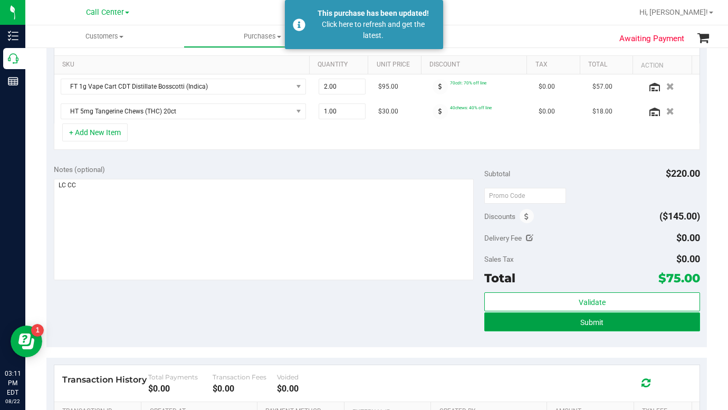
click at [509, 323] on button "Submit" at bounding box center [591, 321] width 215 height 19
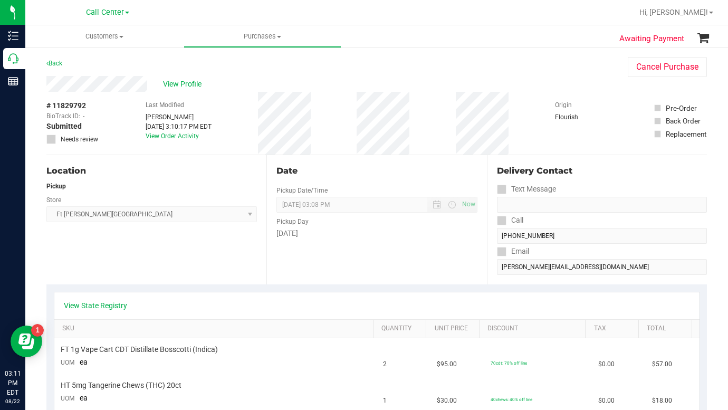
click at [167, 258] on div "Location Pickup Store [GEOGRAPHIC_DATA][PERSON_NAME] WC Select Store [PERSON_NA…" at bounding box center [156, 219] width 220 height 129
click at [87, 309] on link "View State Registry" at bounding box center [95, 305] width 63 height 11
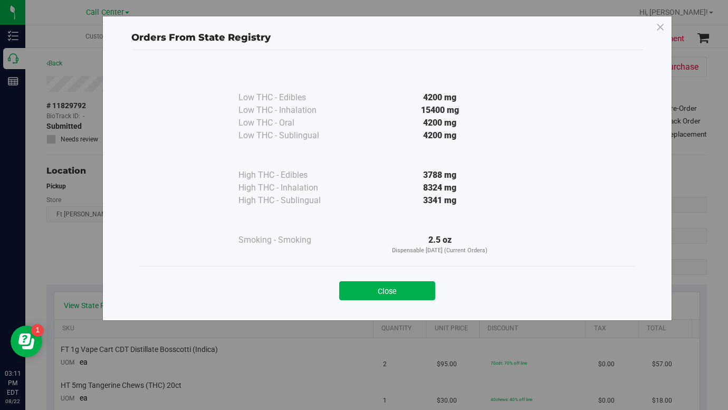
click at [376, 292] on button "Close" at bounding box center [387, 290] width 96 height 19
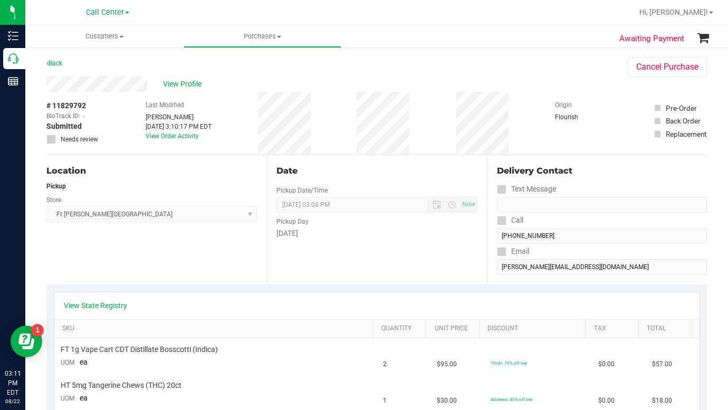
click at [173, 255] on div "Location Pickup Store [GEOGRAPHIC_DATA][PERSON_NAME] WC Select Store [PERSON_NA…" at bounding box center [156, 219] width 220 height 129
click at [169, 87] on span "View Profile" at bounding box center [184, 84] width 42 height 11
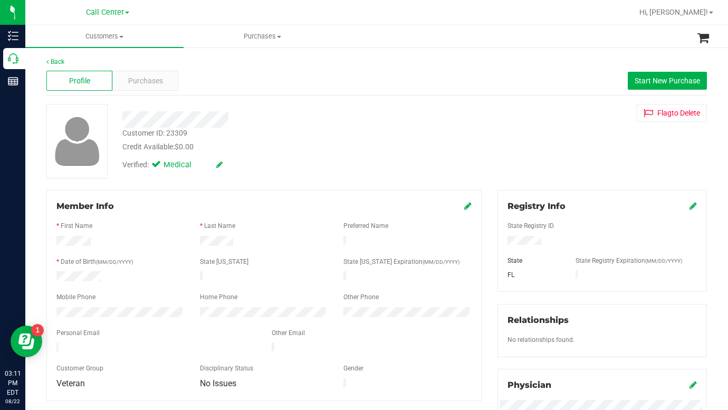
click at [588, 128] on div "Customer ID: 23309 Credit Available: $0.00 Verified: Medical Flag to [GEOGRAPHI…" at bounding box center [377, 141] width 676 height 74
click at [150, 82] on span "Purchases" at bounding box center [145, 80] width 35 height 11
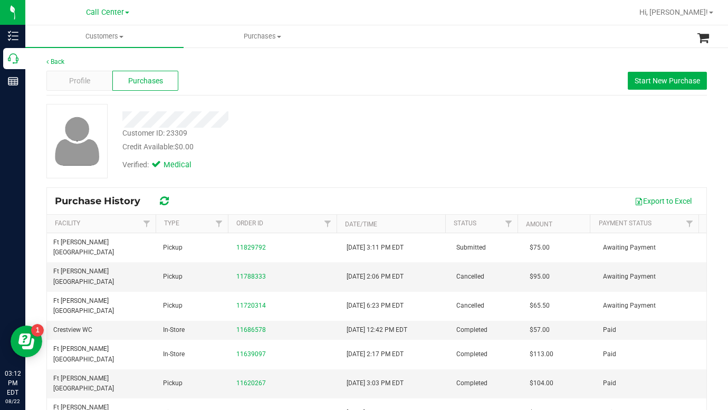
click at [564, 176] on div "Customer ID: 23309 Credit Available: $0.00 Verified: Medical" at bounding box center [377, 141] width 676 height 74
click at [97, 77] on div "Profile" at bounding box center [79, 81] width 66 height 20
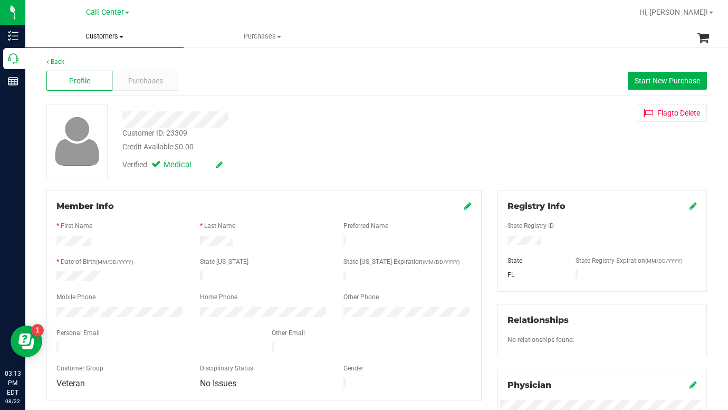
click at [123, 37] on span at bounding box center [121, 37] width 4 height 2
click at [96, 62] on span "All customers" at bounding box center [63, 63] width 76 height 9
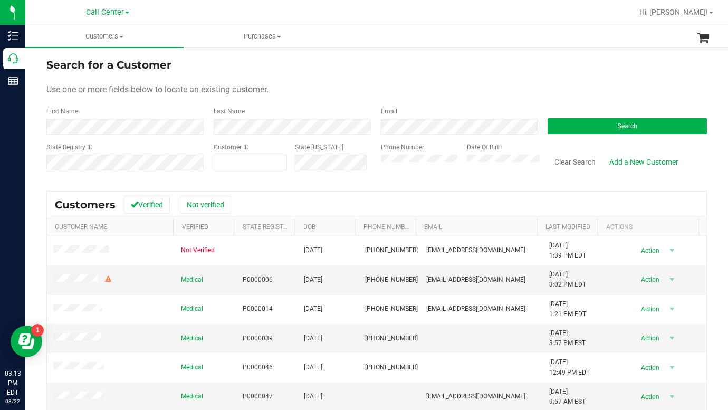
click at [579, 80] on form "Search for a Customer Use one or more fields below to locate an existing custom…" at bounding box center [376, 118] width 660 height 123
click at [565, 130] on button "Search" at bounding box center [627, 126] width 159 height 16
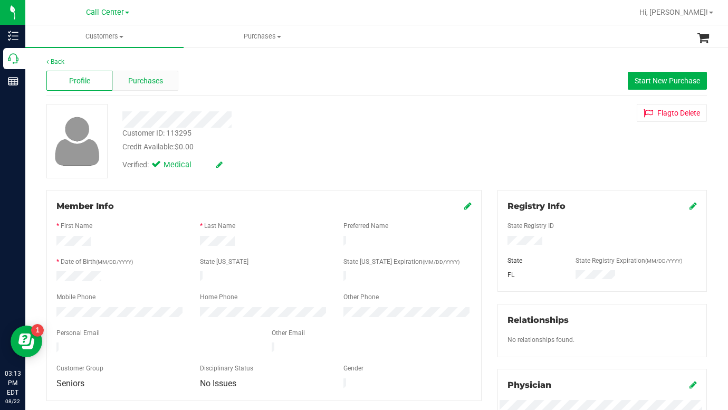
click at [150, 85] on span "Purchases" at bounding box center [145, 80] width 35 height 11
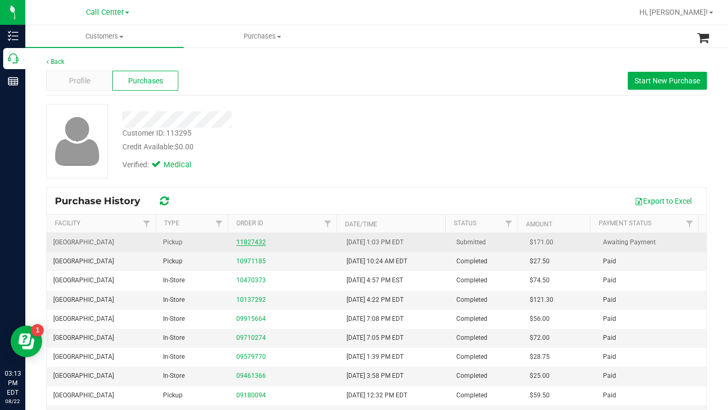
click at [250, 243] on link "11827432" at bounding box center [251, 241] width 30 height 7
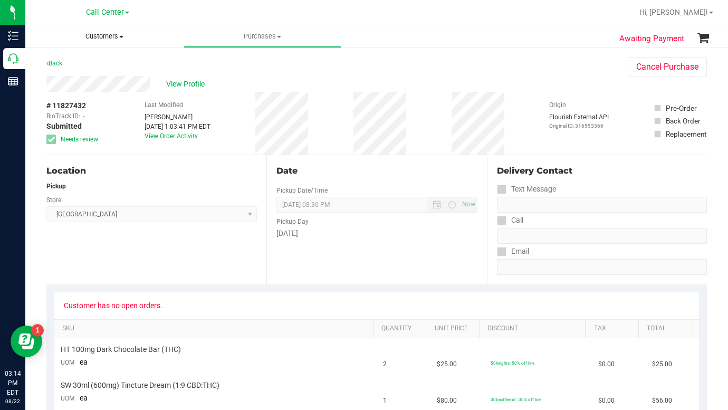
click at [122, 35] on span "Customers" at bounding box center [104, 36] width 158 height 9
click at [91, 64] on span "All customers" at bounding box center [63, 63] width 76 height 9
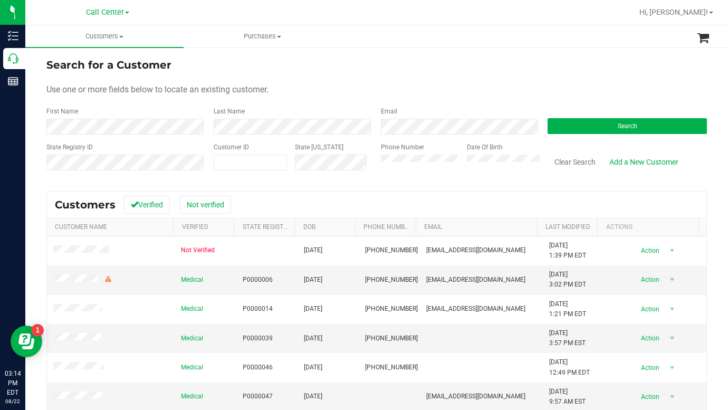
click at [553, 92] on div "Use one or more fields below to locate an existing customer." at bounding box center [376, 89] width 660 height 13
click at [556, 82] on form "Search for a Customer Use one or more fields below to locate an existing custom…" at bounding box center [376, 118] width 660 height 123
click at [562, 123] on button "Search" at bounding box center [627, 126] width 159 height 16
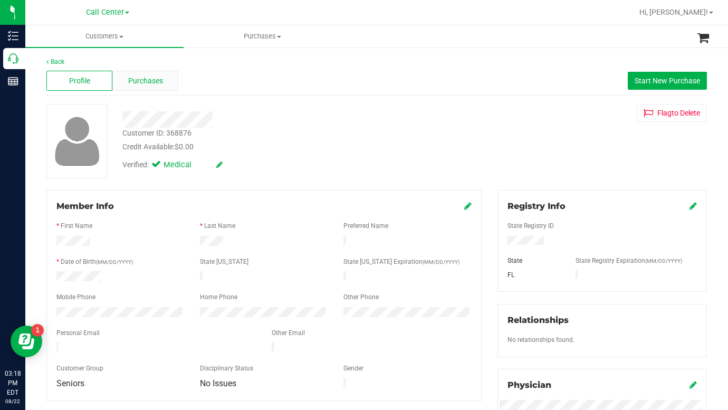
click at [136, 80] on span "Purchases" at bounding box center [145, 80] width 35 height 11
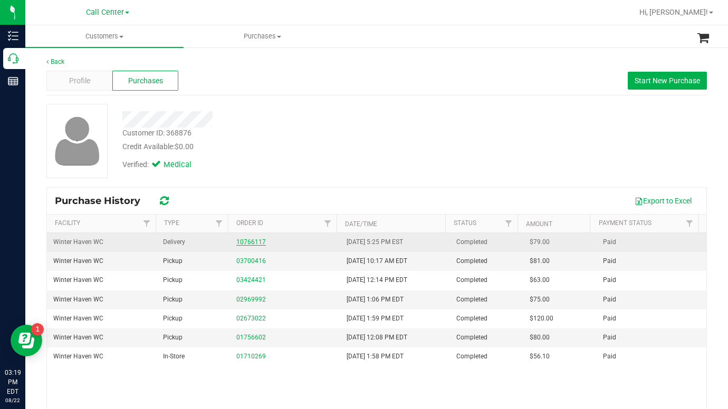
click at [240, 242] on link "10766117" at bounding box center [251, 241] width 30 height 7
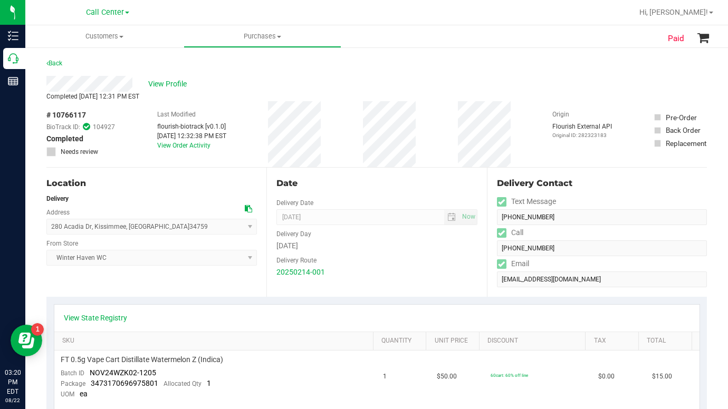
click at [543, 84] on div "View Profile" at bounding box center [376, 84] width 660 height 16
click at [580, 68] on div "Back" at bounding box center [376, 66] width 660 height 19
drag, startPoint x: 573, startPoint y: 75, endPoint x: 540, endPoint y: 76, distance: 33.8
click at [572, 75] on div "Back" at bounding box center [376, 66] width 660 height 19
click at [552, 100] on div "Completed [DATE] 12:31 PM EST" at bounding box center [376, 96] width 660 height 9
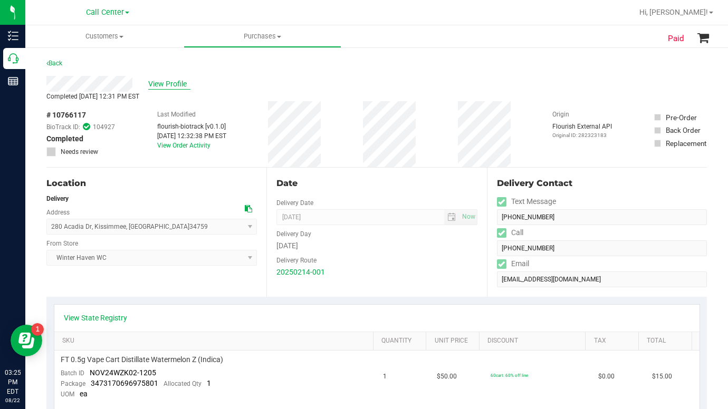
click at [165, 85] on span "View Profile" at bounding box center [169, 84] width 42 height 11
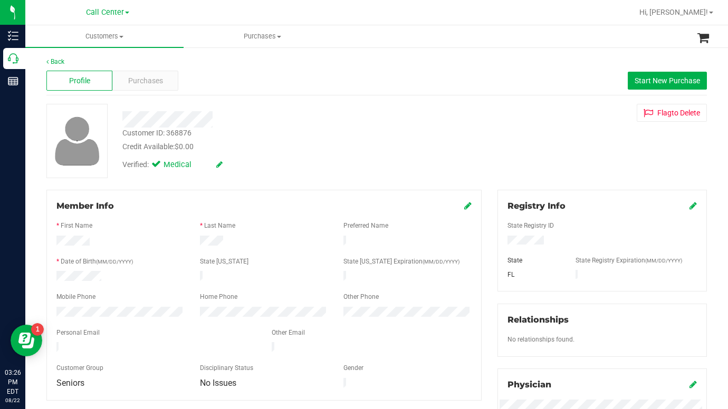
click at [574, 177] on div "Customer ID: 368876 Credit Available: $0.00 Verified: Medical Flag to [GEOGRAPH…" at bounding box center [377, 141] width 676 height 74
click at [574, 157] on div "Customer ID: 368876 Credit Available: $0.00 Verified: Medical Flag to [GEOGRAPH…" at bounding box center [377, 141] width 676 height 74
click at [544, 149] on div "Customer ID: 368876 Credit Available: $0.00 Verified: Medical Flag to [GEOGRAPH…" at bounding box center [377, 141] width 676 height 74
click at [551, 147] on div "Customer ID: 368876 Credit Available: $0.00 Verified: Medical Flag to [GEOGRAPH…" at bounding box center [377, 141] width 676 height 74
click at [545, 166] on div "Customer ID: 368876 Credit Available: $0.00 Verified: Medical Flag to [GEOGRAPH…" at bounding box center [377, 141] width 676 height 74
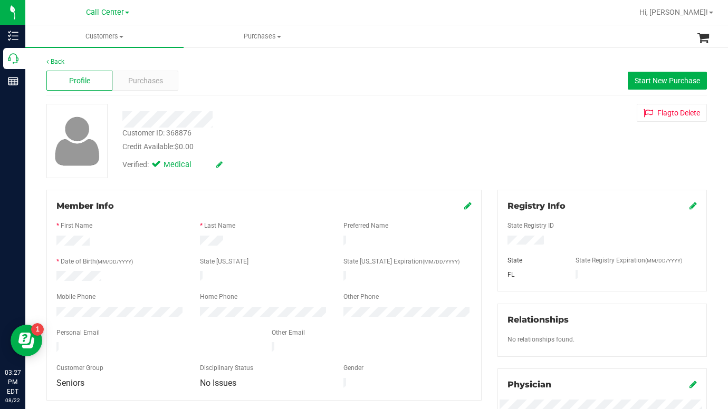
click at [566, 137] on div "Customer ID: 368876 Credit Available: $0.00 Verified: Medical Flag to [GEOGRAPH…" at bounding box center [377, 141] width 676 height 74
click at [555, 162] on div "Customer ID: 368876 Credit Available: $0.00 Verified: Medical Flag to [GEOGRAPH…" at bounding box center [377, 141] width 676 height 74
click at [148, 81] on span "Purchases" at bounding box center [145, 80] width 35 height 11
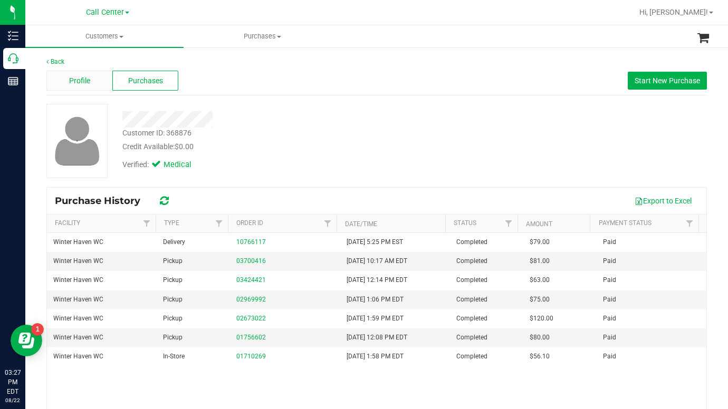
click at [85, 86] on span "Profile" at bounding box center [79, 80] width 21 height 11
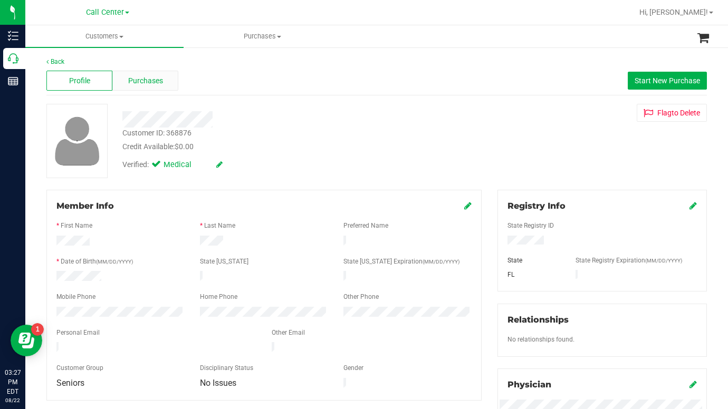
click at [144, 90] on div "Purchases" at bounding box center [145, 81] width 66 height 20
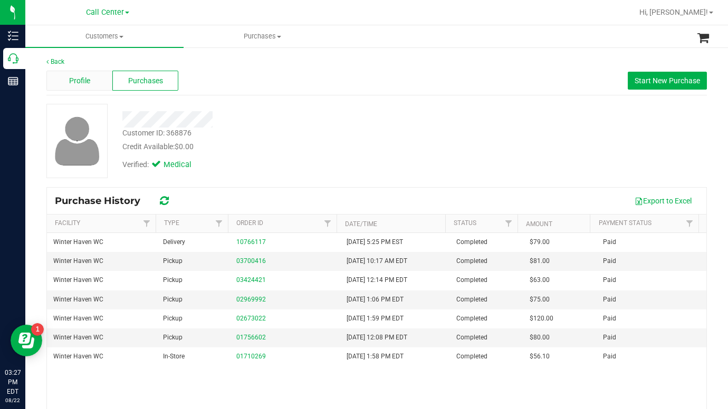
click at [96, 80] on div "Profile" at bounding box center [79, 81] width 66 height 20
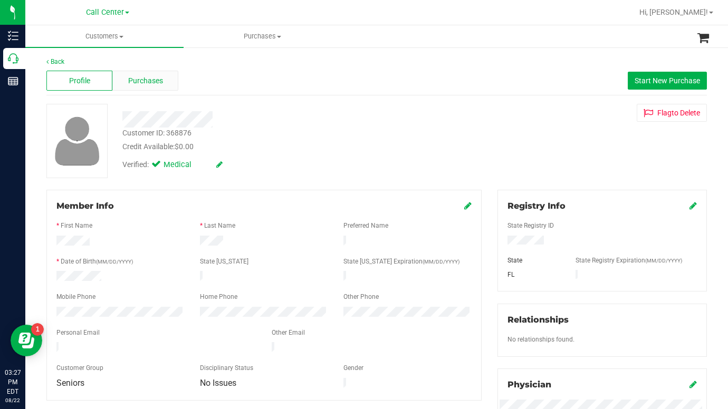
click at [162, 82] on div "Purchases" at bounding box center [145, 81] width 66 height 20
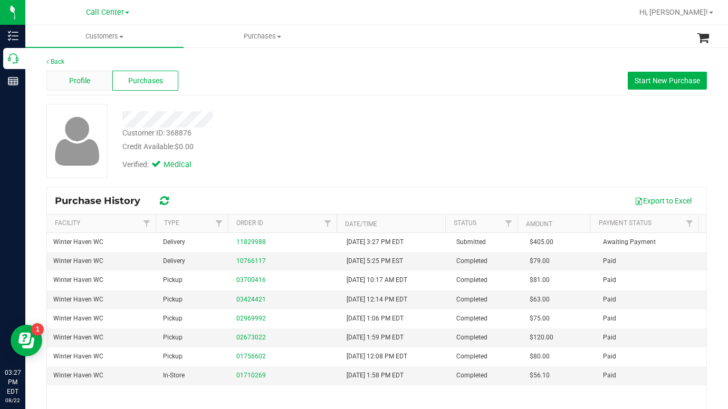
click at [87, 87] on div "Profile" at bounding box center [79, 81] width 66 height 20
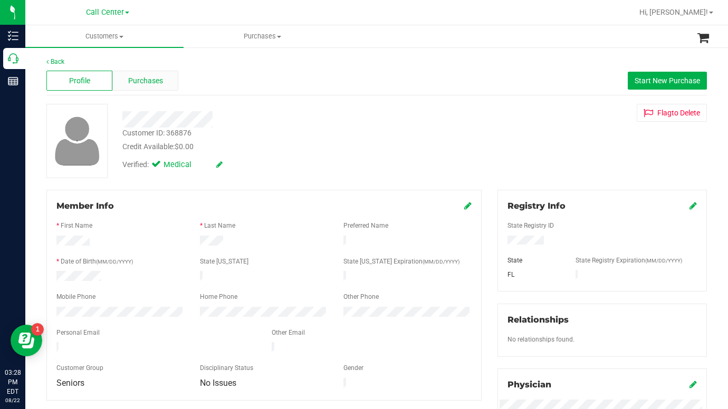
click at [128, 84] on span "Purchases" at bounding box center [145, 80] width 35 height 11
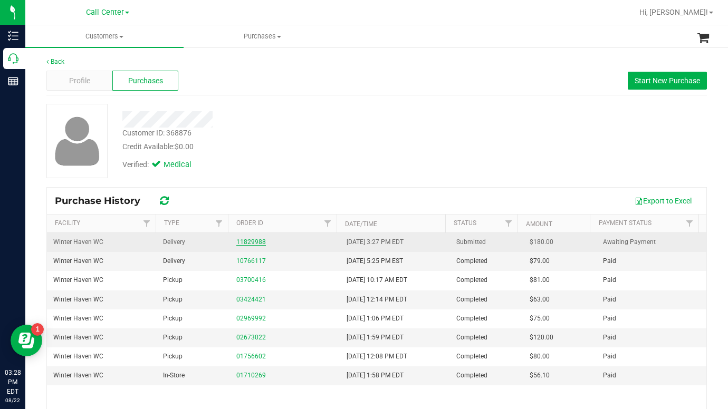
click at [249, 243] on link "11829988" at bounding box center [251, 241] width 30 height 7
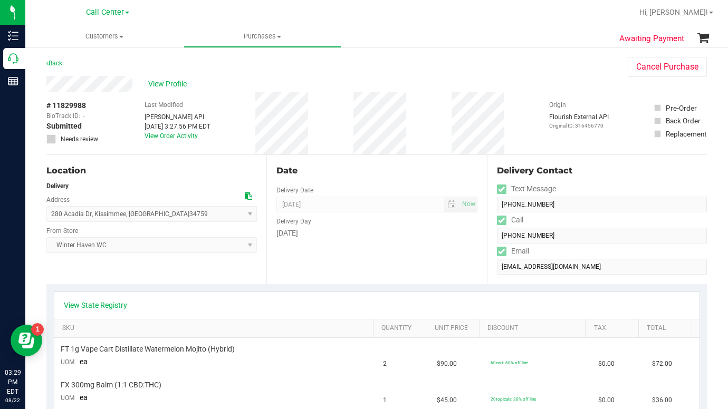
drag, startPoint x: 584, startPoint y: 86, endPoint x: 577, endPoint y: 88, distance: 7.2
click at [584, 86] on div "View Profile" at bounding box center [326, 84] width 560 height 16
click at [154, 86] on span "View Profile" at bounding box center [169, 84] width 42 height 11
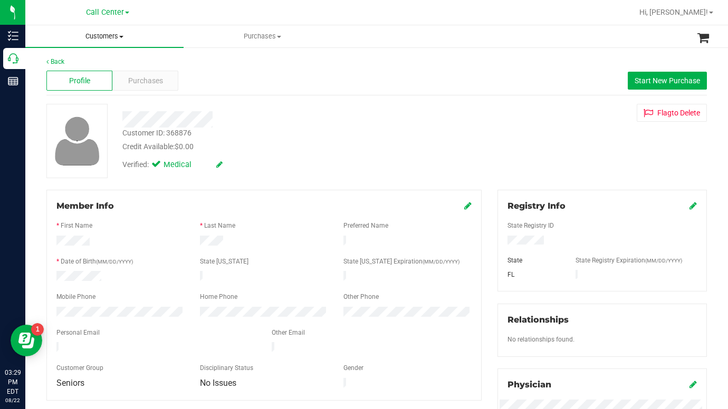
click at [121, 37] on span at bounding box center [121, 37] width 4 height 2
click at [90, 60] on span "All customers" at bounding box center [63, 63] width 76 height 9
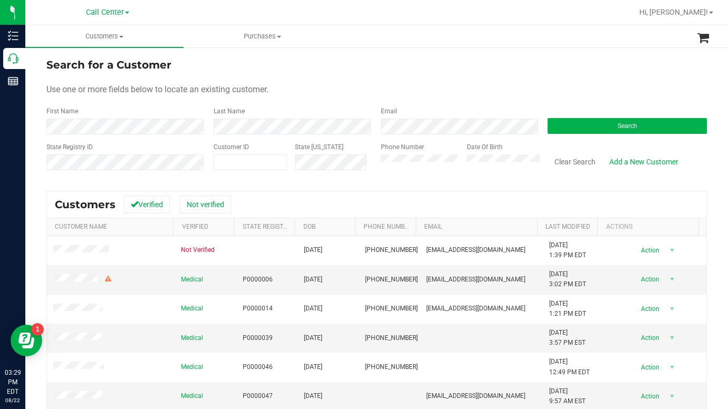
click at [284, 75] on form "Search for a Customer Use one or more fields below to locate an existing custom…" at bounding box center [376, 118] width 660 height 123
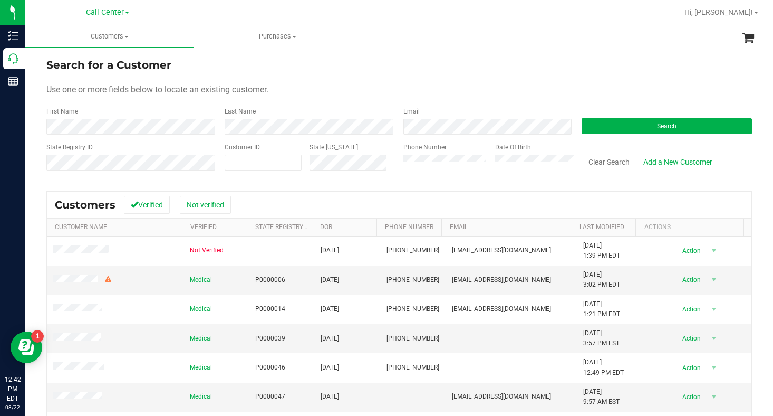
click at [129, 13] on span at bounding box center [127, 13] width 4 height 2
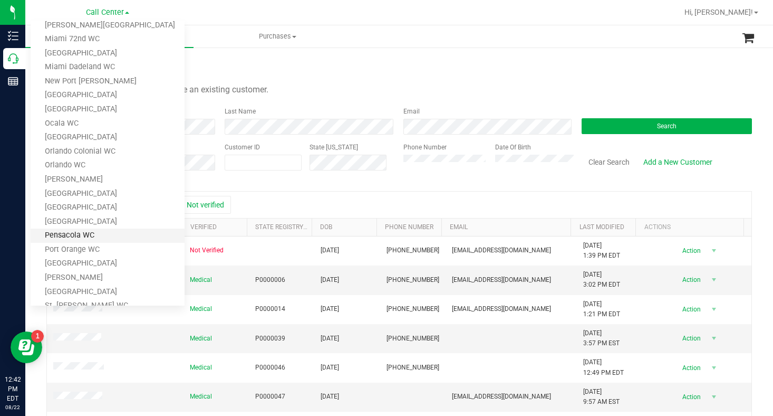
scroll to position [369, 0]
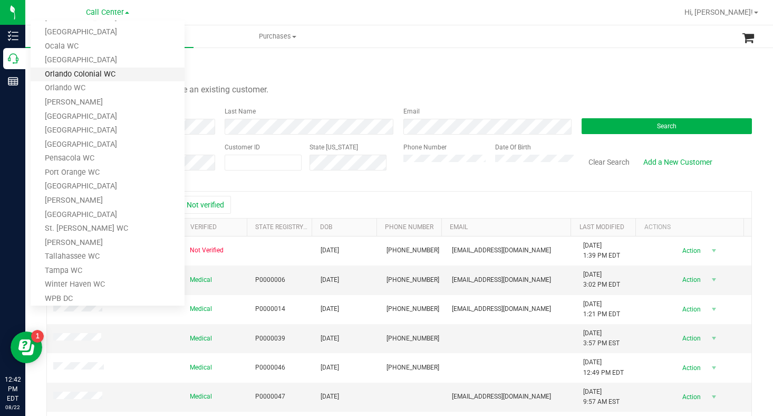
click at [62, 79] on link "Orlando Colonial WC" at bounding box center [108, 75] width 154 height 14
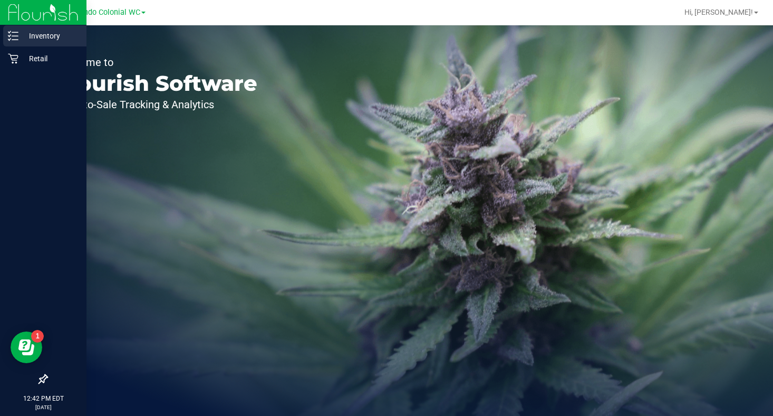
click at [43, 36] on p "Inventory" at bounding box center [49, 36] width 63 height 13
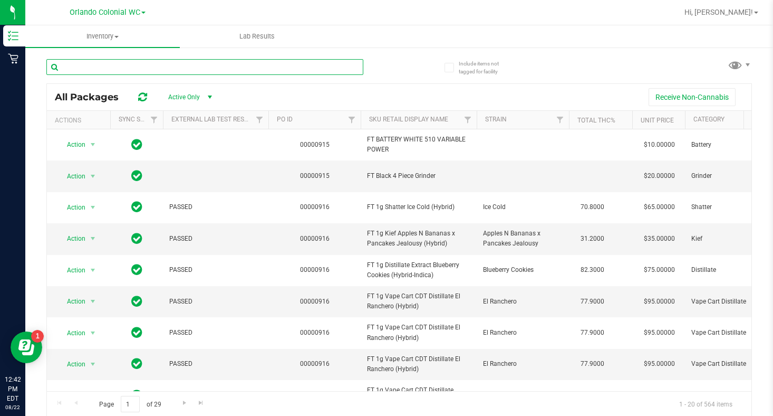
click at [111, 68] on input "text" at bounding box center [204, 67] width 317 height 16
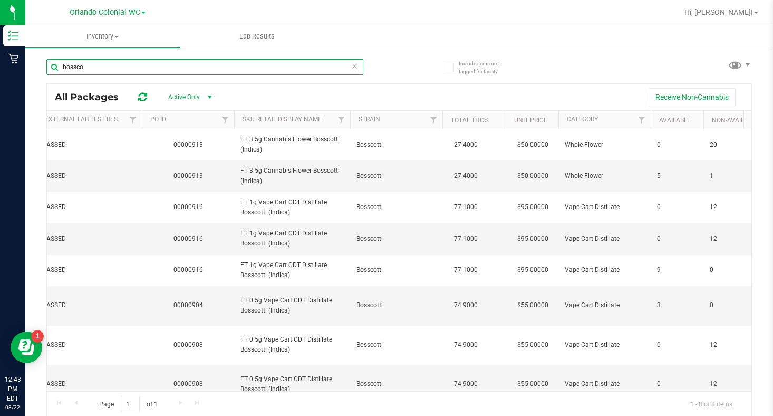
scroll to position [0, 148]
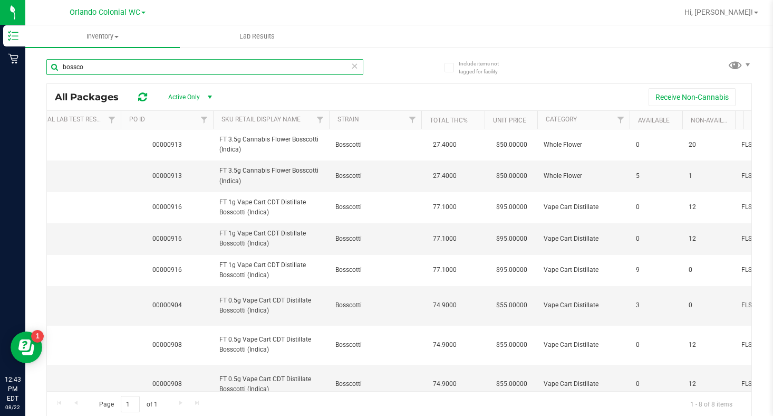
type input "bossco"
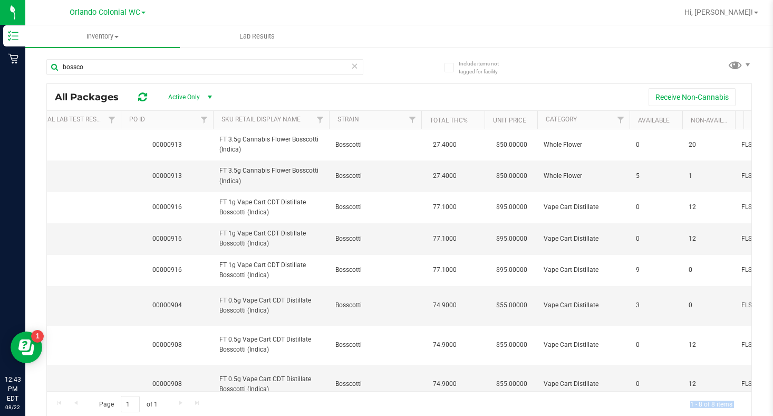
click at [729, 391] on div "Page 1 of 1 1 - 8 of 8 items" at bounding box center [399, 403] width 705 height 25
click at [726, 394] on div "Page 1 of 1 1 - 8 of 8 items" at bounding box center [399, 403] width 705 height 25
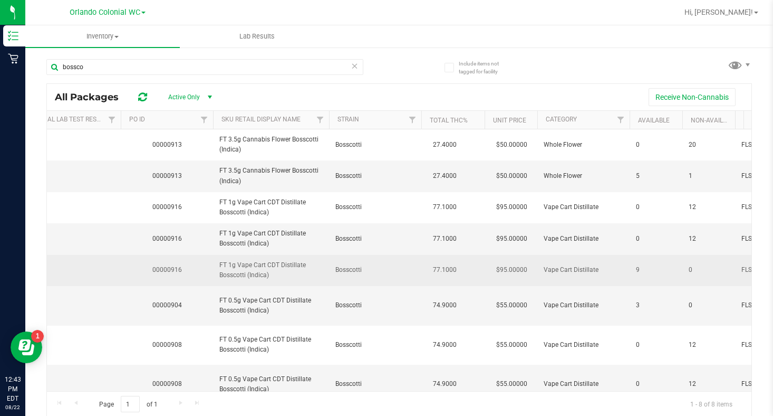
click at [268, 274] on span "FT 1g Vape Cart CDT Distillate Bosscotti (Indica)" at bounding box center [270, 270] width 103 height 20
click at [267, 274] on span "FT 1g Vape Cart CDT Distillate Bosscotti (Indica)" at bounding box center [270, 270] width 103 height 20
click at [267, 275] on span "FT 1g Vape Cart CDT Distillate Bosscotti (Indica)" at bounding box center [270, 270] width 103 height 20
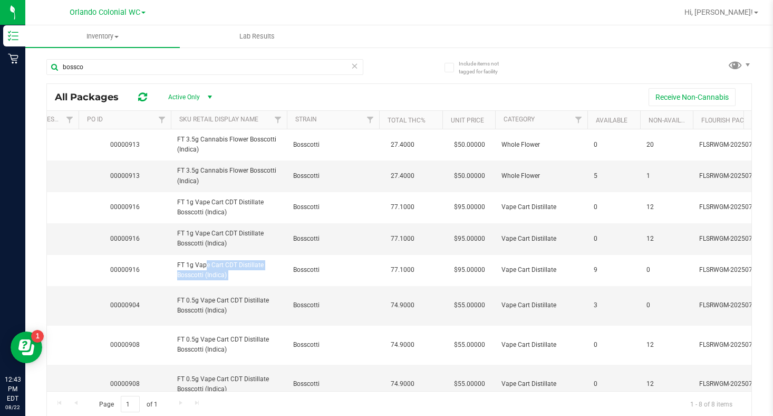
scroll to position [0, 274]
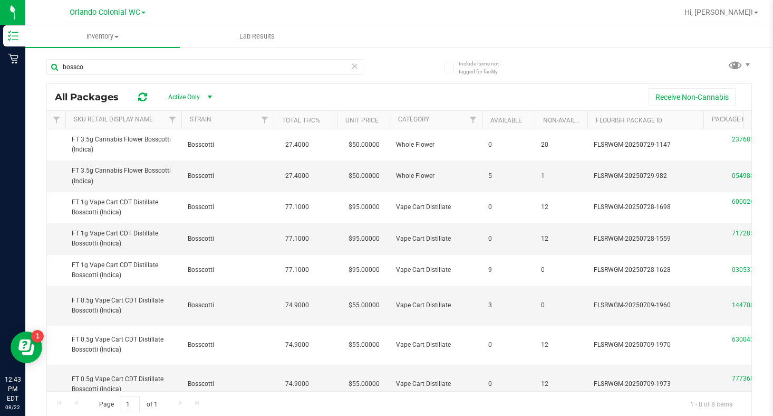
click at [731, 392] on div "Page 1 of 1 1 - 8 of 8 items" at bounding box center [399, 403] width 705 height 25
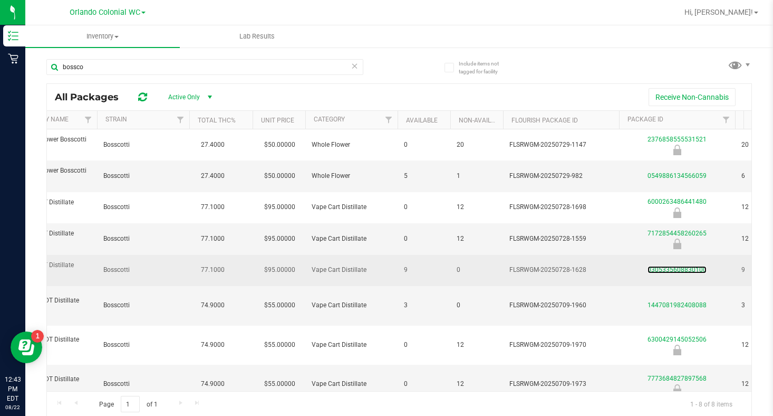
click at [683, 274] on div "0305335608830100" at bounding box center [677, 270] width 119 height 10
click at [675, 273] on link "0305335608830100" at bounding box center [677, 269] width 59 height 7
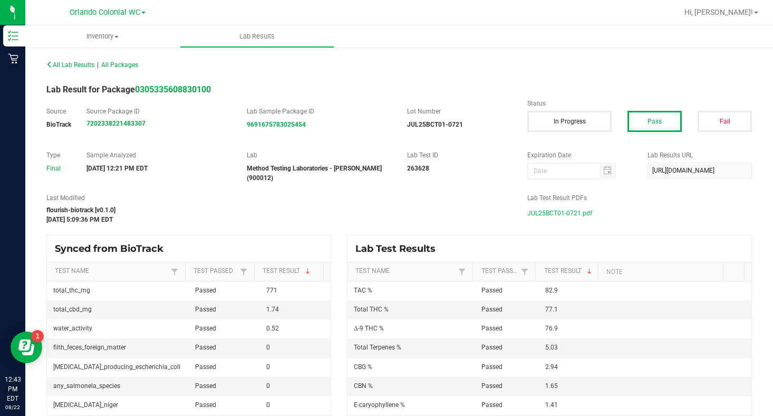
click at [665, 214] on div "JUL25BCT01-0721.pdf" at bounding box center [640, 213] width 225 height 16
click at [543, 209] on span "JUL25BCT01-0721.pdf" at bounding box center [560, 213] width 65 height 16
click at [123, 68] on span "All Packages" at bounding box center [119, 64] width 37 height 7
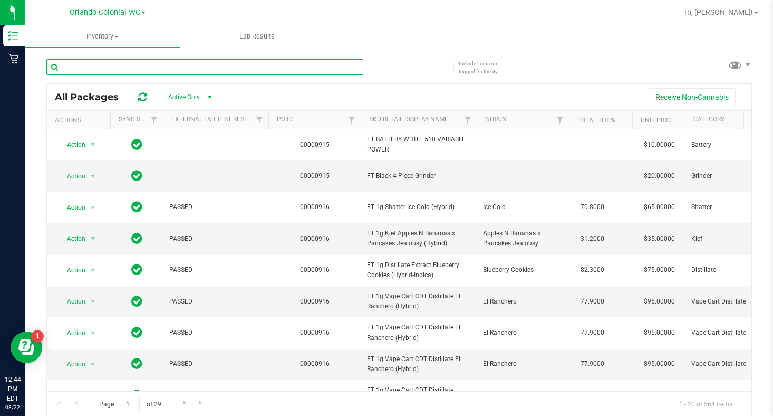
click at [130, 65] on input "text" at bounding box center [204, 67] width 317 height 16
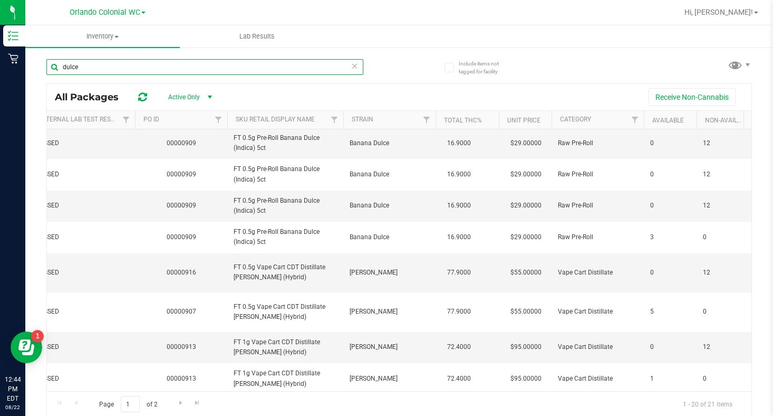
scroll to position [0, 148]
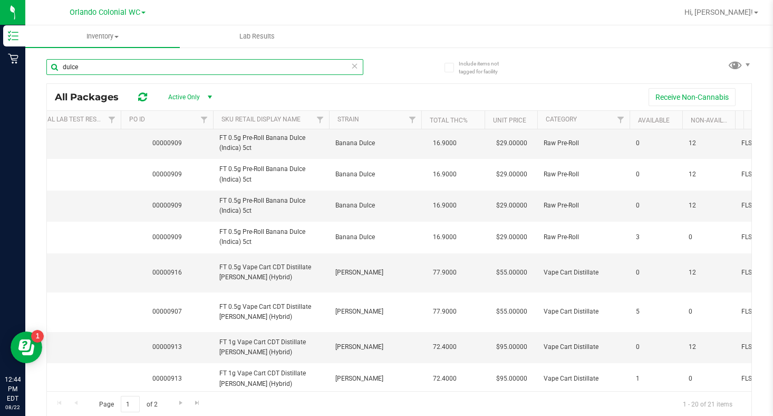
type input "dulce"
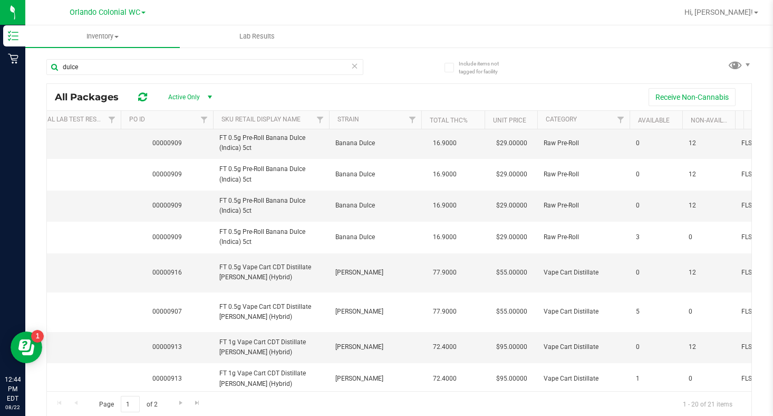
click at [725, 391] on div "Page 1 of 2 1 - 20 of 21 items" at bounding box center [399, 403] width 705 height 25
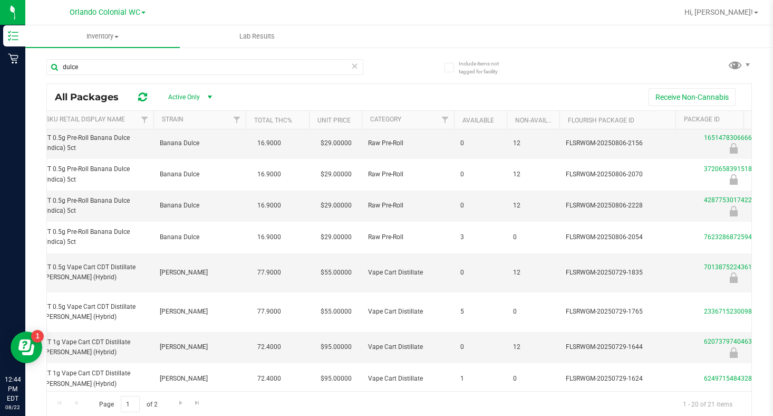
scroll to position [0, 401]
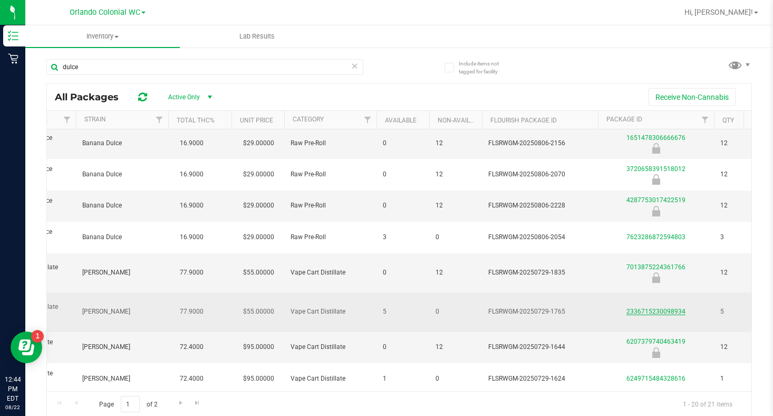
click at [646, 314] on link "2336715230098934" at bounding box center [656, 311] width 59 height 7
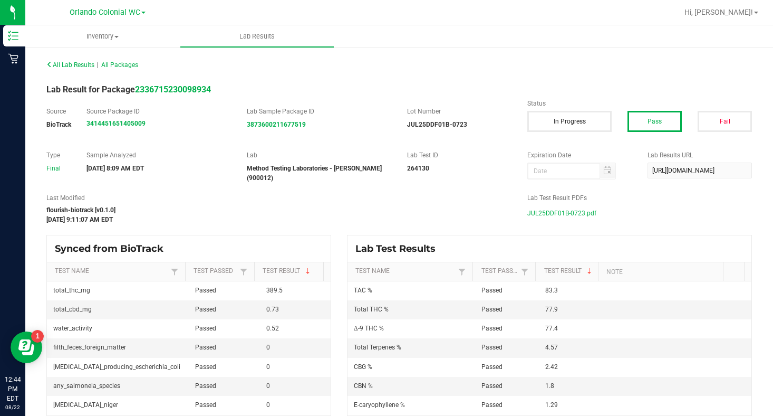
click at [570, 208] on span "JUL25DDF01B-0723.pdf" at bounding box center [562, 213] width 69 height 16
click at [124, 70] on div "All Lab Results | All Packages" at bounding box center [400, 65] width 722 height 26
click at [125, 65] on span "All Packages" at bounding box center [119, 64] width 37 height 7
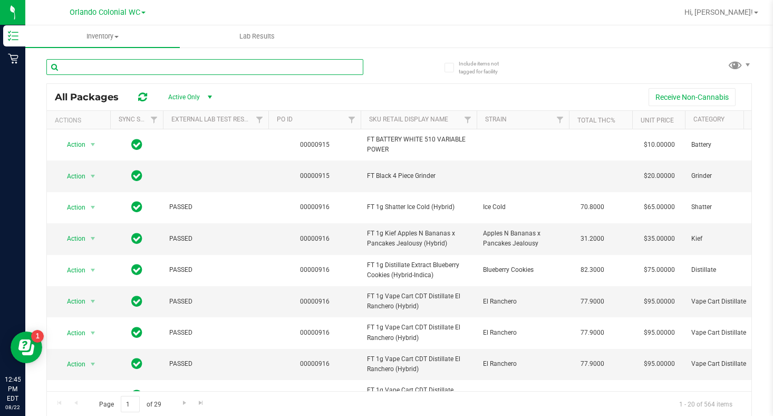
click at [89, 65] on input "text" at bounding box center [204, 67] width 317 height 16
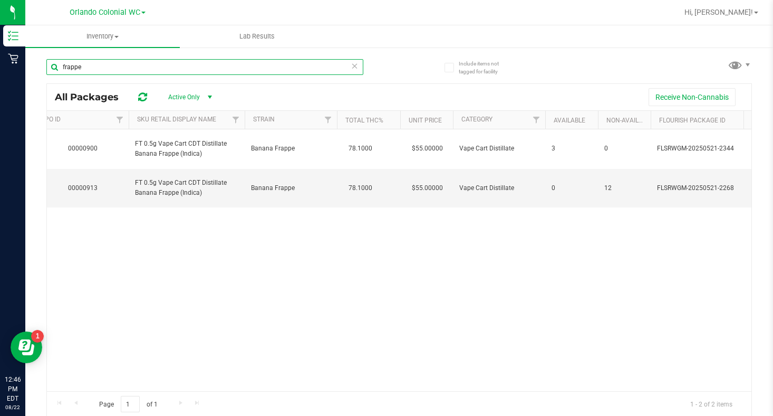
scroll to position [0, 246]
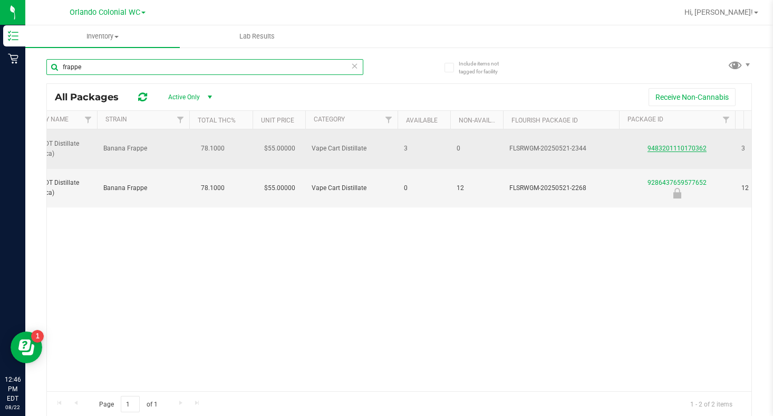
type input "frappe"
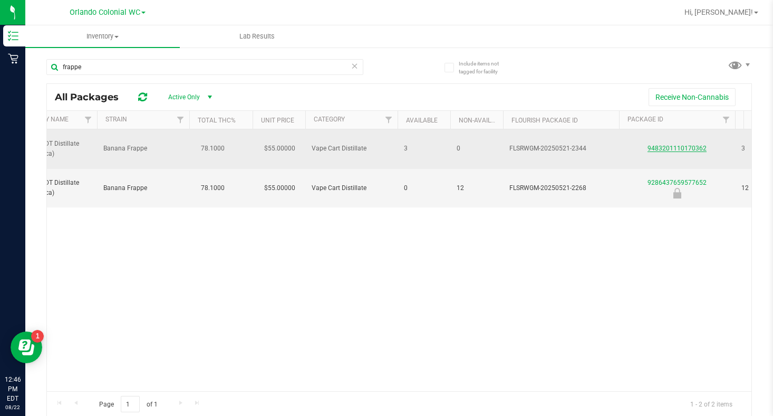
click at [676, 146] on link "9483201110170362" at bounding box center [677, 148] width 59 height 7
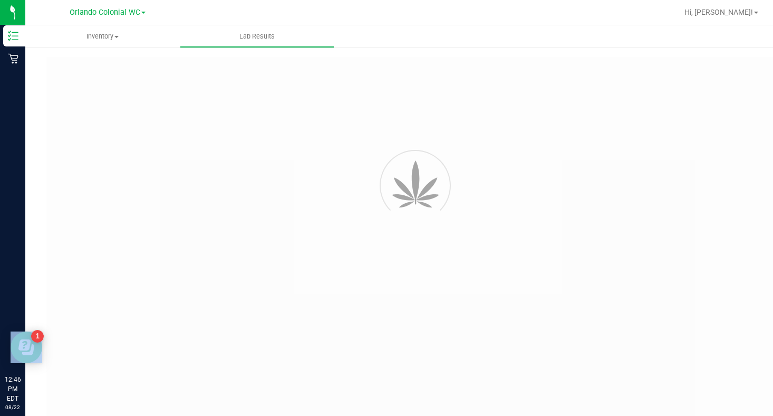
click at [676, 146] on div at bounding box center [421, 183] width 764 height 95
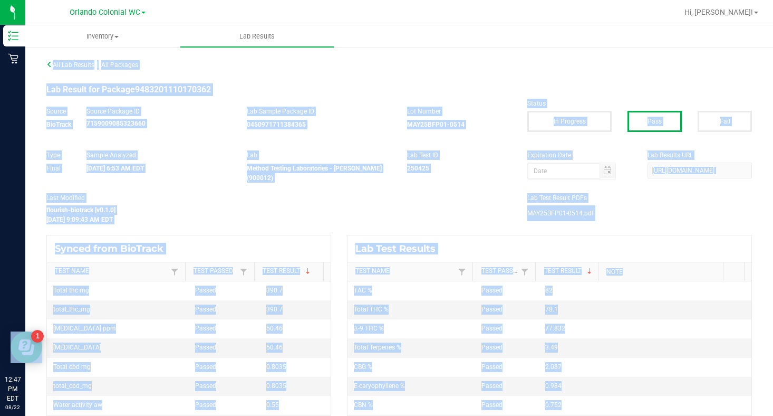
click at [613, 215] on div "MAY25BFP01-0514.pdf" at bounding box center [640, 213] width 225 height 16
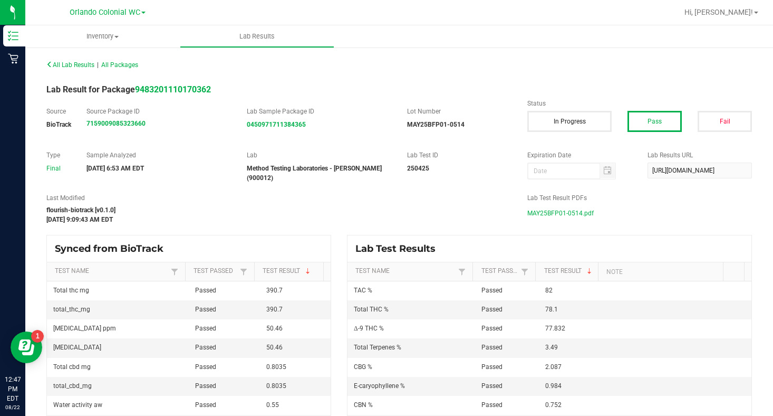
click at [541, 209] on span "MAY25BFP01-0514.pdf" at bounding box center [561, 213] width 66 height 16
click at [119, 65] on span "All Packages" at bounding box center [119, 64] width 37 height 7
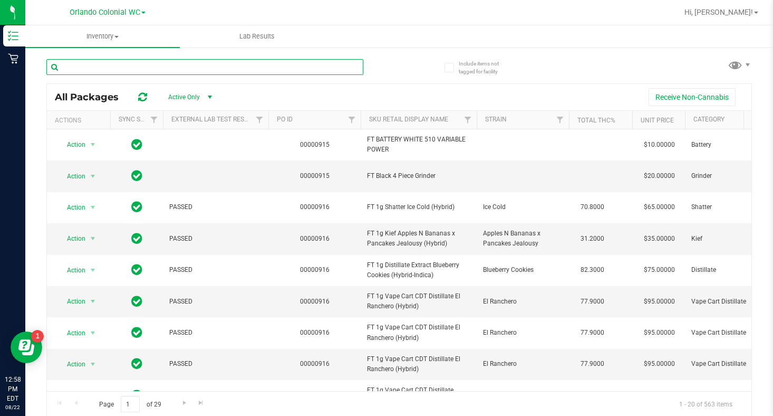
click at [91, 65] on input "text" at bounding box center [204, 67] width 317 height 16
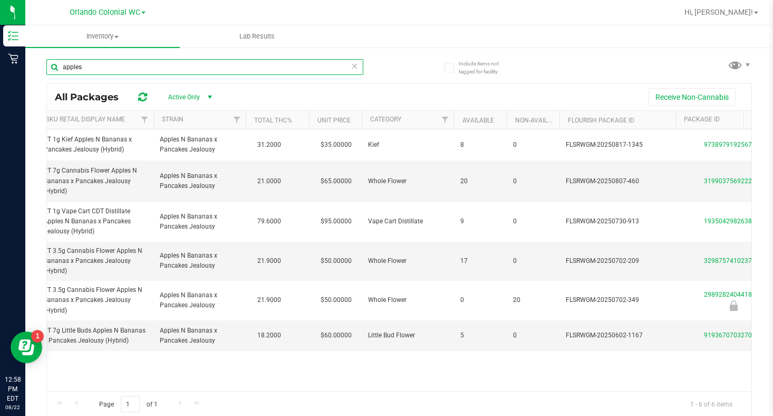
scroll to position [0, 335]
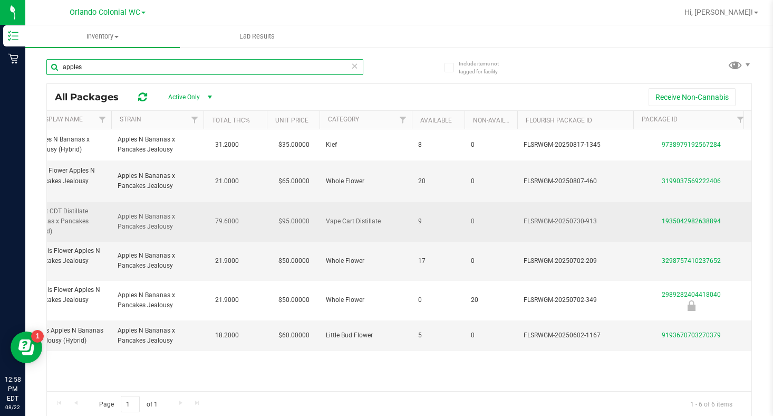
type input "apples"
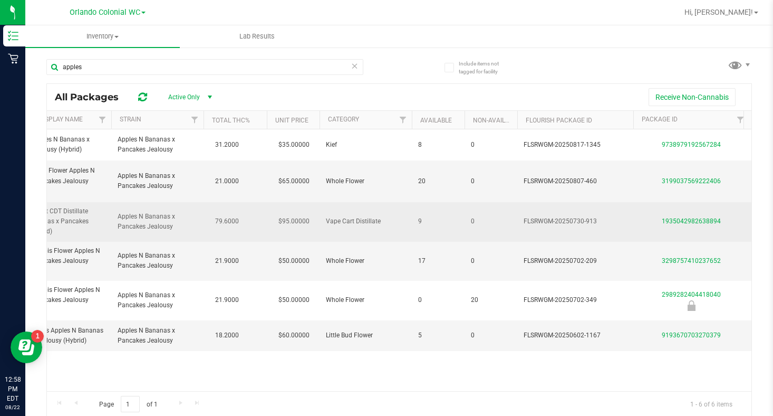
click at [674, 224] on div "1935042982638894" at bounding box center [691, 221] width 119 height 10
click at [693, 220] on link "1935042982638894" at bounding box center [691, 220] width 59 height 7
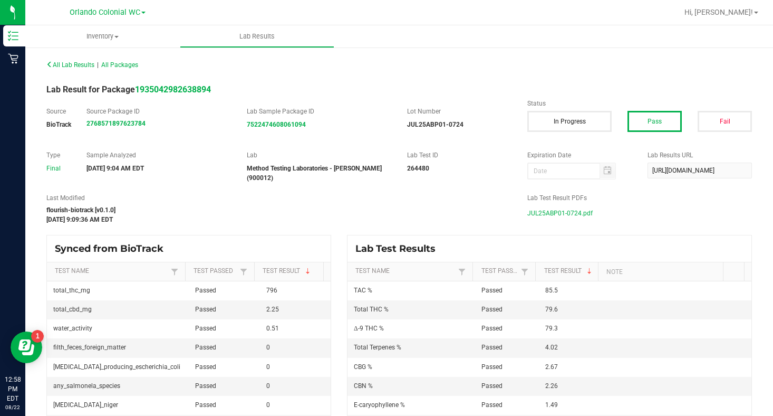
click at [550, 208] on span "JUL25ABP01-0724.pdf" at bounding box center [560, 213] width 65 height 16
click at [535, 212] on span "JUL25ABP01-0724.pdf" at bounding box center [560, 213] width 65 height 16
click at [119, 62] on span "All Packages" at bounding box center [119, 64] width 37 height 7
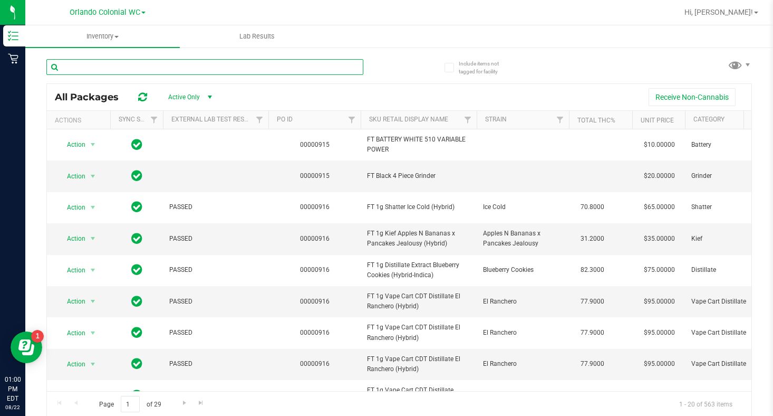
click at [97, 67] on input "text" at bounding box center [204, 67] width 317 height 16
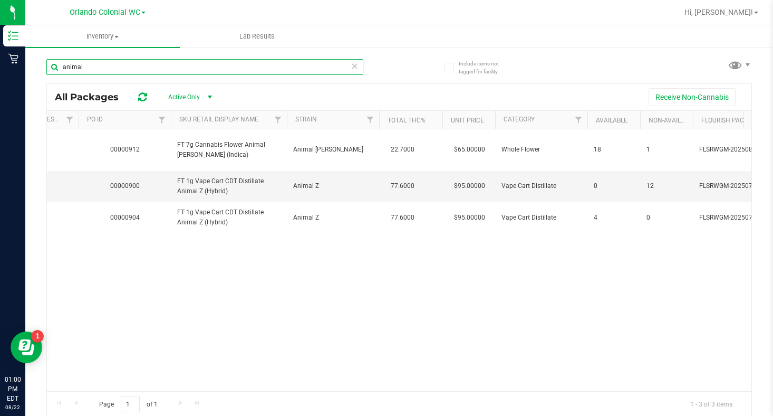
scroll to position [0, 211]
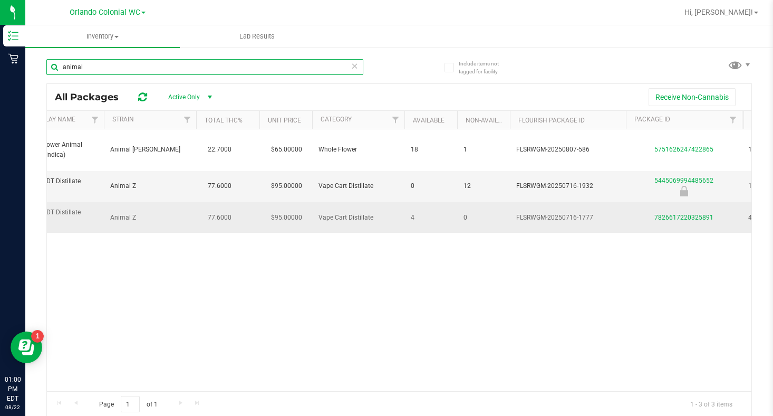
type input "animal"
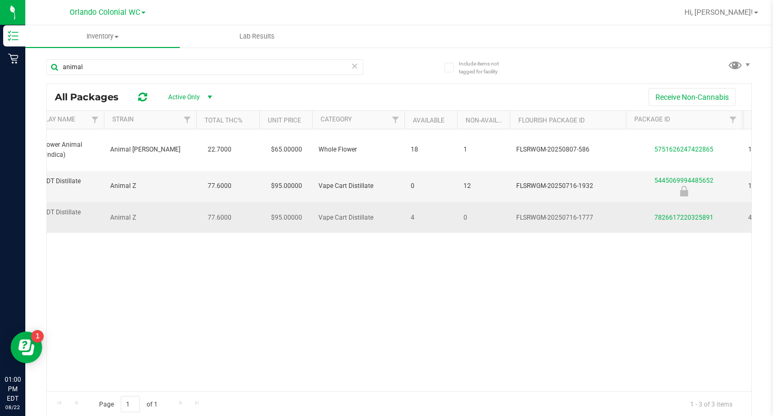
click at [679, 225] on td "7826617220325891" at bounding box center [684, 217] width 116 height 31
click at [679, 221] on link "7826617220325891" at bounding box center [684, 217] width 59 height 7
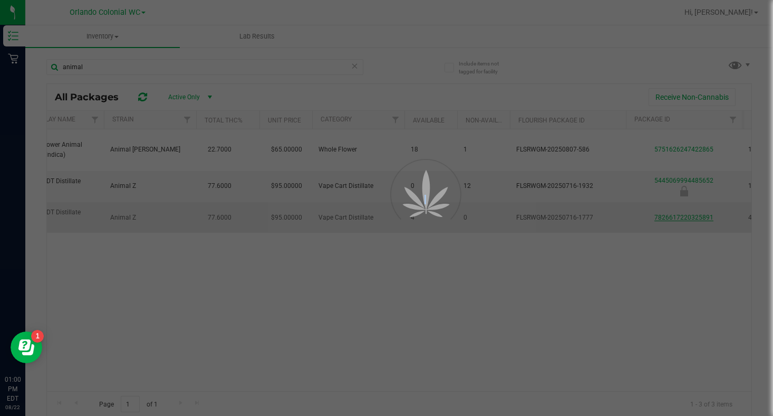
click at [679, 221] on div at bounding box center [386, 208] width 773 height 416
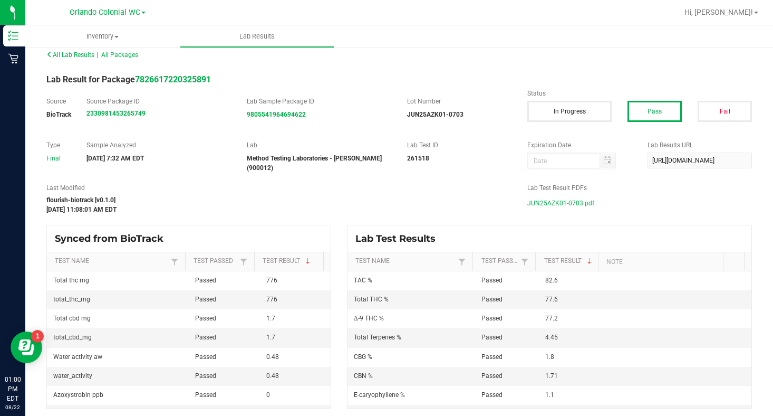
click at [544, 201] on span "JUN25AZK01-0703.pdf" at bounding box center [561, 203] width 67 height 16
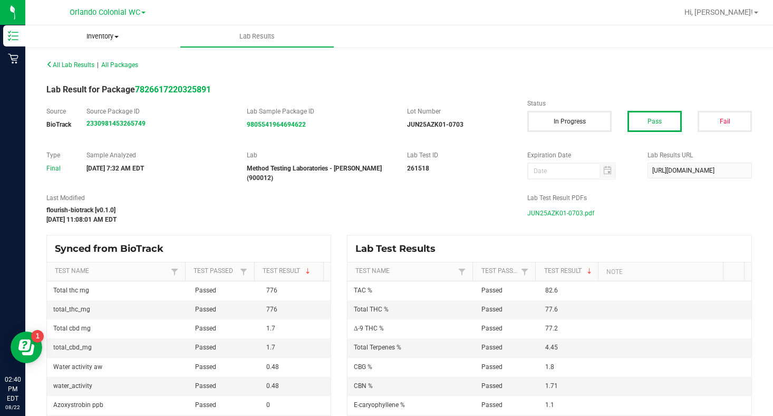
scroll to position [10, 0]
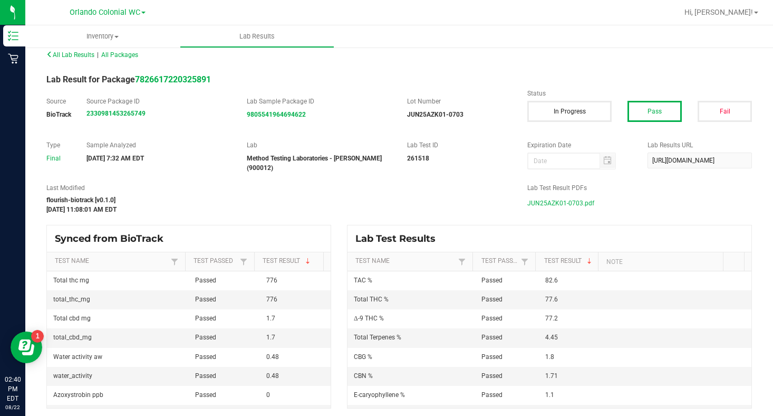
click at [145, 11] on link "Orlando Colonial WC" at bounding box center [108, 12] width 76 height 10
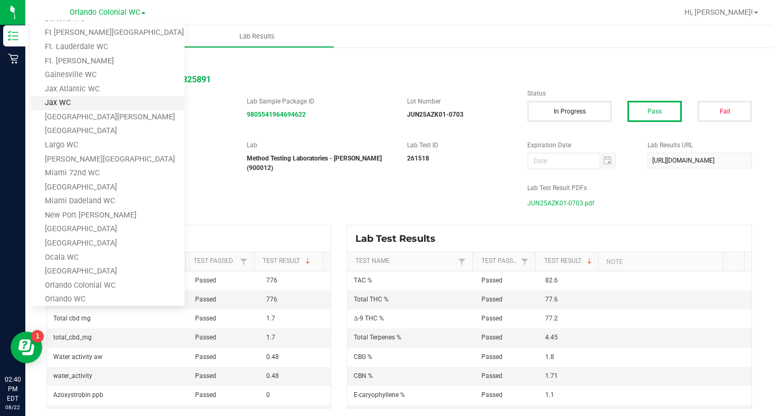
scroll to position [0, 0]
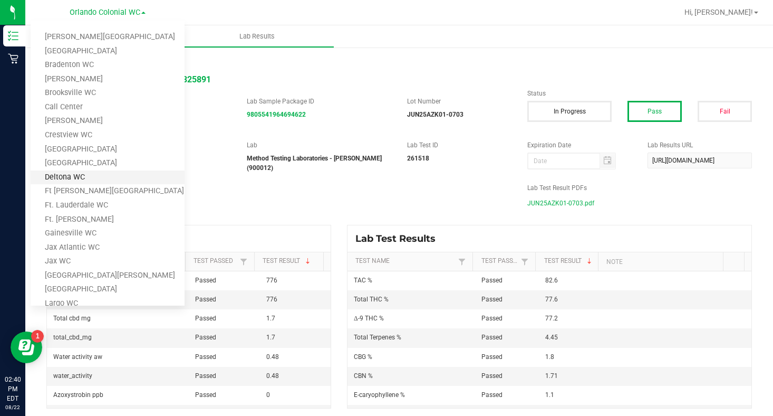
click at [60, 179] on link "Deltona WC" at bounding box center [108, 177] width 154 height 14
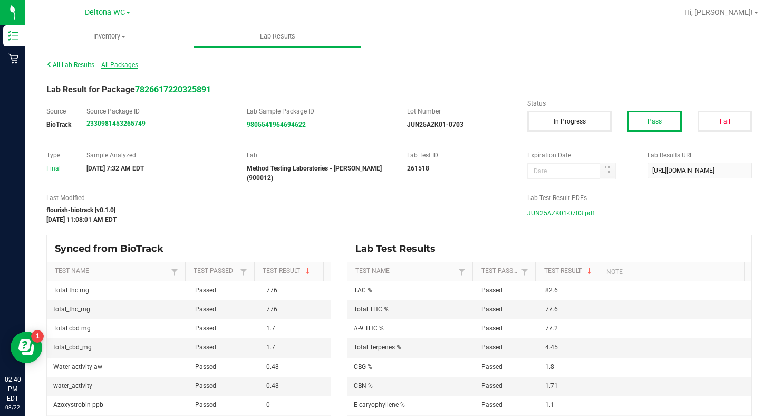
click at [127, 67] on span "All Packages" at bounding box center [119, 64] width 37 height 7
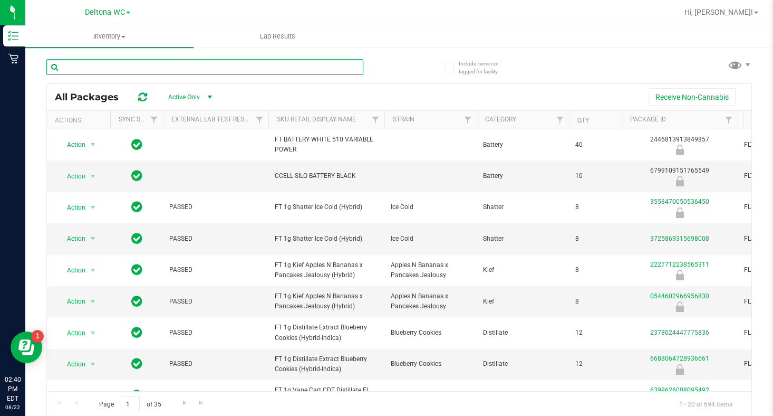
click at [80, 73] on input "text" at bounding box center [204, 67] width 317 height 16
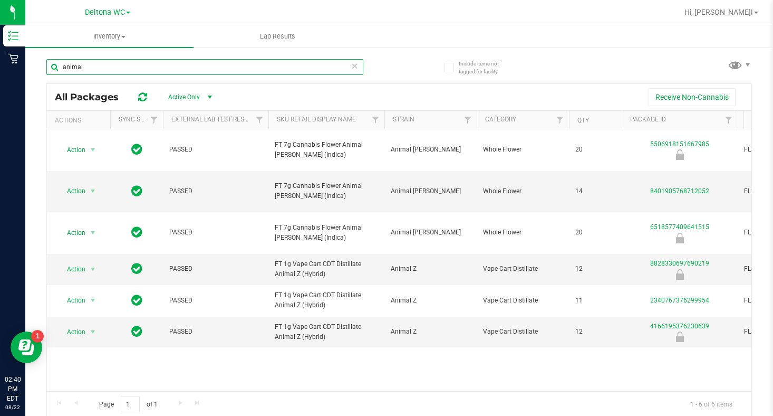
type input "animal"
